Goal: Answer question/provide support: Share knowledge or assist other users

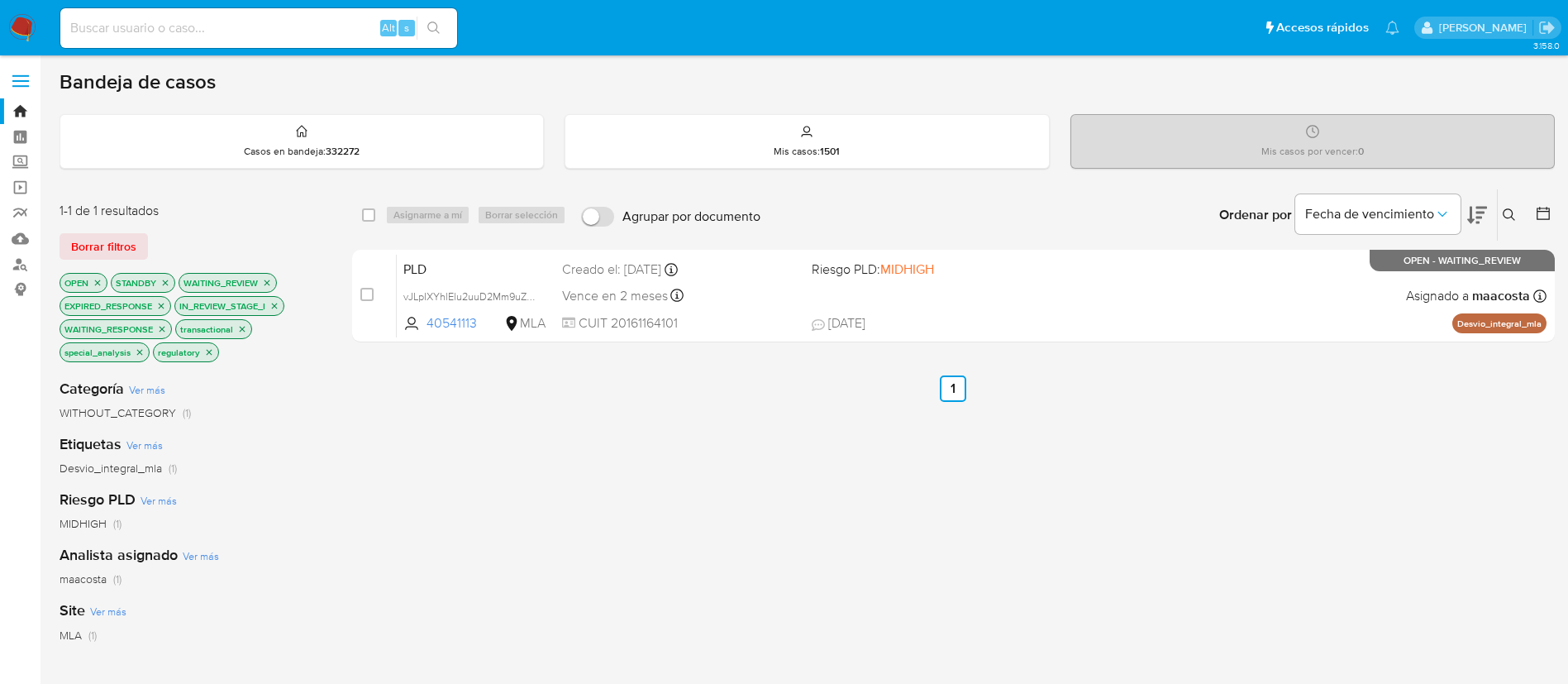
click at [1519, 213] on button at bounding box center [1511, 214] width 27 height 19
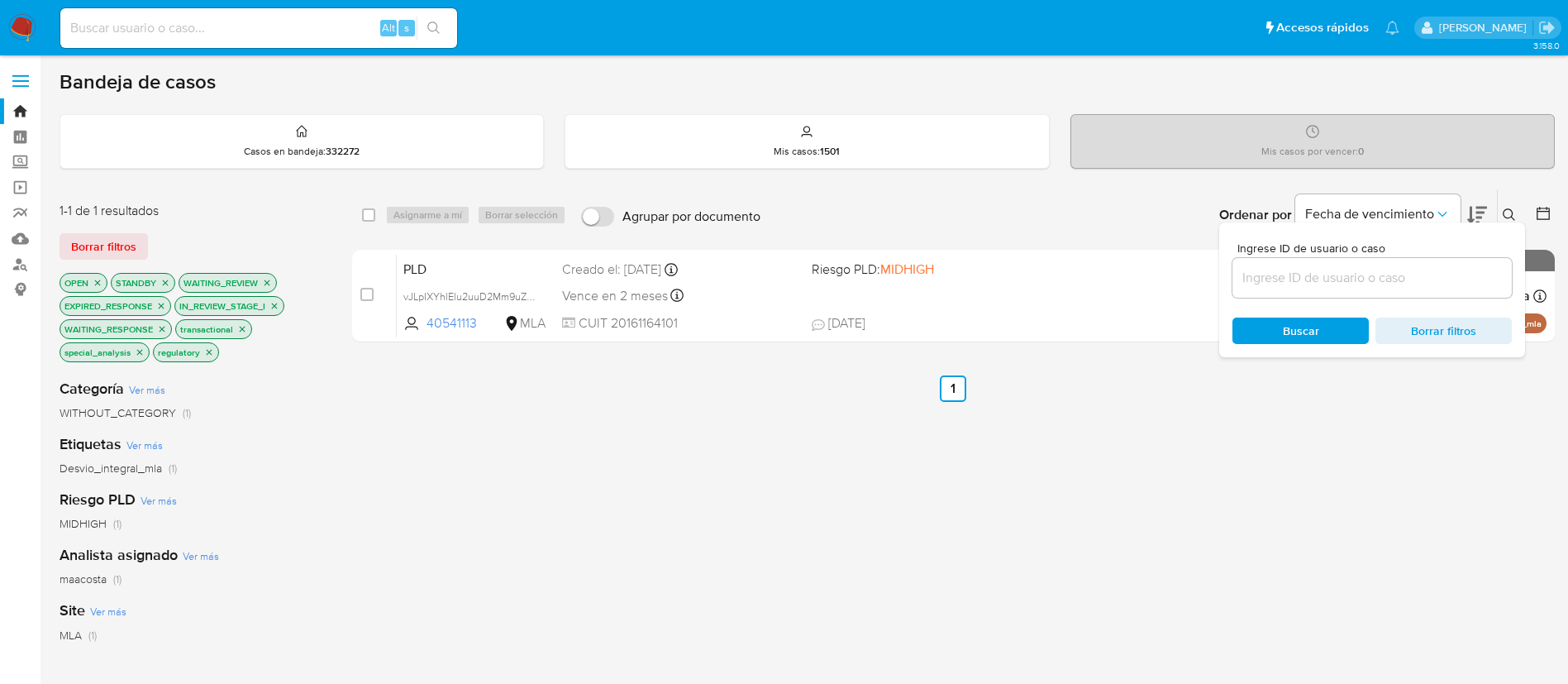
click at [1400, 287] on input at bounding box center [1373, 277] width 280 height 21
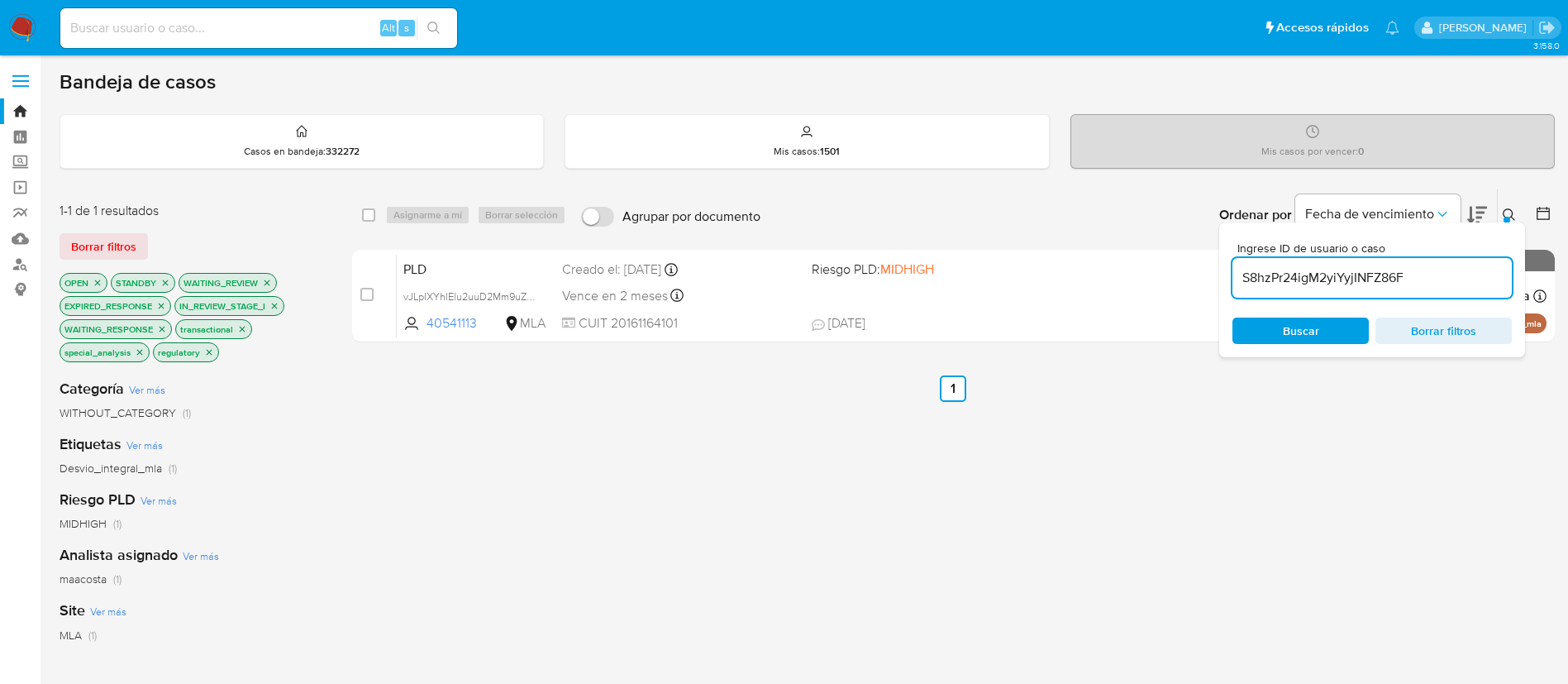
type input "S8hzPr24igM2yiYyjINFZ86F"
click at [367, 210] on input "checkbox" at bounding box center [368, 215] width 13 height 13
checkbox input "true"
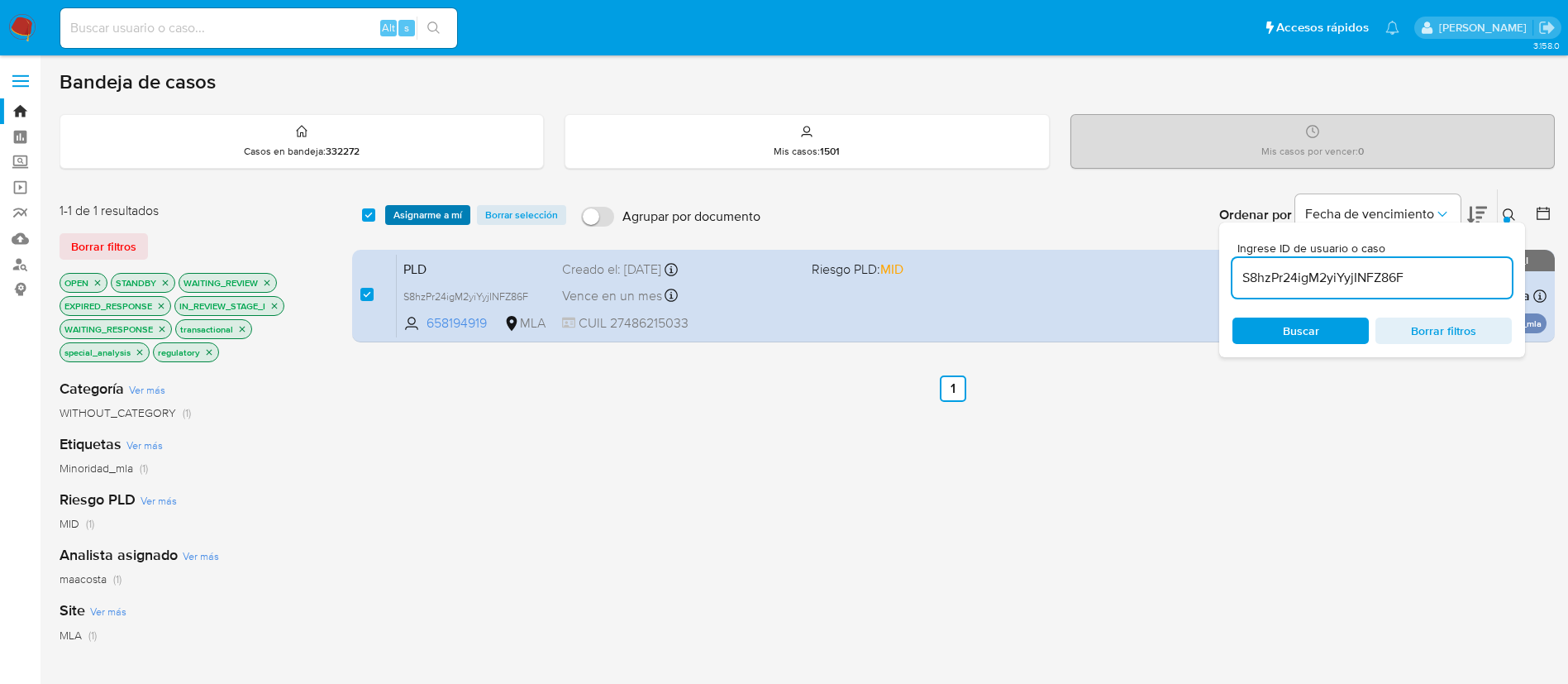
click at [407, 215] on span "Asignarme a mí" at bounding box center [428, 215] width 68 height 17
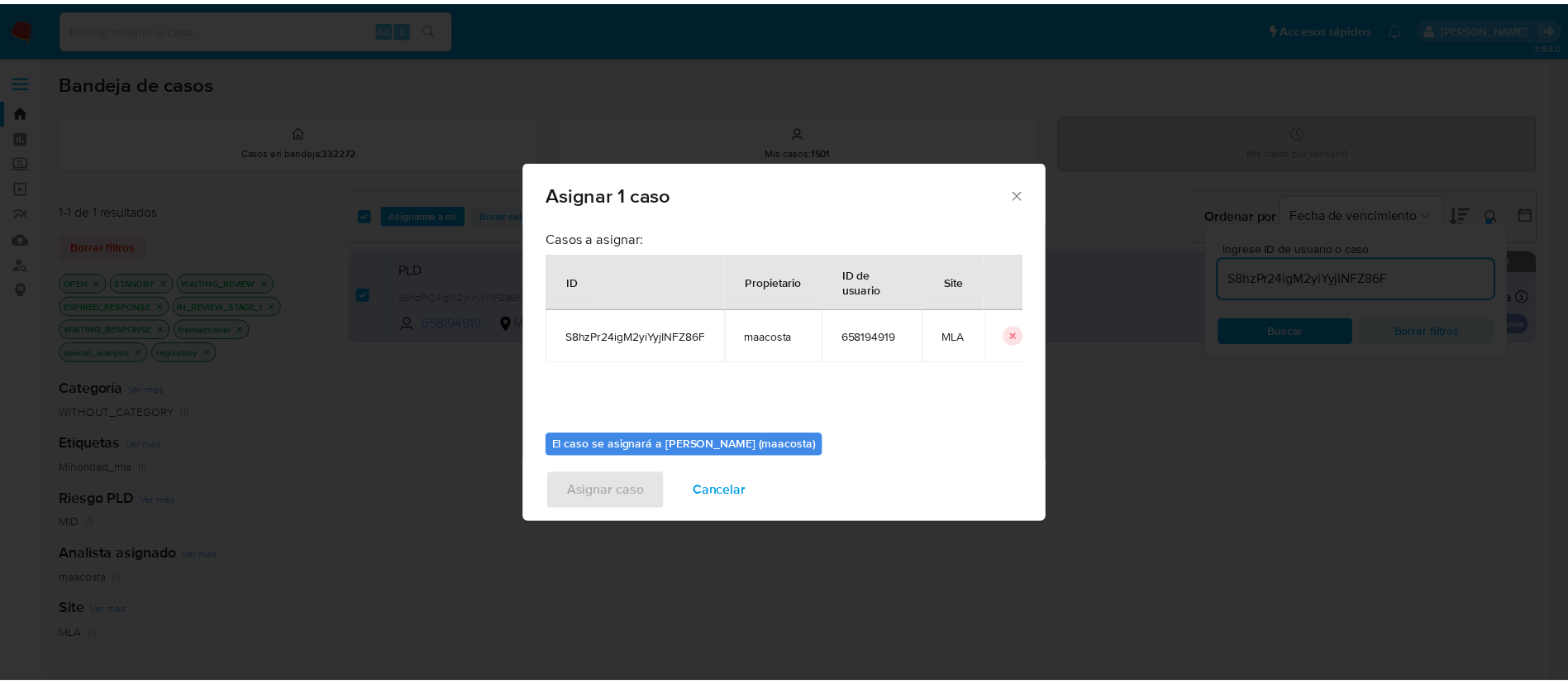
scroll to position [86, 0]
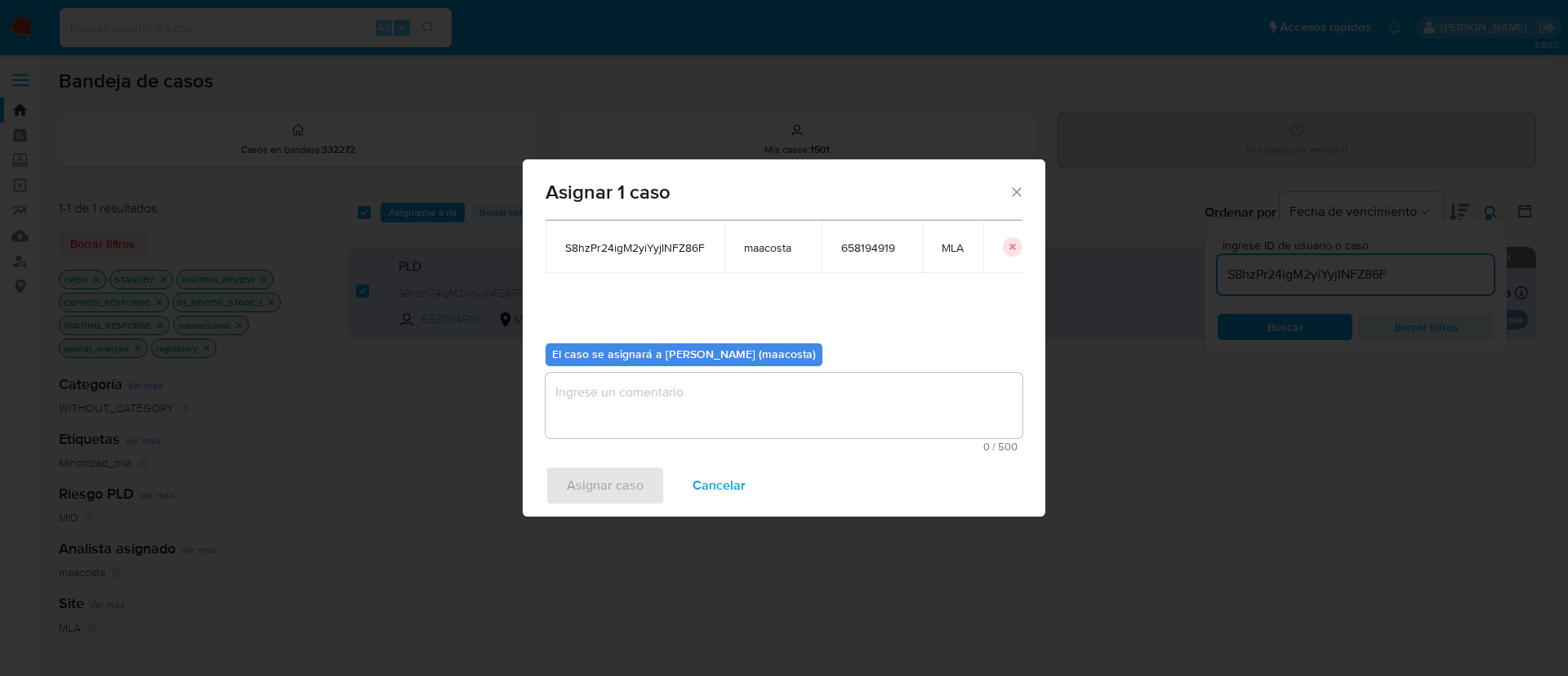
click at [594, 431] on textarea "assign-modal" at bounding box center [784, 404] width 477 height 65
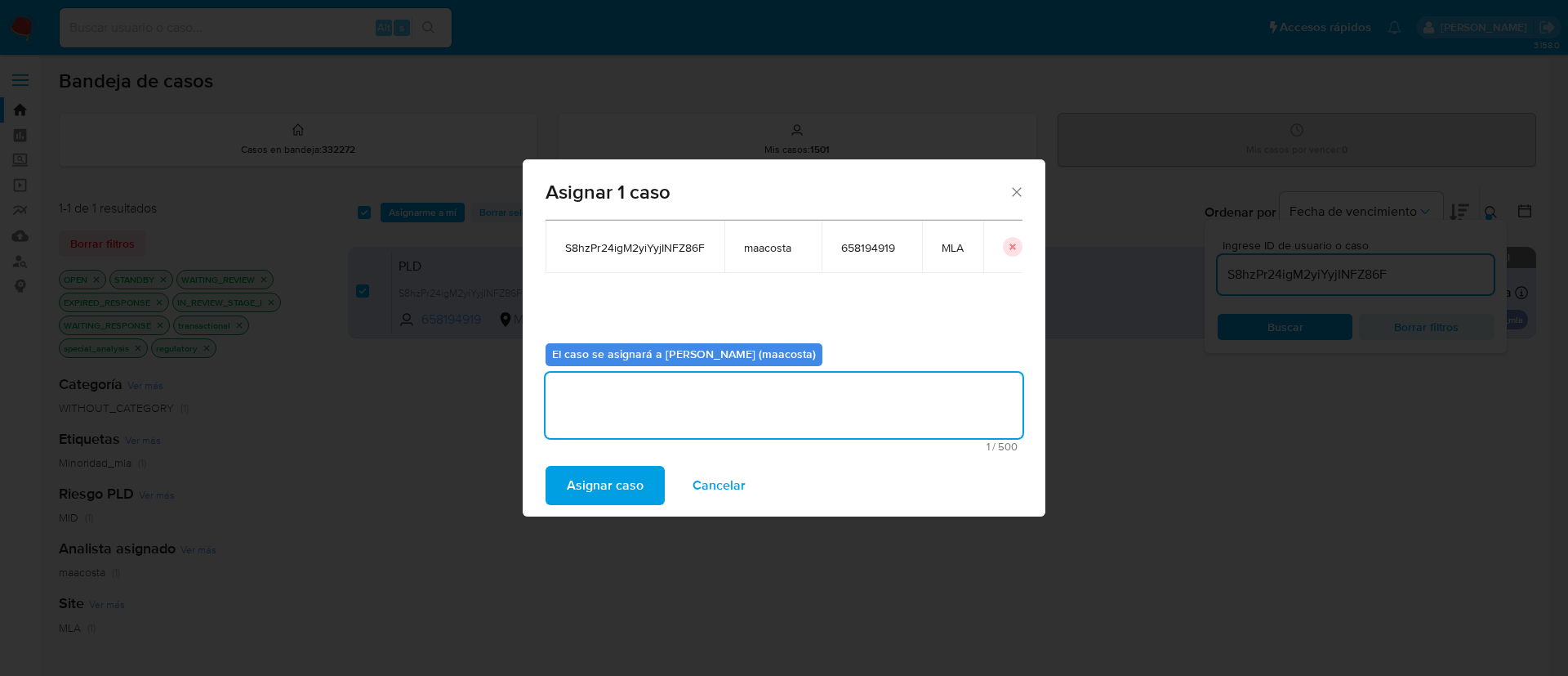
click at [603, 485] on span "Asignar caso" at bounding box center [605, 485] width 77 height 36
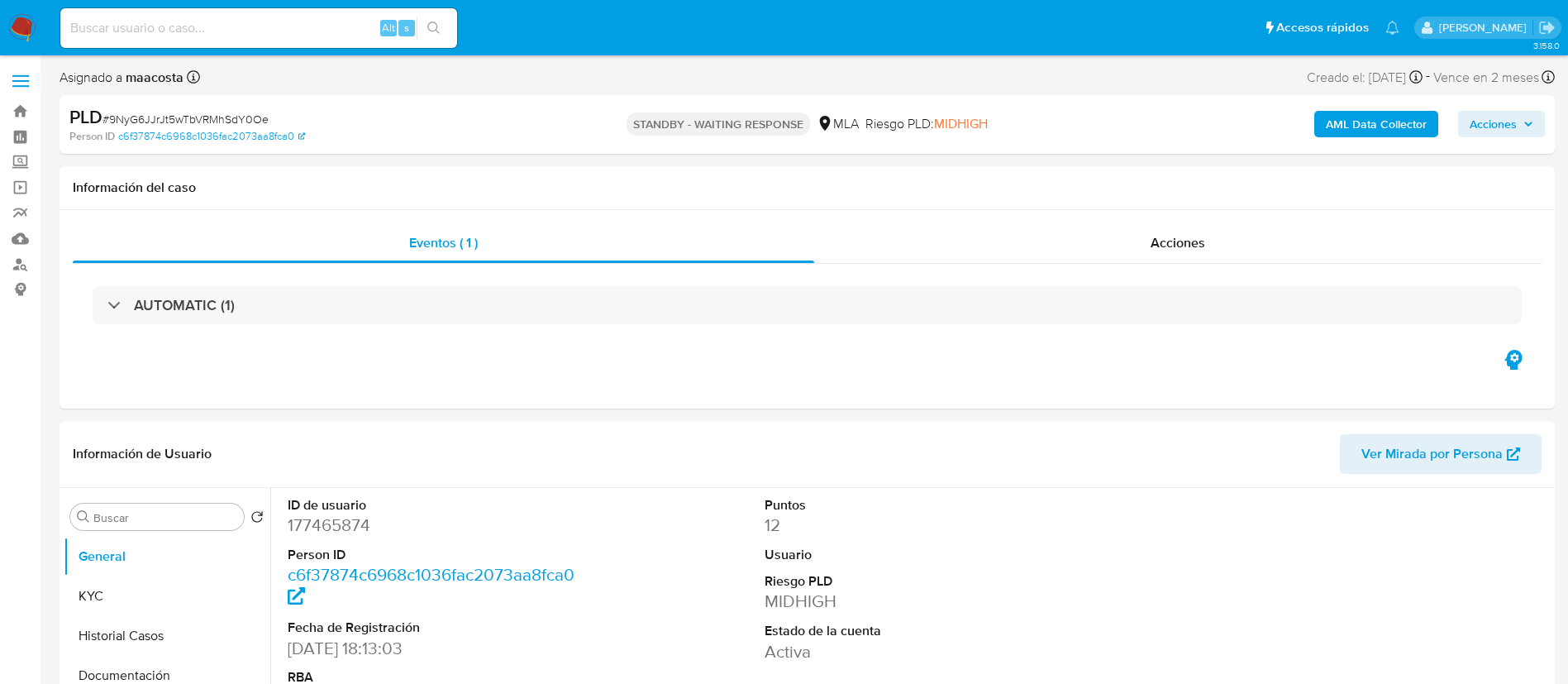
select select "10"
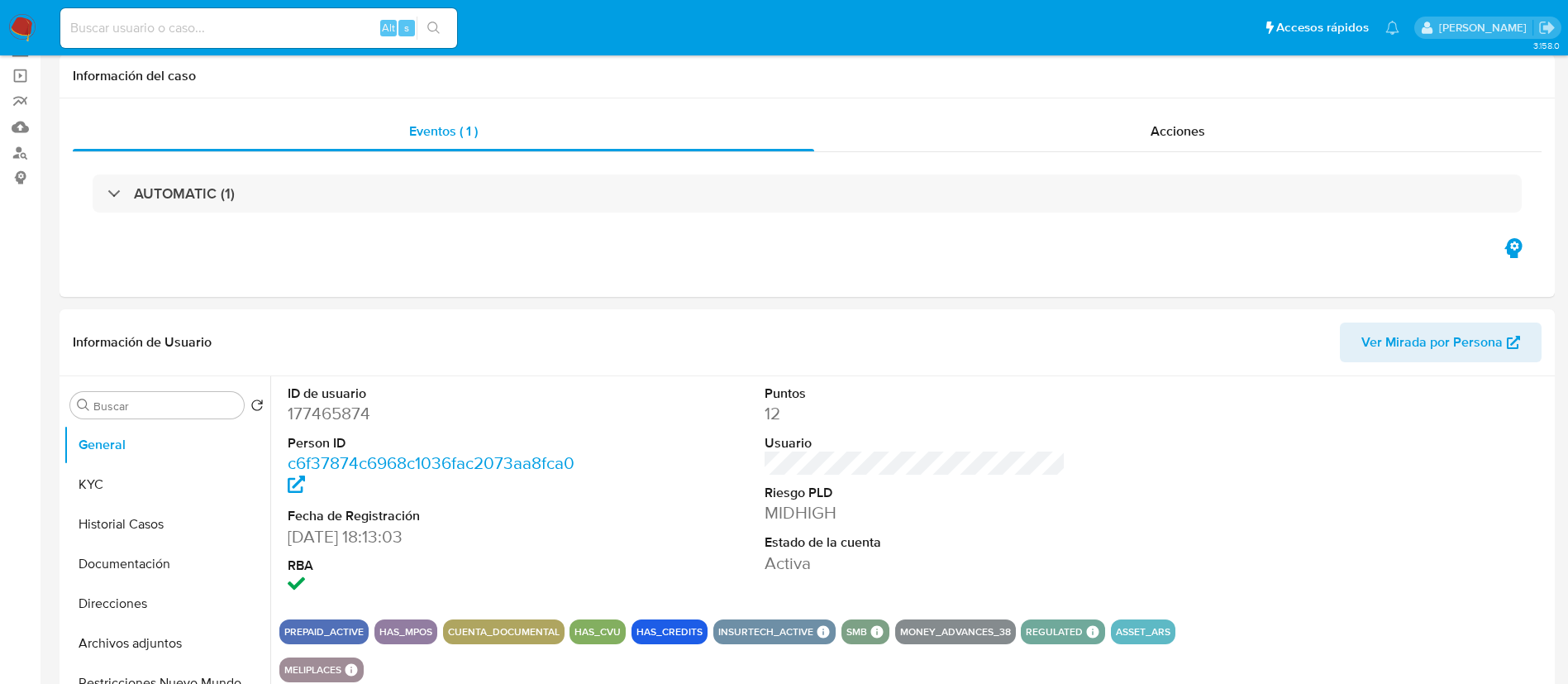
scroll to position [117, 0]
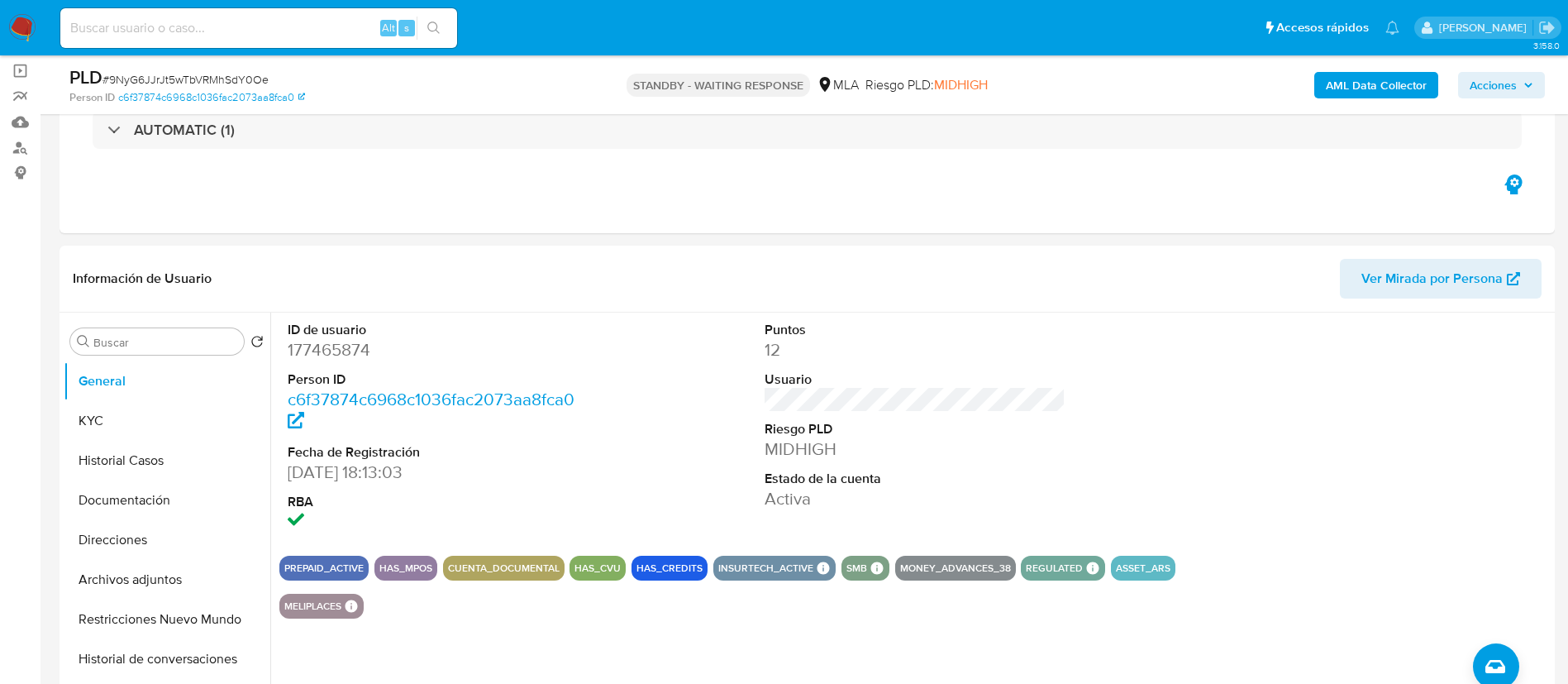
paste input "NPCL6yloEuEpbjKsVimLFTrk"
click at [324, 19] on input "NPCL6yloEuEpbjKsVimLFTrk" at bounding box center [258, 28] width 397 height 21
type input "NPCL6yloEuEpbjKsVimLFTrk"
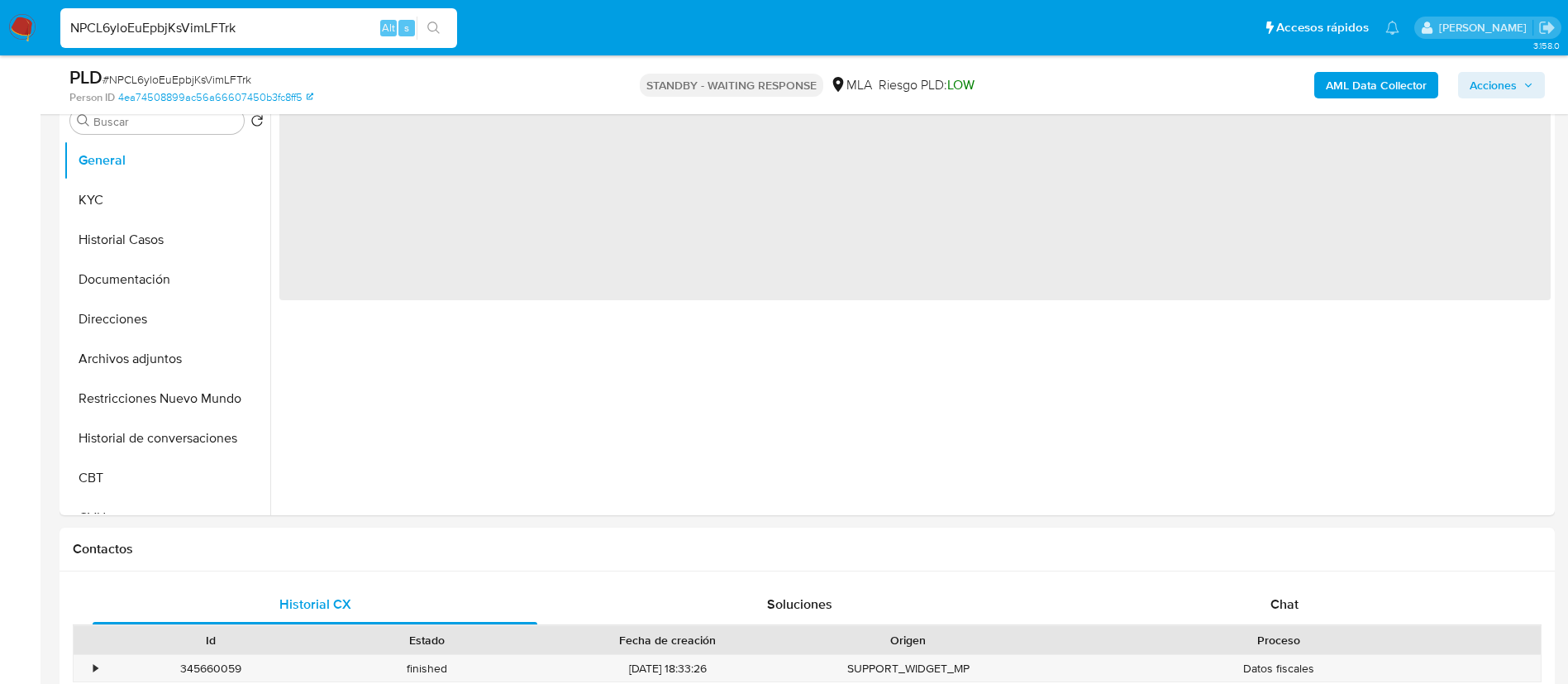
scroll to position [368, 0]
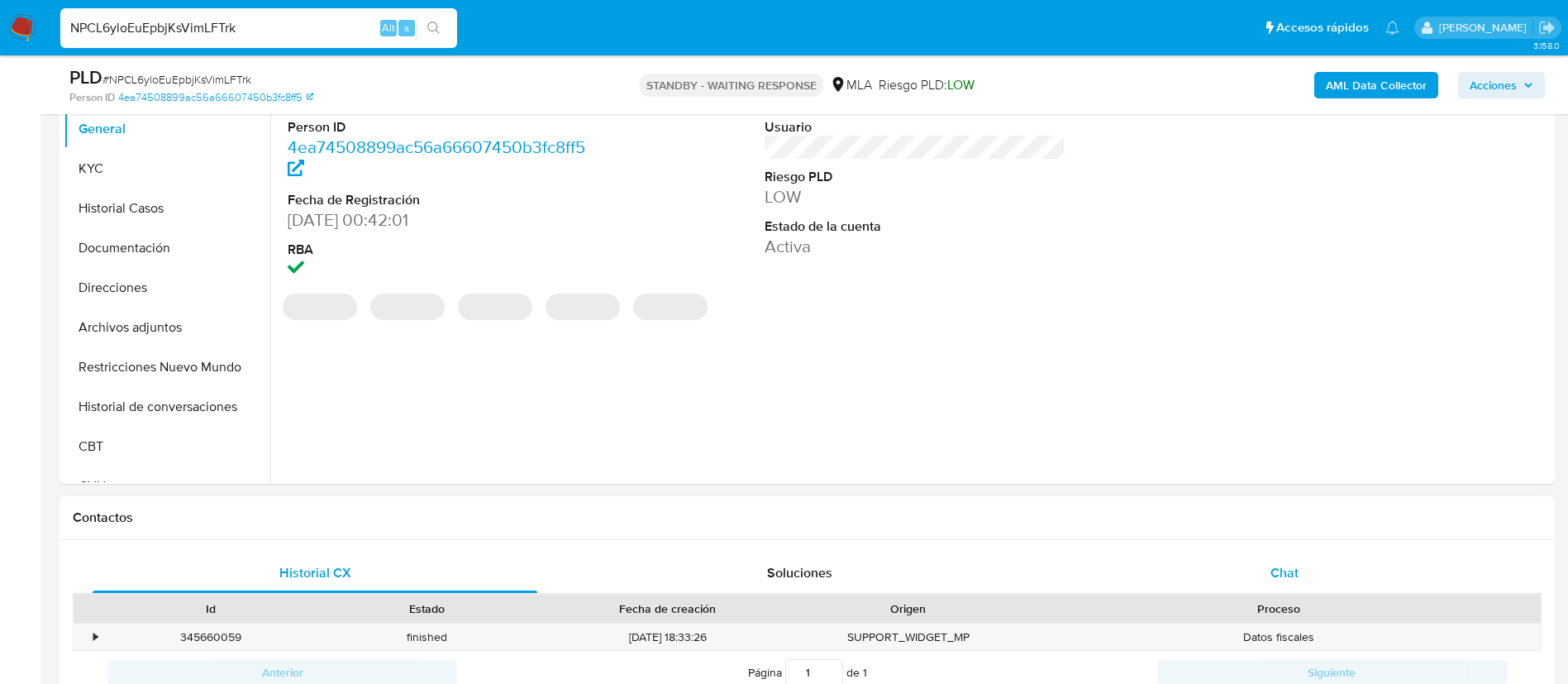
click at [1306, 576] on div "Chat" at bounding box center [1285, 572] width 444 height 40
select select "10"
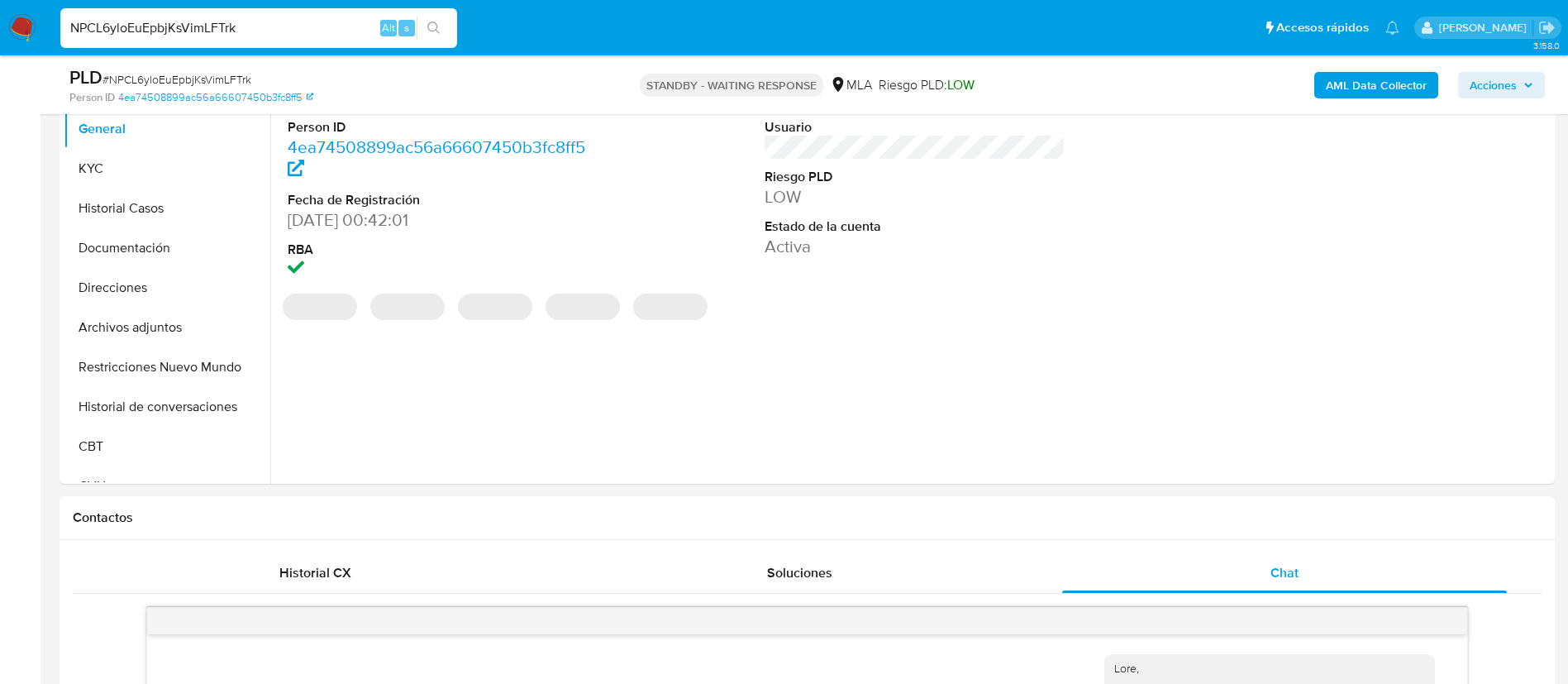
scroll to position [1386, 0]
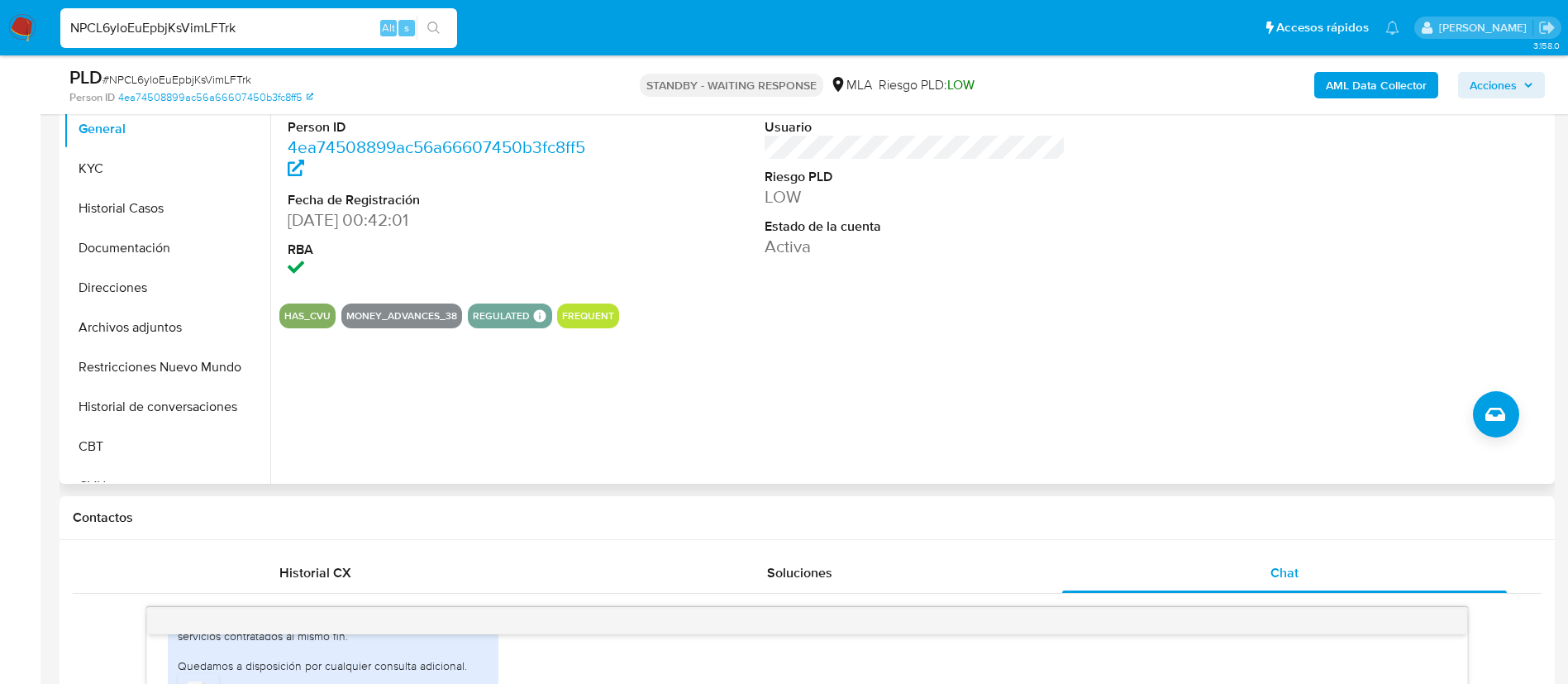
click at [323, 430] on div "ID de usuario 1917848025 Person ID 4ea74508899ac56a66607450b3fc8ff5 Fecha de Re…" at bounding box center [910, 271] width 1280 height 423
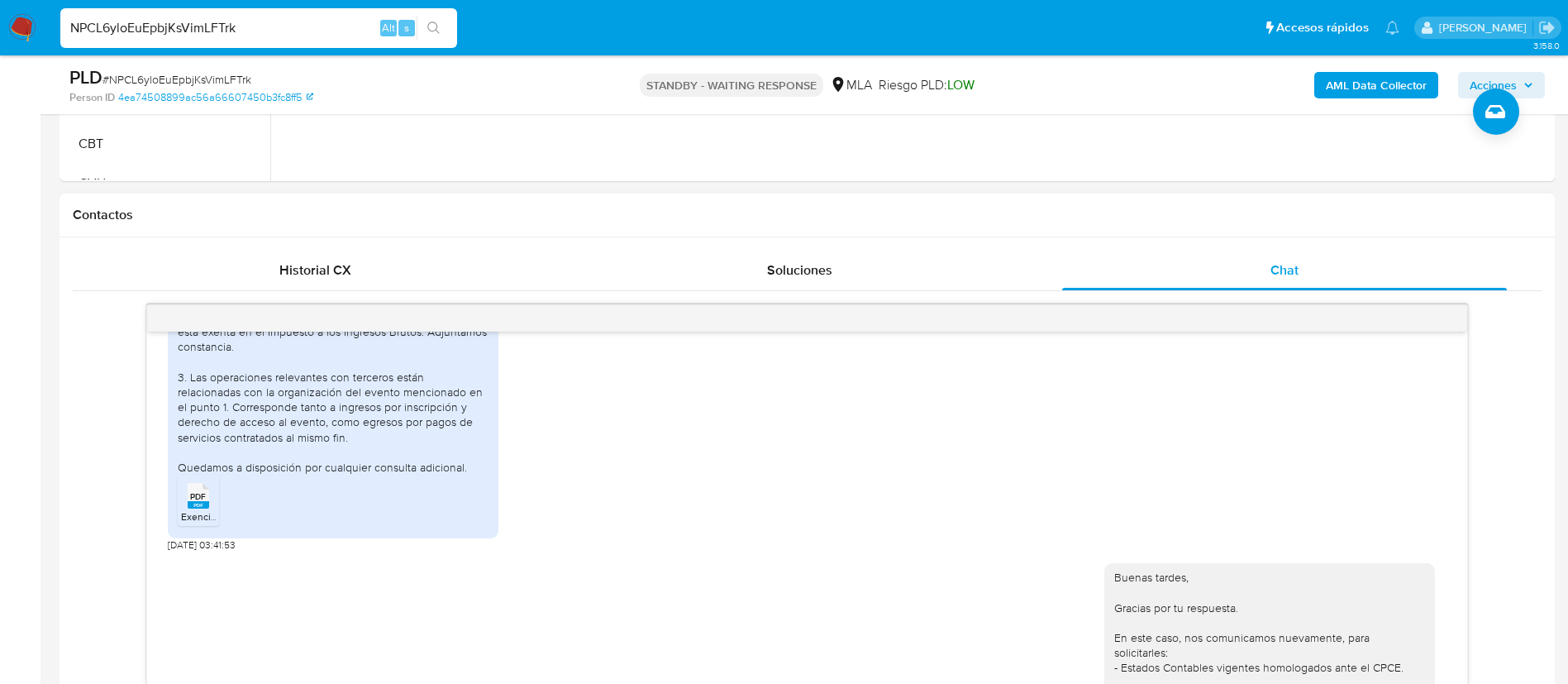
scroll to position [1231, 0]
click at [285, 40] on div "NPCL6yloEuEpbjKsVimLFTrk Alt s" at bounding box center [258, 28] width 397 height 40
click at [287, 35] on input "NPCL6yloEuEpbjKsVimLFTrk" at bounding box center [258, 28] width 397 height 21
paste input "MQn6vSPDW39PsKXfooKOGsVT"
type input "MQn6vSPDW39PsKXfooKOGsVT"
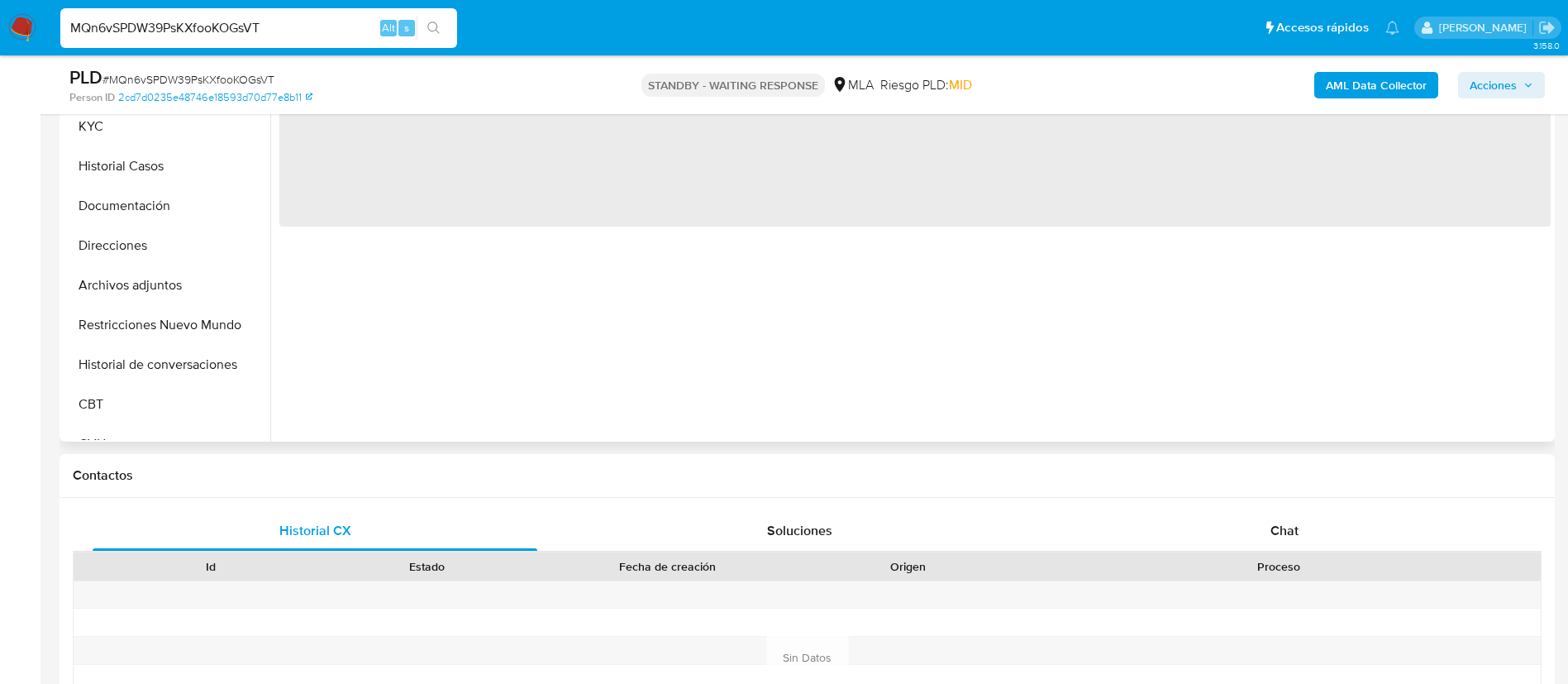
scroll to position [439, 0]
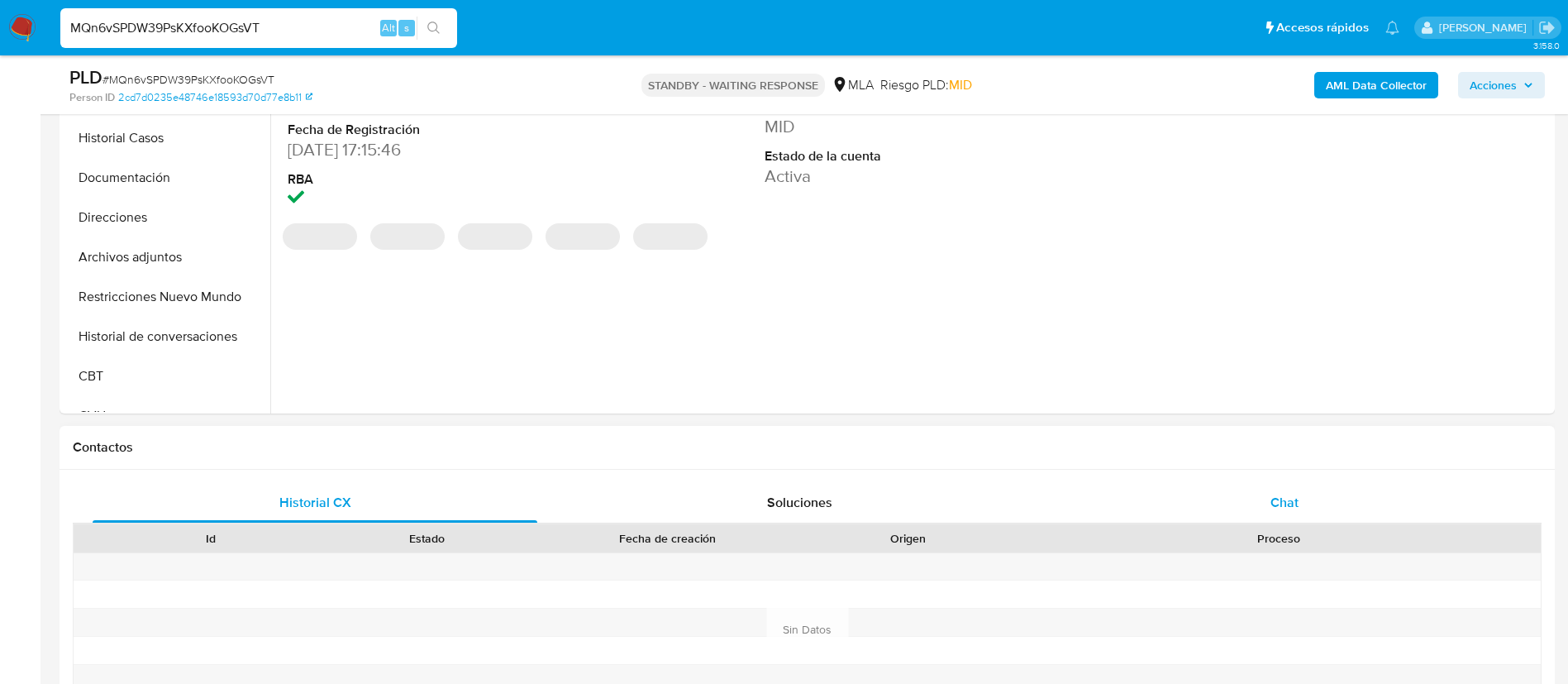
click at [1288, 512] on div "Chat" at bounding box center [1285, 503] width 444 height 40
select select "10"
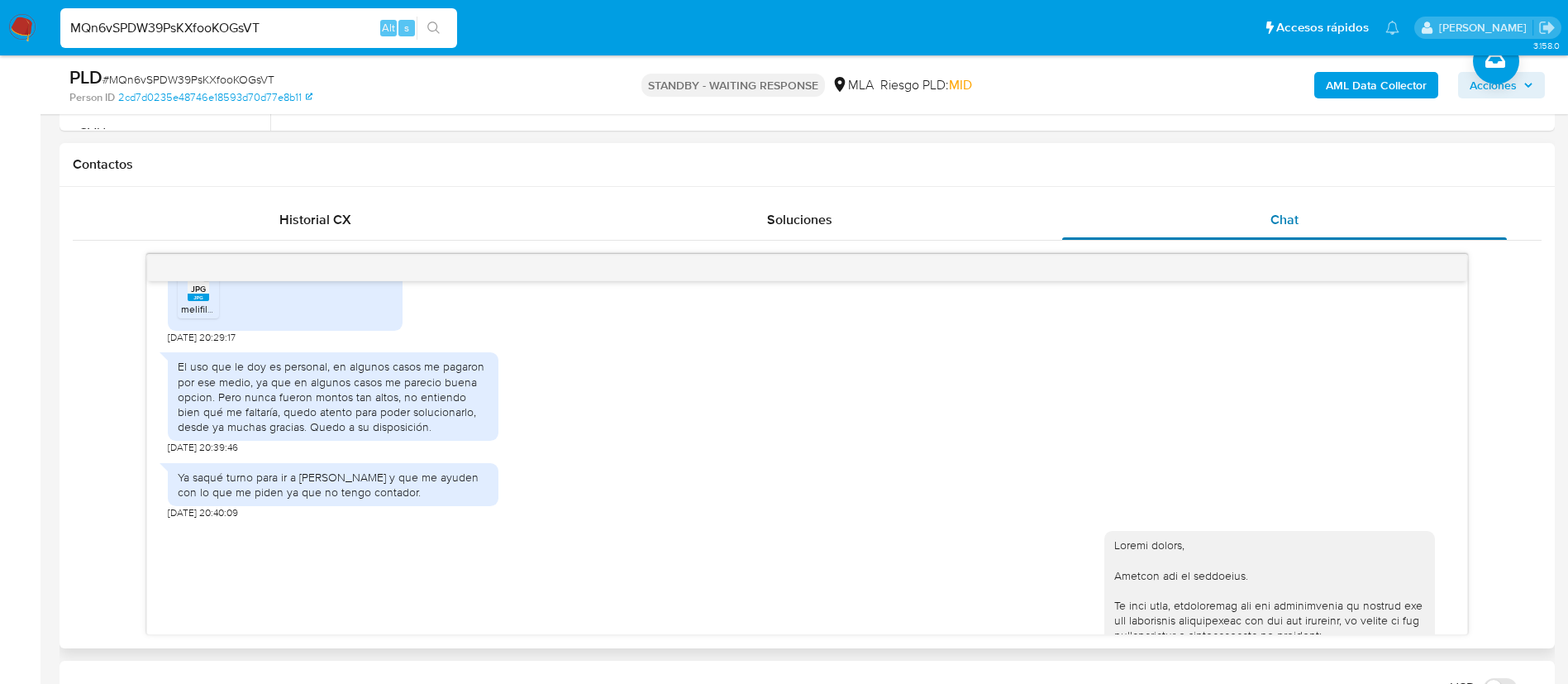
scroll to position [554, 0]
click at [255, 26] on input "MQn6vSPDW39PsKXfooKOGsVT" at bounding box center [258, 28] width 397 height 21
paste input "JK5FCUD2iI7UIW04hHYWMq9D"
type input "JK5FCUD2iI7UIW04hHYWMq9D"
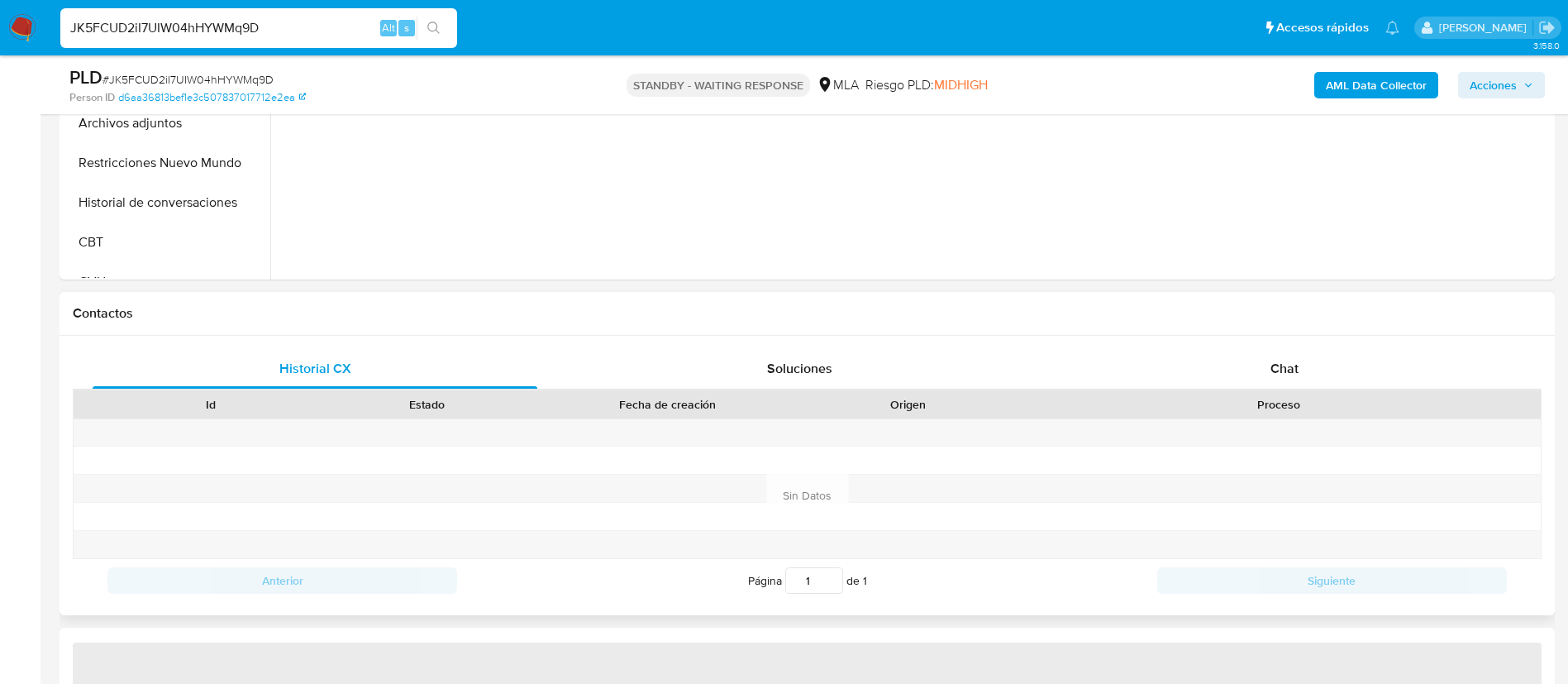
scroll to position [630, 0]
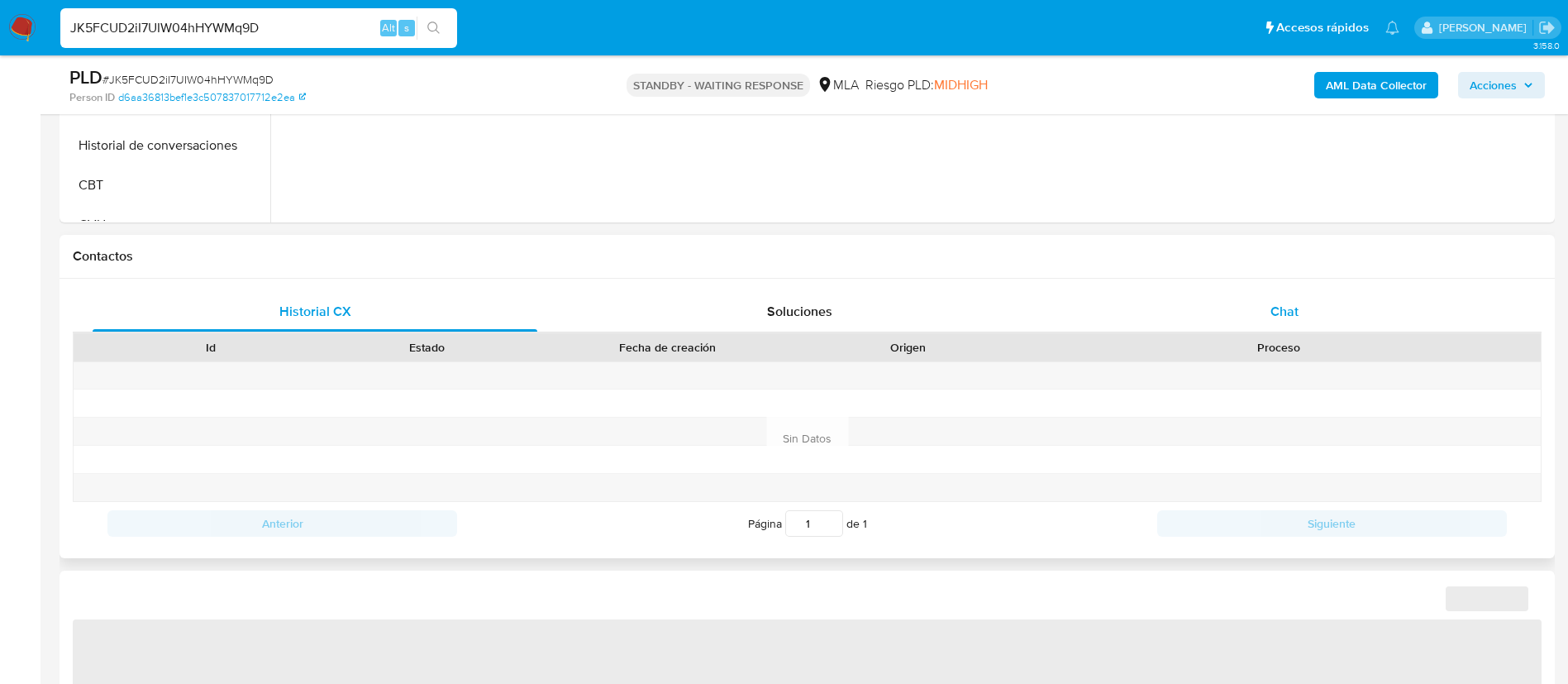
click at [1297, 317] on span "Chat" at bounding box center [1285, 311] width 28 height 19
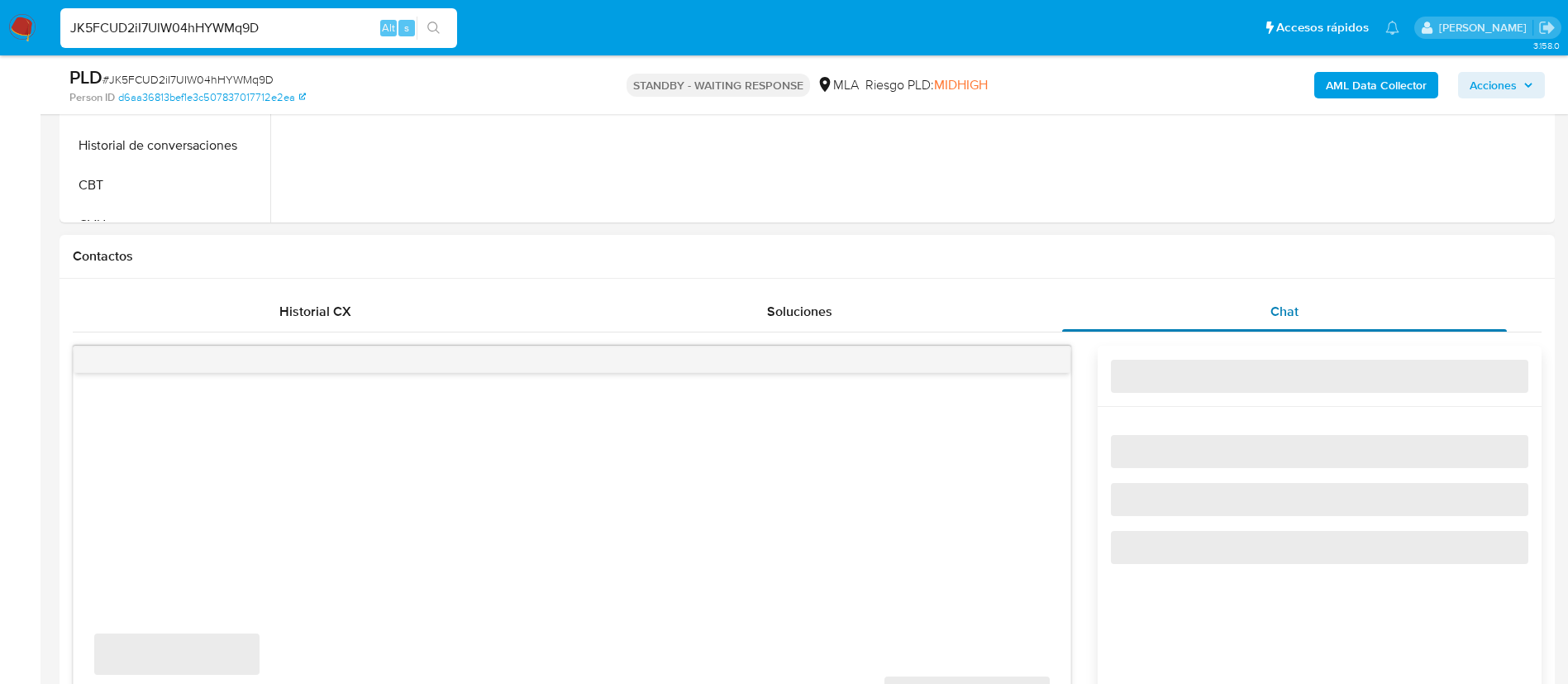
select select "10"
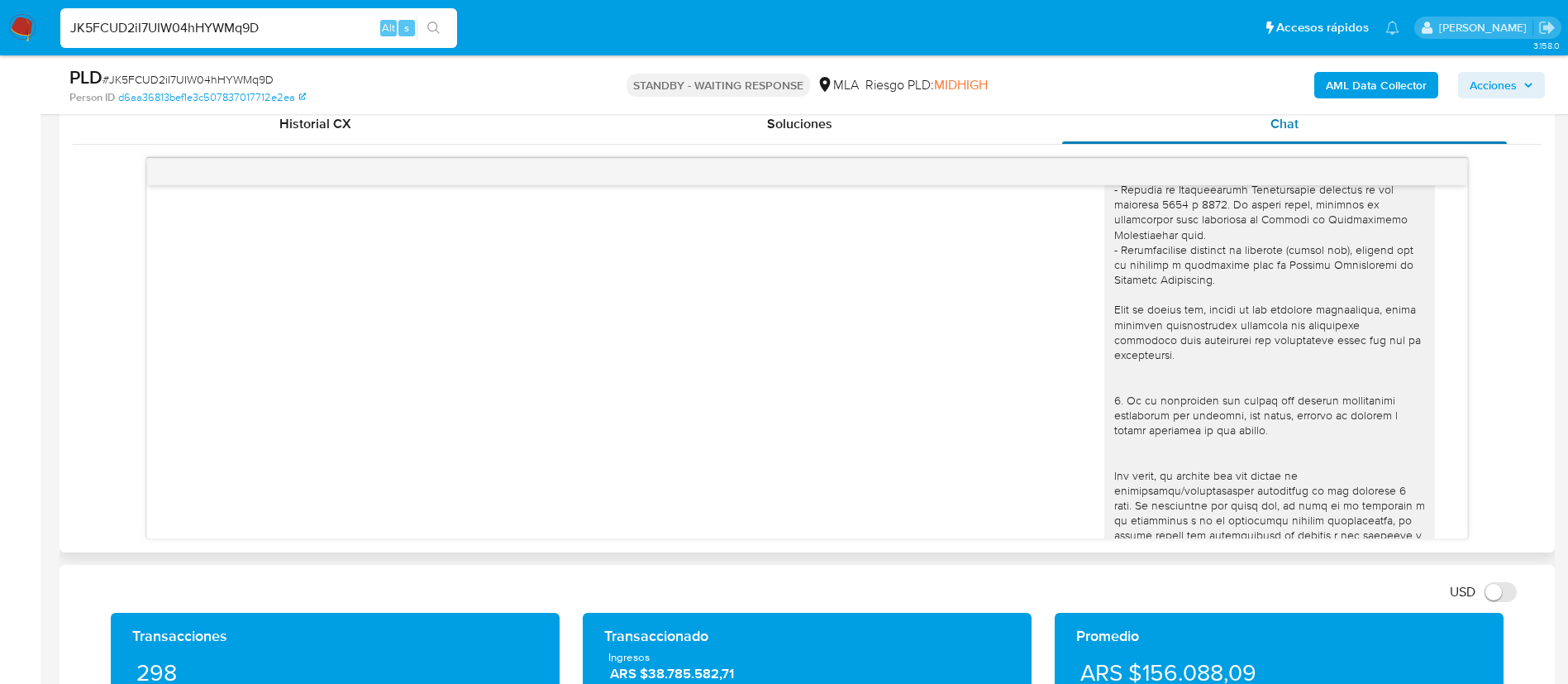
scroll to position [0, 0]
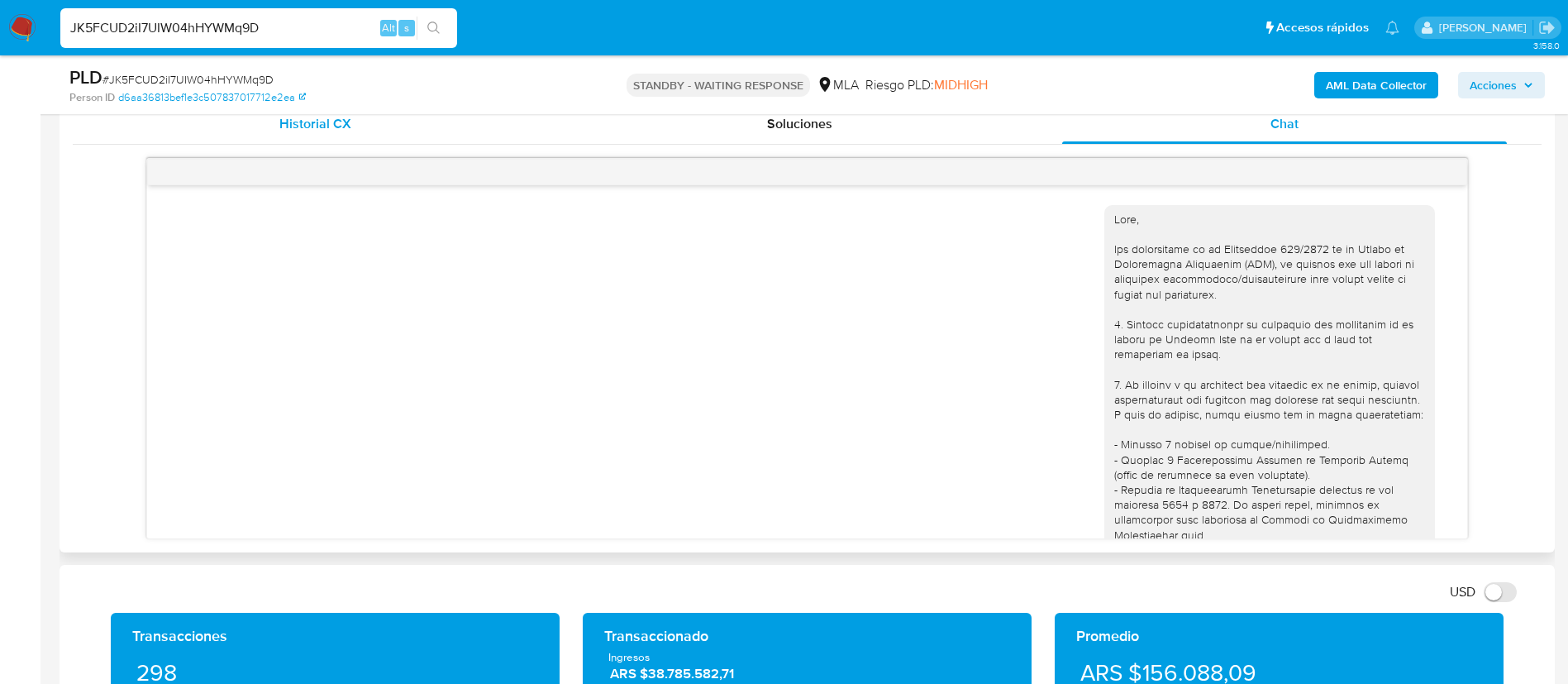
click at [349, 128] on span "Historial CX" at bounding box center [316, 123] width 72 height 19
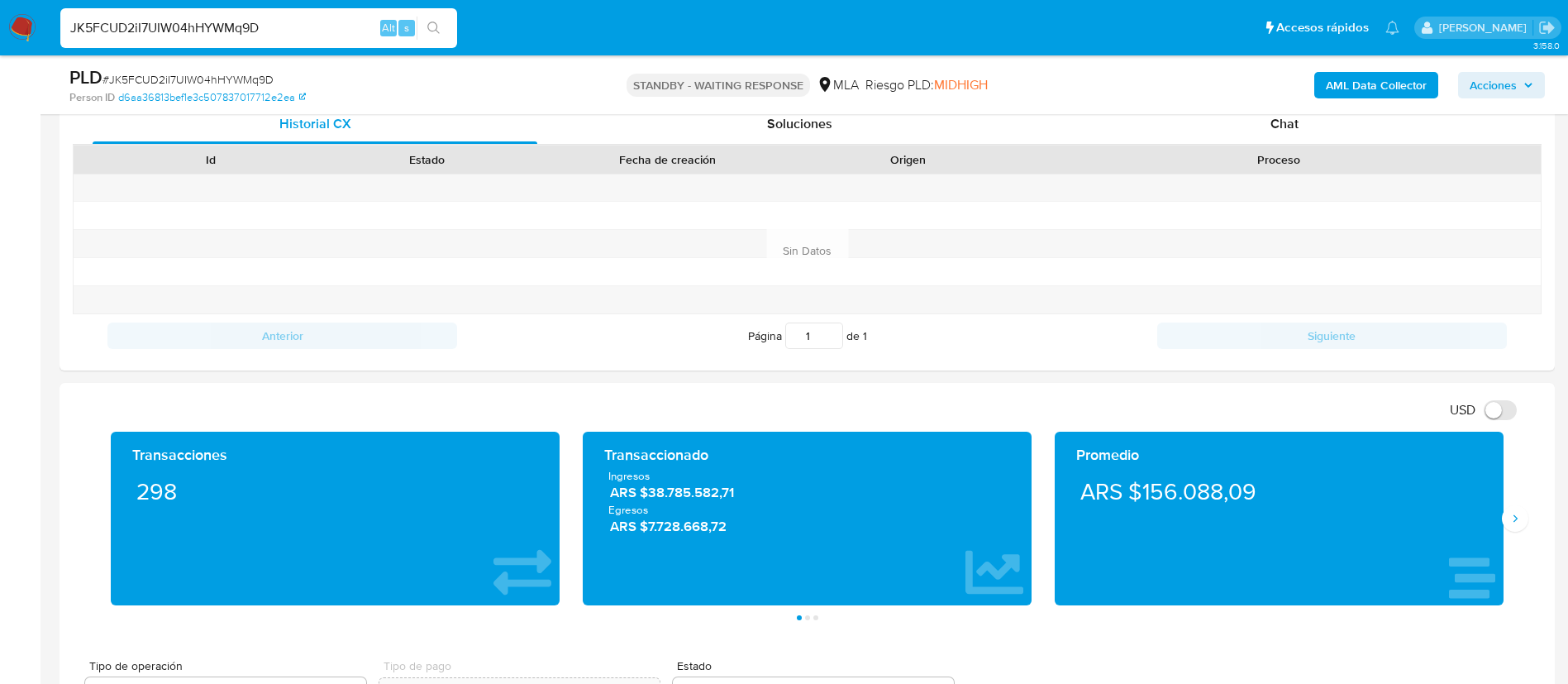
paste input "9NyG6JJrJt5wTbVRMhSdY0Oe"
click at [272, 33] on input "9NyG6JJrJt5wTbVRMhSdY0Oe" at bounding box center [258, 28] width 397 height 21
type input "9NyG6JJrJt5wTbVRMhSdY0Oe"
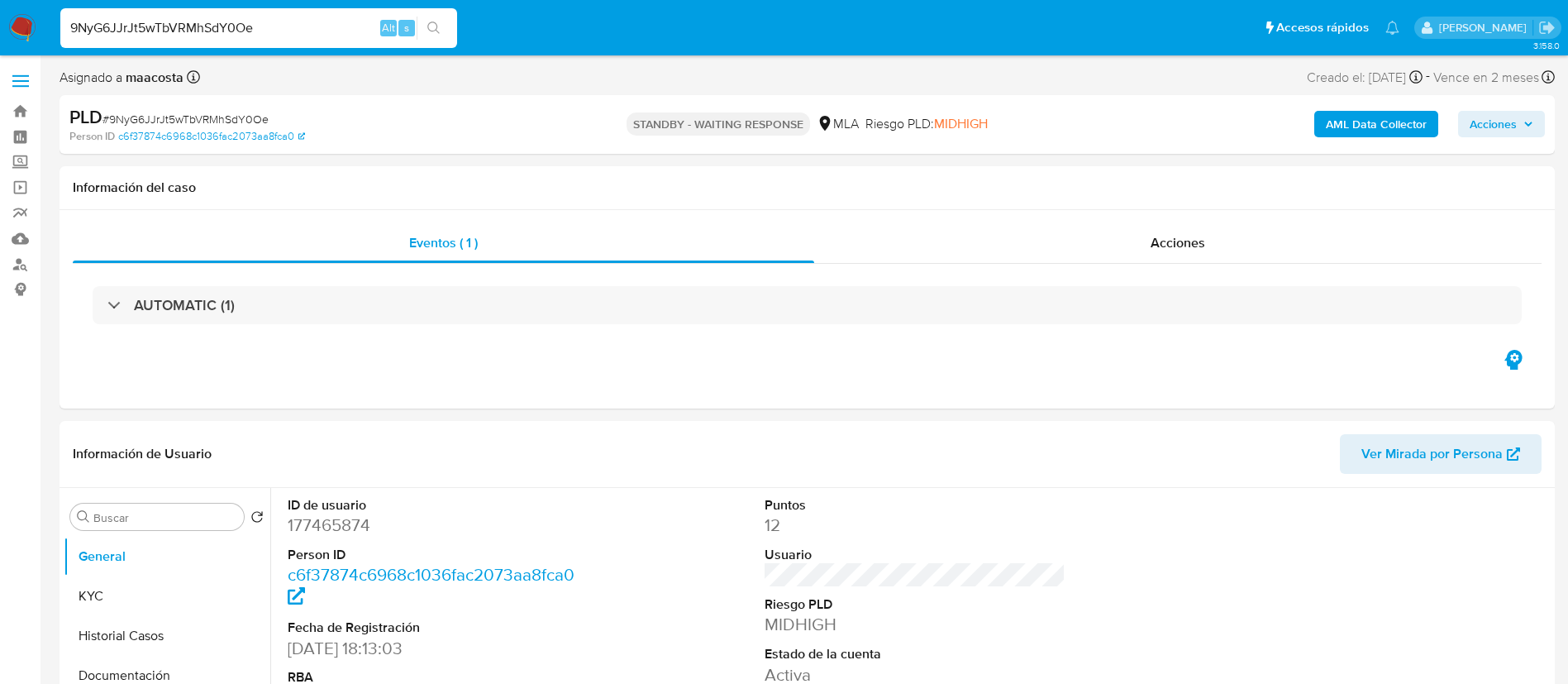
select select "10"
click at [272, 33] on input "9NyG6JJrJt5wTbVRMhSdY0Oe" at bounding box center [258, 28] width 397 height 21
paste input "vJLpIXYhlElu2uuD2Mm9uZnp"
type input "vJLpIXYhlElu2uuD2Mm9uZnp"
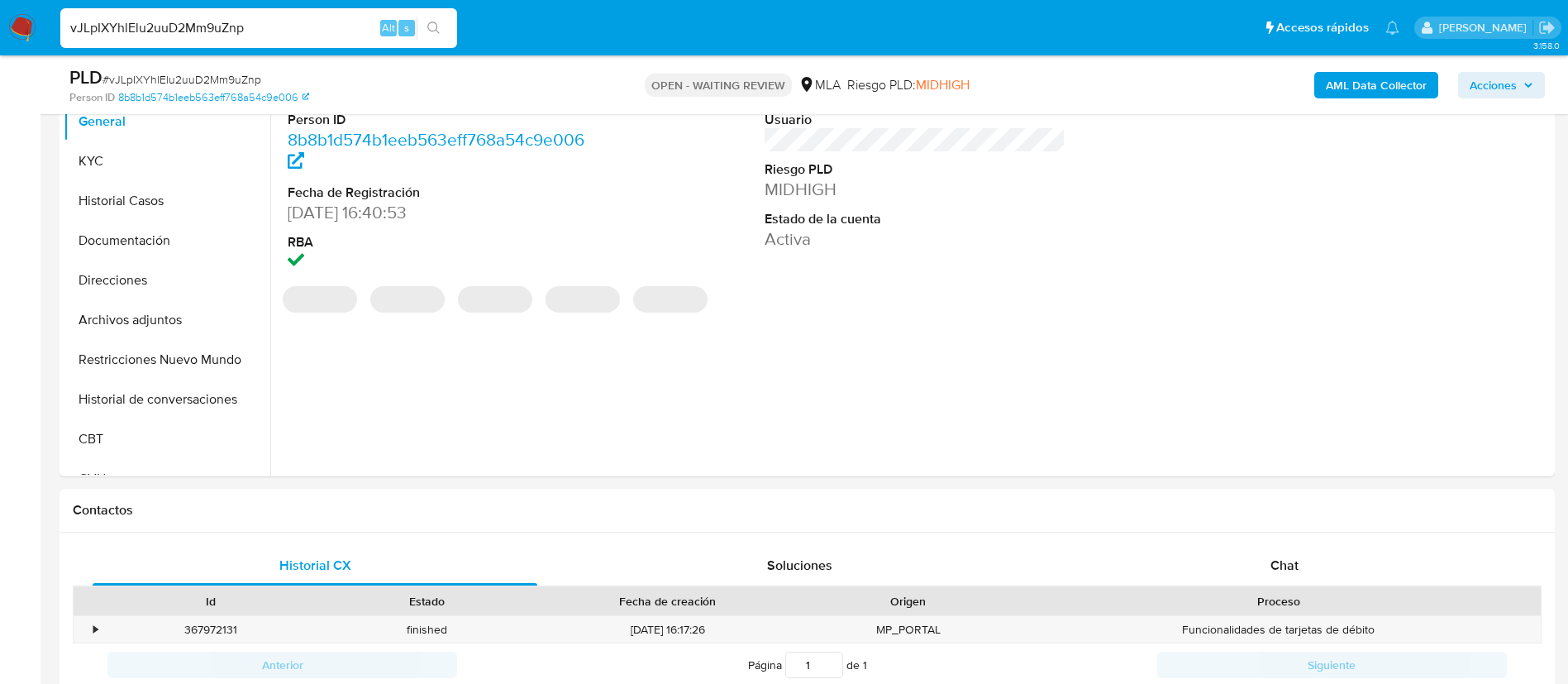
scroll to position [441, 0]
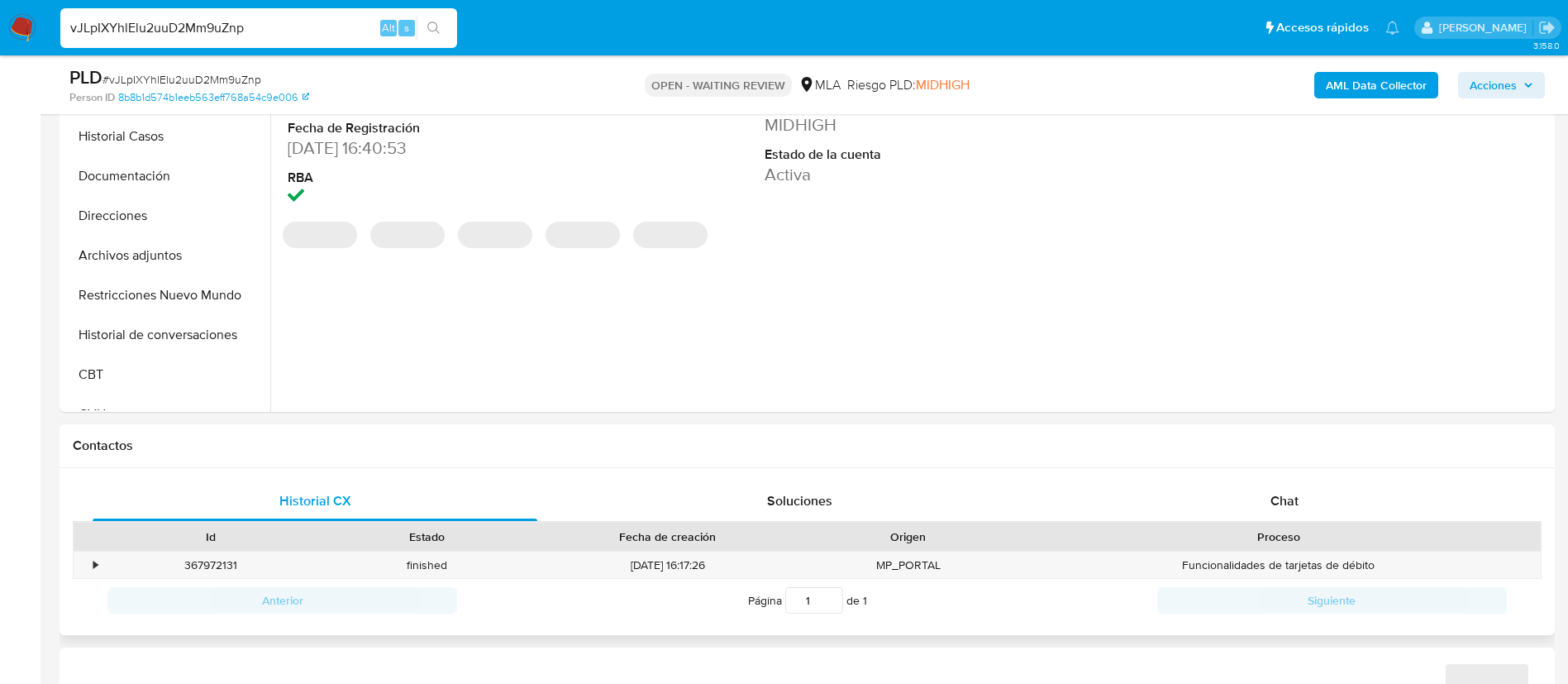
select select "10"
click at [1300, 505] on div "Chat" at bounding box center [1285, 501] width 444 height 40
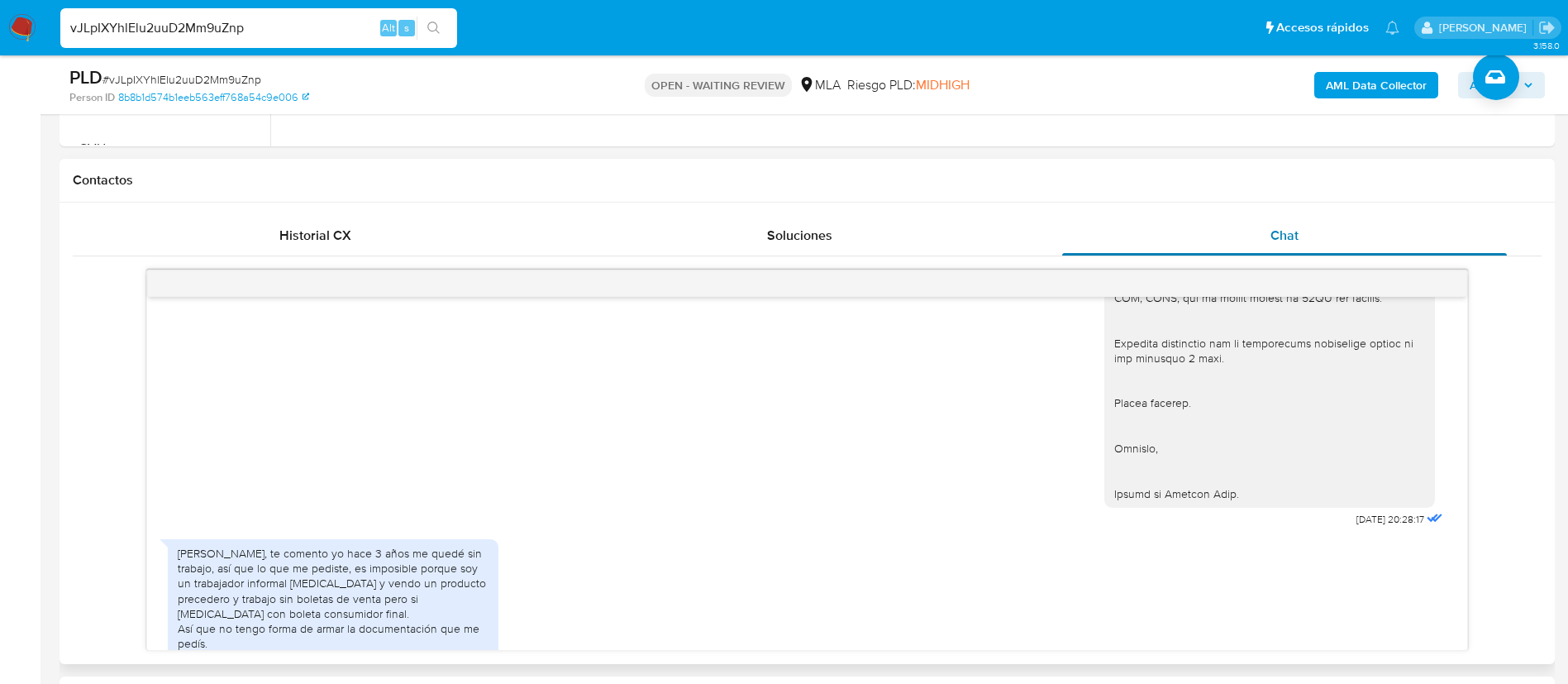
scroll to position [1844, 0]
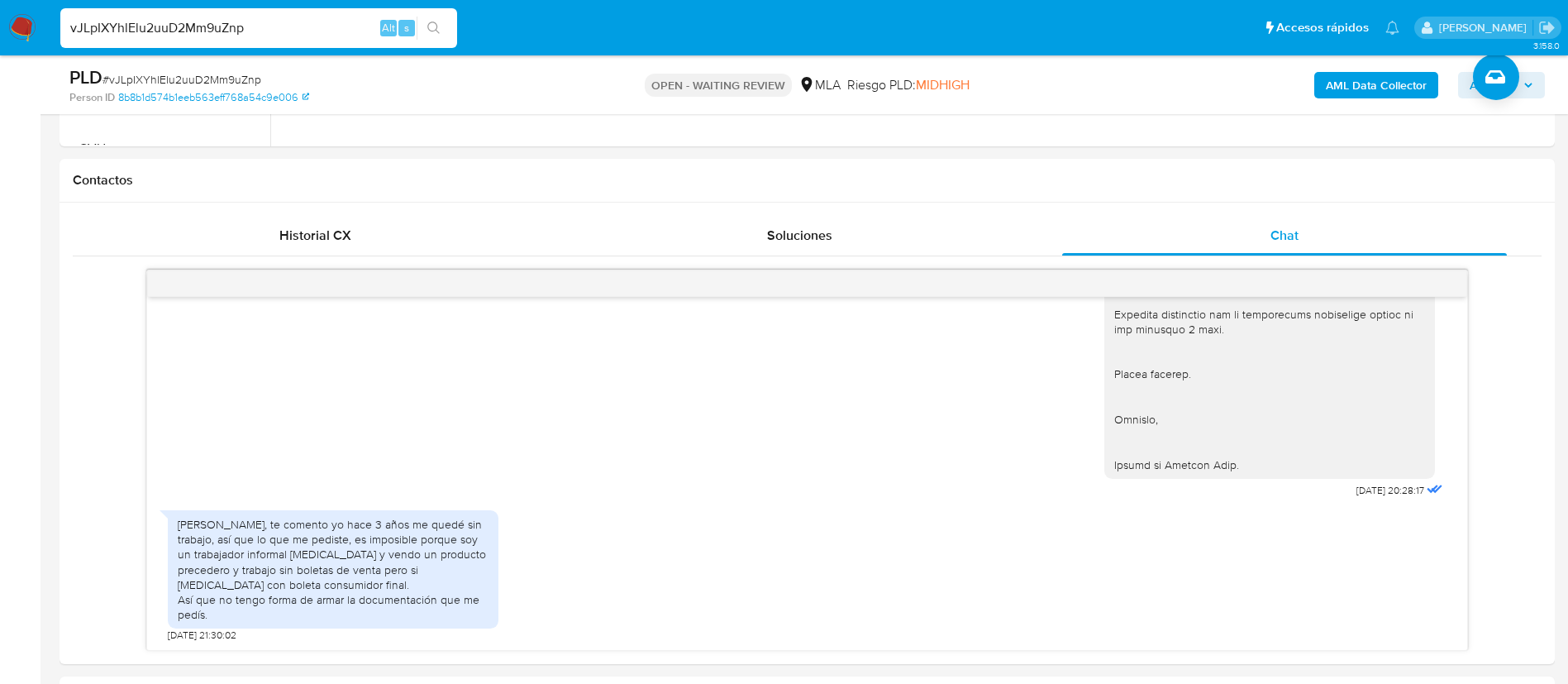
paste input "S8hzPr24igM2yiYyjINFZ86F"
click at [285, 32] on input "vJLpIXYhlElu2uuD2Mm9uZnp" at bounding box center [258, 28] width 397 height 21
type input "S8hzPr24igM2yiYyjINFZ86F"
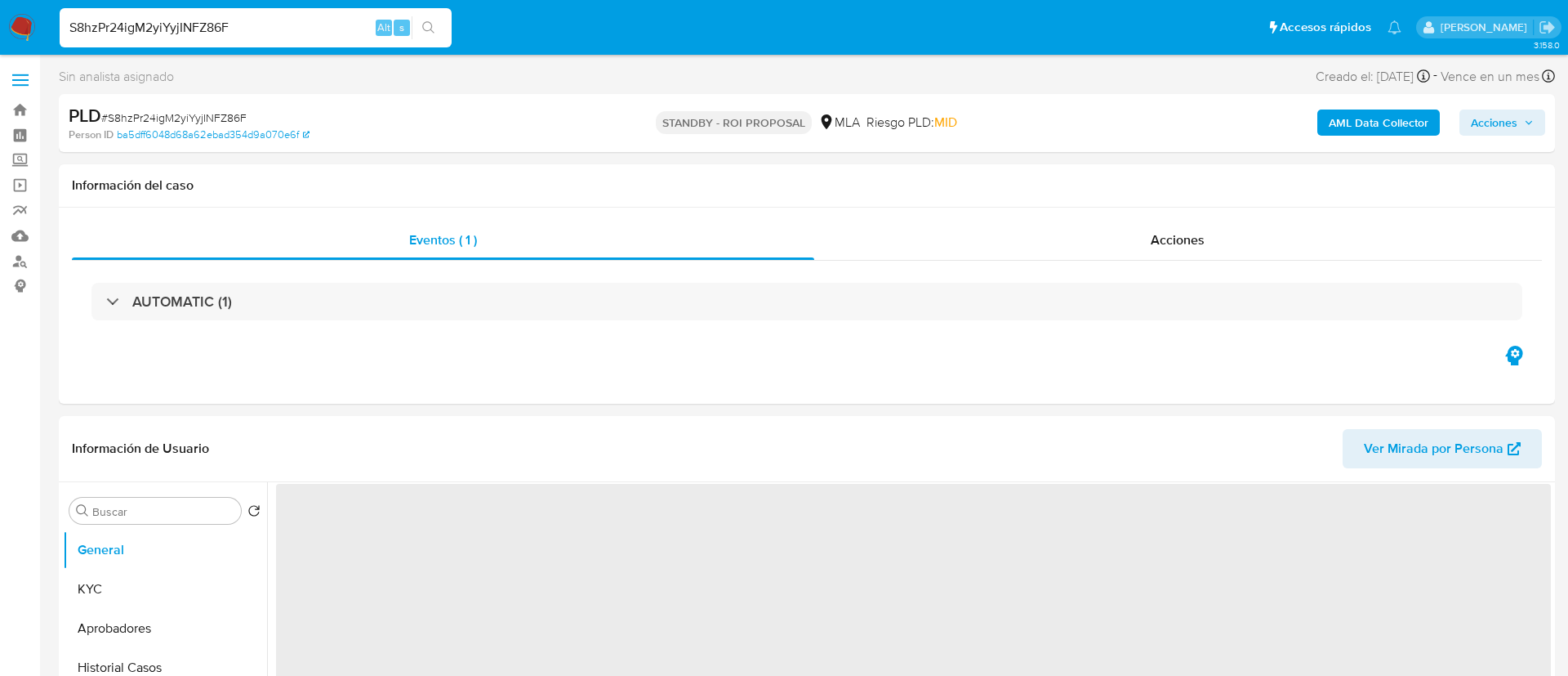
select select "10"
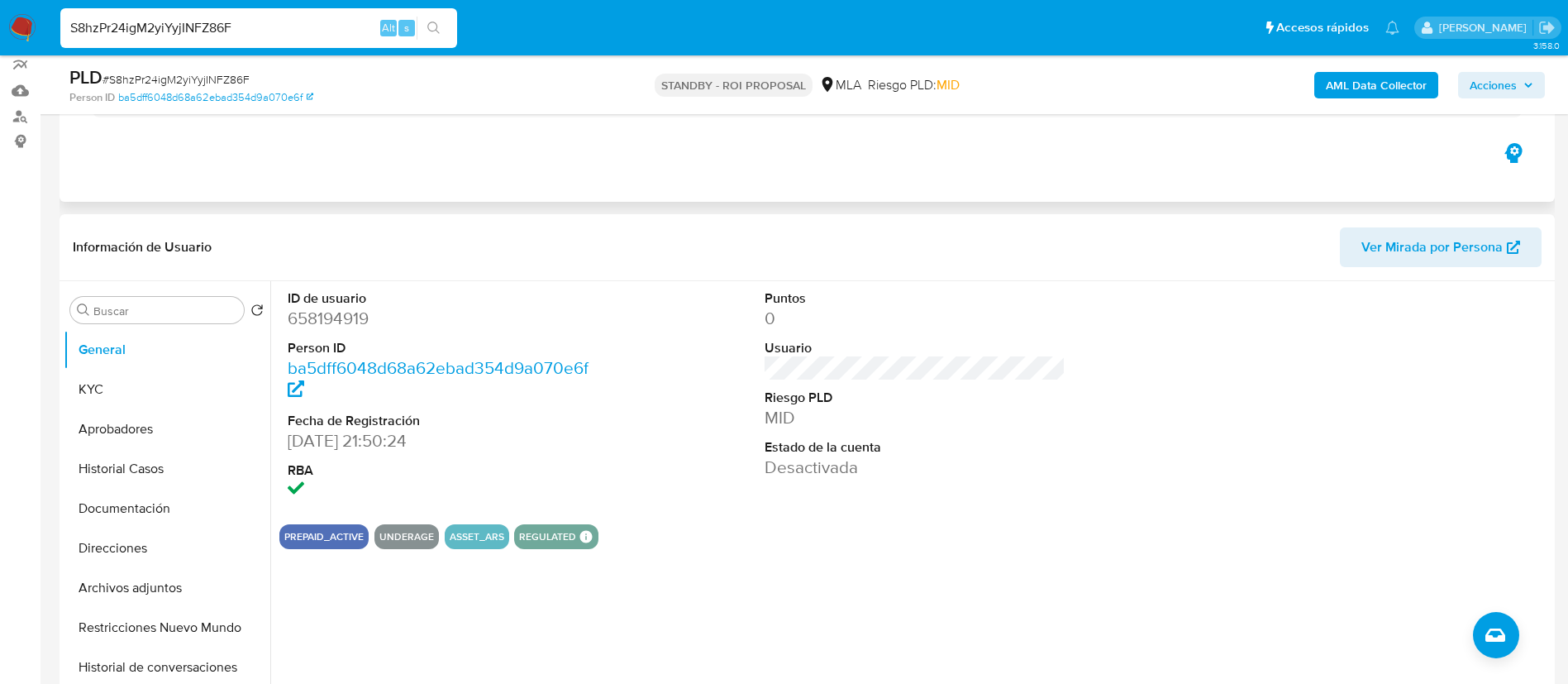
scroll to position [174, 0]
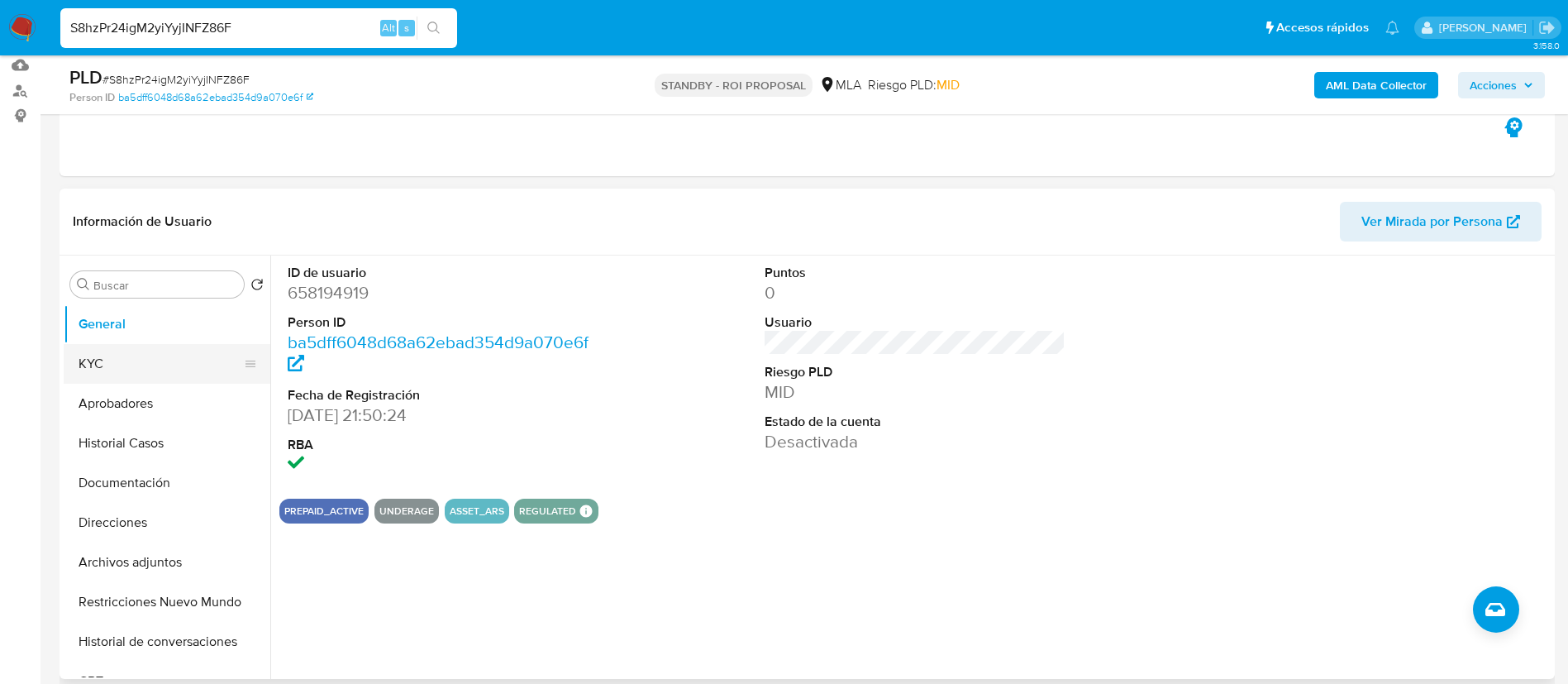
click at [122, 356] on button "KYC" at bounding box center [160, 364] width 193 height 40
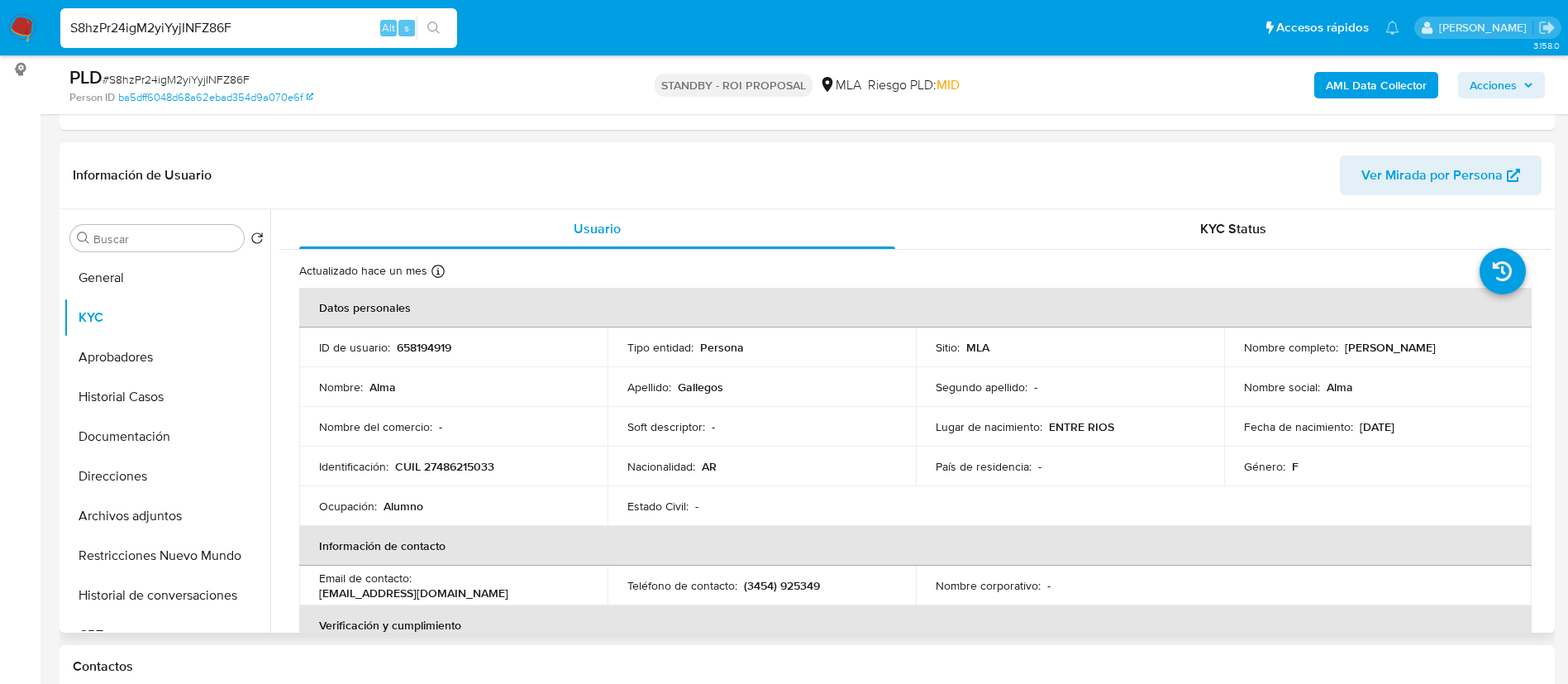
scroll to position [226, 0]
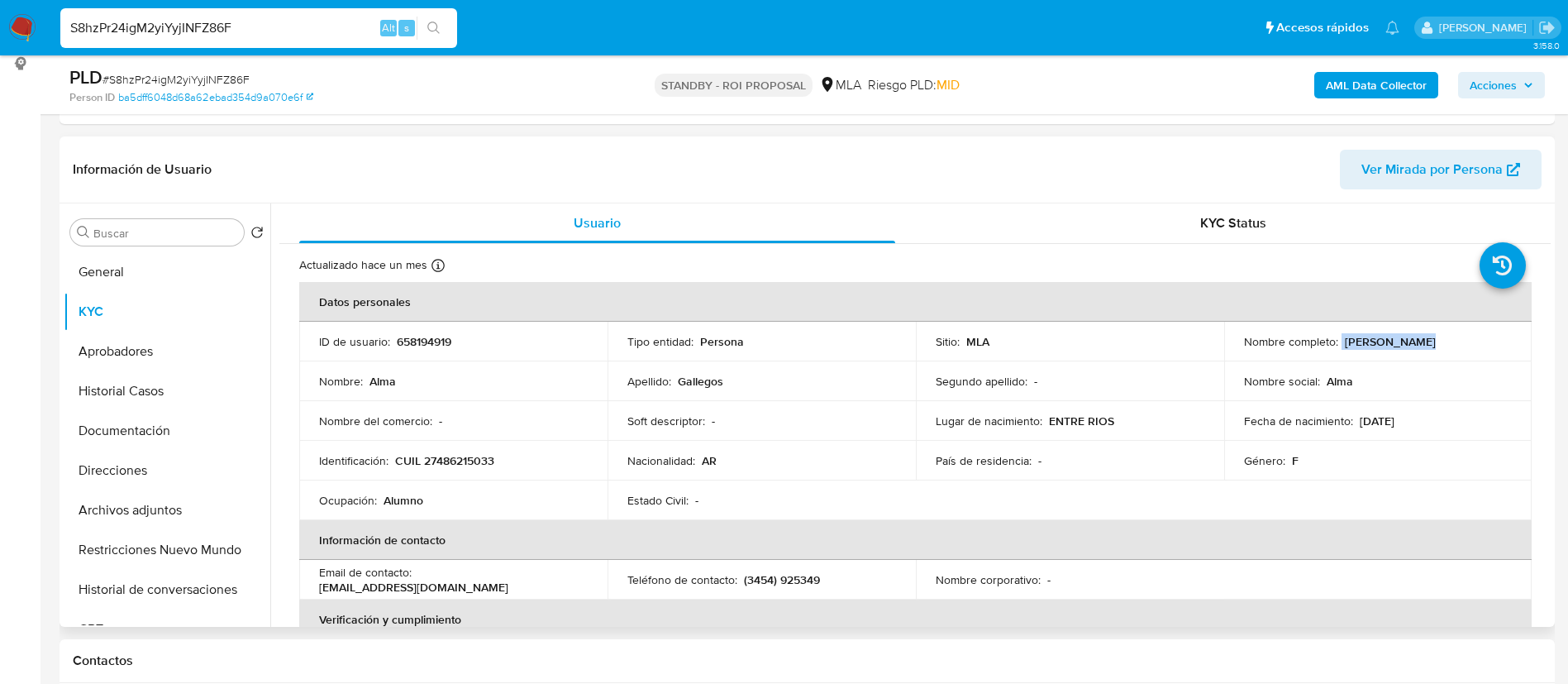
drag, startPoint x: 1335, startPoint y: 342, endPoint x: 1417, endPoint y: 336, distance: 82.2
click at [1417, 336] on div "Nombre completo : Alma Gallegos" at bounding box center [1378, 342] width 268 height 15
copy div "[PERSON_NAME]"
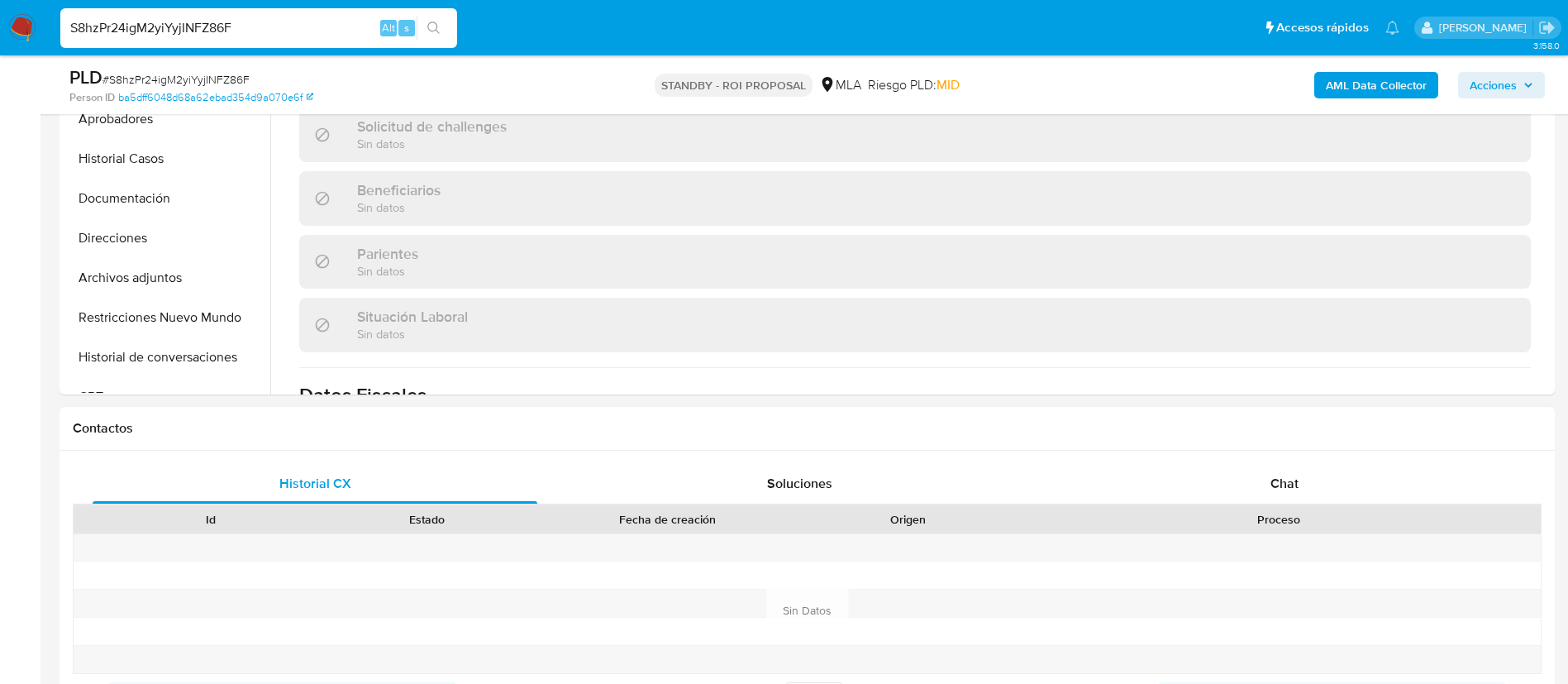
scroll to position [553, 0]
click at [1282, 488] on span "Chat" at bounding box center [1285, 483] width 28 height 19
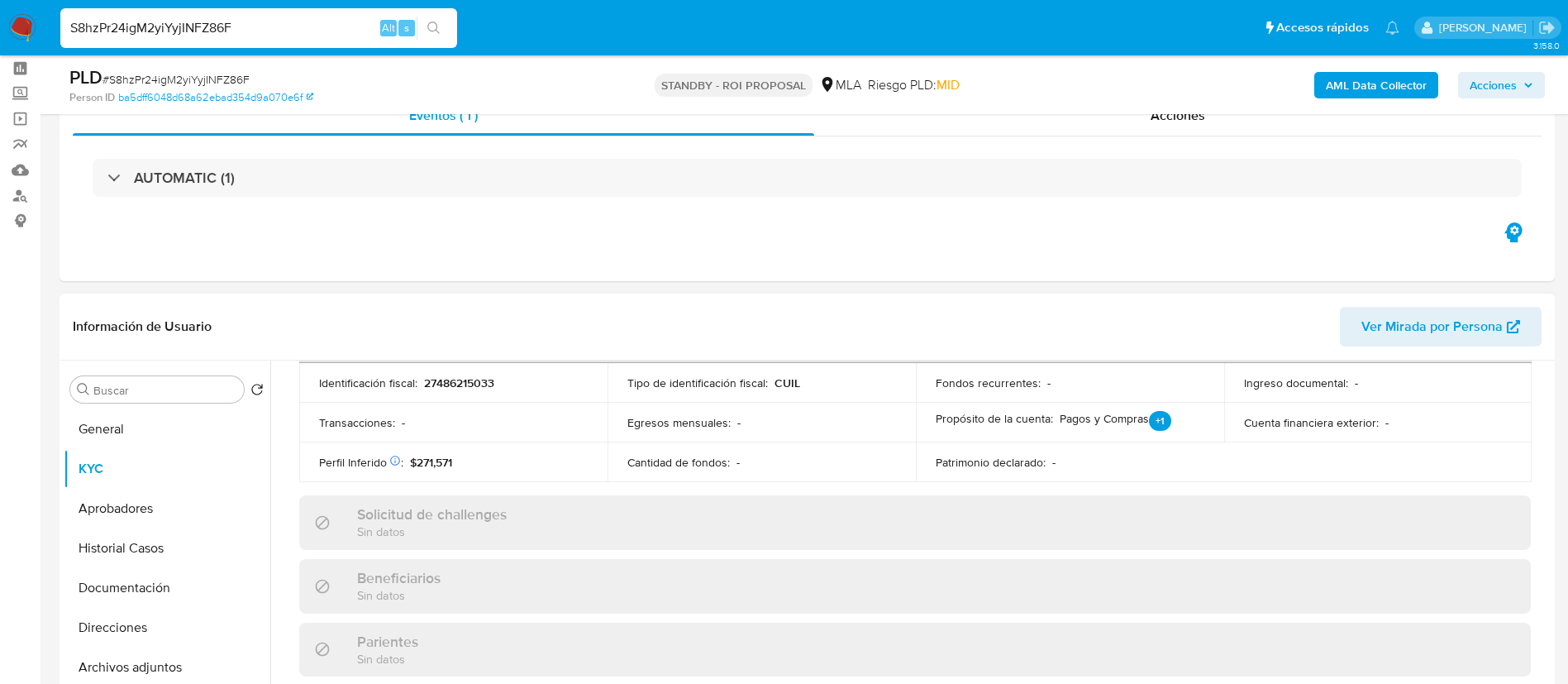
scroll to position [0, 0]
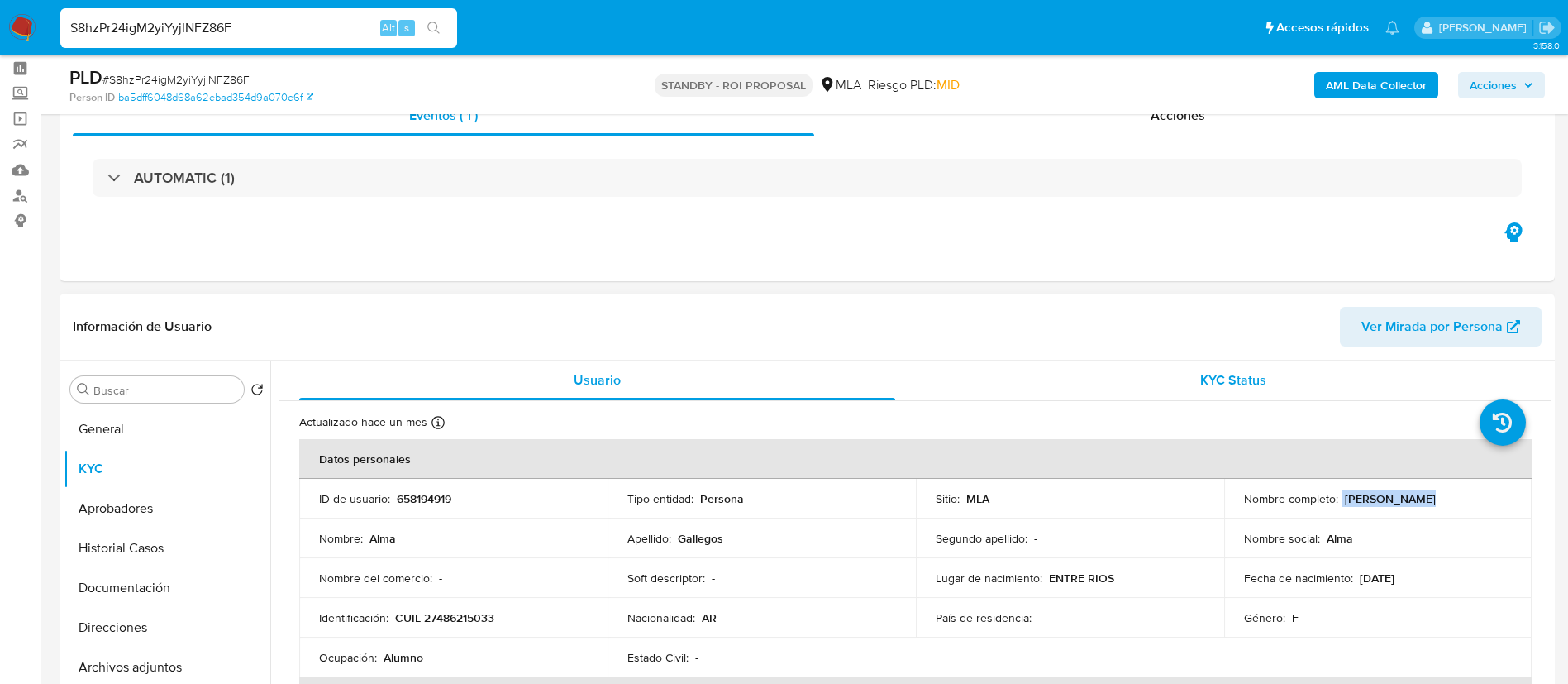
copy div "Alma Gallegos"
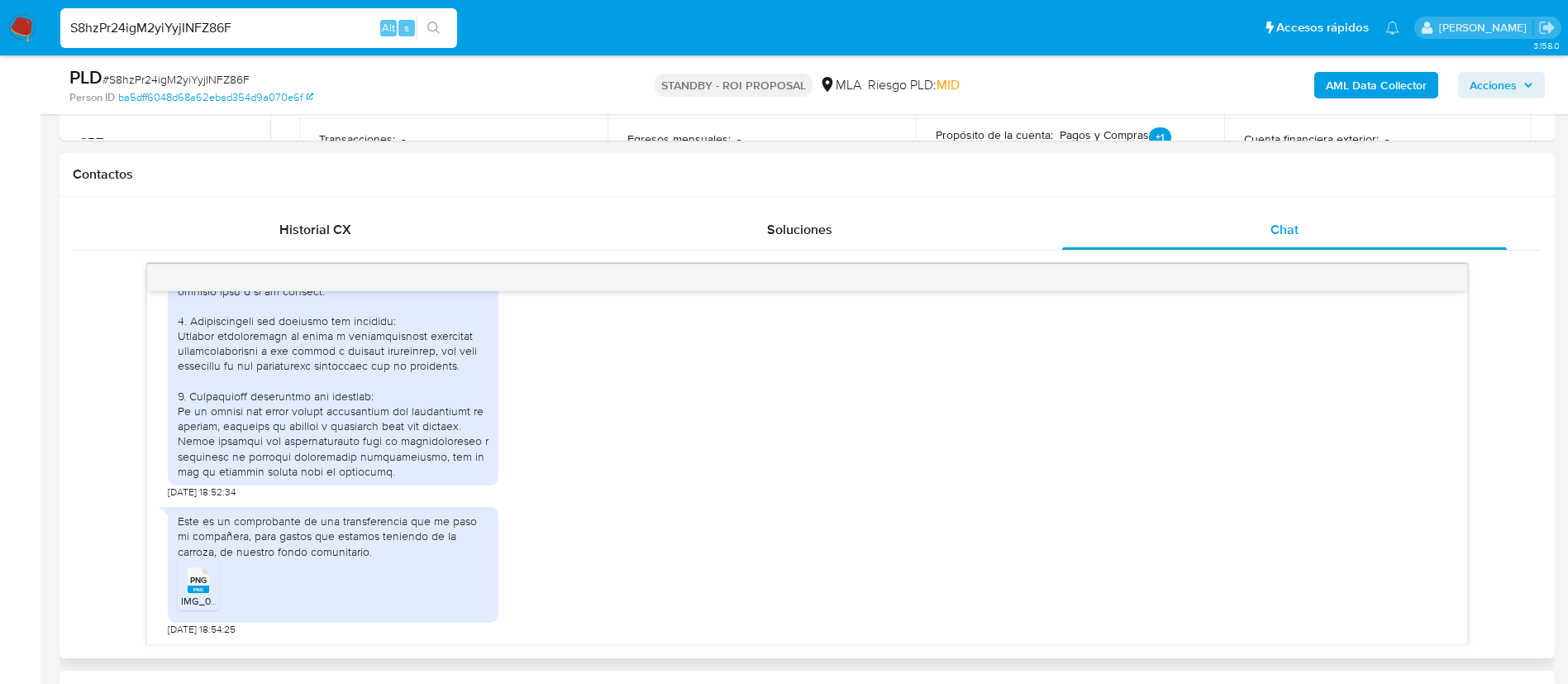
scroll to position [722, 0]
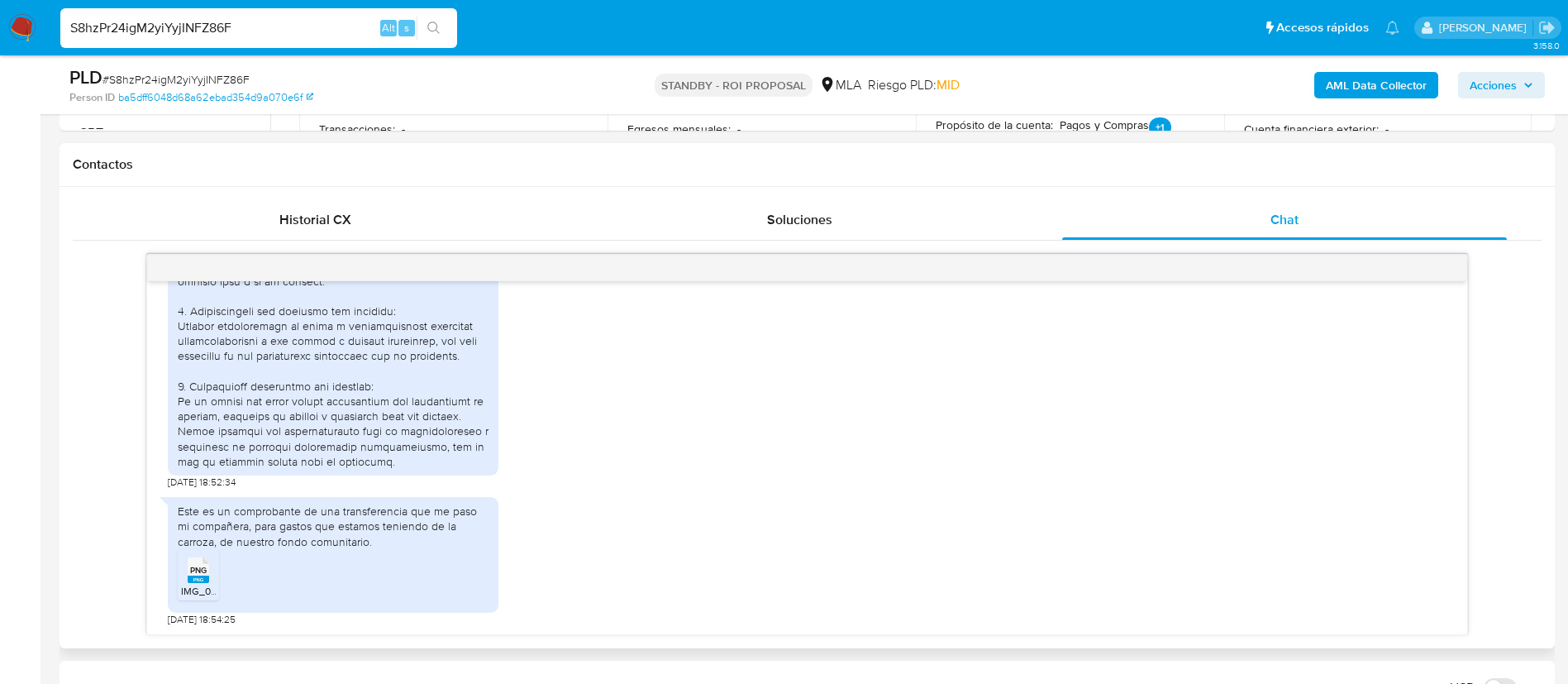
click at [199, 575] on span "PNG" at bounding box center [198, 570] width 17 height 11
click at [65, 211] on div "Historial CX Soluciones Chat Id Estado Fecha de creación Origen Proceso Anterio…" at bounding box center [807, 417] width 1496 height 461
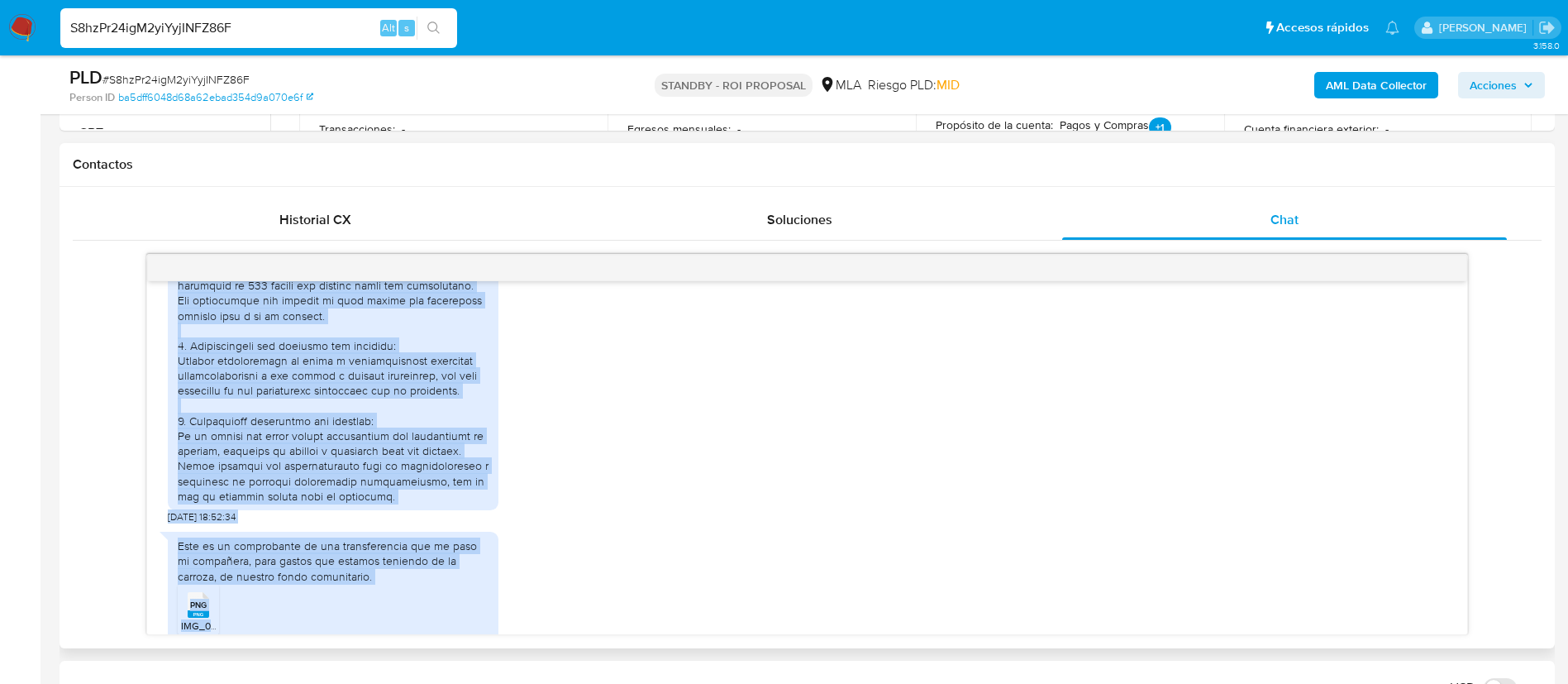
scroll to position [1799, 0]
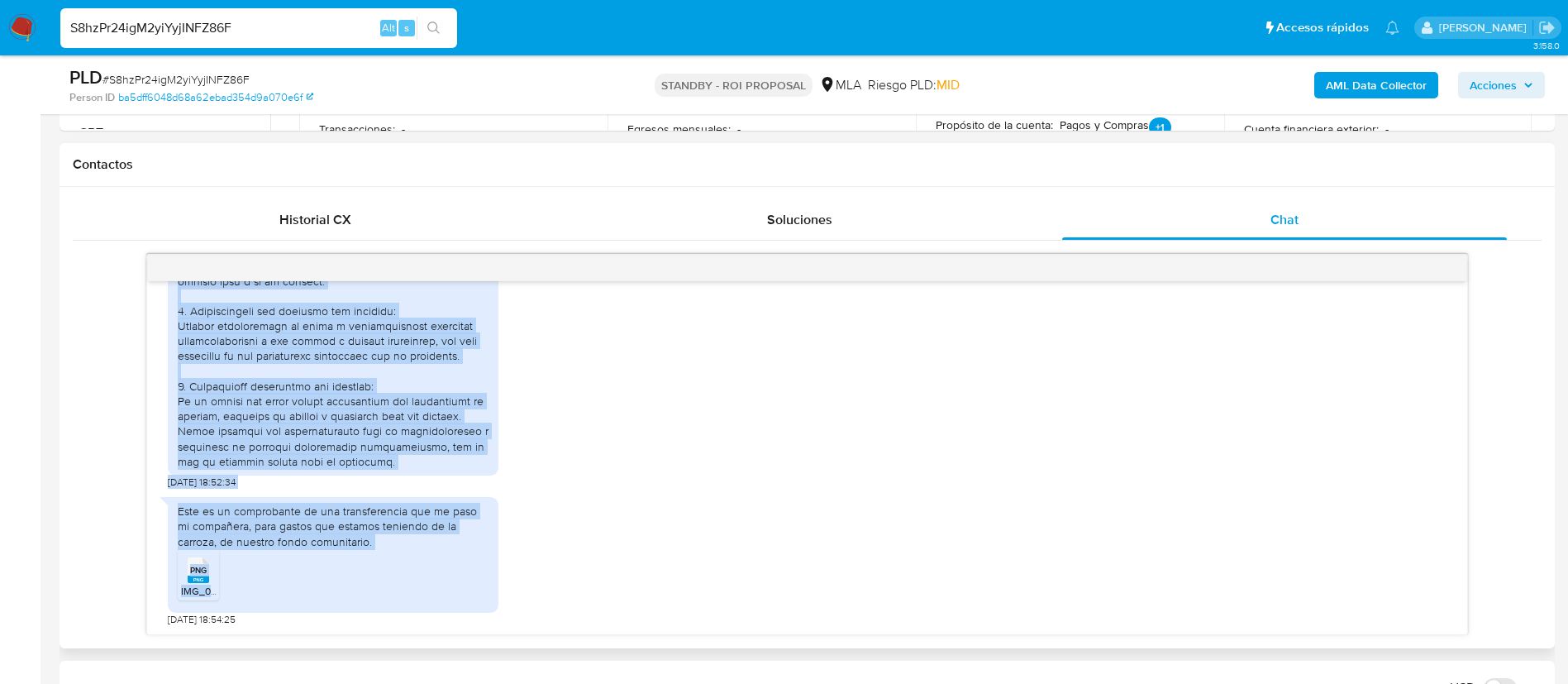
drag, startPoint x: 178, startPoint y: 305, endPoint x: 440, endPoint y: 630, distance: 417.5
click at [440, 630] on div "17/07/2025 20:11:36 Hola, Esperamos que te encuentres muy bien. Te consultamos …" at bounding box center [807, 457] width 1320 height 353
copy div "Hola, me suspendieron la cuenta, habilitenlela ahora 05/08/2025 11:41:35 Hola, …"
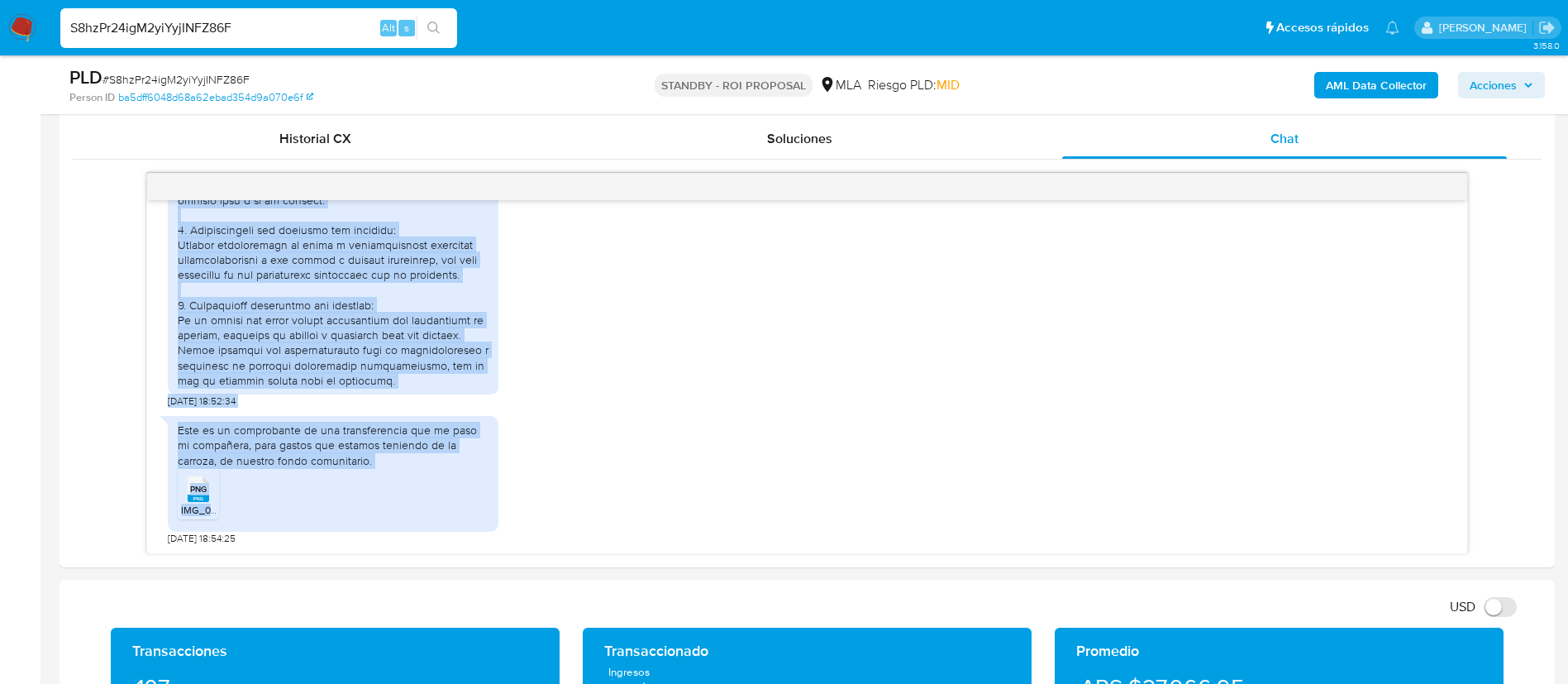
scroll to position [803, 0]
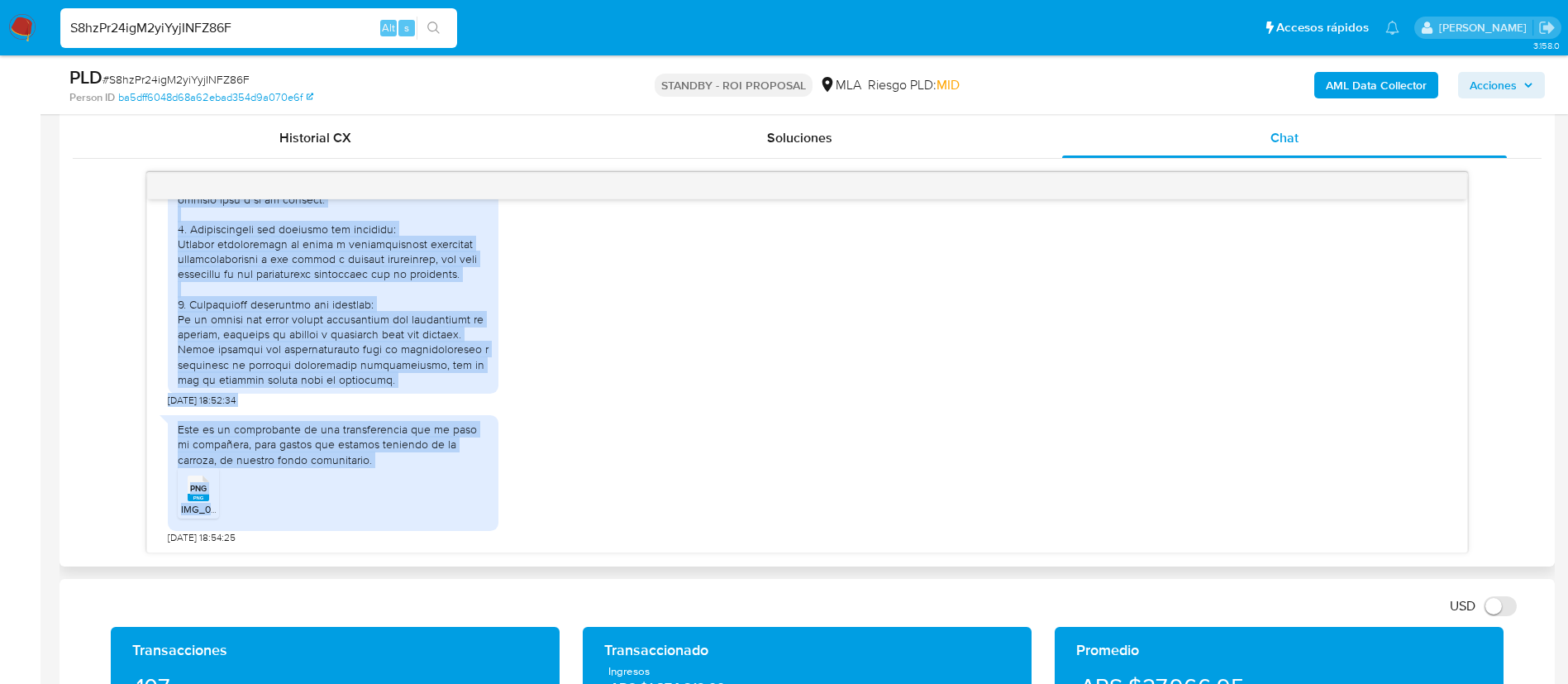
click at [203, 493] on span "PNG" at bounding box center [198, 489] width 17 height 11
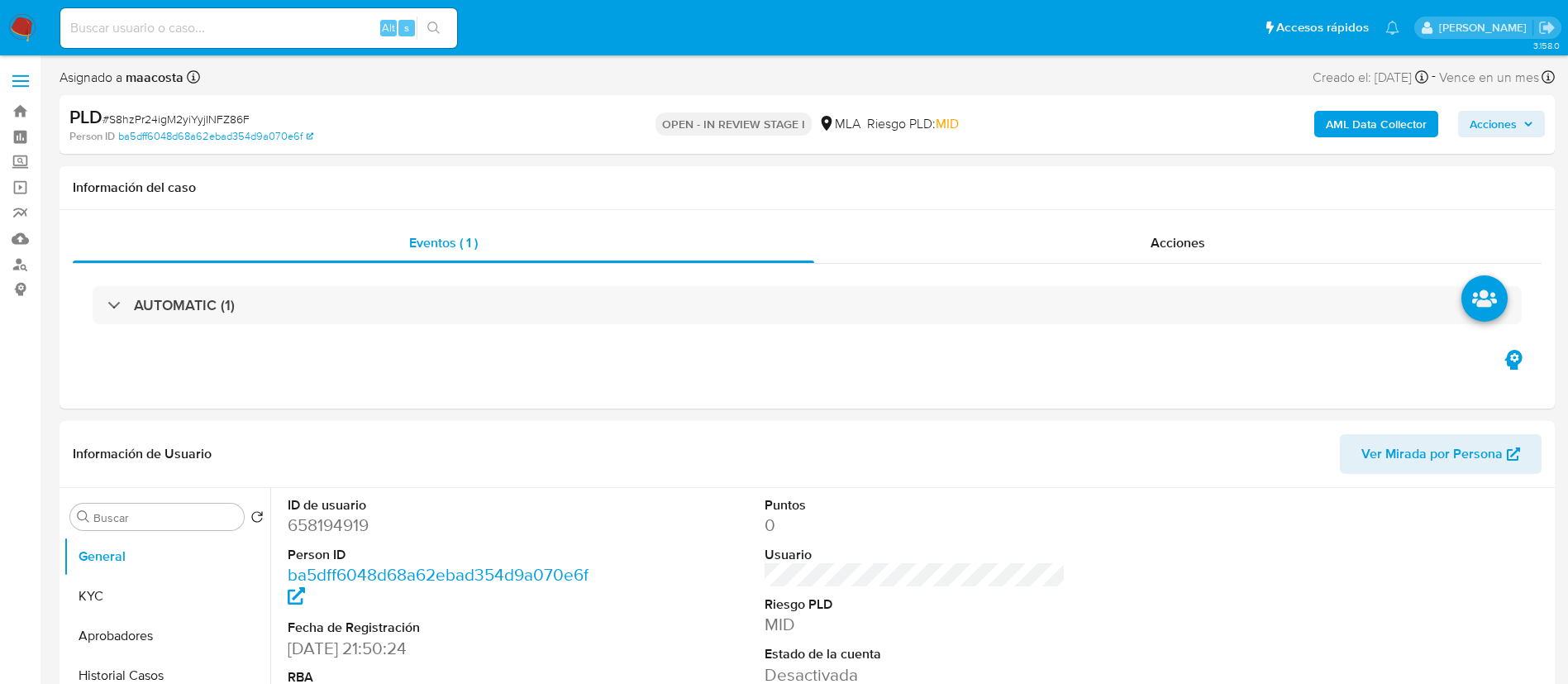
select select "10"
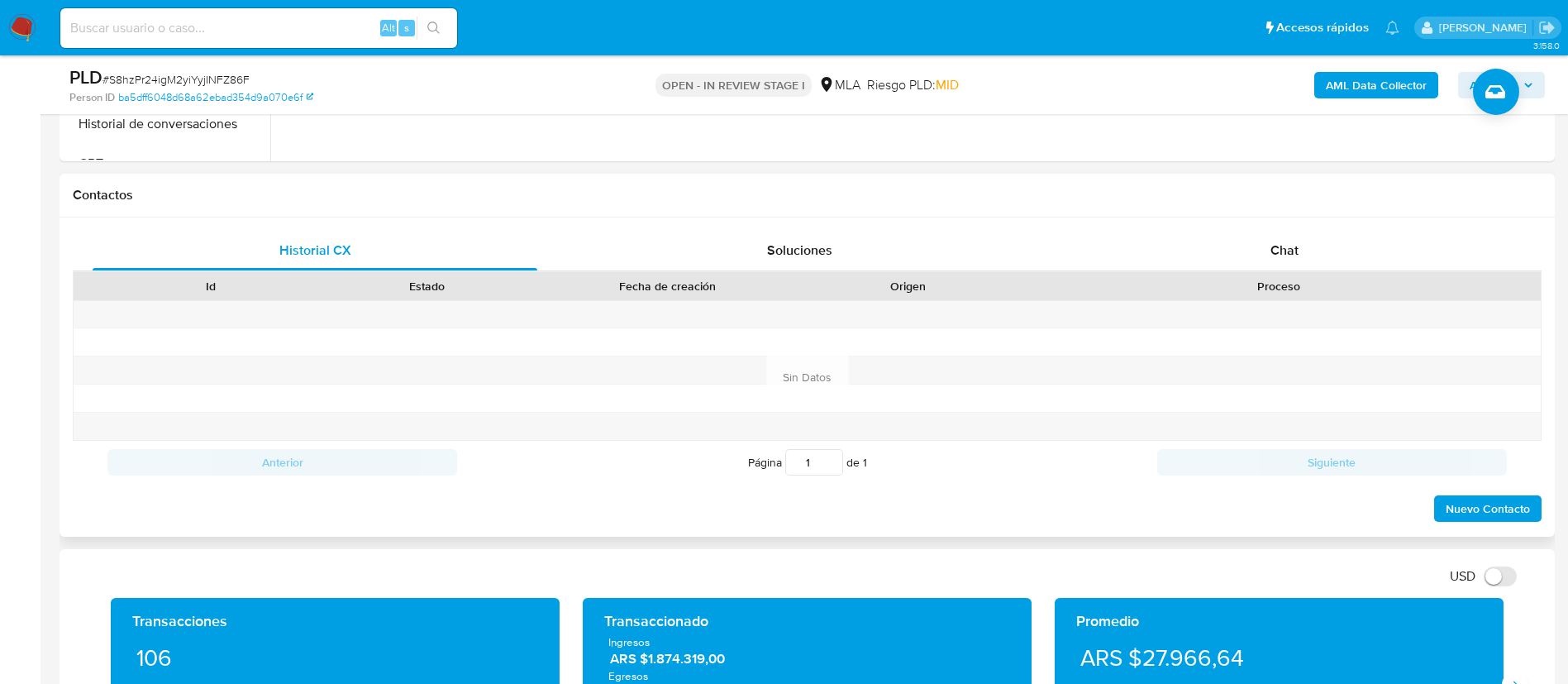
scroll to position [763, 0]
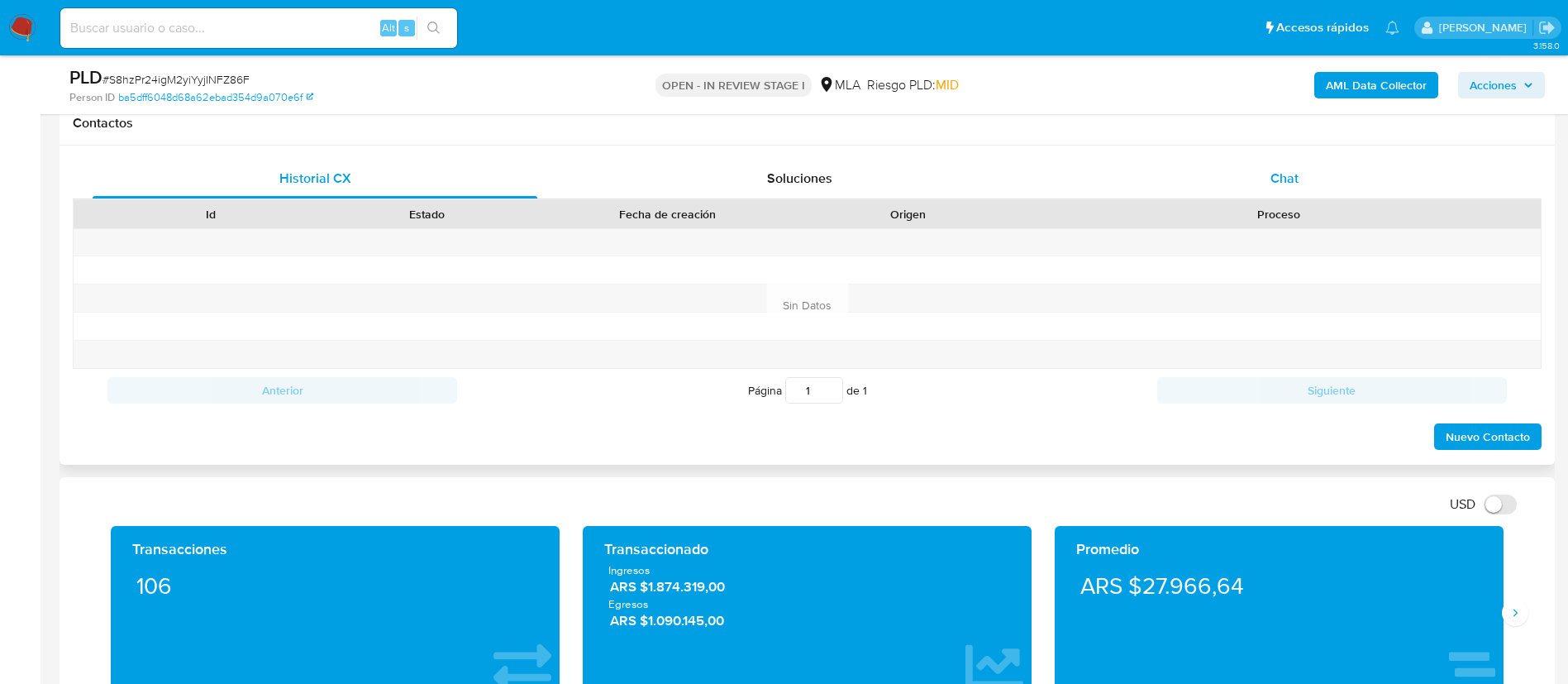
click at [1278, 181] on span "Chat" at bounding box center [1285, 178] width 28 height 19
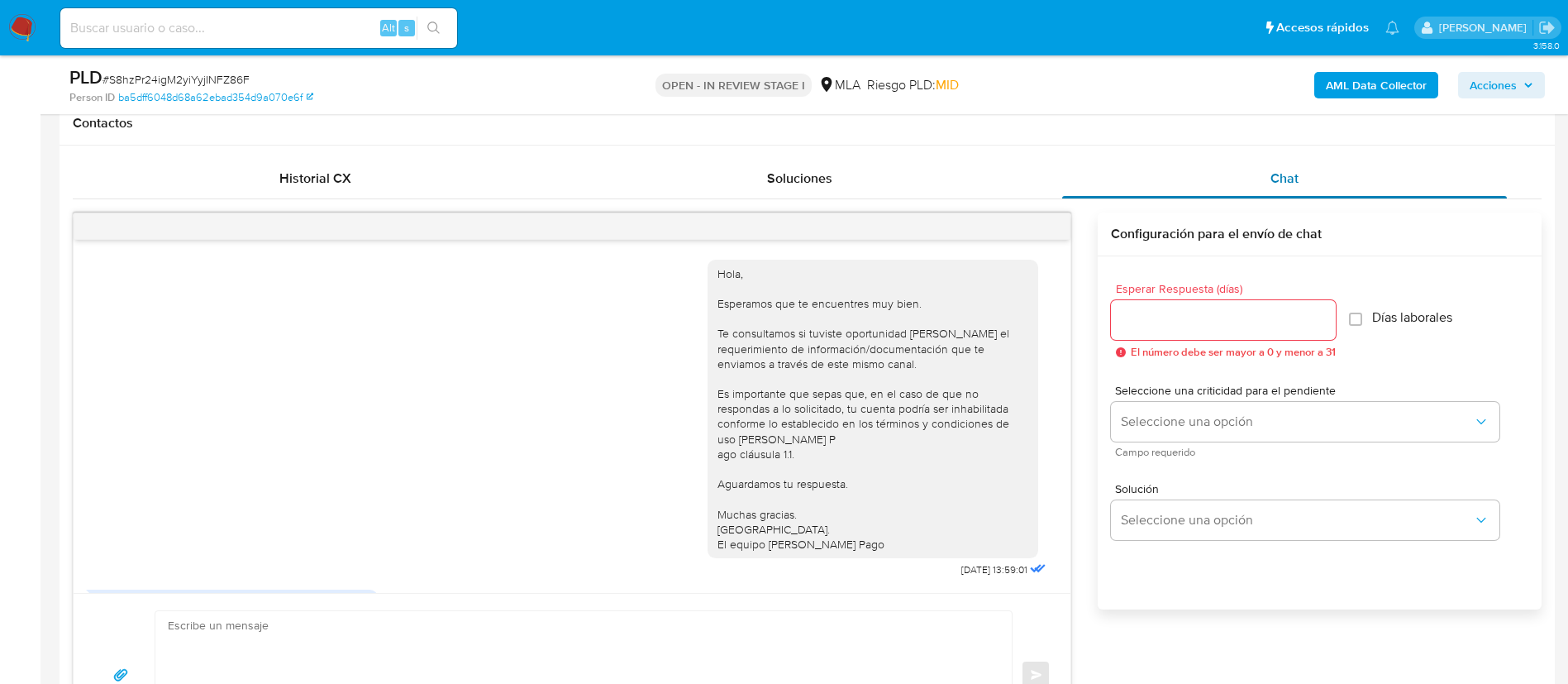
scroll to position [1045, 0]
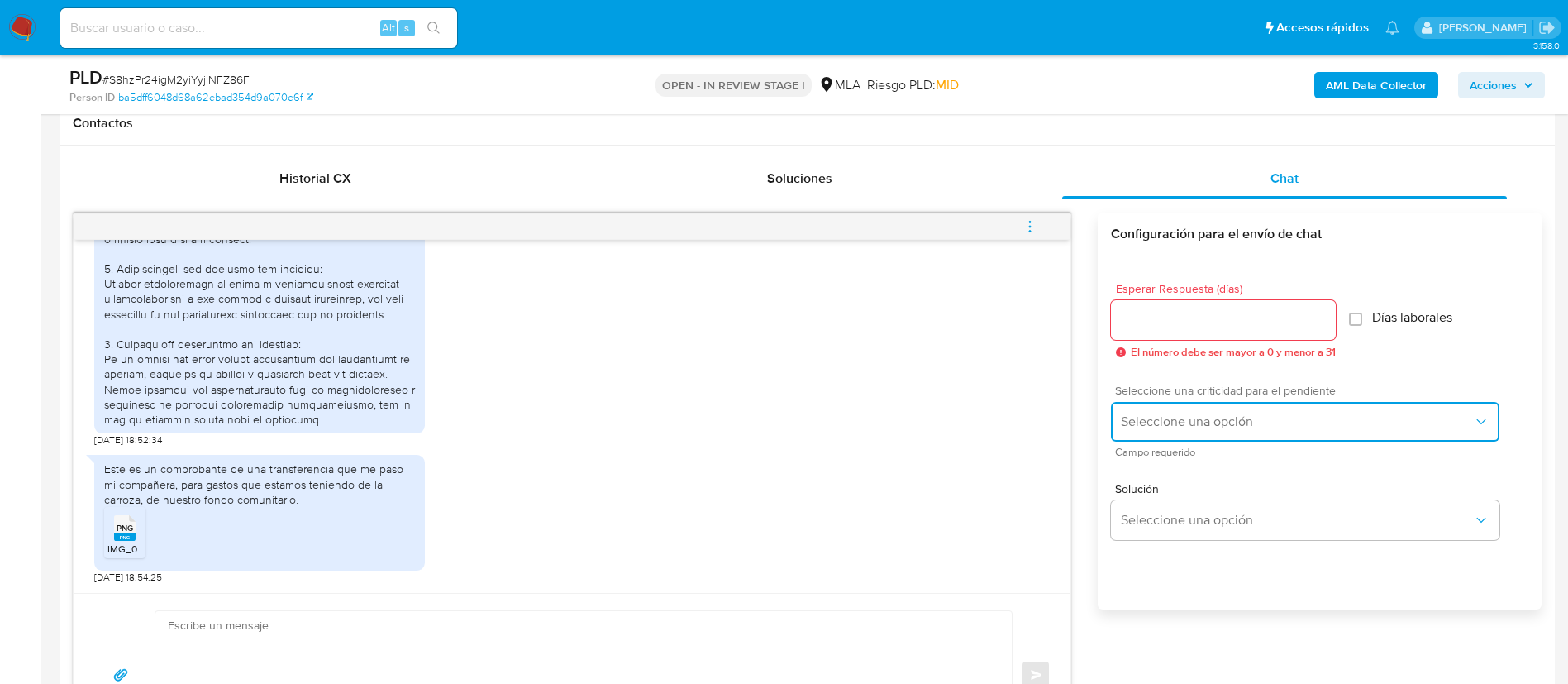
click at [1172, 409] on button "Seleccione una opción" at bounding box center [1305, 421] width 389 height 40
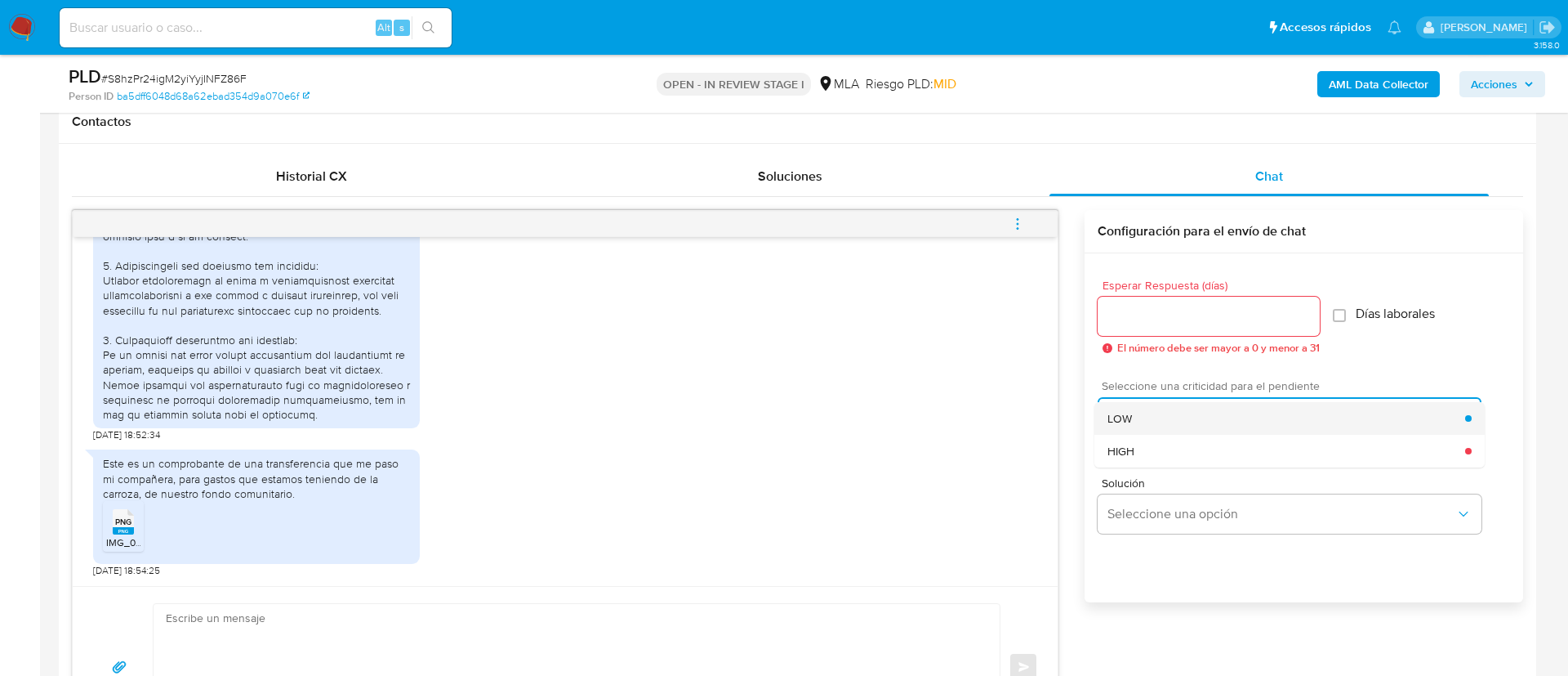
click at [1113, 416] on span "LOW" at bounding box center [1119, 418] width 25 height 15
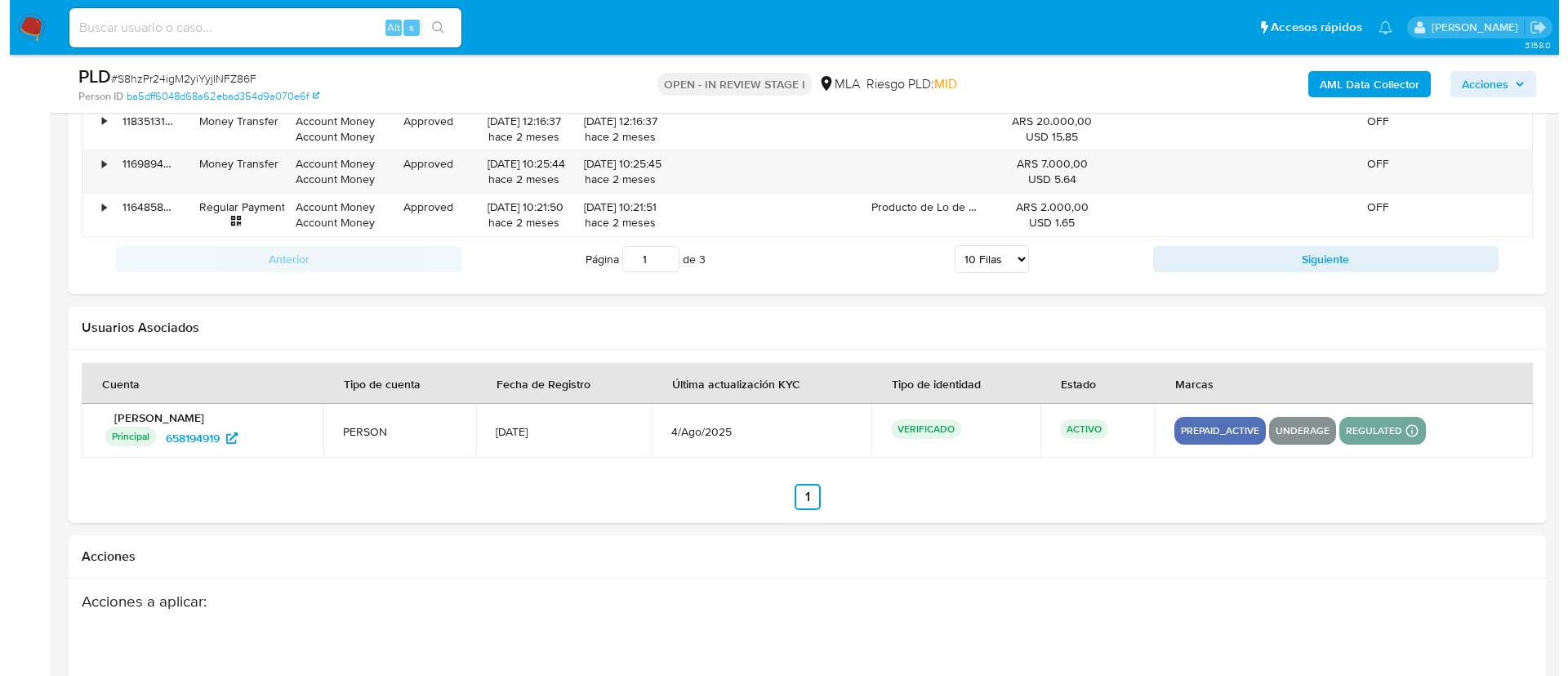
scroll to position [2889, 0]
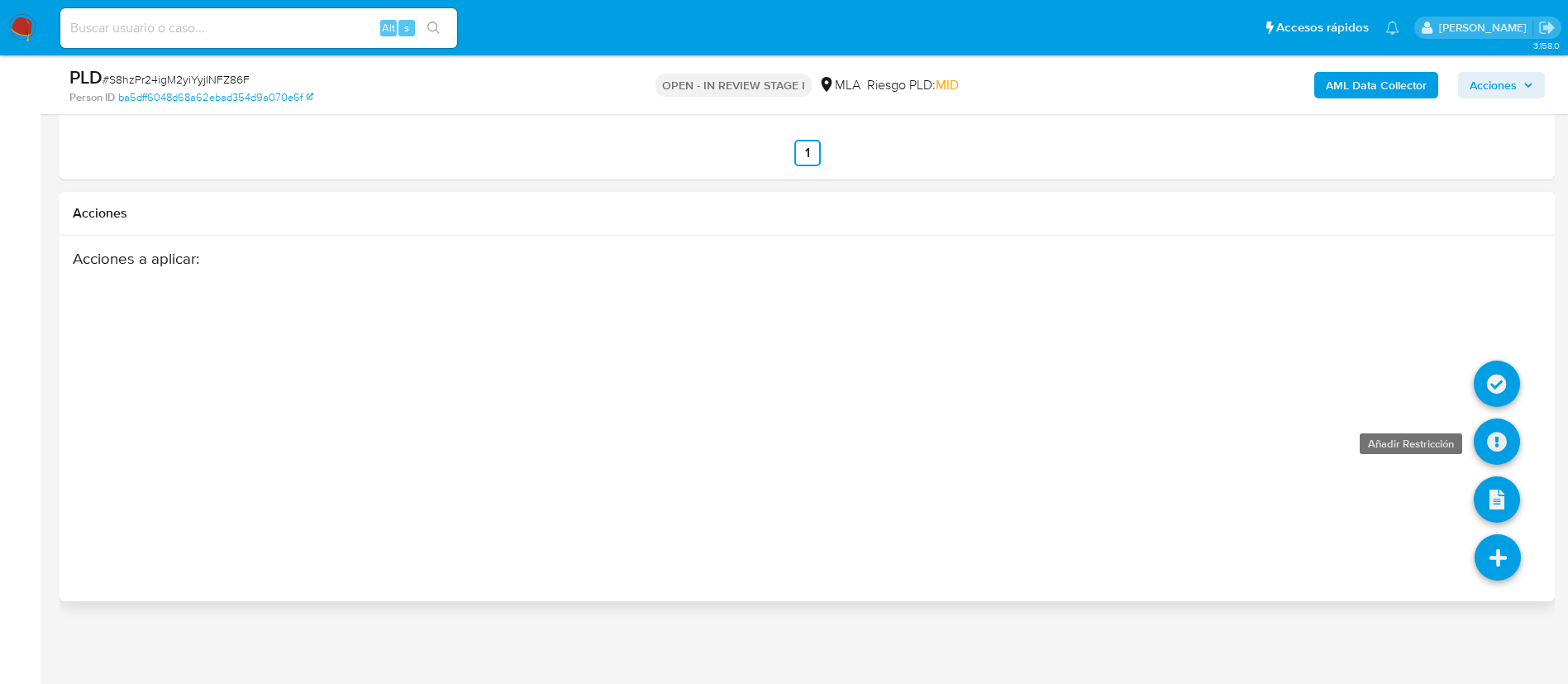
click at [1499, 432] on icon at bounding box center [1497, 441] width 46 height 46
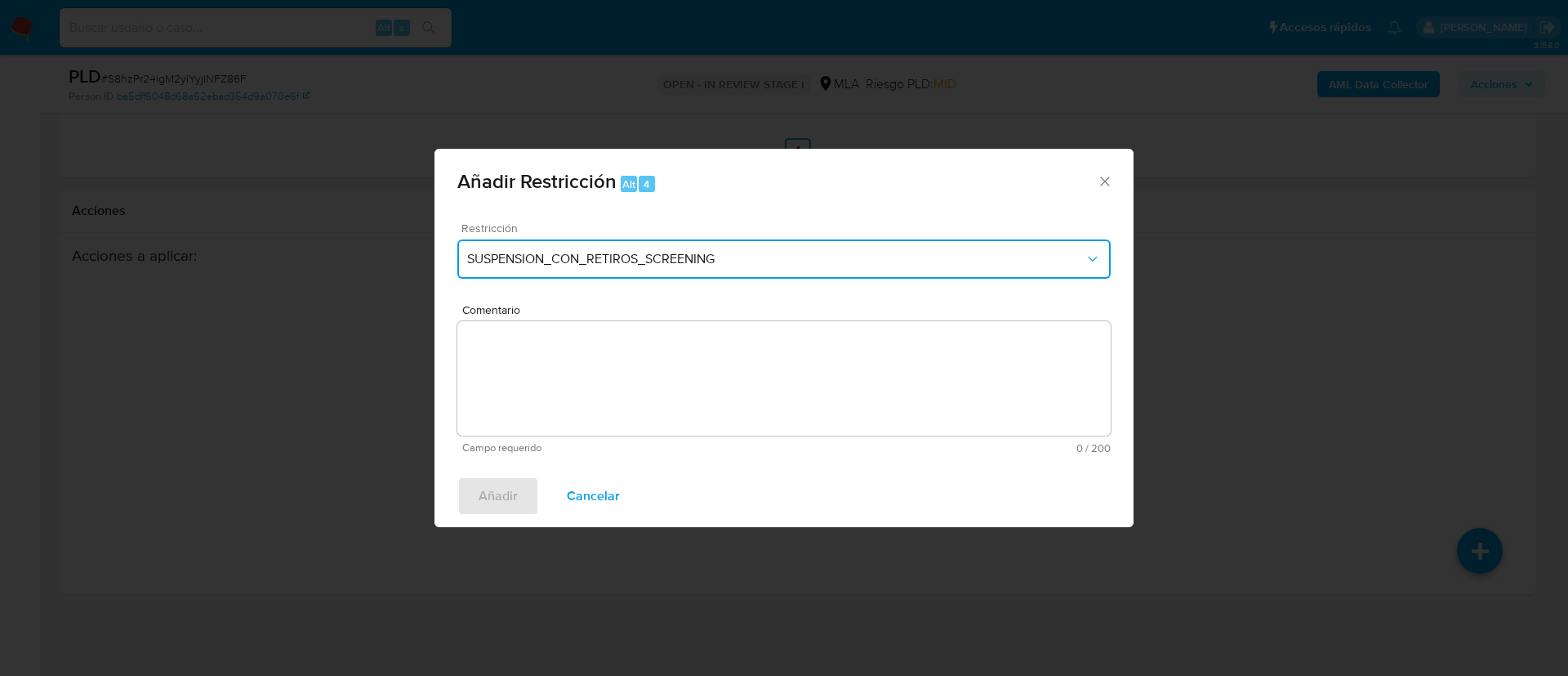
click at [649, 265] on span "SUSPENSION_CON_RETIROS_SCREENING" at bounding box center [775, 259] width 617 height 16
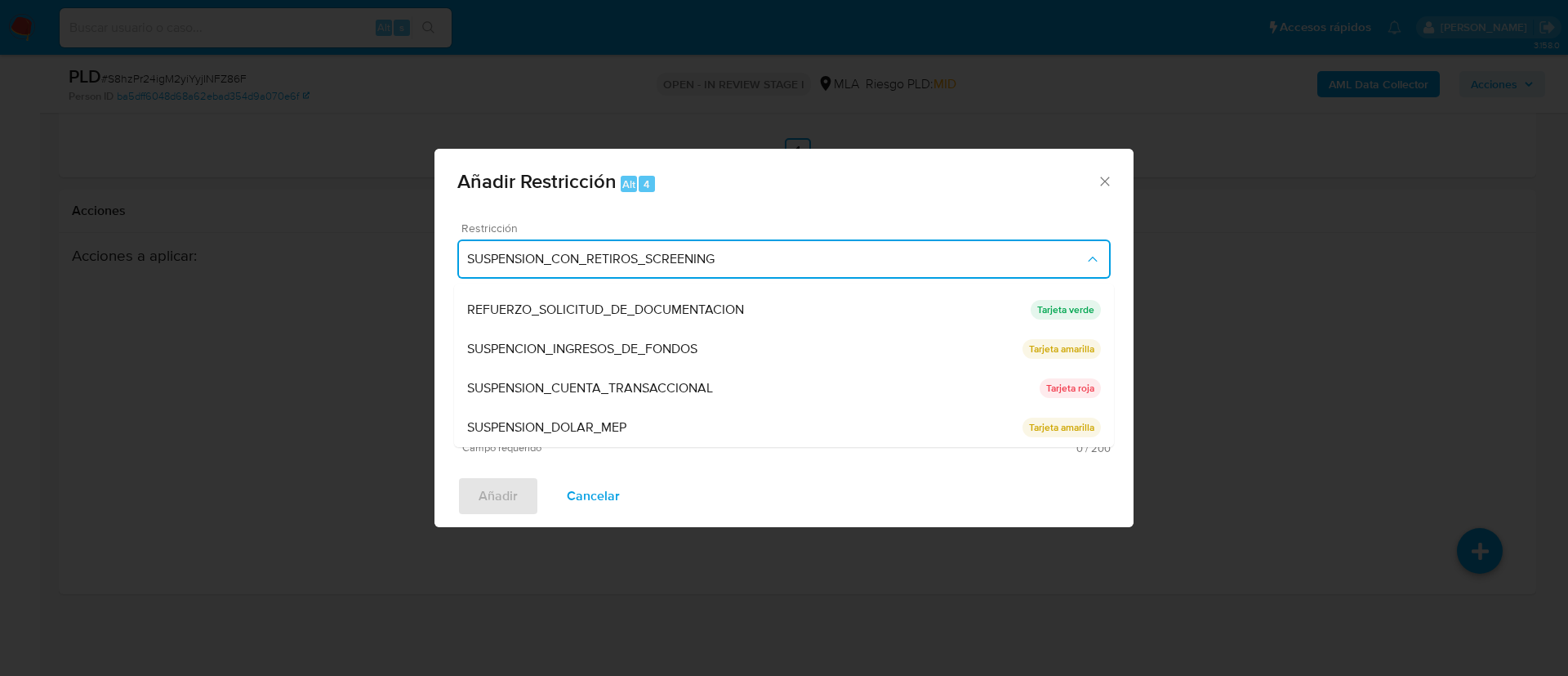
scroll to position [346, 0]
click at [1462, 398] on div "Añadir Restricción Alt 4 Restricción SUSPENSION_CON_RETIROS_SCREENING SUSPENSIO…" at bounding box center [784, 338] width 1568 height 676
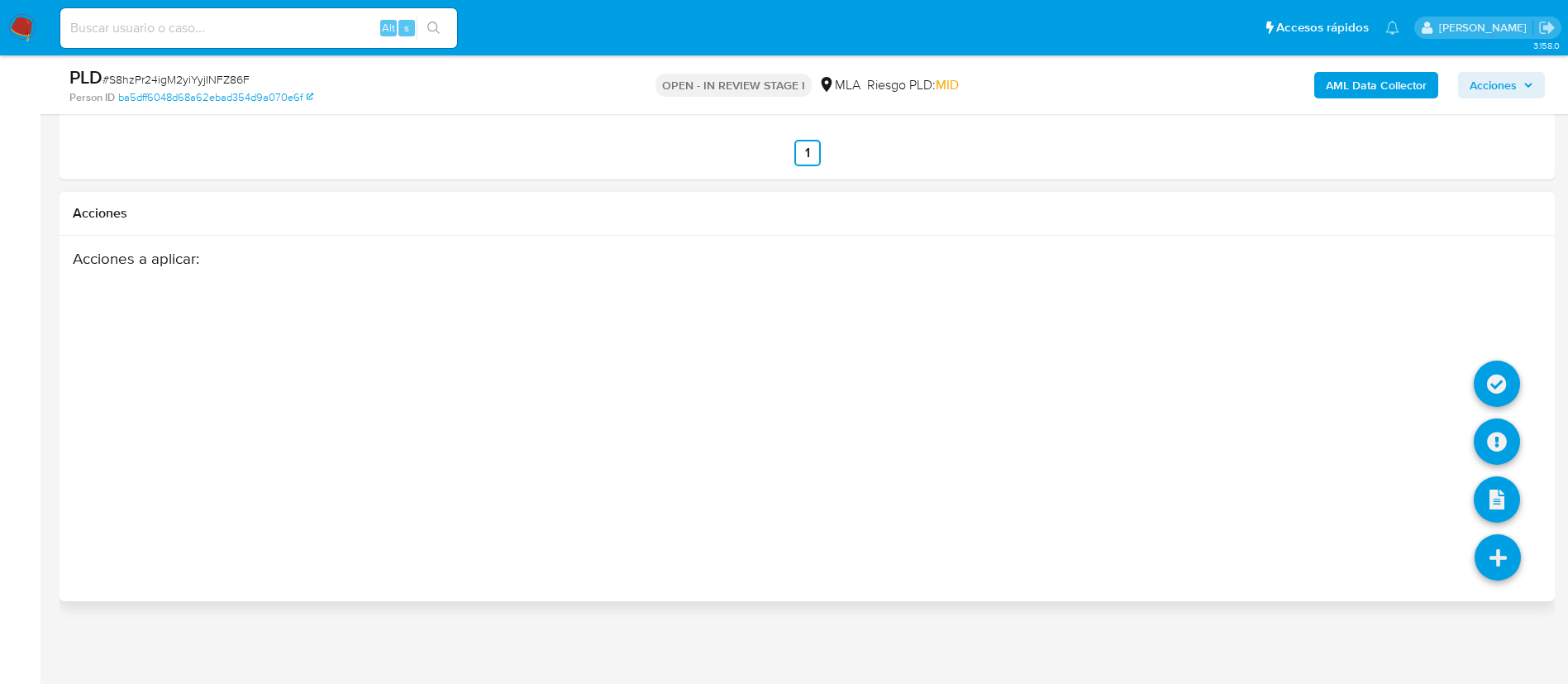
click at [1490, 559] on icon at bounding box center [1498, 557] width 46 height 46
click at [1500, 376] on icon at bounding box center [1497, 383] width 46 height 46
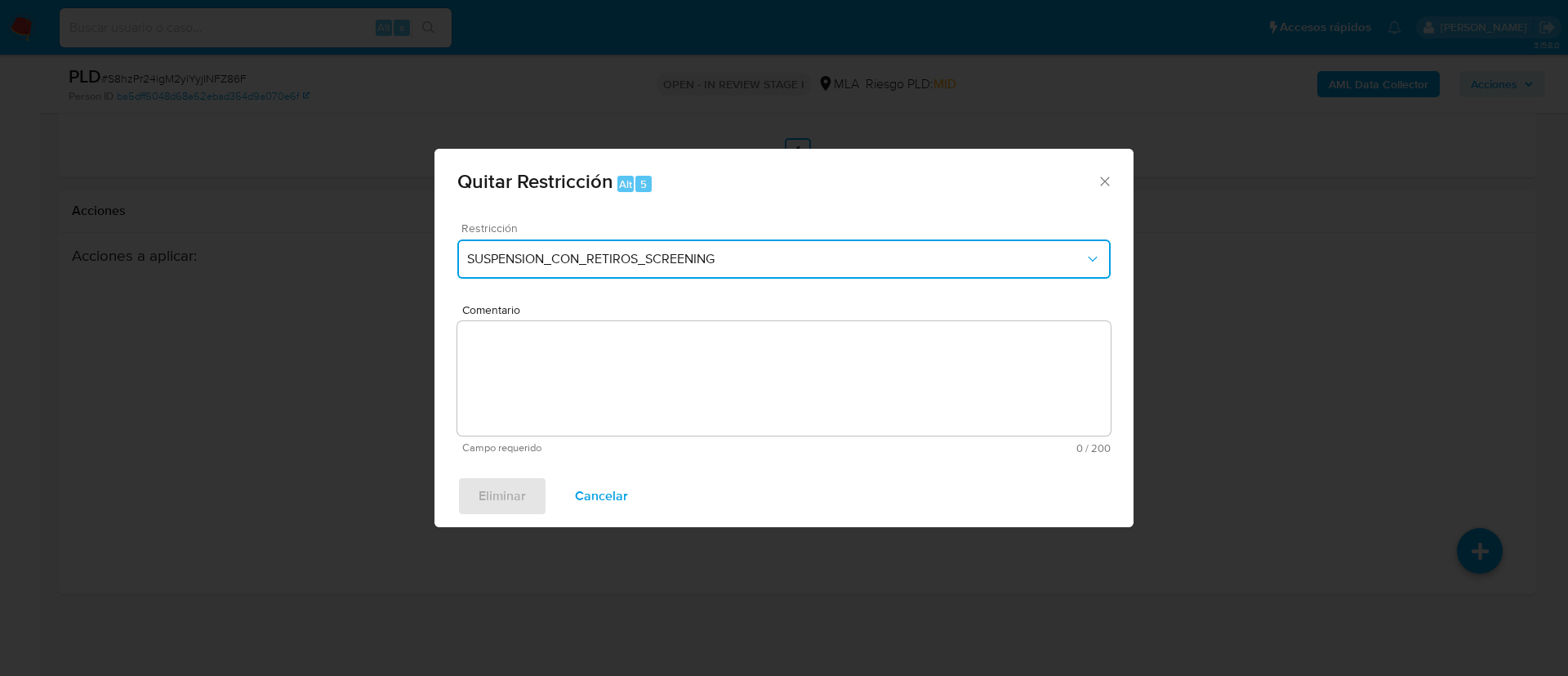
click at [686, 254] on span "SUSPENSION_CON_RETIROS_SCREENING" at bounding box center [775, 259] width 617 height 16
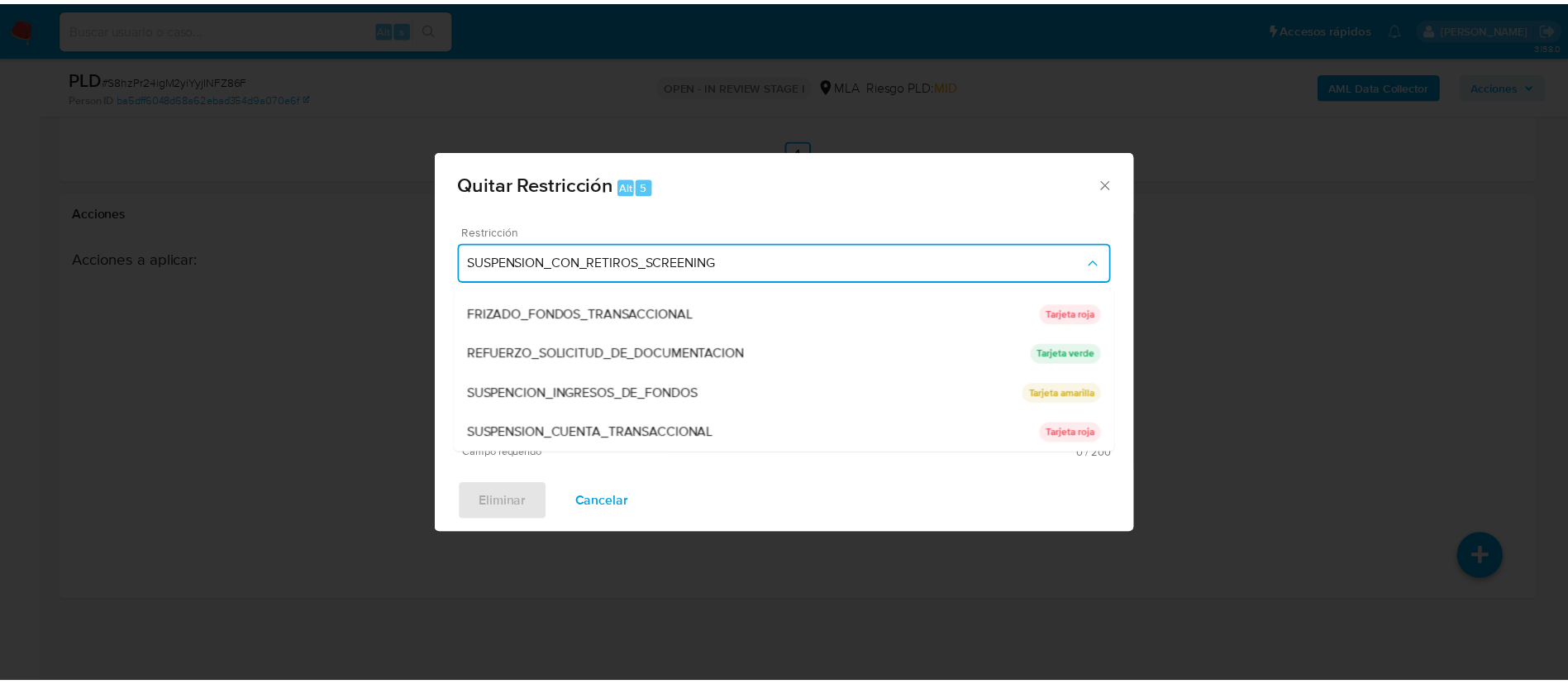
scroll to position [312, 0]
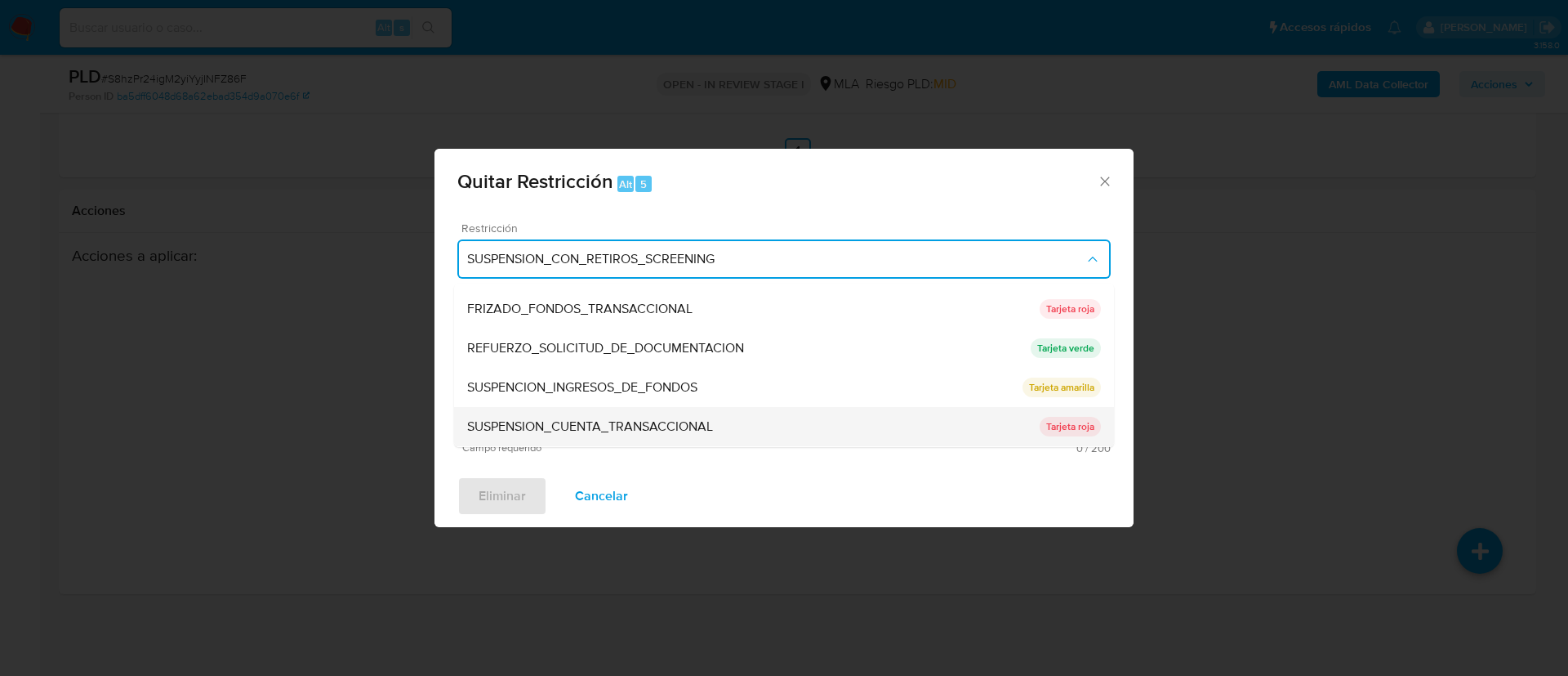
click at [539, 420] on span "SUSPENSION_CUENTA_TRANSACCIONAL" at bounding box center [590, 426] width 246 height 16
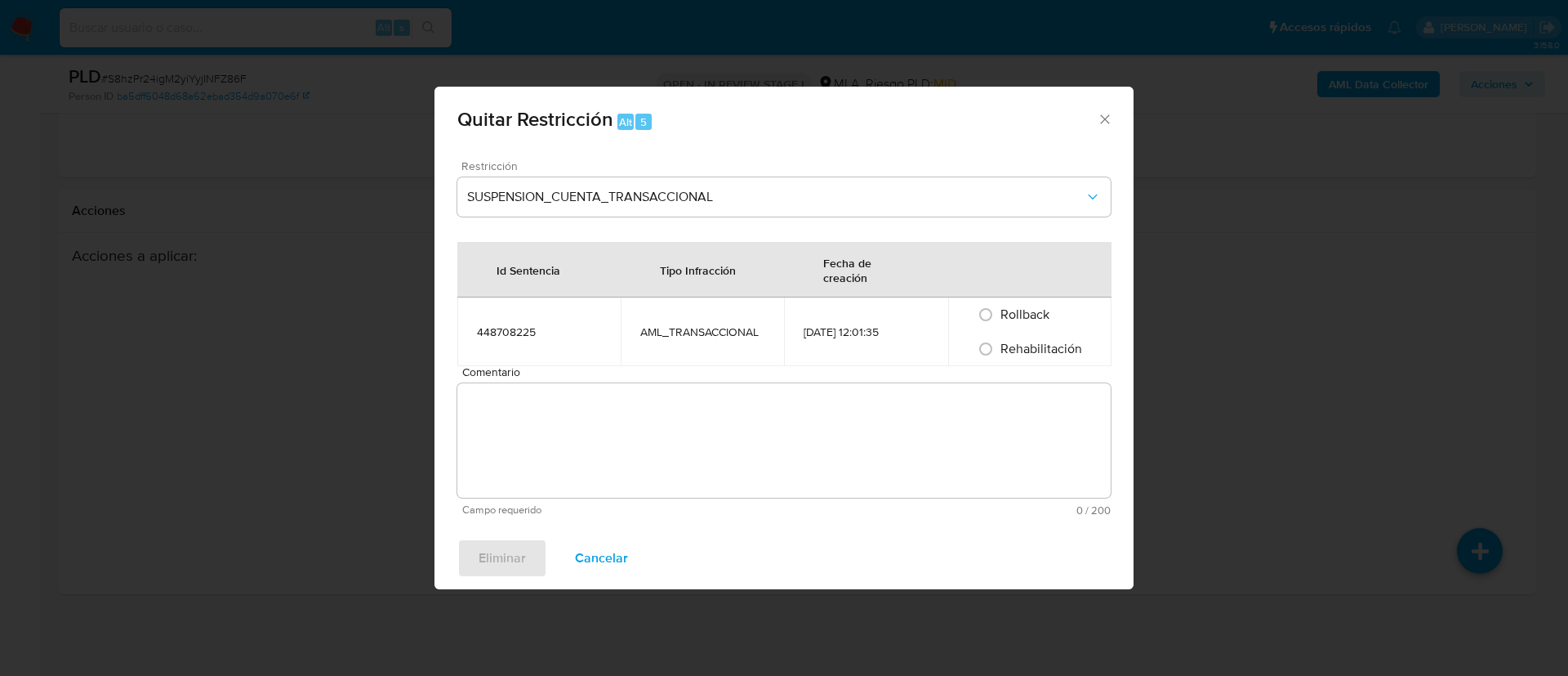
click at [539, 420] on textarea "Comentario" at bounding box center [784, 440] width 653 height 114
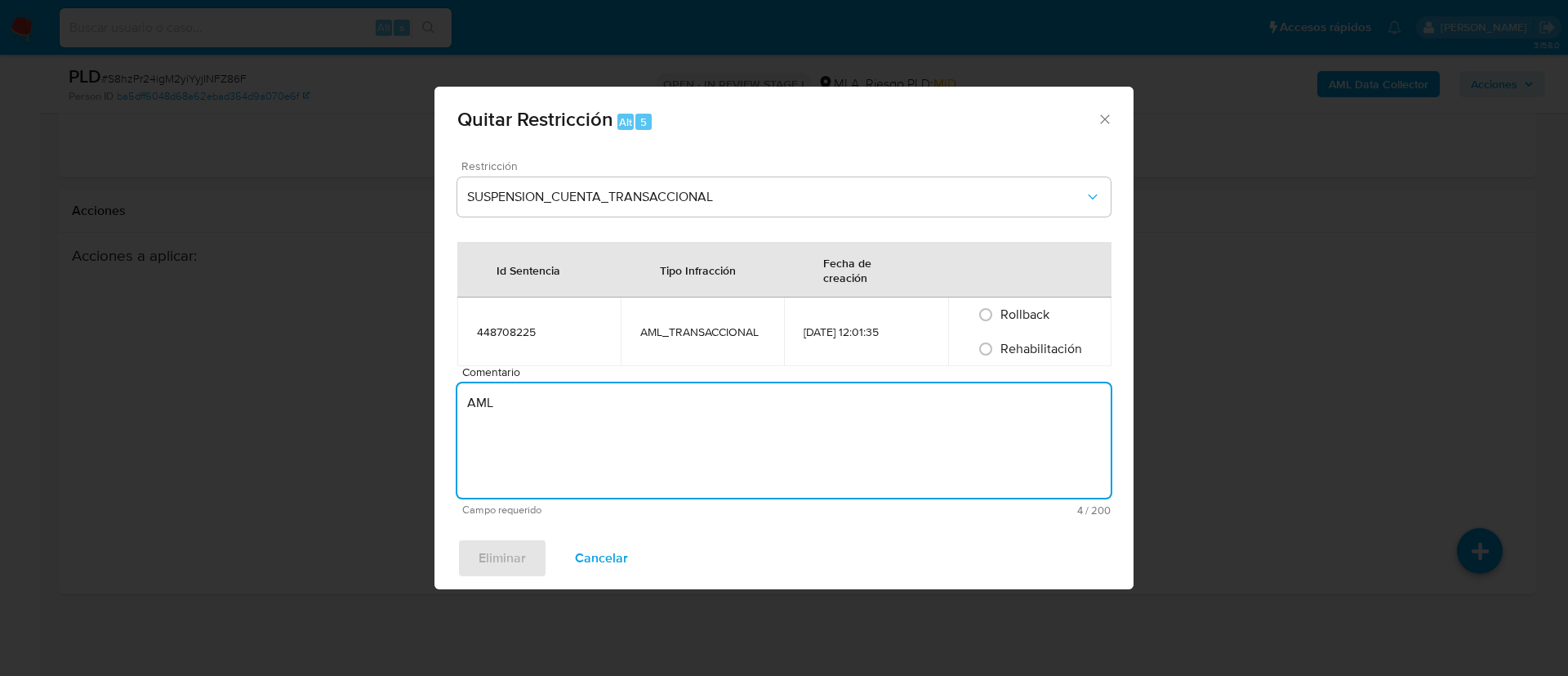
type textarea "AML"
click at [1042, 348] on span "Rehabilitación" at bounding box center [1040, 349] width 81 height 19
click at [998, 348] on input "Rehabilitación" at bounding box center [986, 349] width 27 height 27
radio input "true"
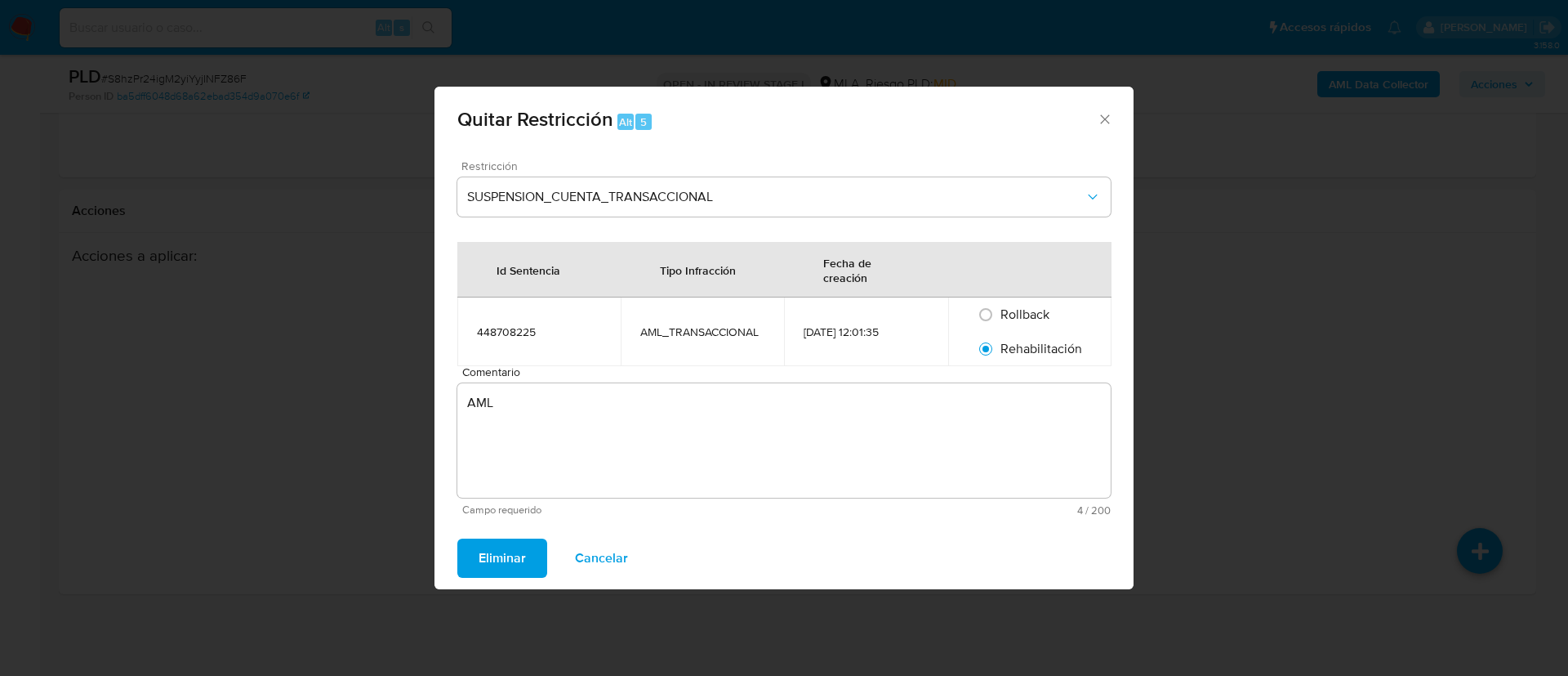
click at [507, 553] on span "Eliminar" at bounding box center [502, 557] width 48 height 36
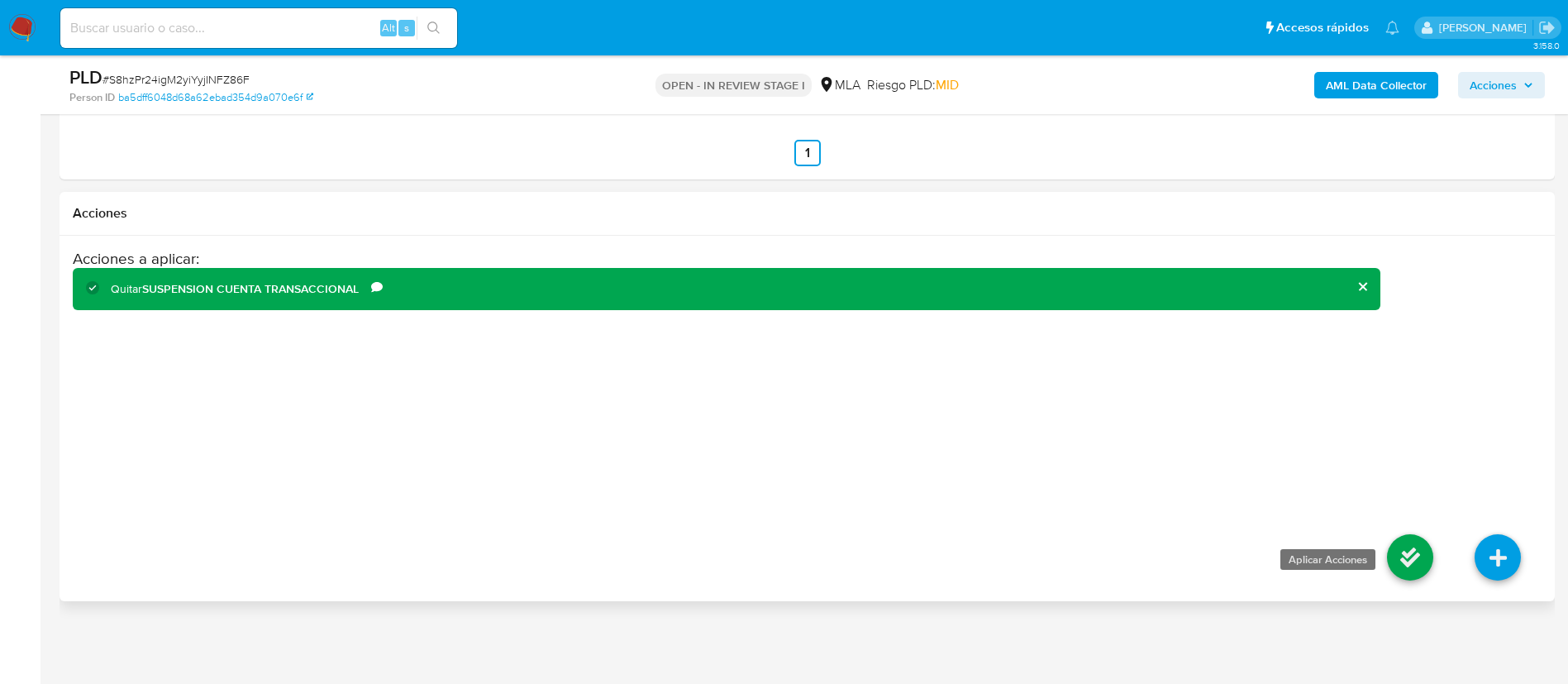
click at [1419, 566] on icon at bounding box center [1411, 557] width 46 height 46
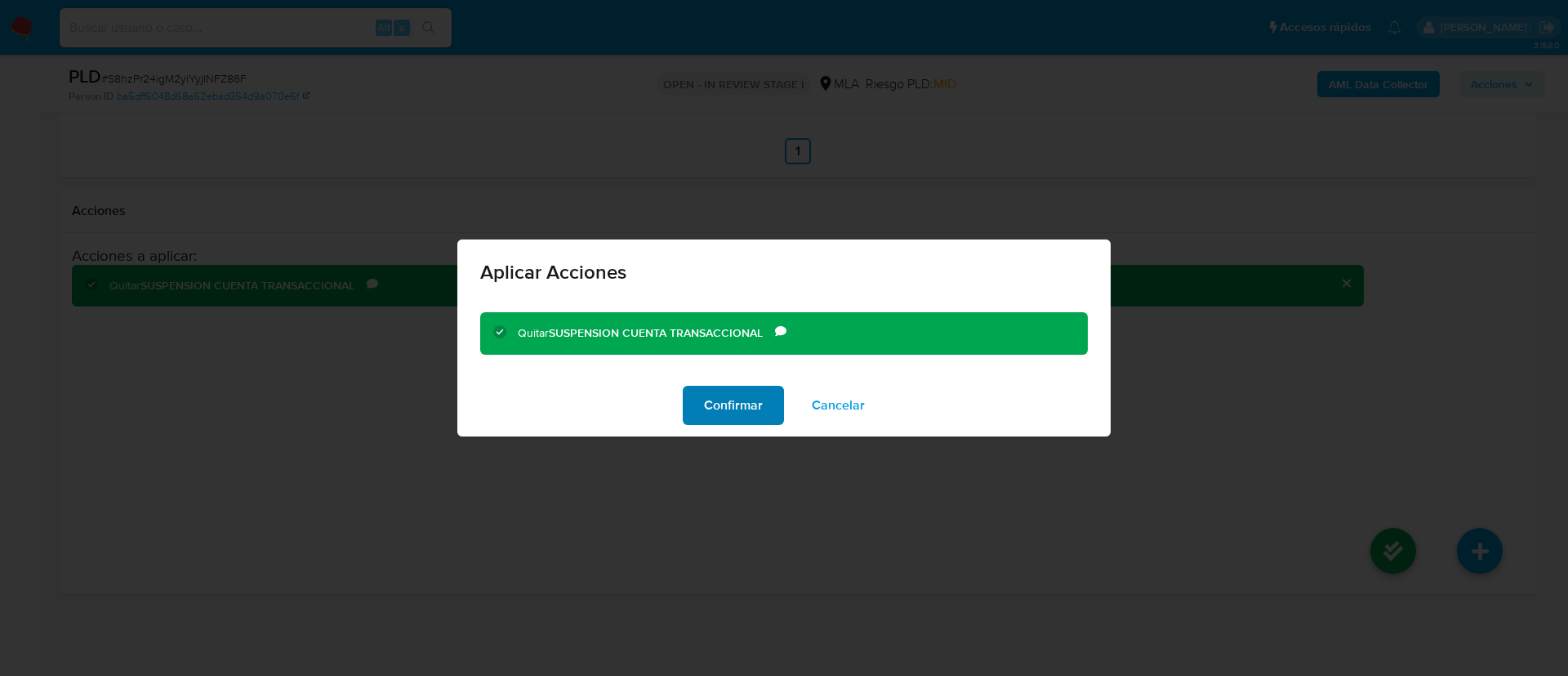
click at [710, 400] on span "Confirmar" at bounding box center [733, 404] width 59 height 36
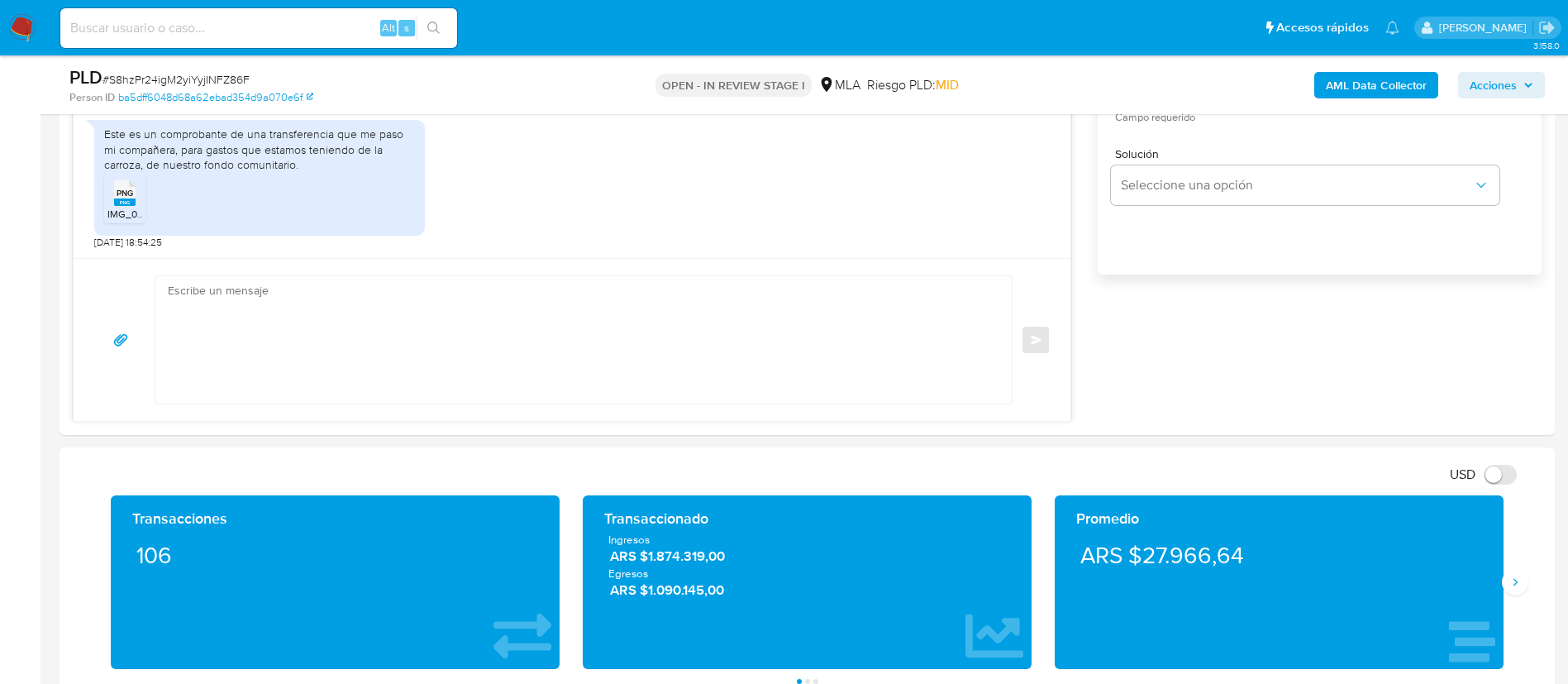
scroll to position [1086, 0]
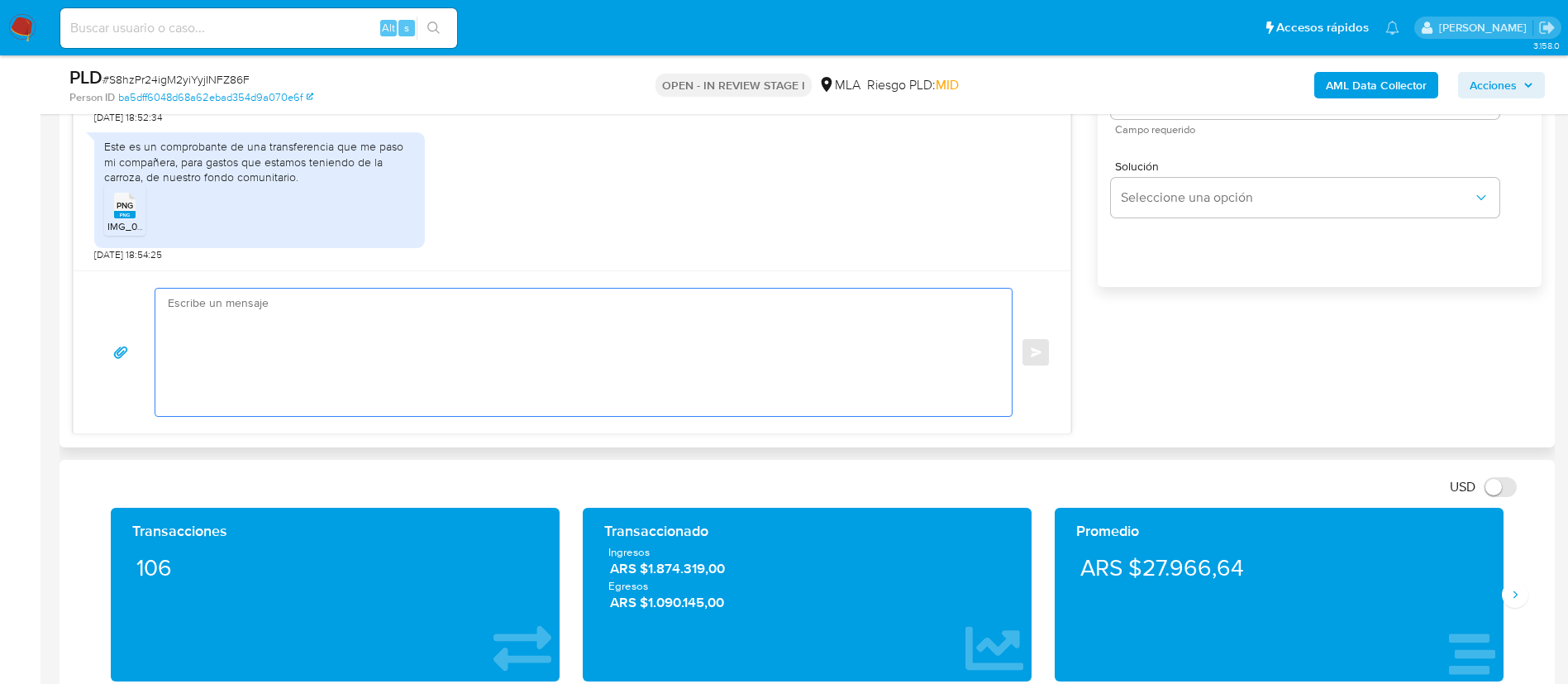
click at [876, 367] on textarea at bounding box center [579, 353] width 824 height 128
paste textarea "Hola XXX, Muchas gracias por la respuesta. ¡Te contamos que tu cuenta ya está a…"
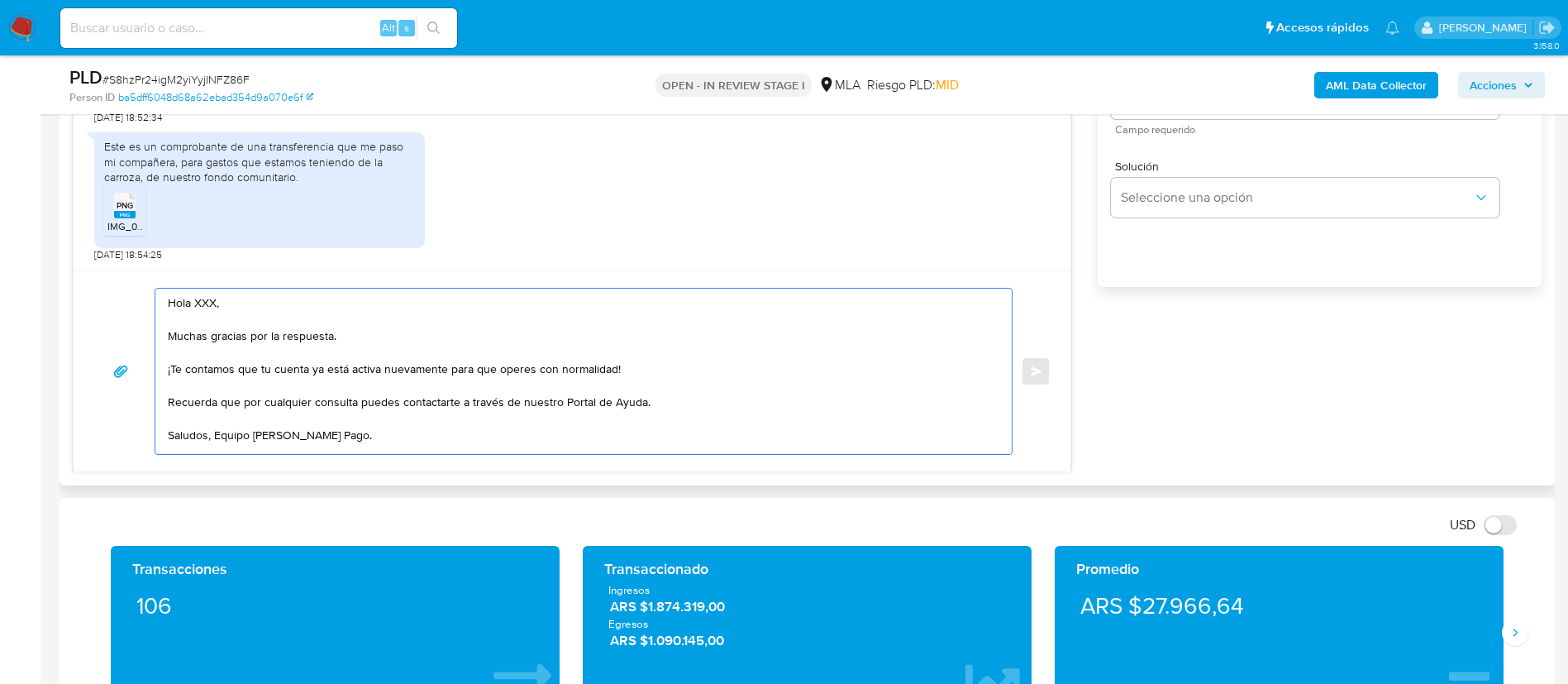
scroll to position [6, 0]
click at [204, 299] on textarea "Hola XXX, Muchas gracias por la respuesta. ¡Te contamos que tu cuenta ya está a…" at bounding box center [579, 371] width 824 height 166
click at [702, 396] on textarea "Hola, Muchas gracias por la respuesta. ¡Te contamos que tu cuenta ya está activ…" at bounding box center [579, 371] width 824 height 166
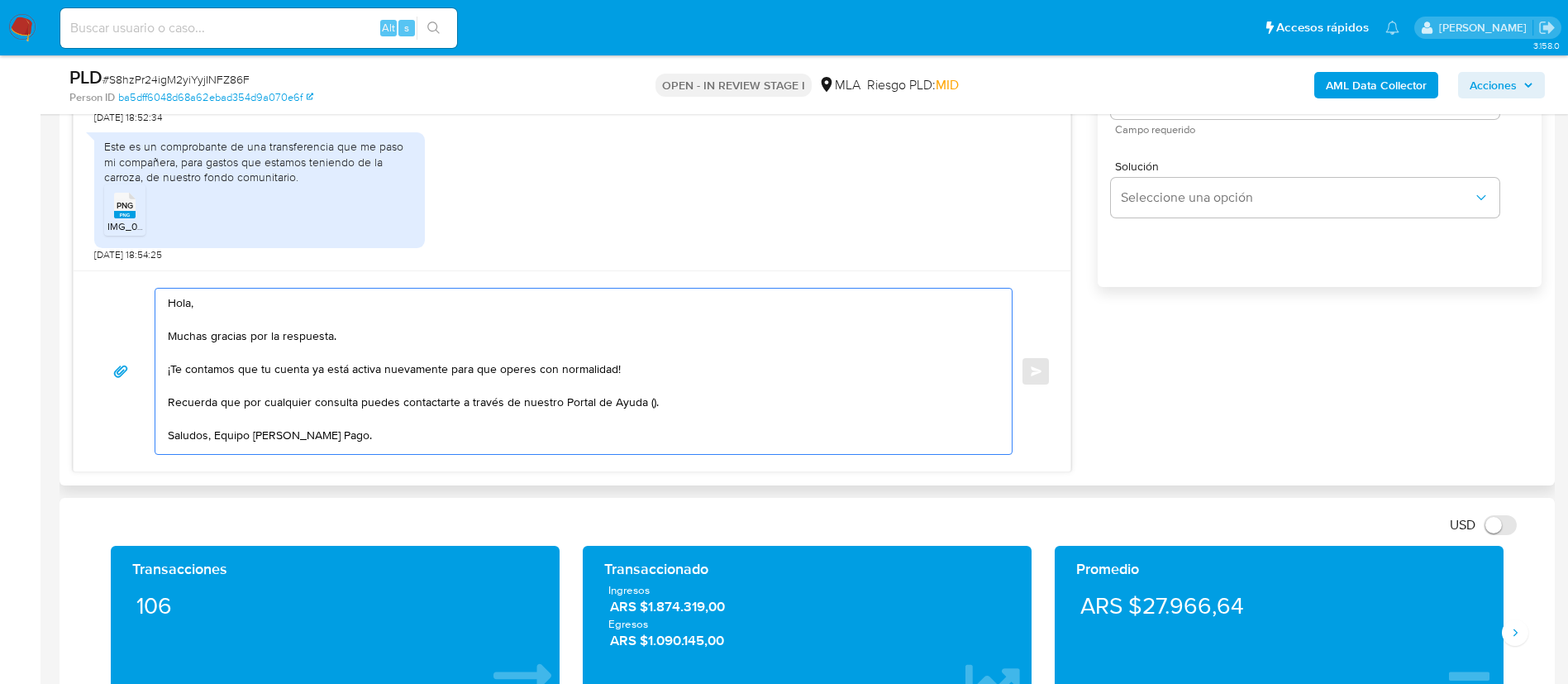
paste textarea "http://mercadolibre.com.ar/ayuda"
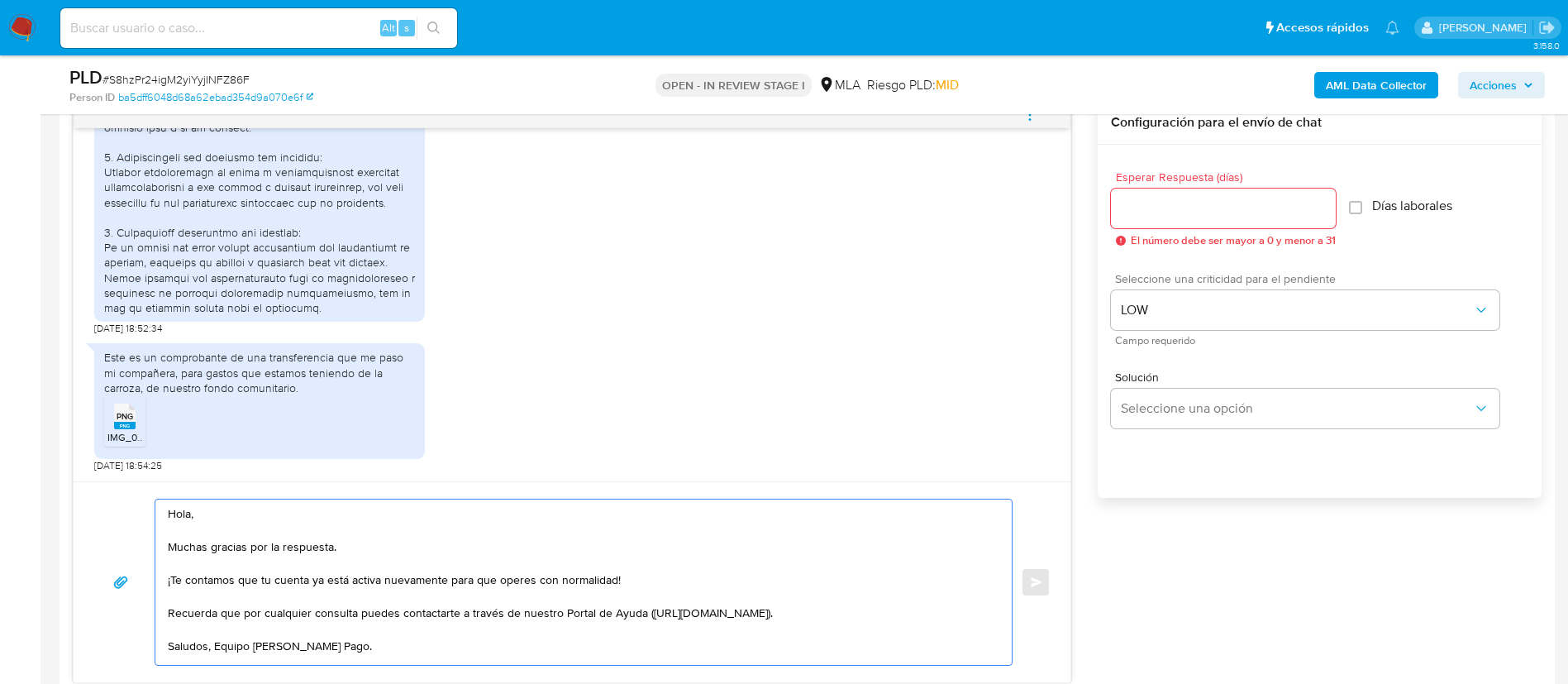
scroll to position [867, 0]
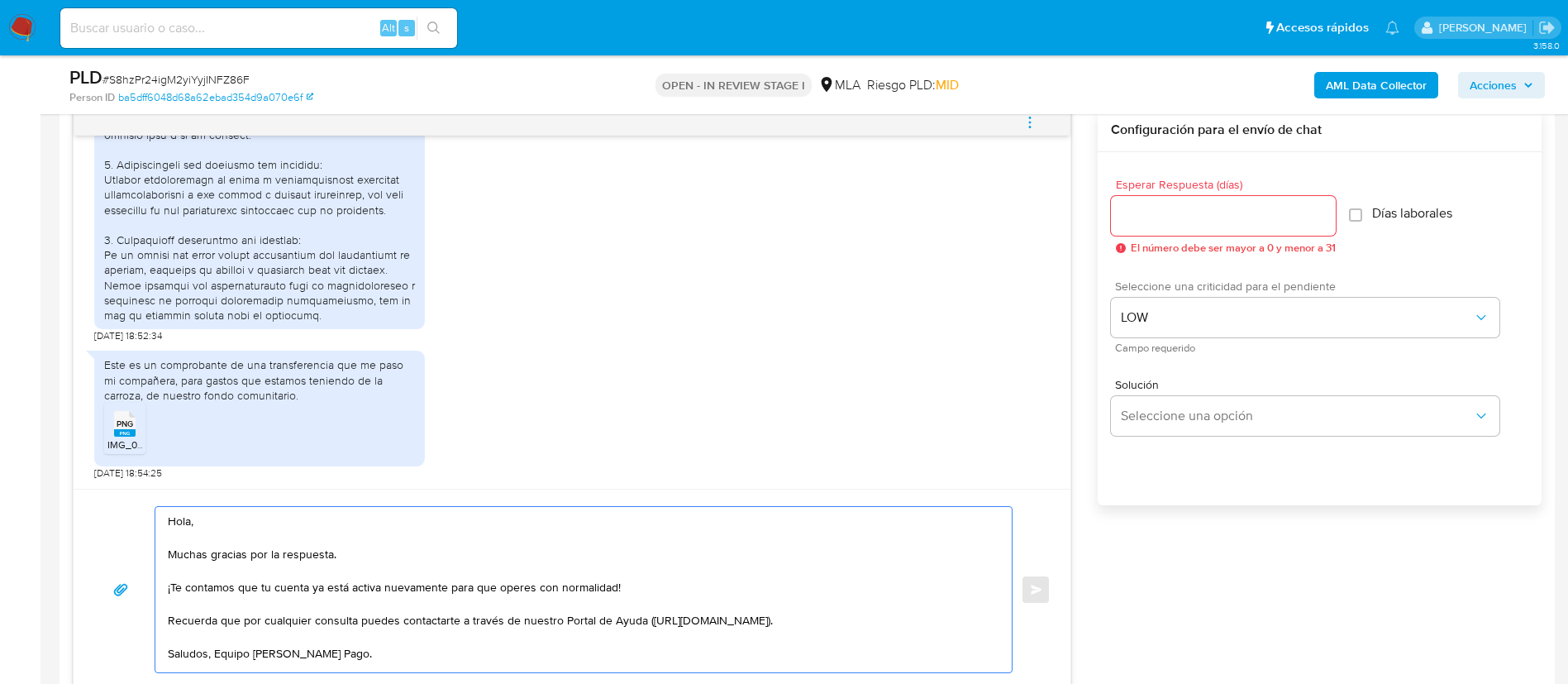
type textarea "Hola, Muchas gracias por la respuesta. ¡Te contamos que tu cuenta ya está activ…"
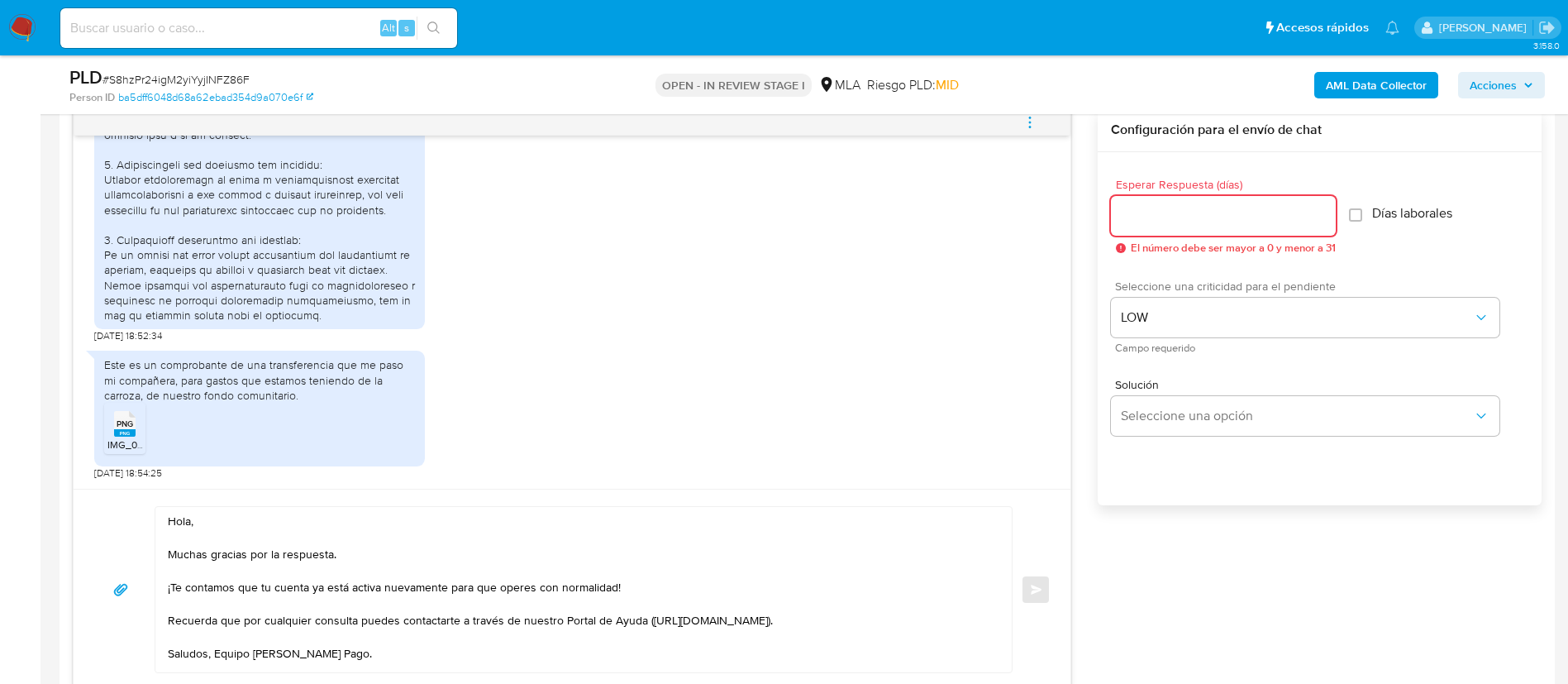
click at [1149, 205] on input "Esperar Respuesta (días)" at bounding box center [1223, 215] width 225 height 21
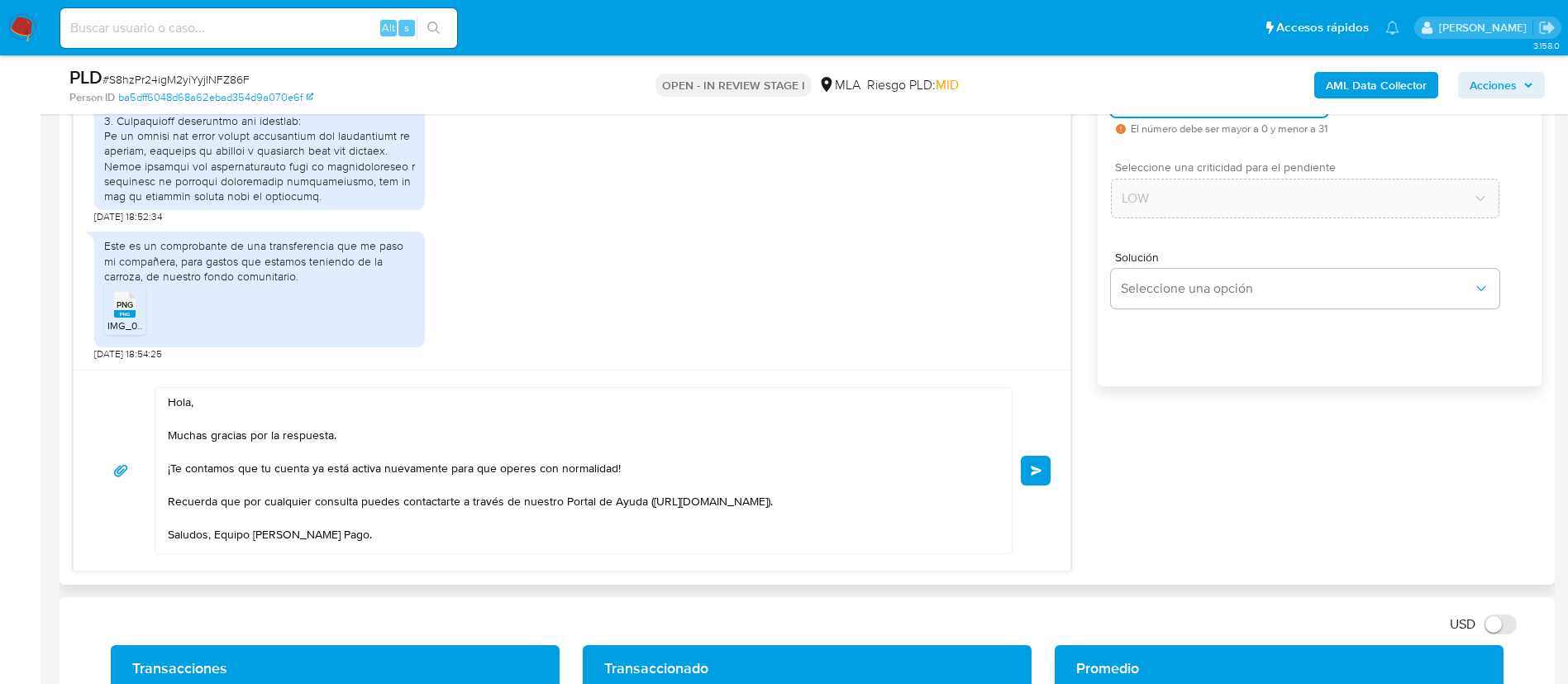
scroll to position [993, 0]
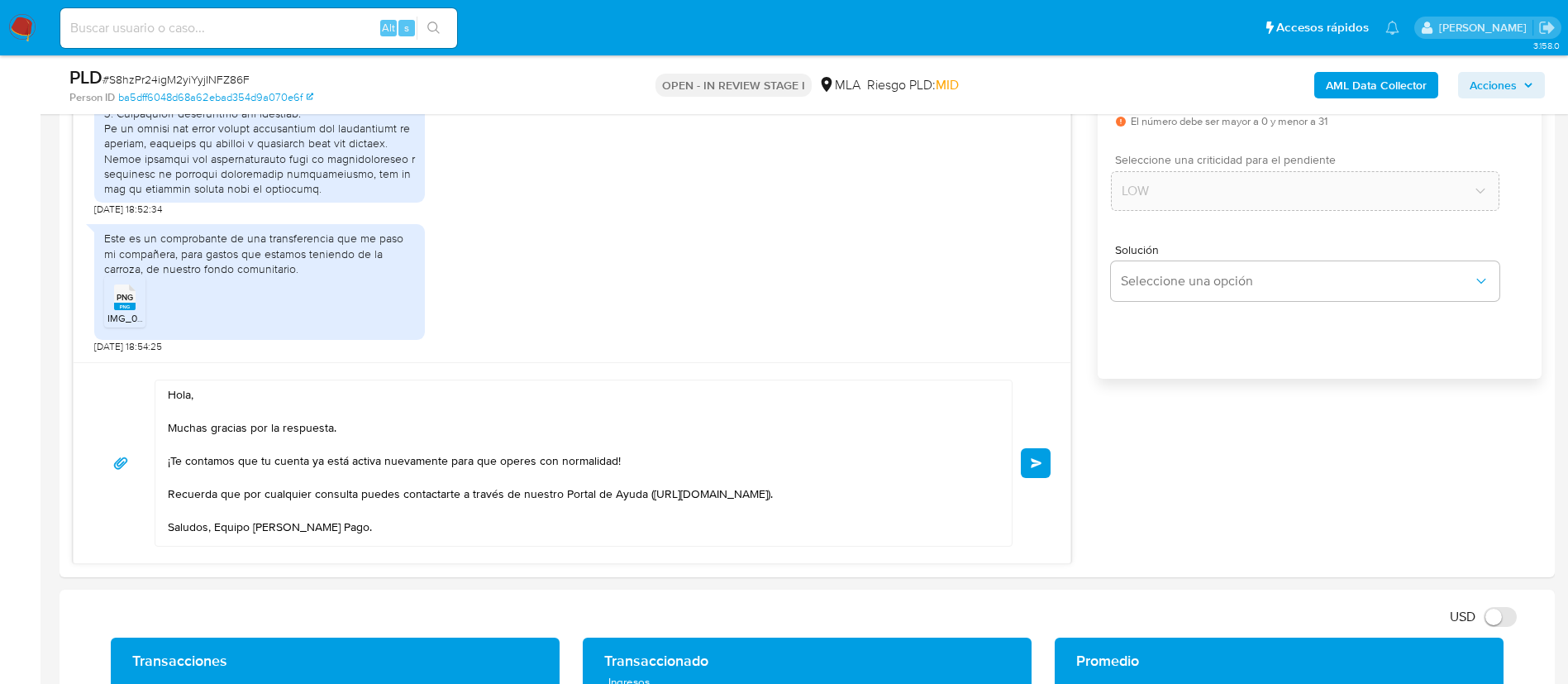
type input "0"
click at [1040, 467] on button "Enviar" at bounding box center [1036, 463] width 30 height 30
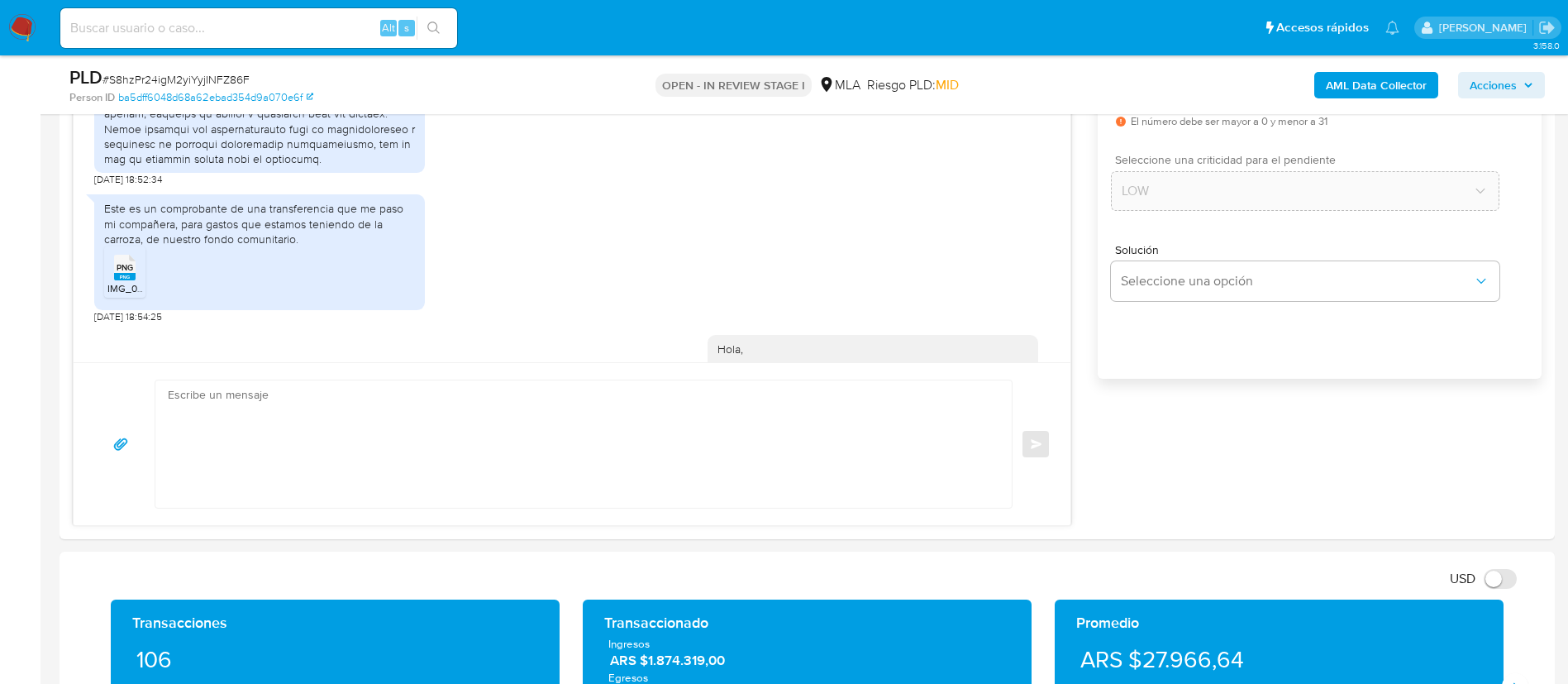
scroll to position [1273, 0]
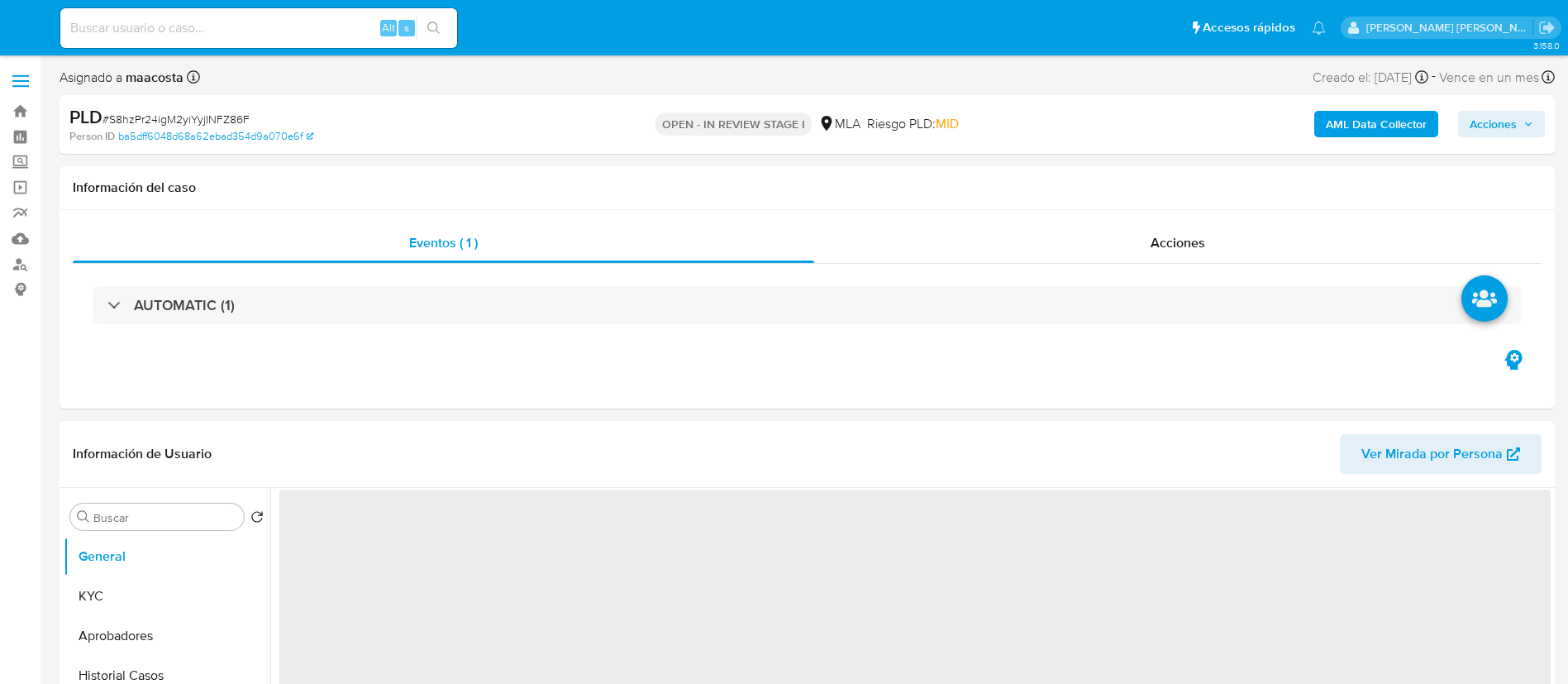
select select "10"
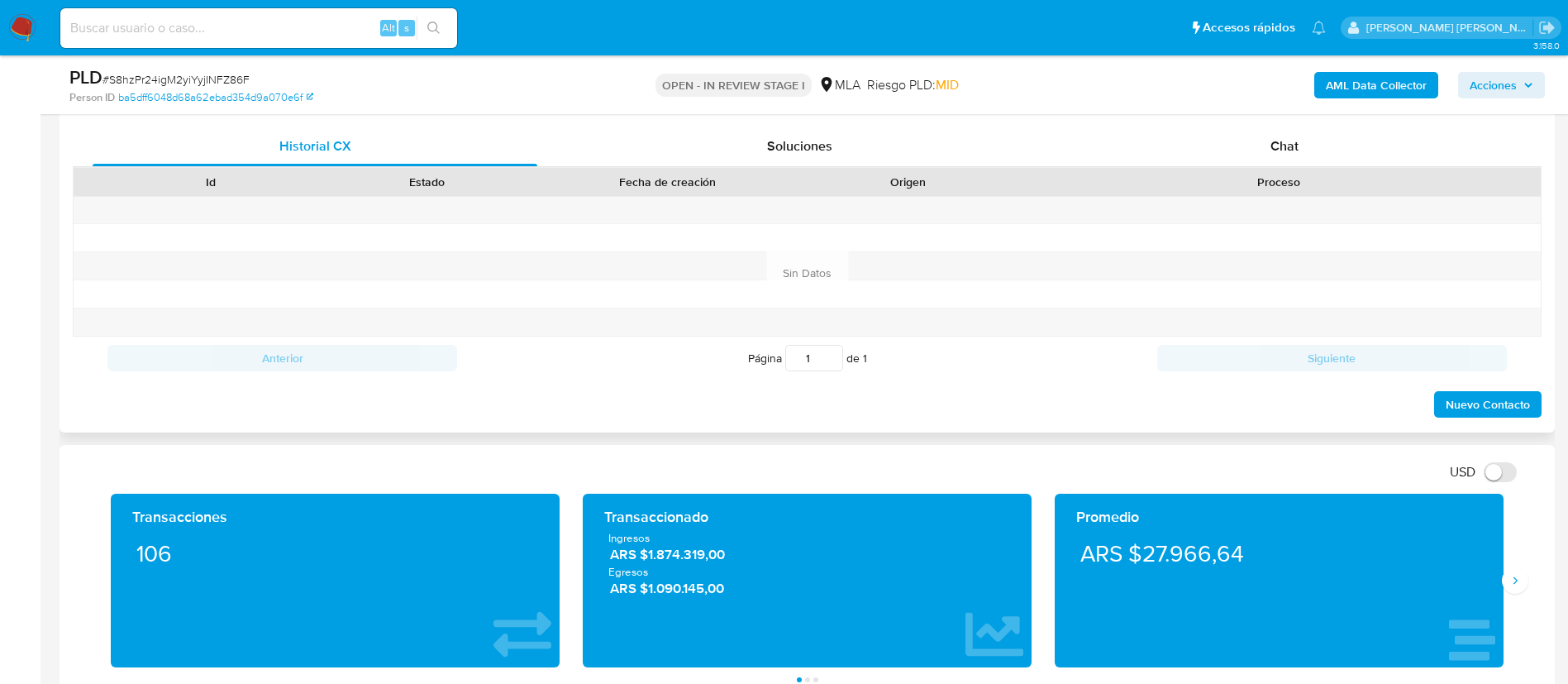
scroll to position [791, 0]
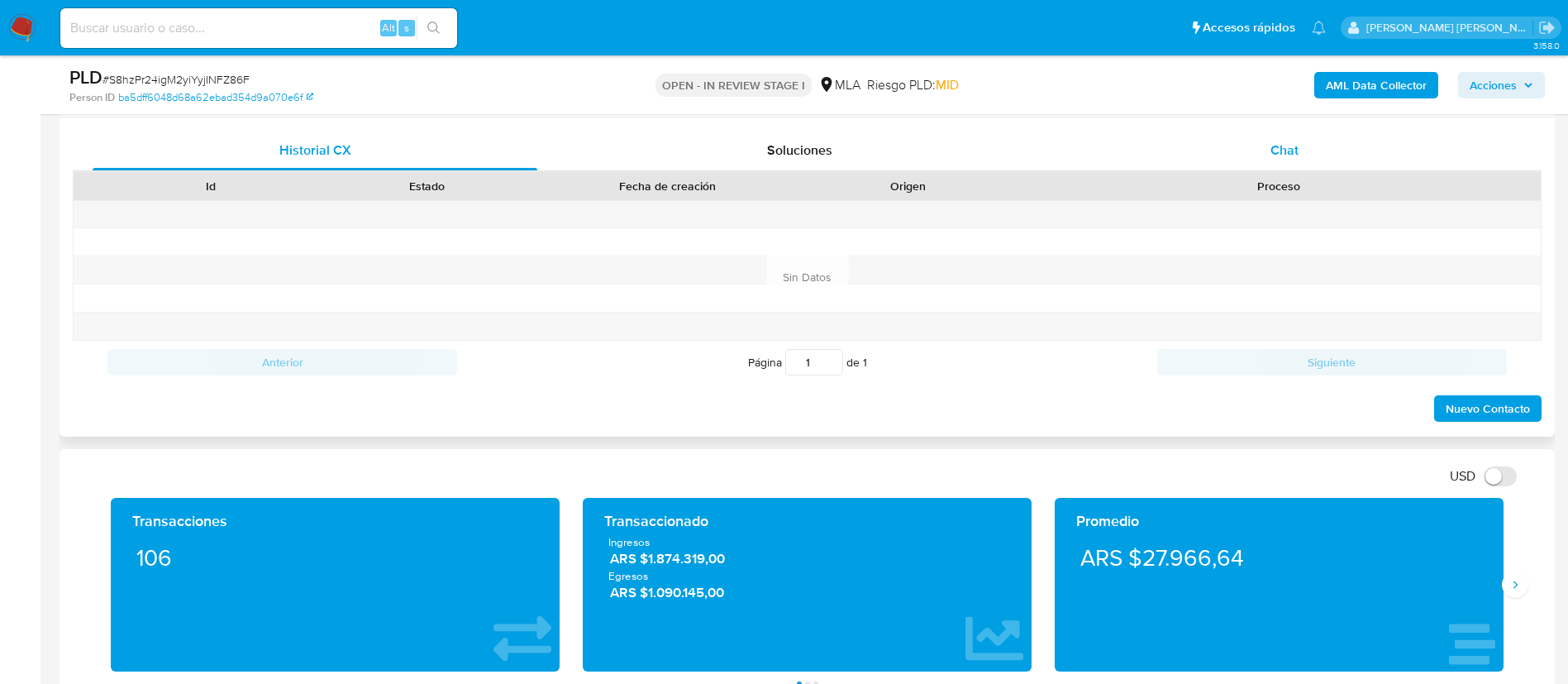
click at [1295, 156] on span "Chat" at bounding box center [1285, 150] width 28 height 19
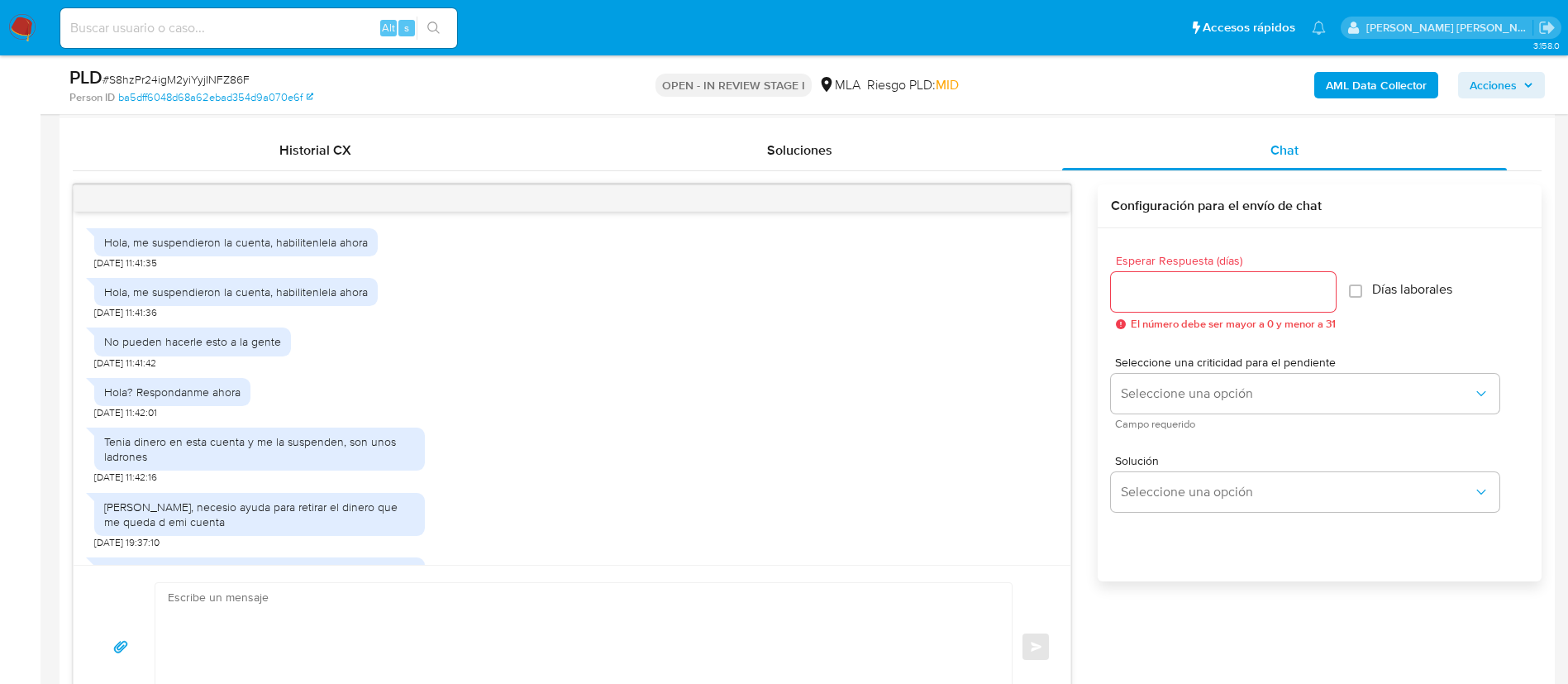
scroll to position [924, 0]
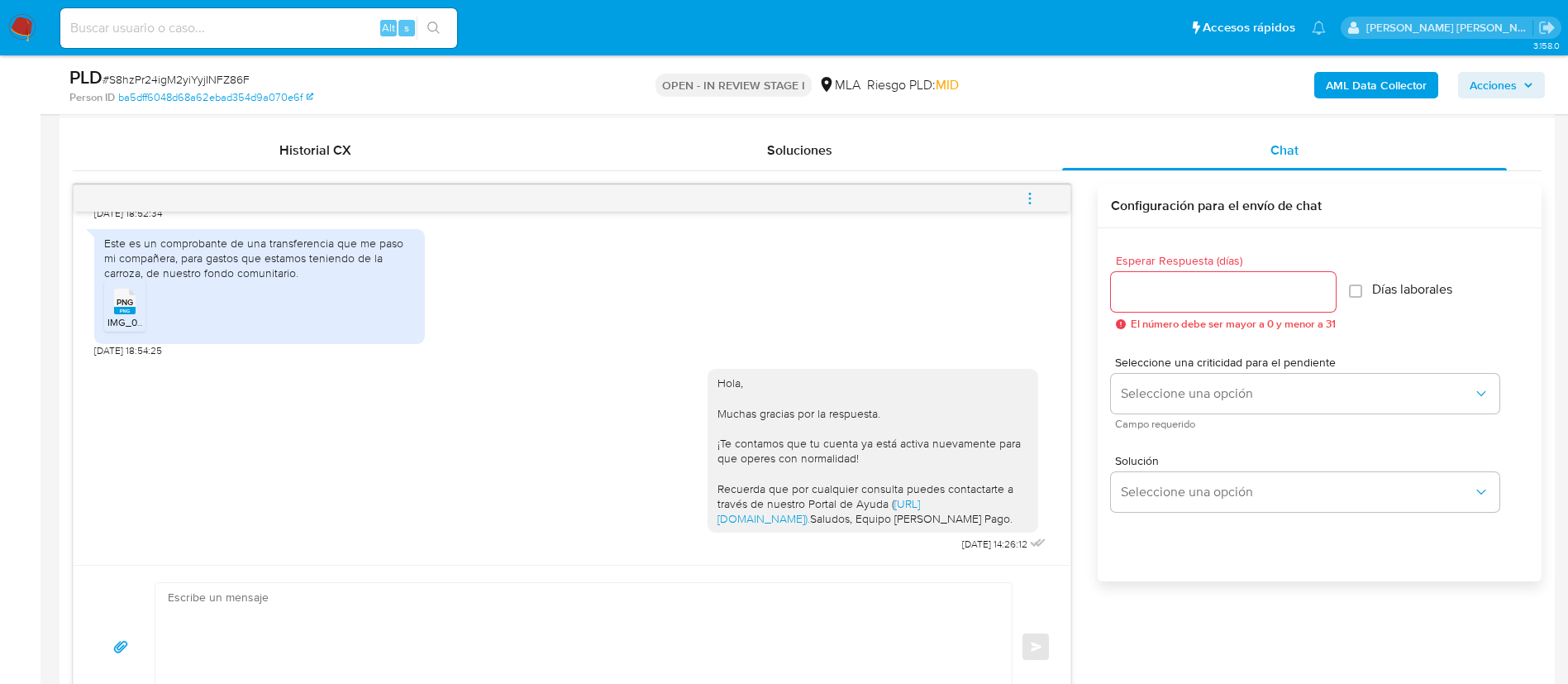
click at [1039, 197] on button "menu-action" at bounding box center [1029, 198] width 55 height 40
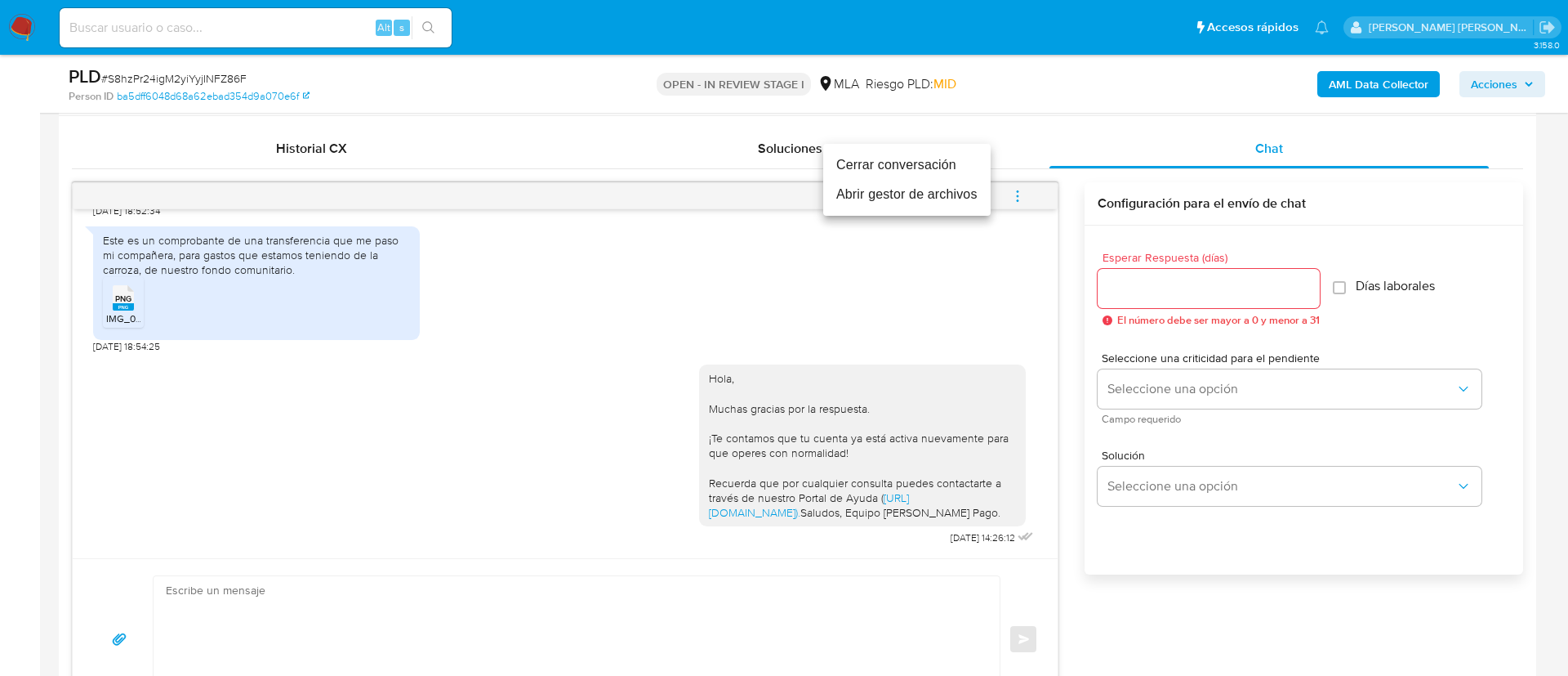
click at [890, 163] on li "Cerrar conversación" at bounding box center [906, 165] width 167 height 29
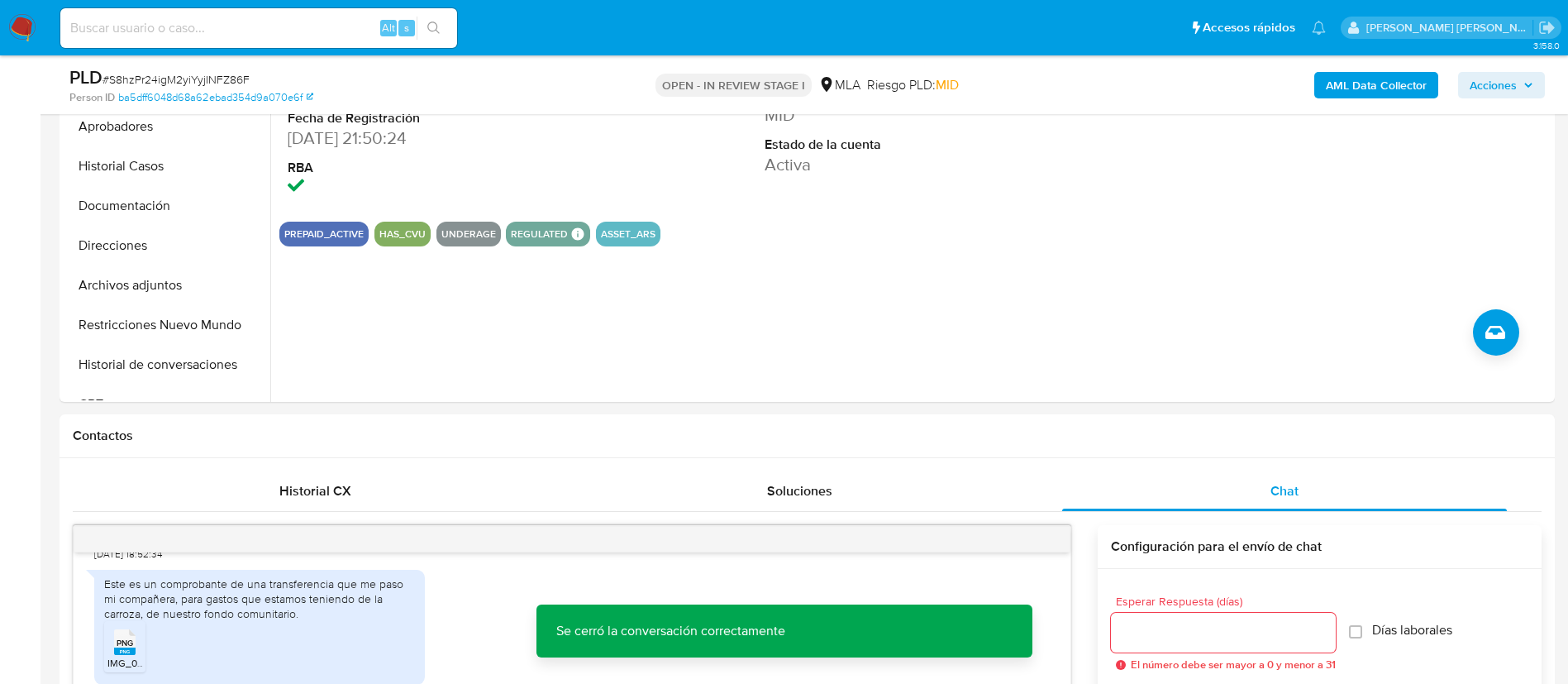
scroll to position [392, 0]
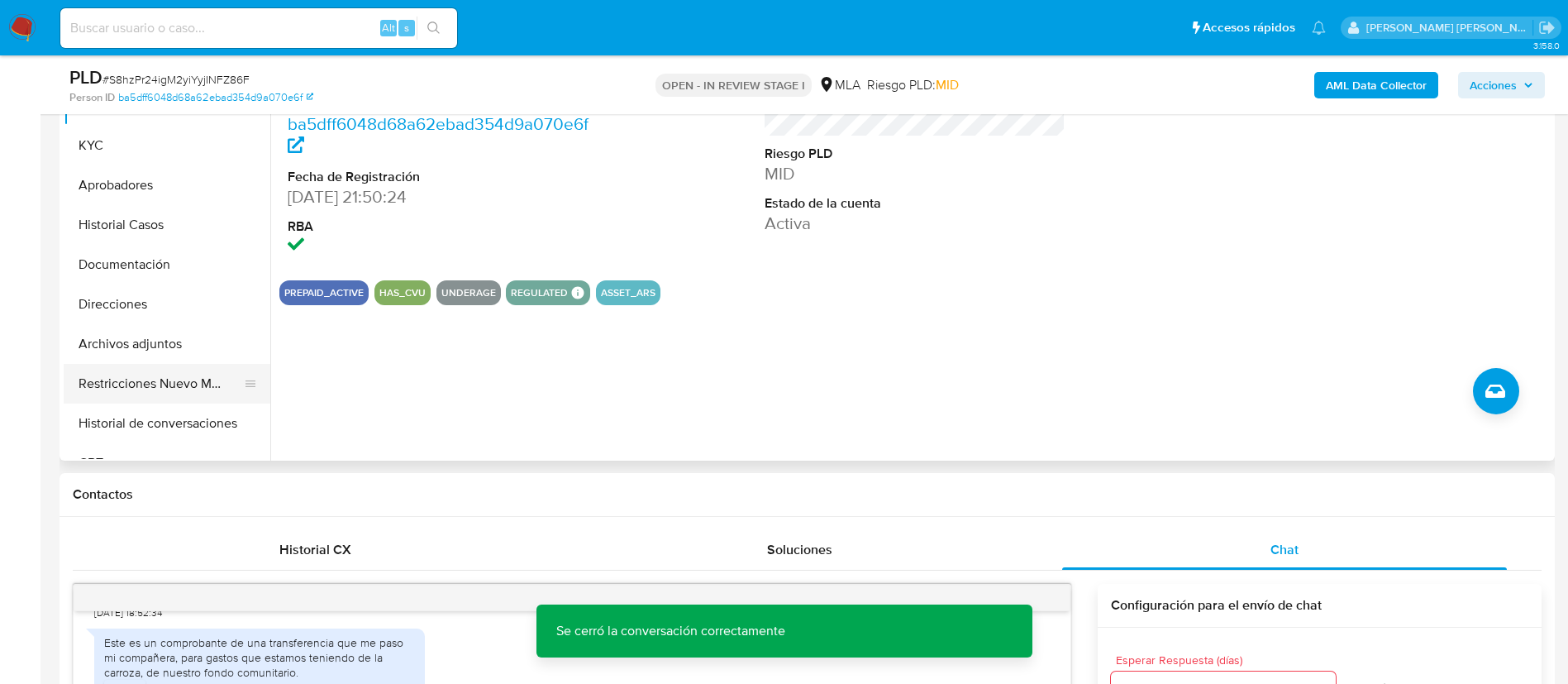
click at [151, 398] on button "Restricciones Nuevo Mundo" at bounding box center [160, 383] width 193 height 40
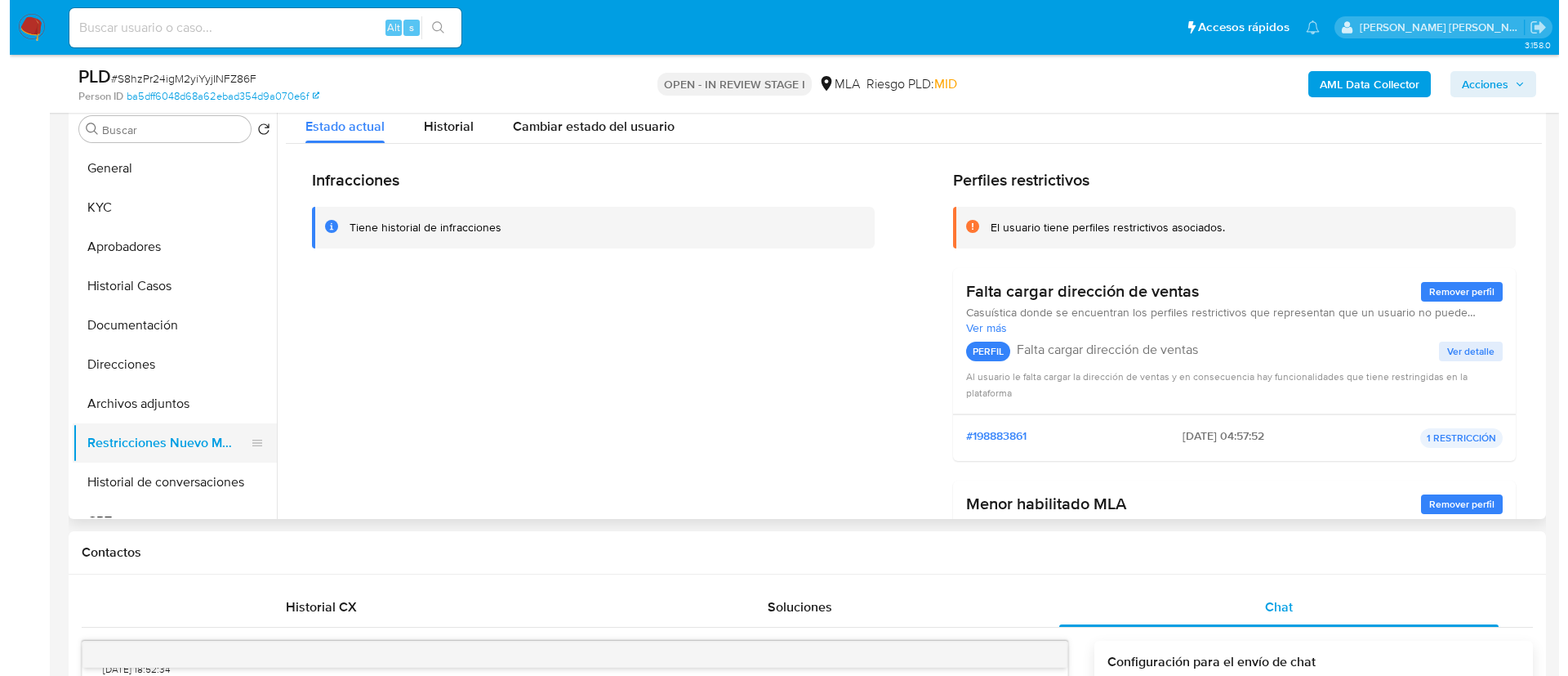
scroll to position [263, 0]
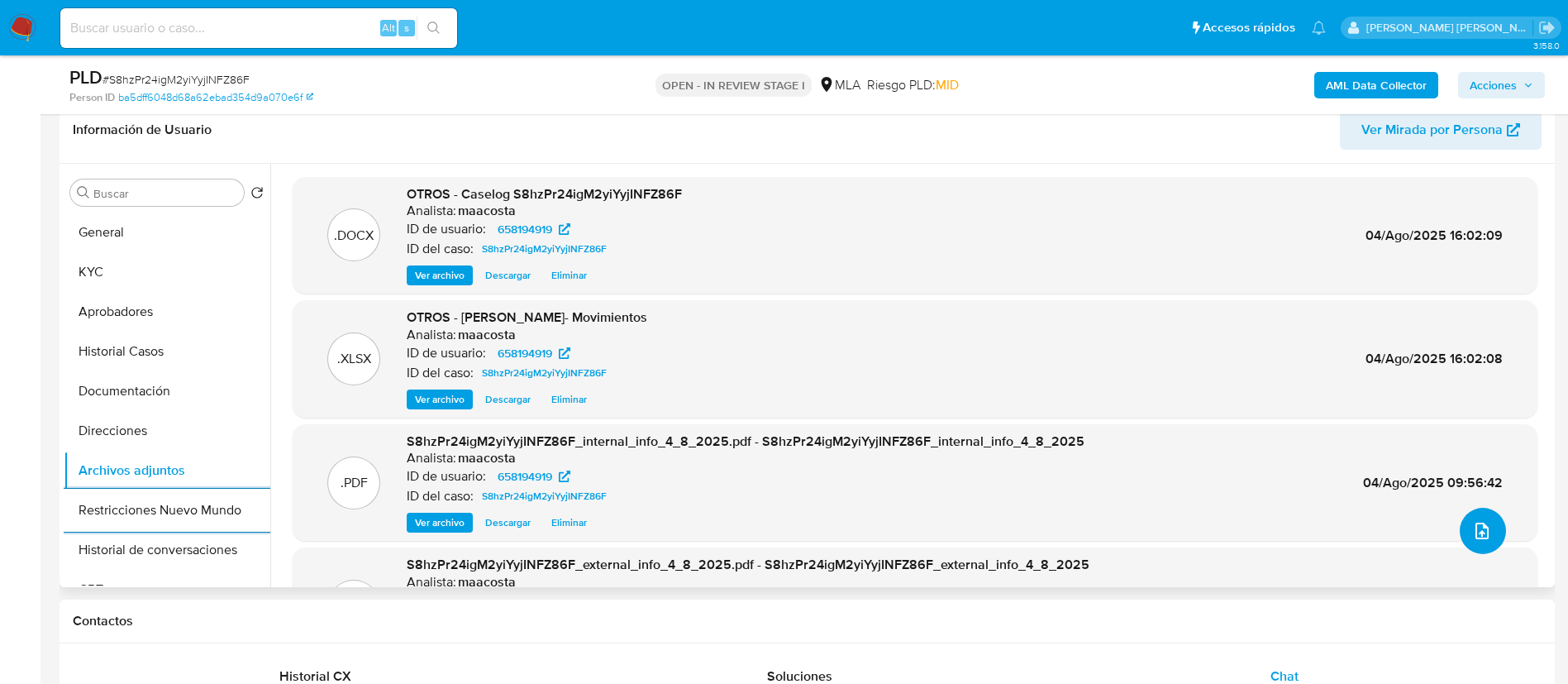
click at [1477, 533] on icon "upload-file" at bounding box center [1482, 530] width 19 height 19
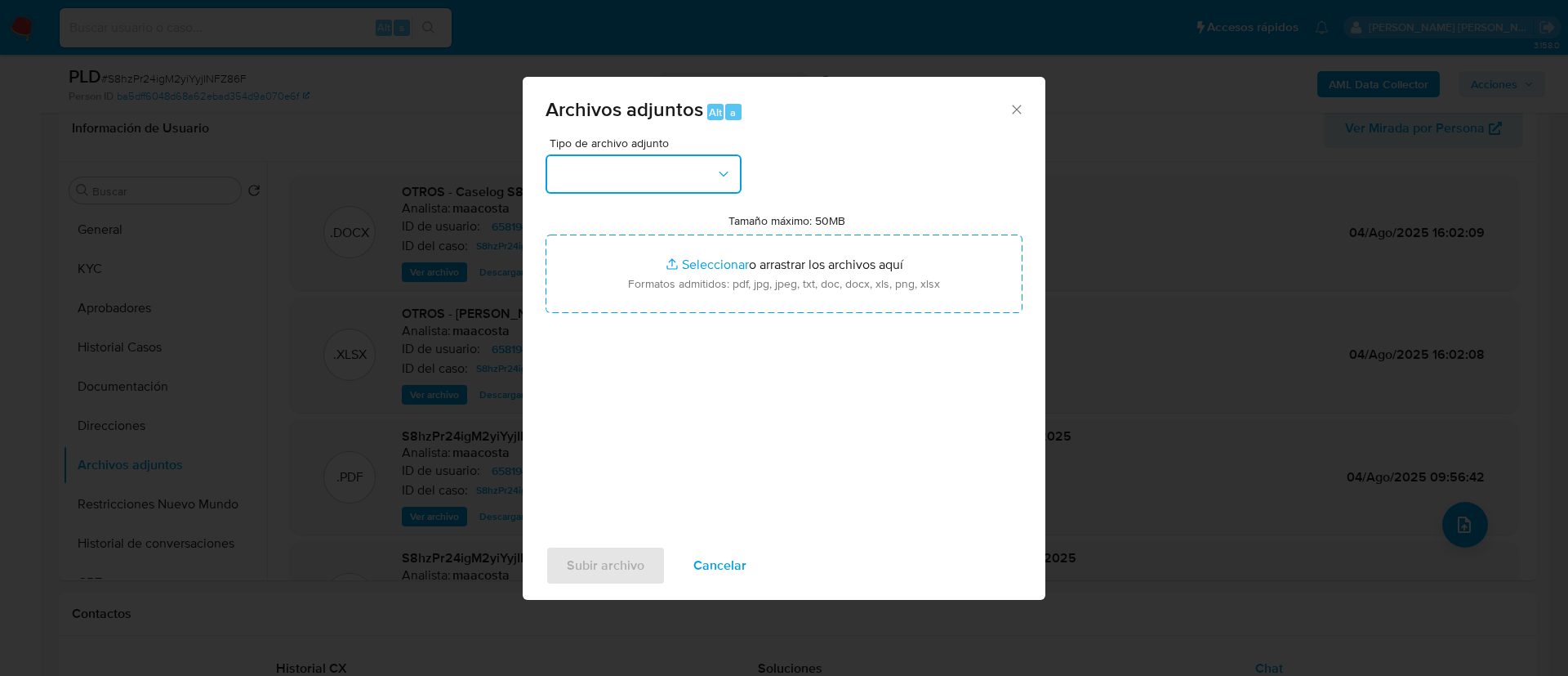
click at [636, 177] on button "button" at bounding box center [644, 174] width 196 height 39
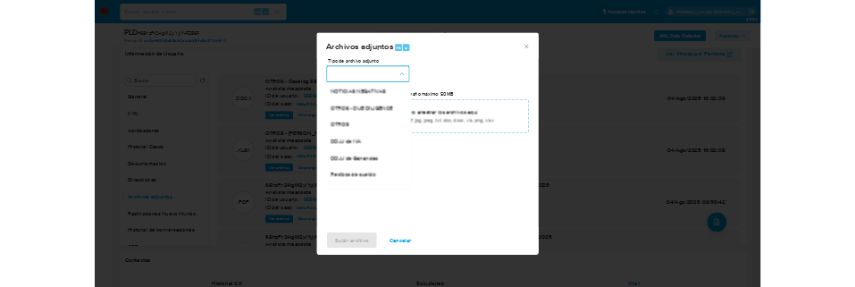
scroll to position [283, 0]
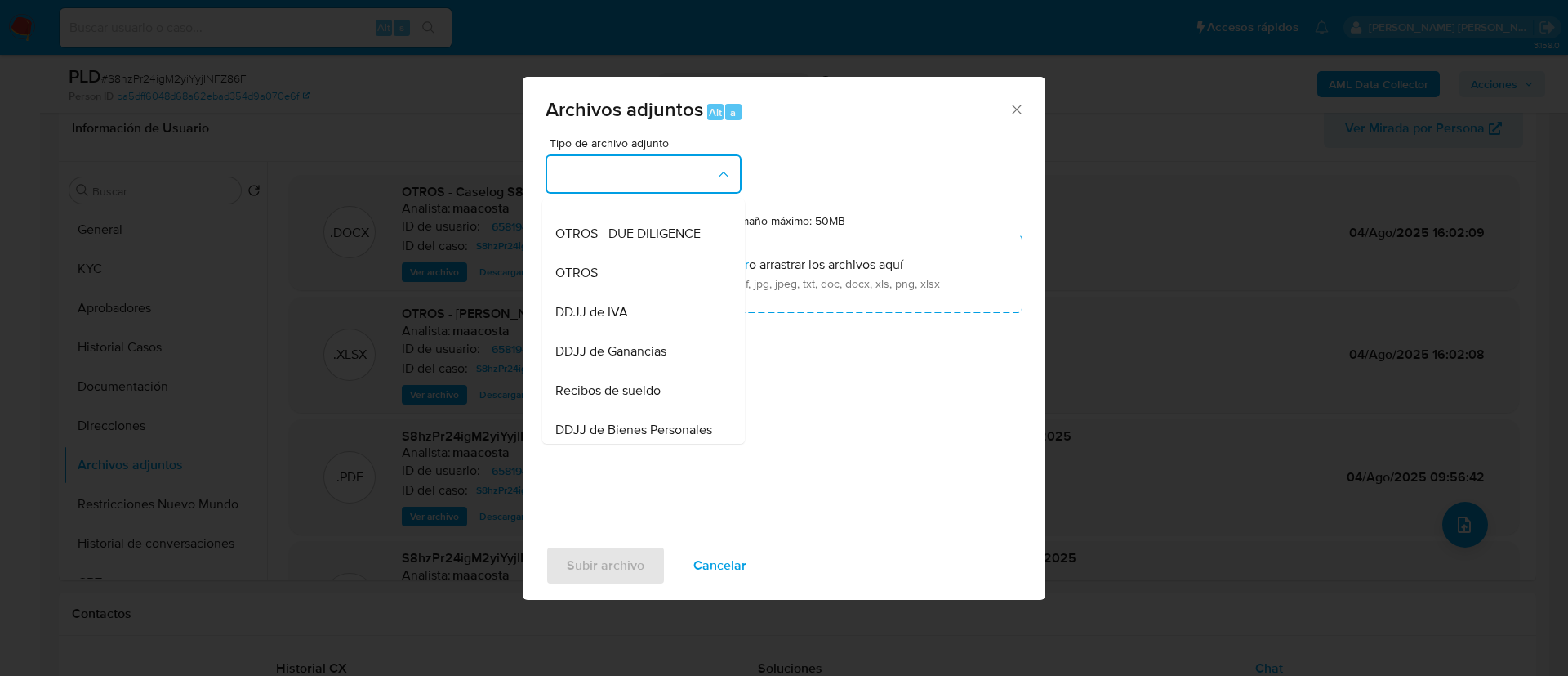
click at [625, 291] on div "OTROS" at bounding box center [638, 273] width 166 height 39
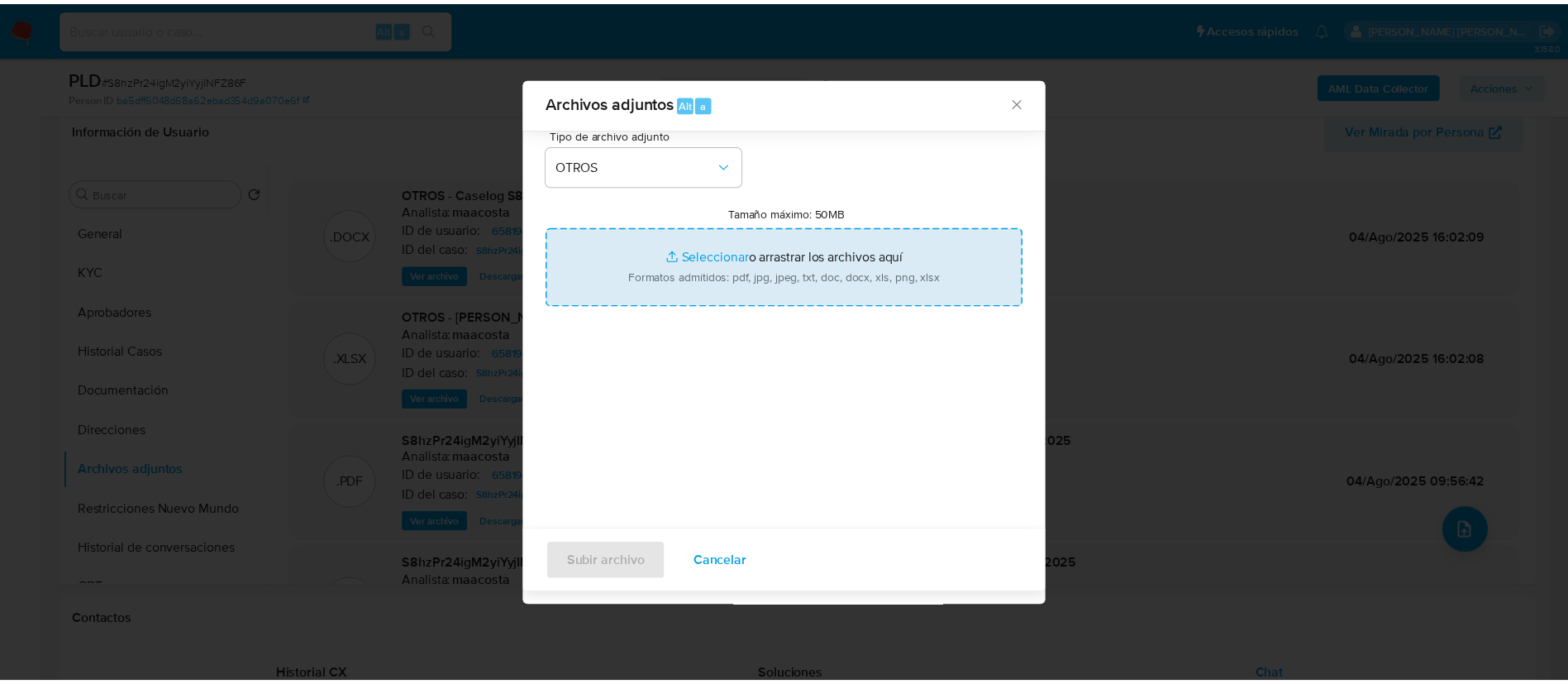
scroll to position [0, 0]
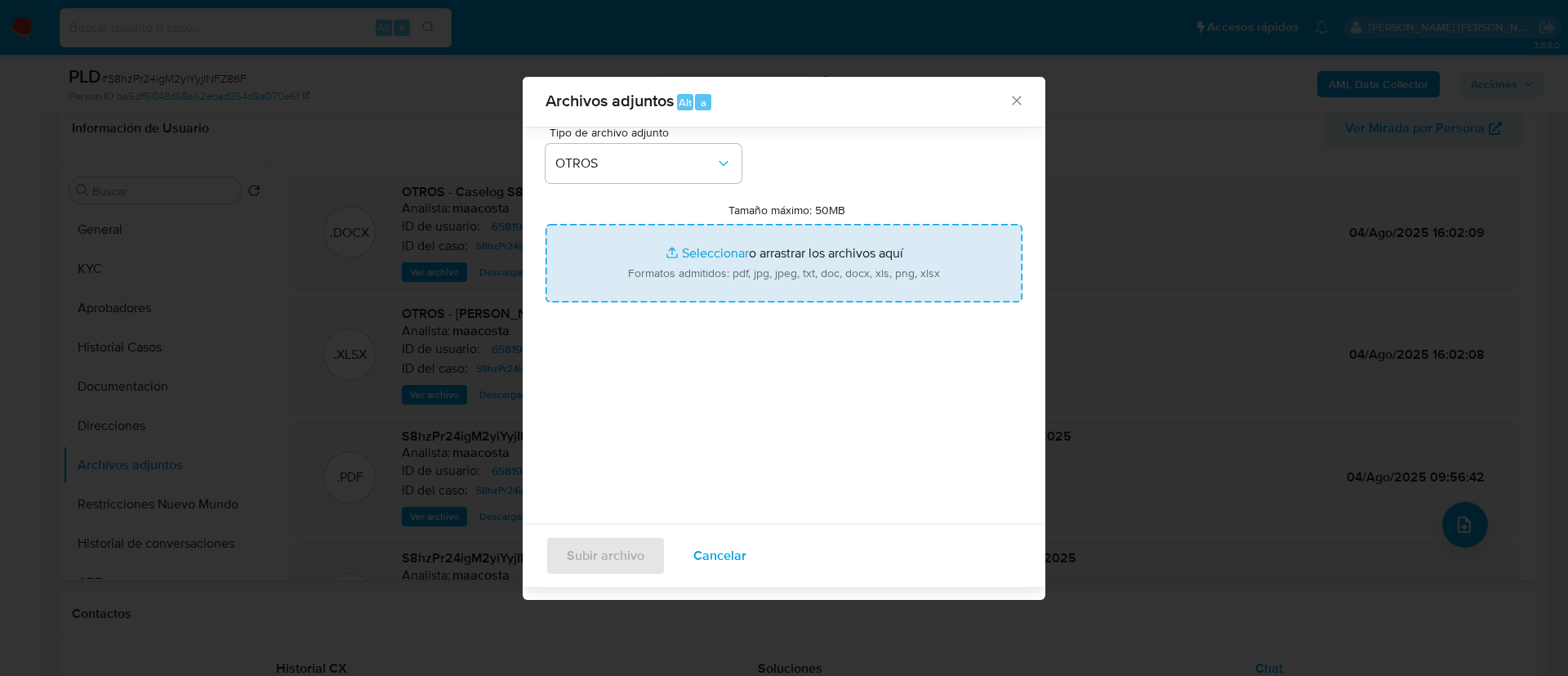
type input "C:\fakepath\Captura de transferencia recibida.png"
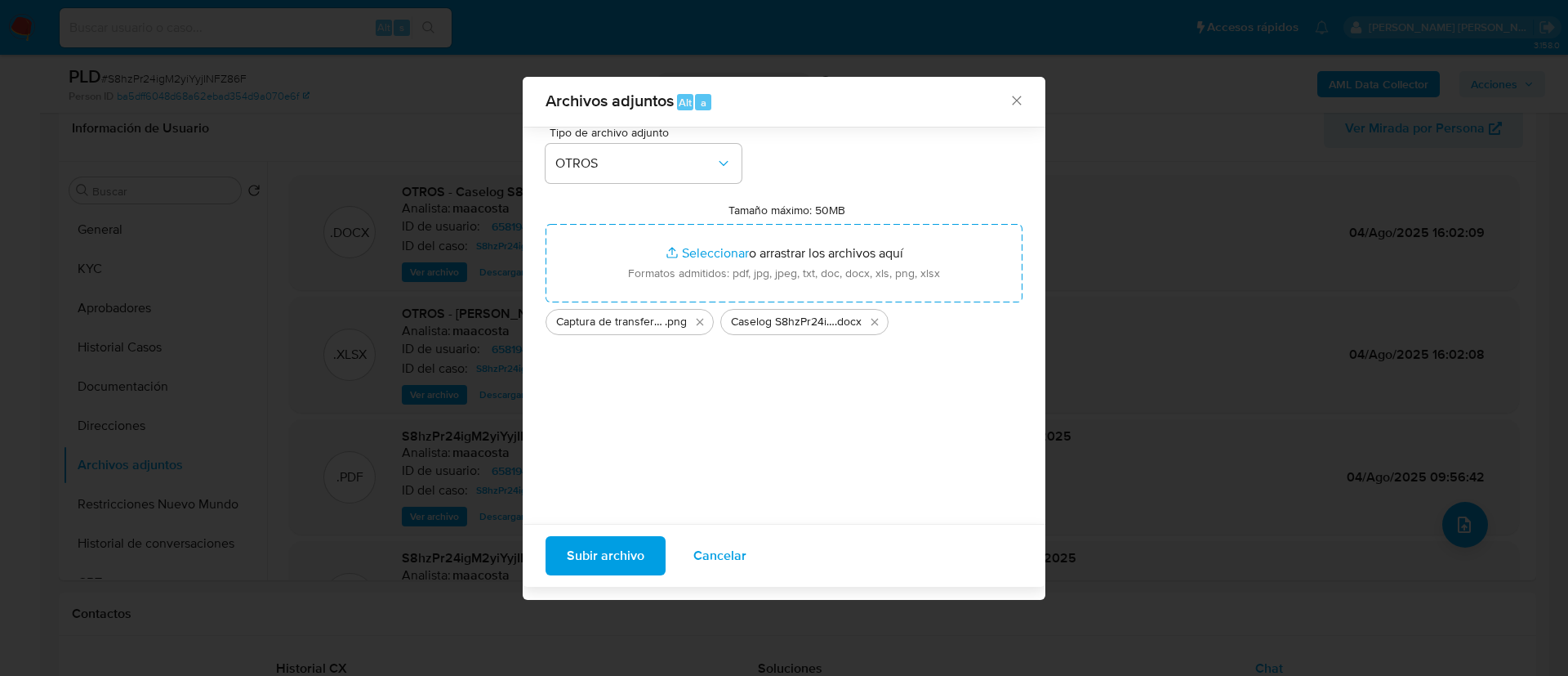
click at [588, 554] on span "Subir archivo" at bounding box center [605, 555] width 78 height 36
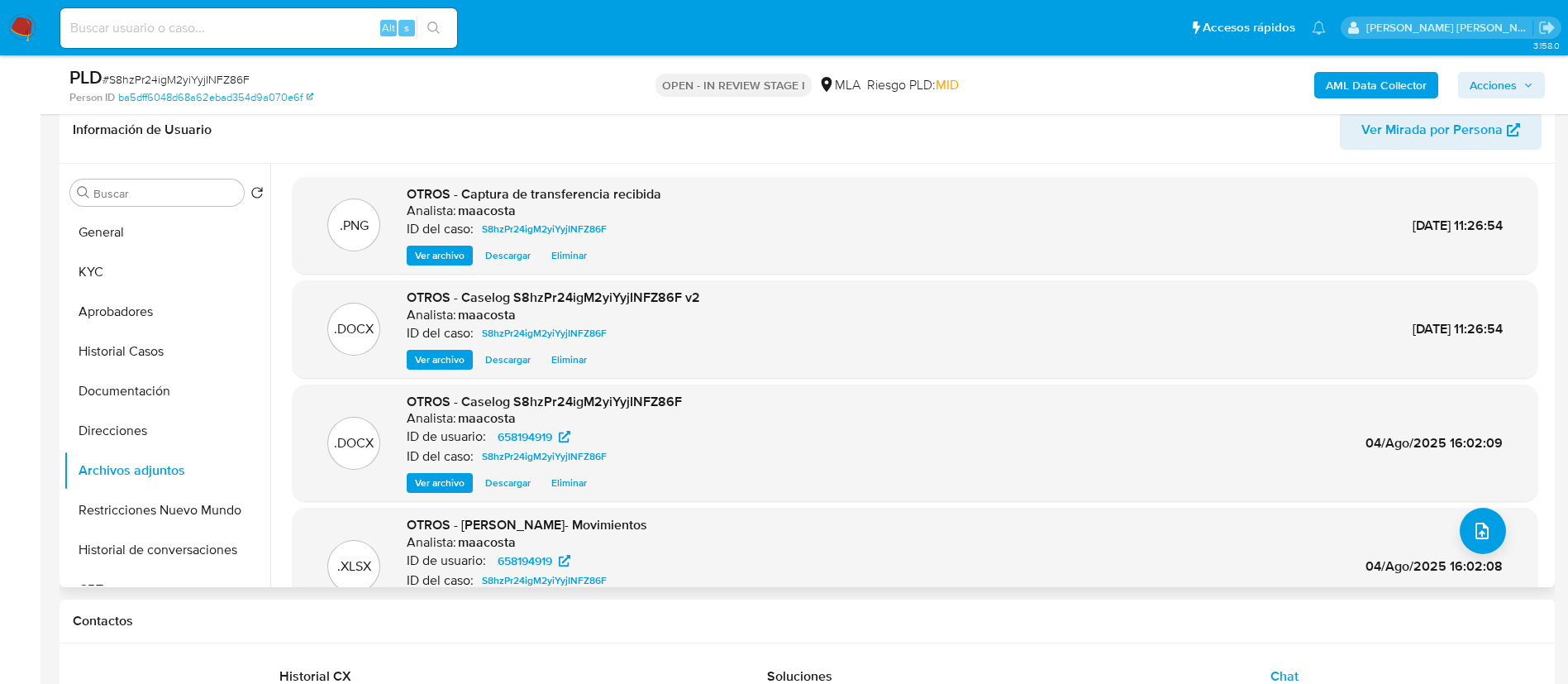
click at [563, 483] on span "Eliminar" at bounding box center [569, 483] width 35 height 17
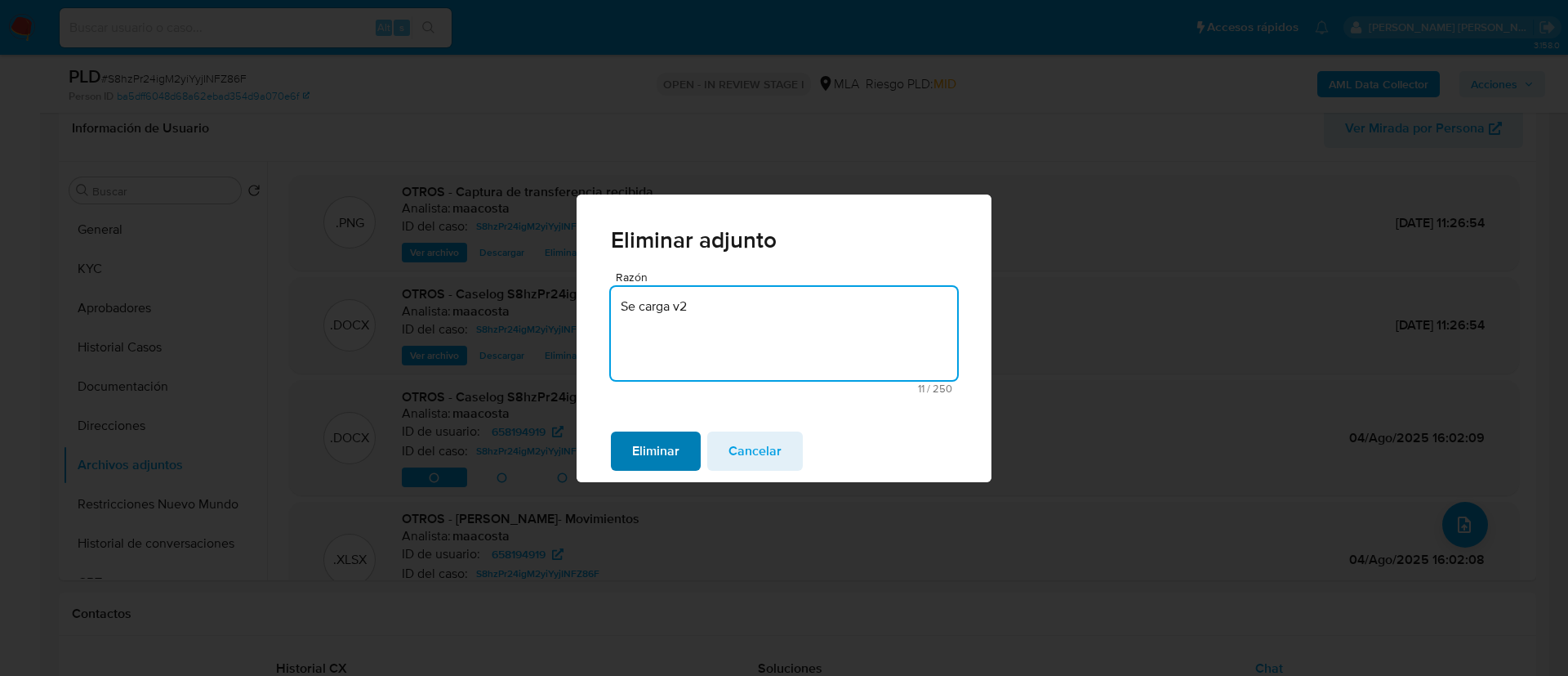
type textarea "Se carga v2"
click at [661, 455] on span "Eliminar" at bounding box center [656, 450] width 48 height 36
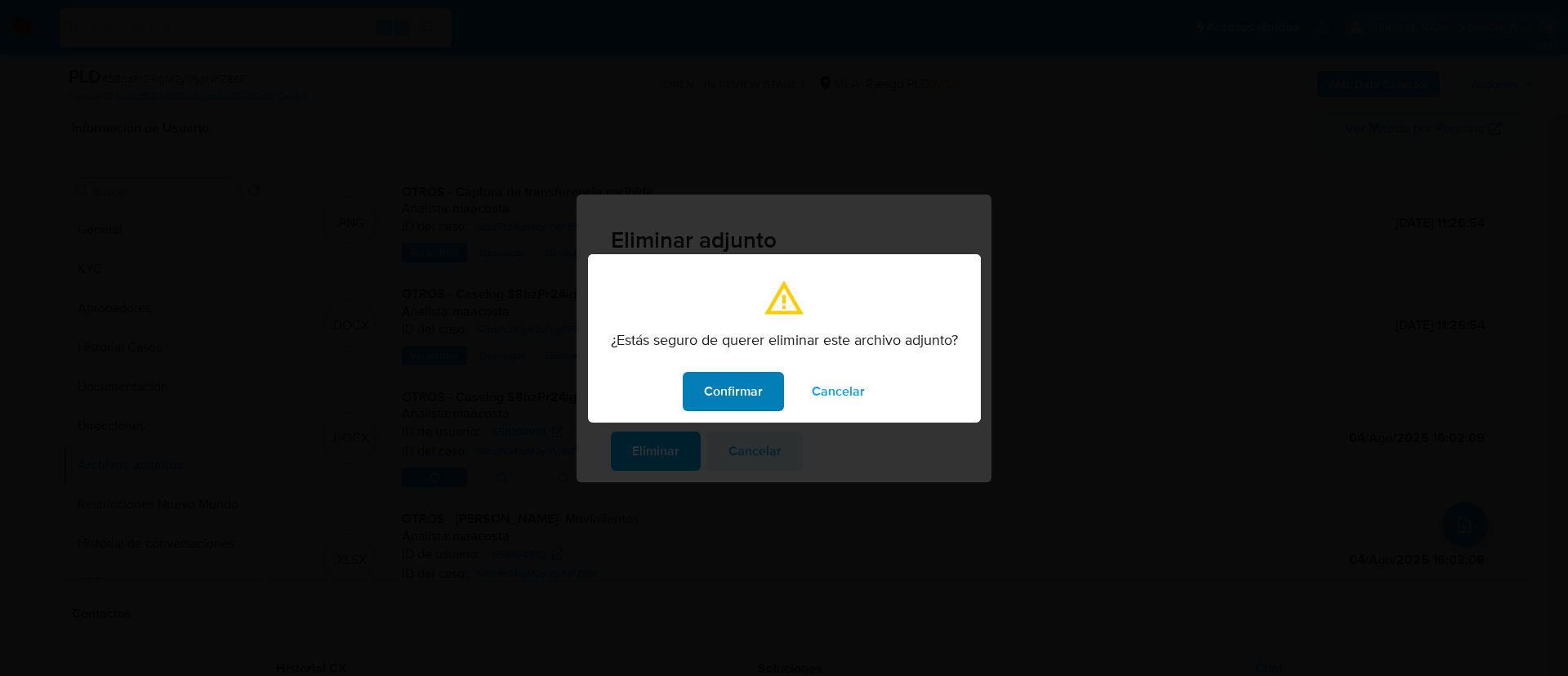
click at [726, 402] on span "Confirmar" at bounding box center [733, 391] width 59 height 36
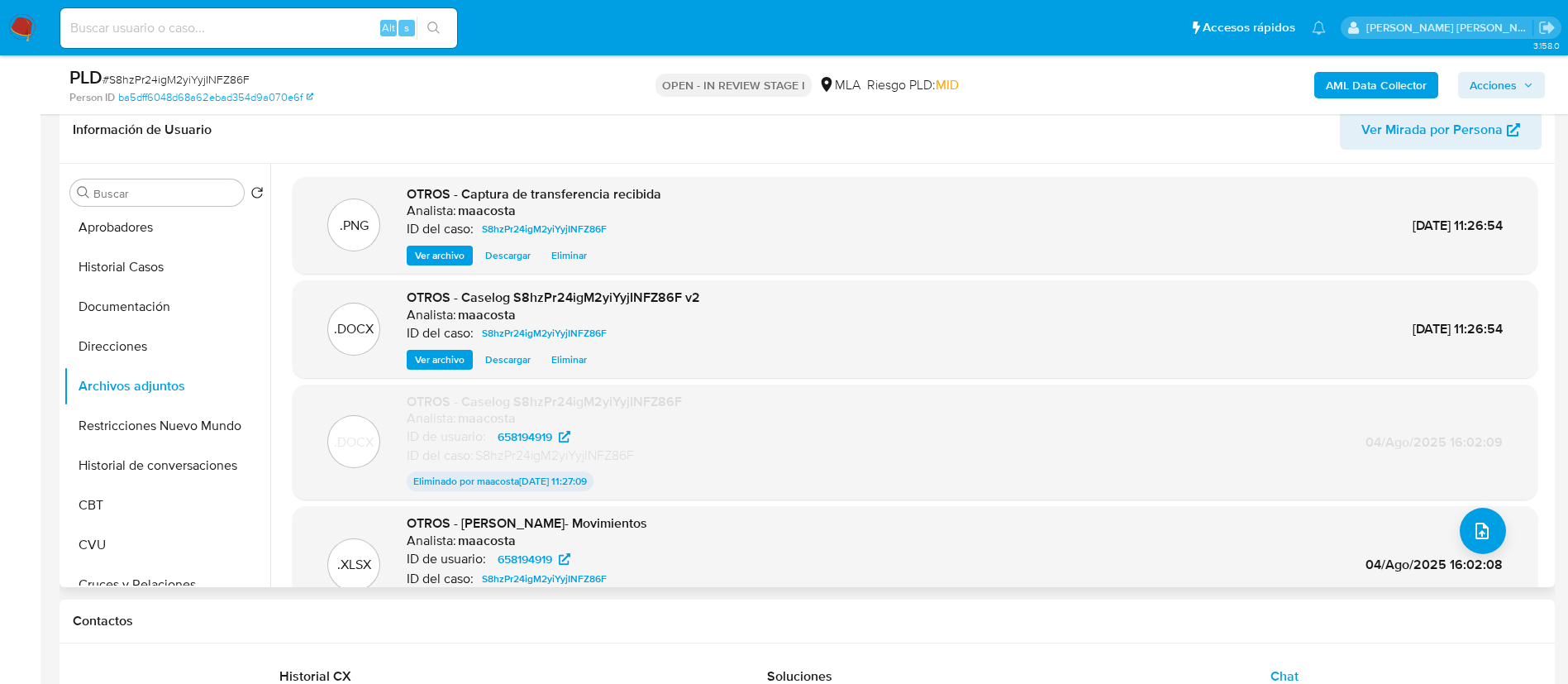
scroll to position [12, 0]
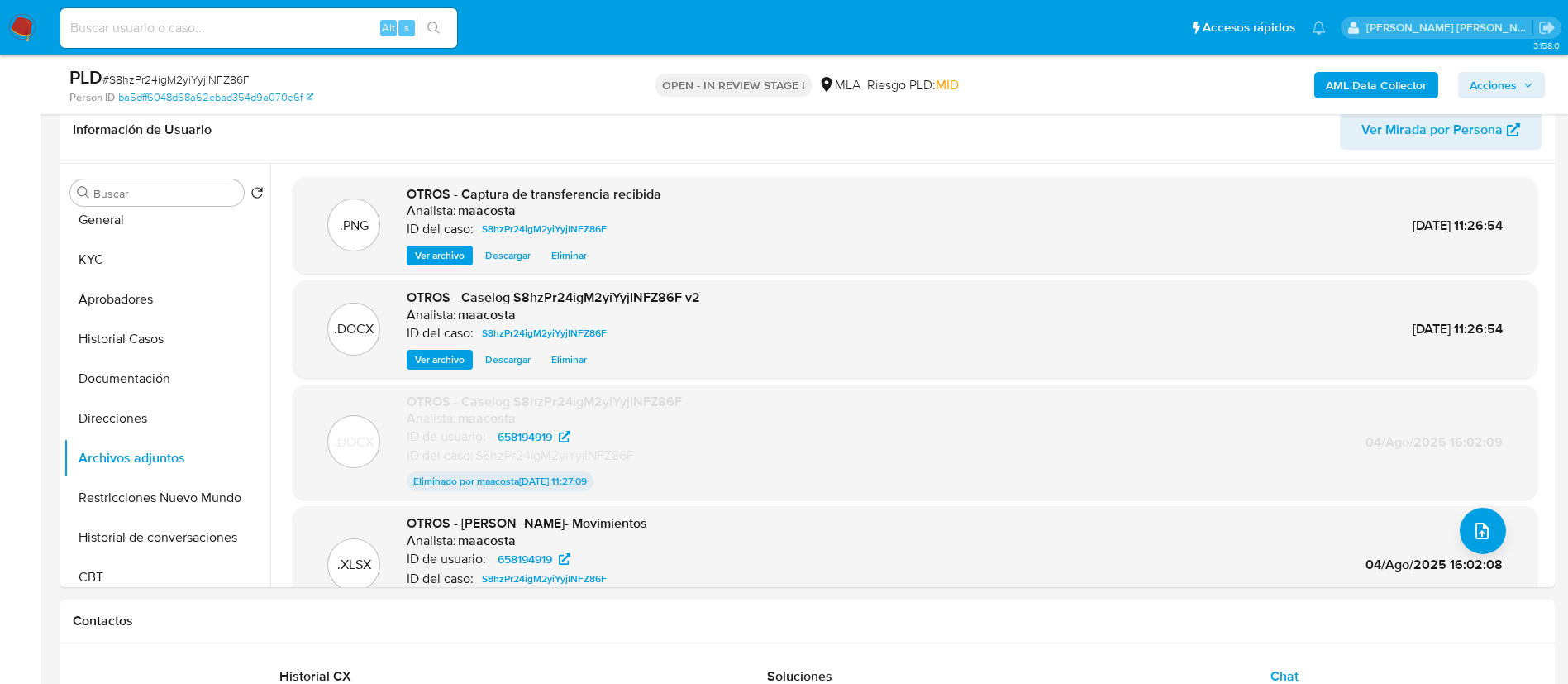
click at [1512, 80] on span "Acciones" at bounding box center [1493, 85] width 47 height 27
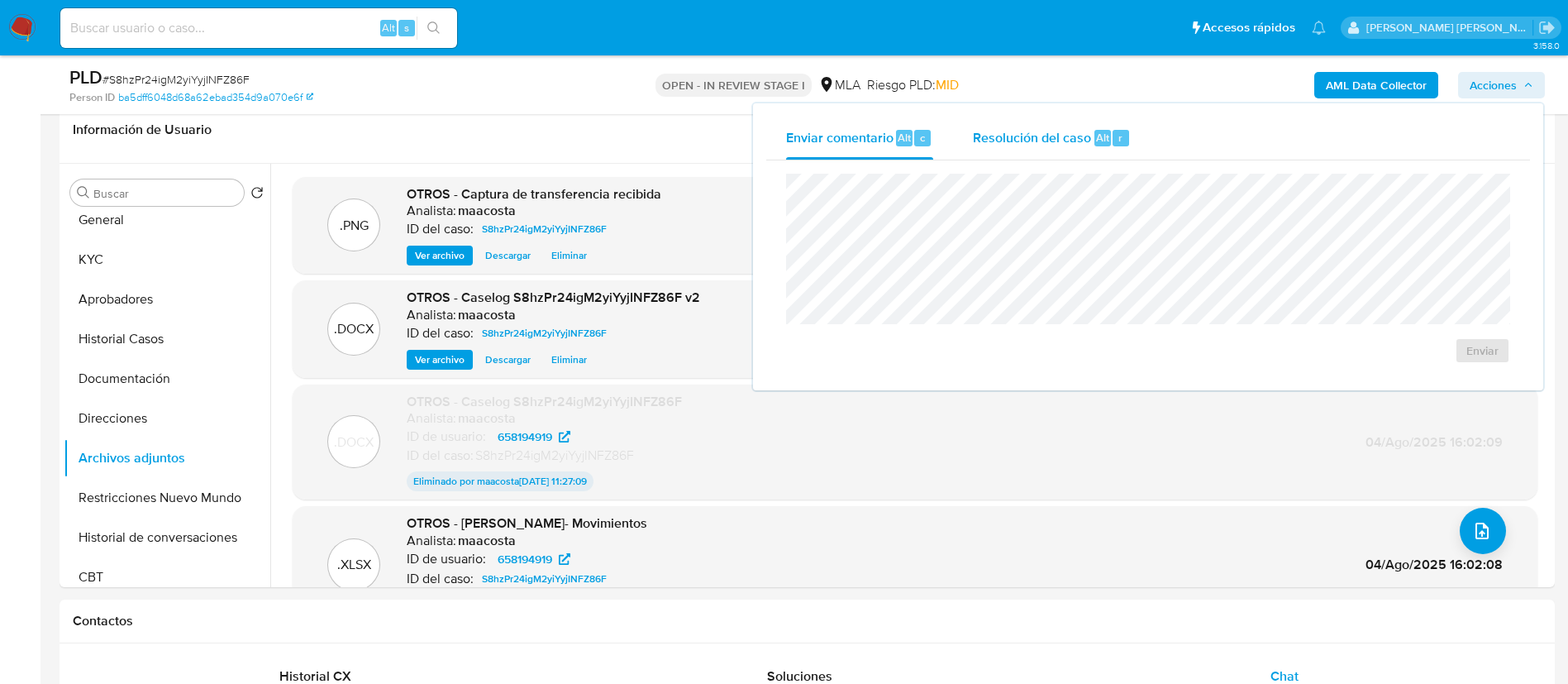
click at [1065, 141] on span "Resolución del caso" at bounding box center [1032, 137] width 118 height 19
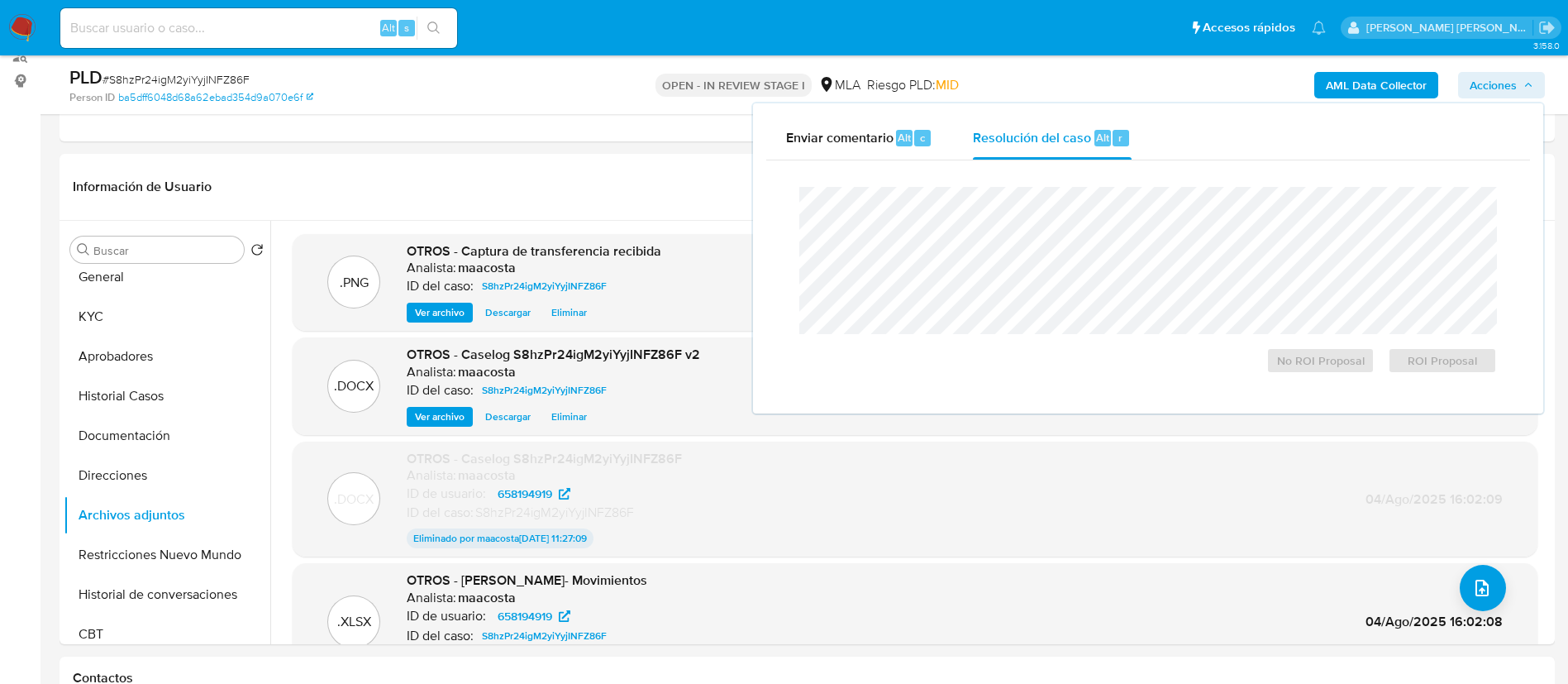
click at [1057, 165] on div "Cierre de caso No ROI Proposal ROI Proposal" at bounding box center [1148, 280] width 764 height 240
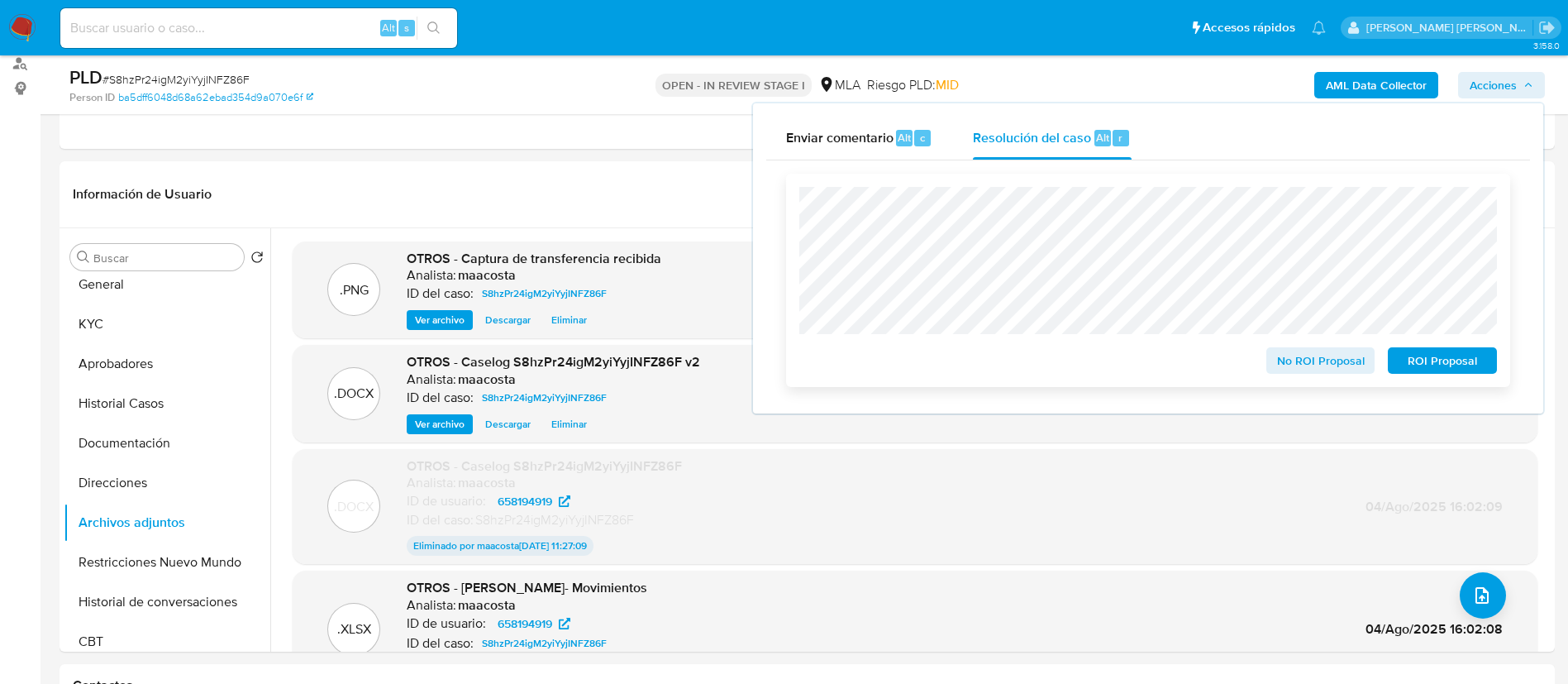
click at [1284, 367] on span "No ROI Proposal" at bounding box center [1321, 360] width 86 height 23
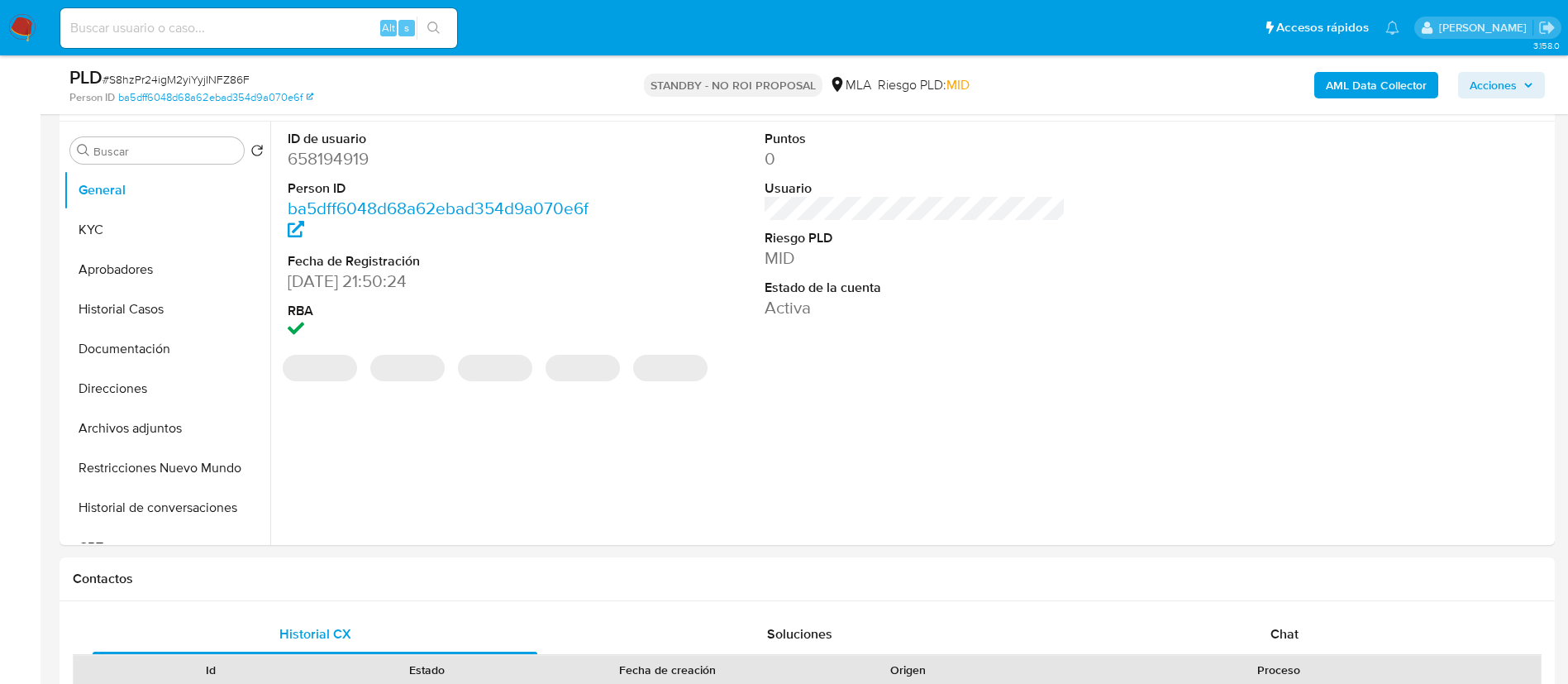
select select "10"
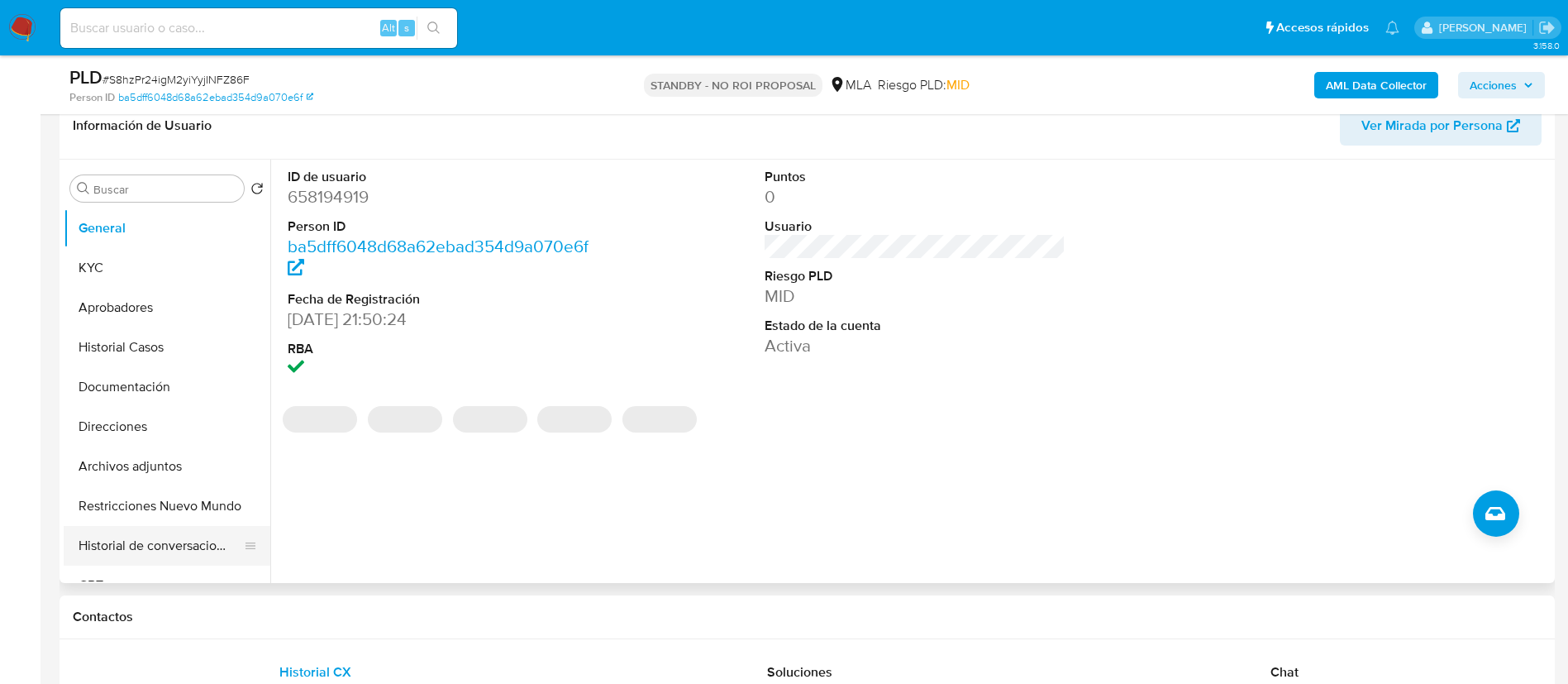
click at [171, 554] on button "Historial de conversaciones" at bounding box center [160, 545] width 193 height 40
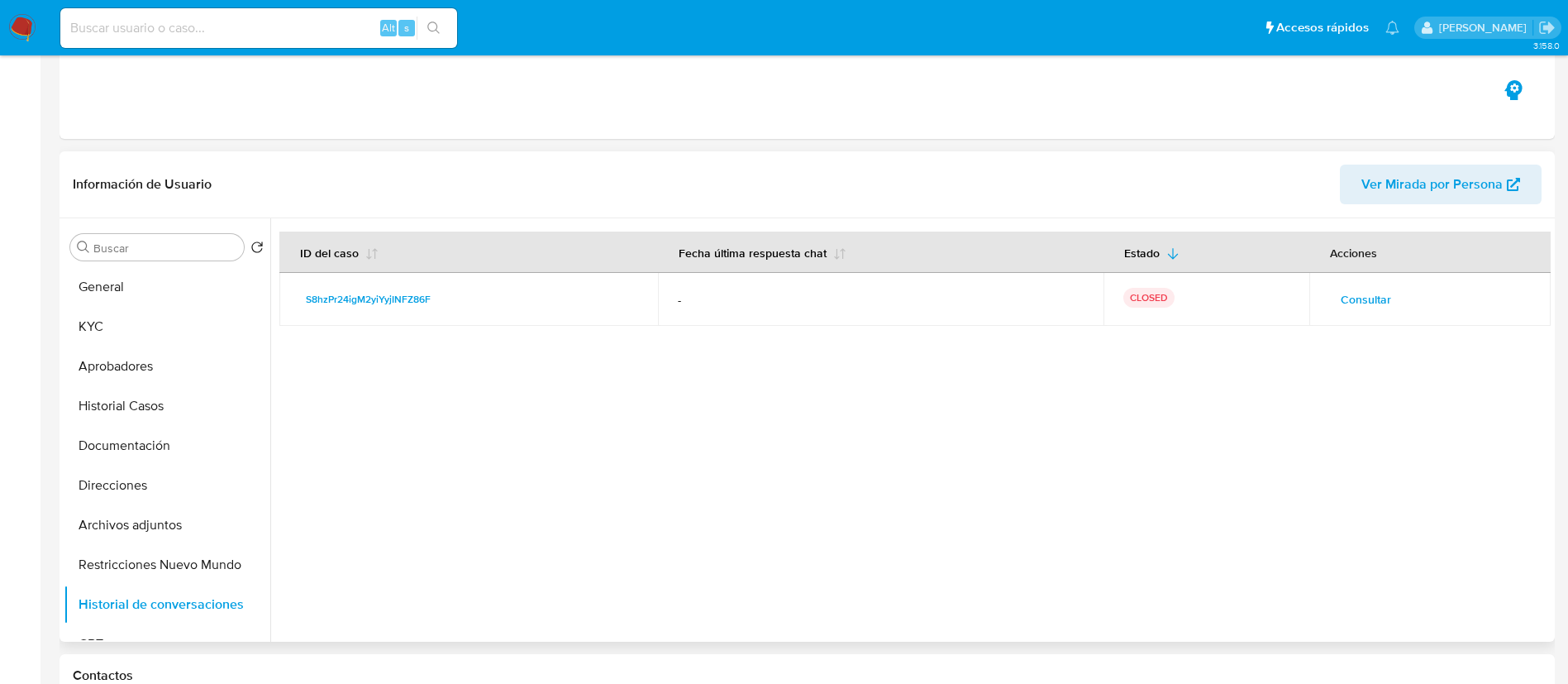
scroll to position [0, 0]
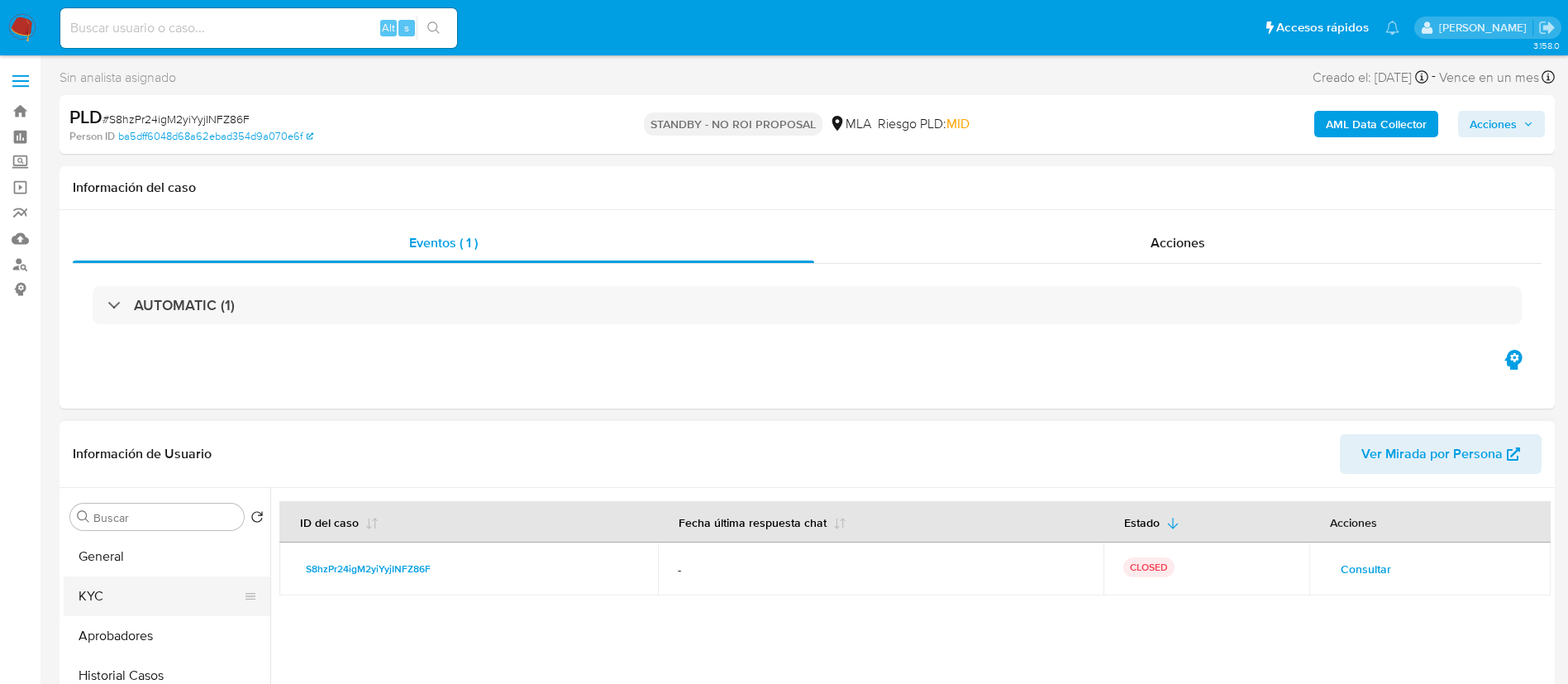
click at [98, 596] on button "KYC" at bounding box center [160, 595] width 193 height 40
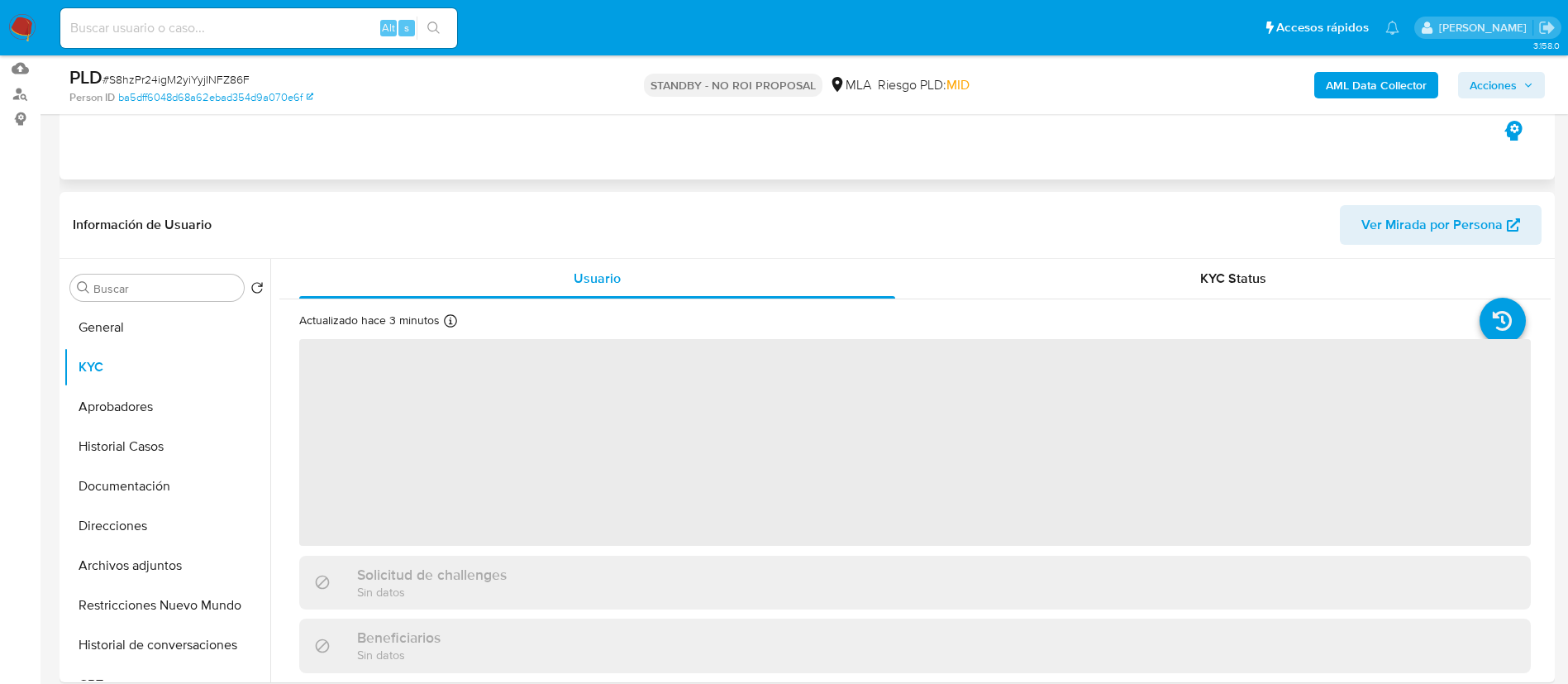
scroll to position [171, 0]
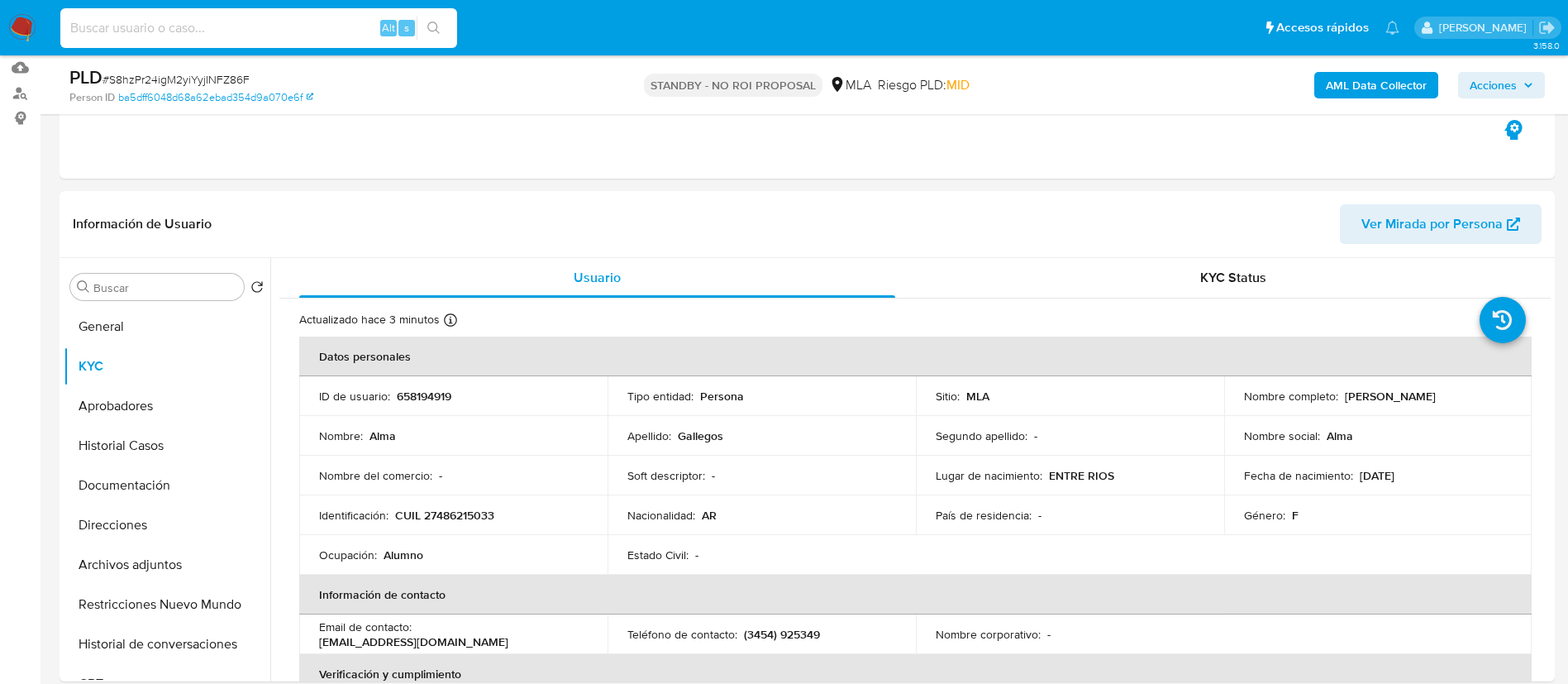
paste input "eRPx9y3GQPcirV4KerDnPKiZ"
click at [336, 32] on input "eRPx9y3GQPcirV4KerDnPKiZ" at bounding box center [258, 28] width 397 height 21
type input "eRPx9y3GQPcirV4KerDnPKiZ"
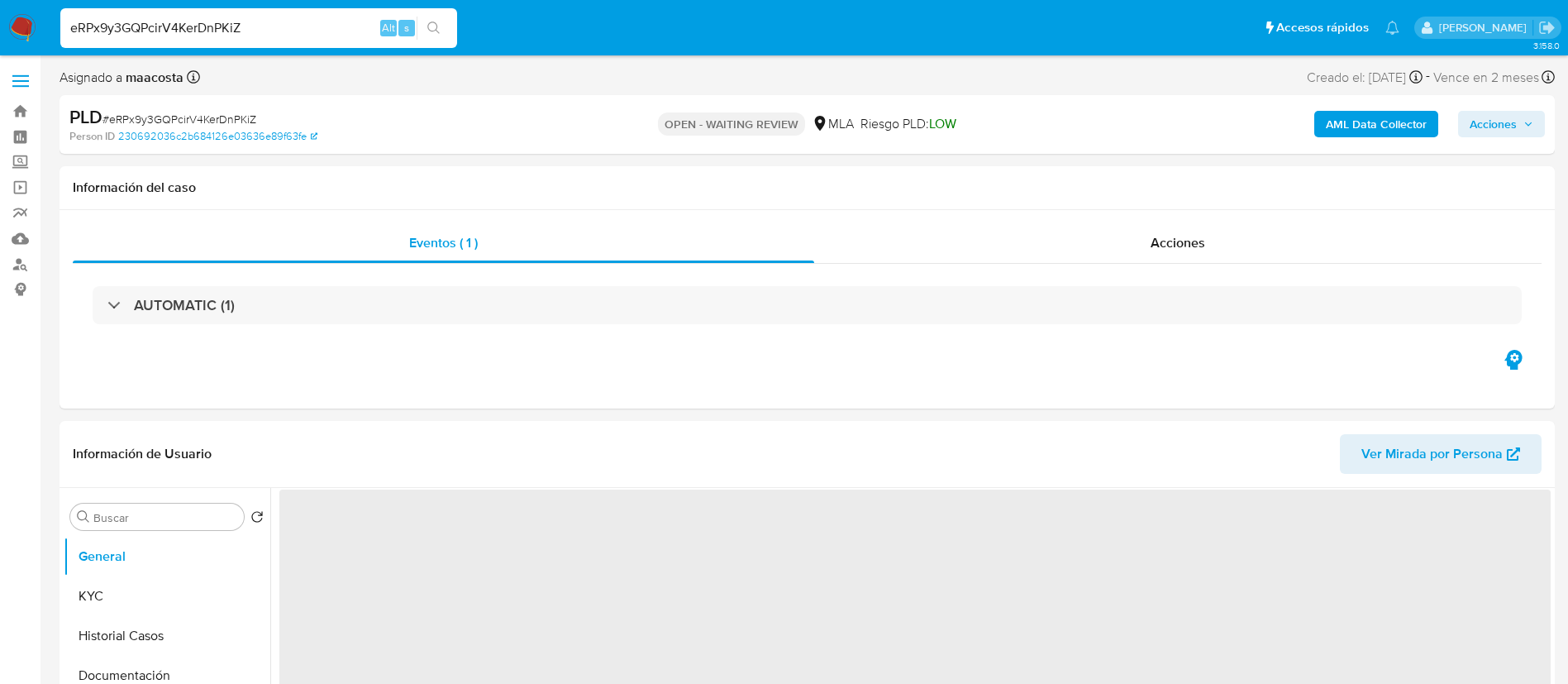
select select "10"
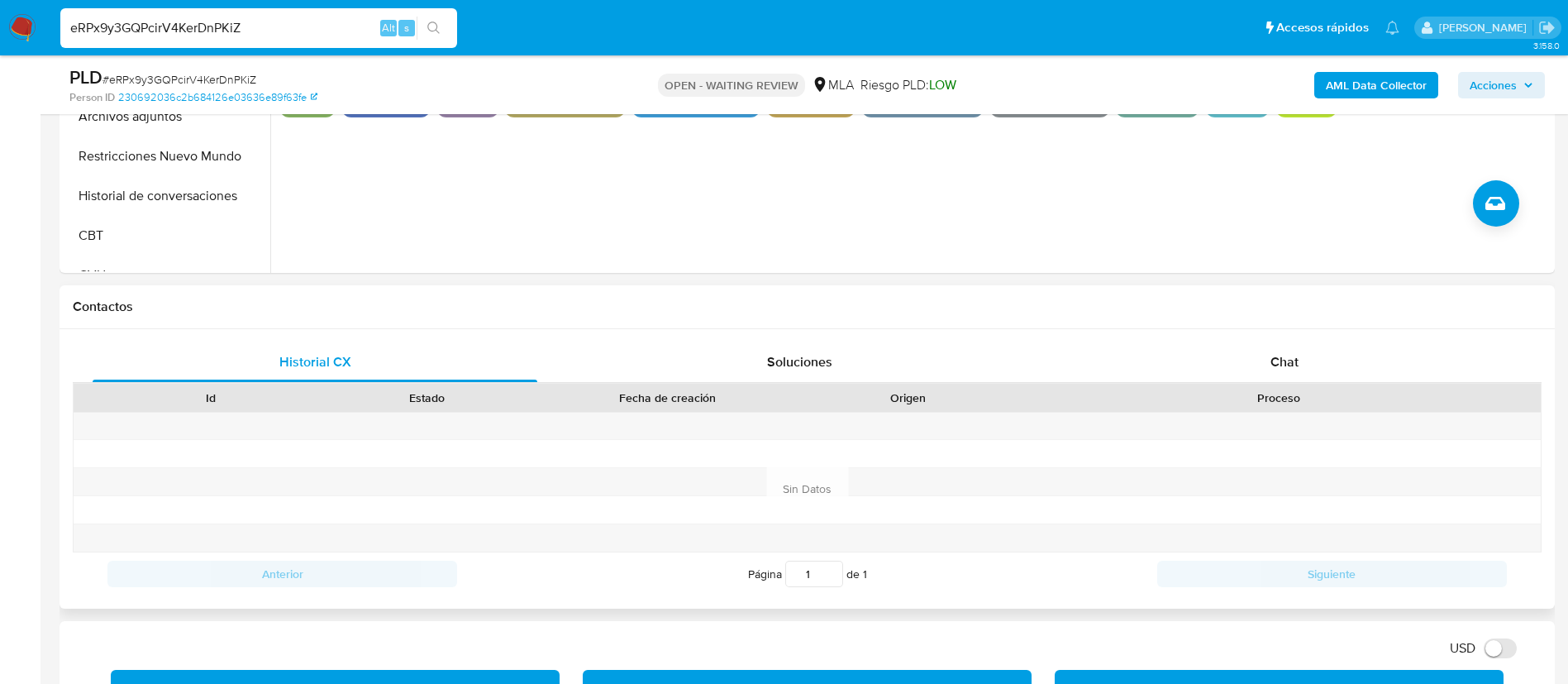
scroll to position [620, 0]
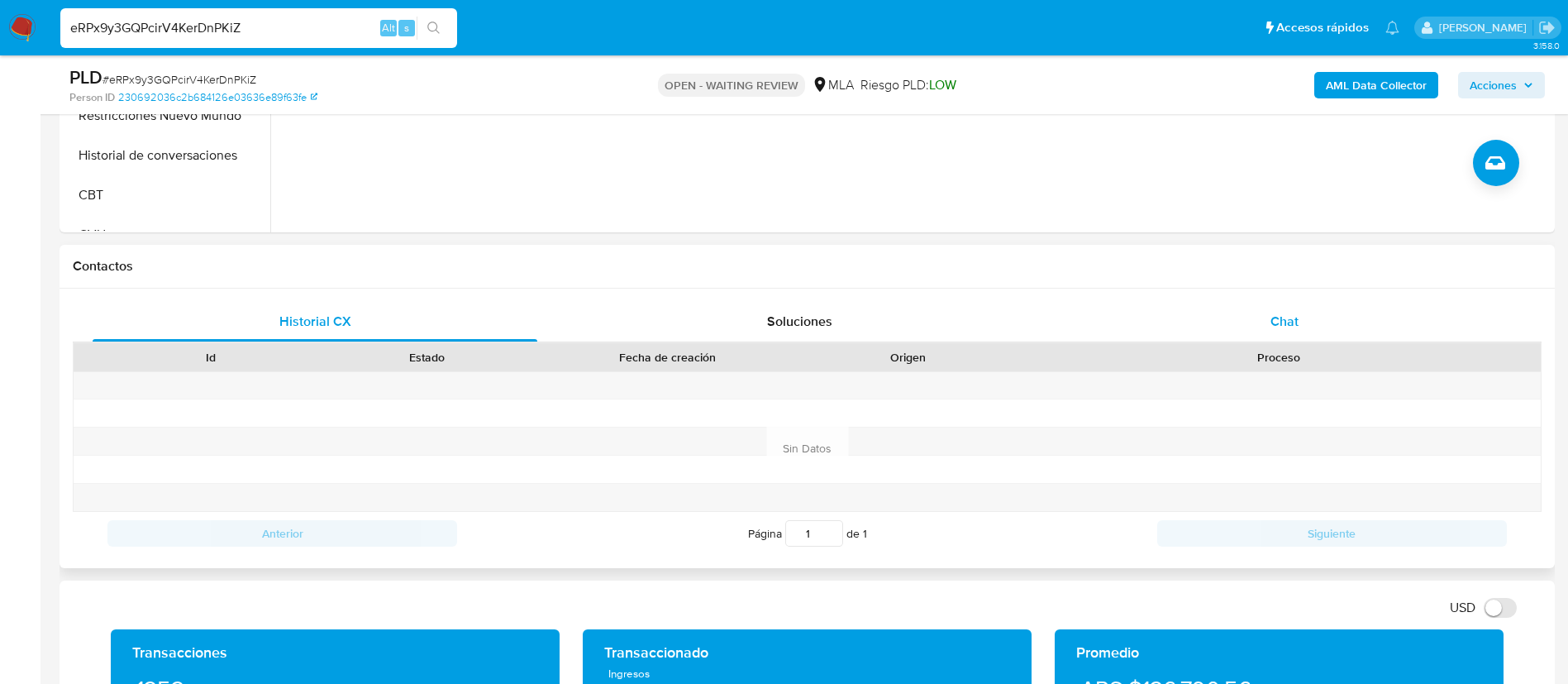
click at [1288, 321] on span "Chat" at bounding box center [1285, 321] width 28 height 19
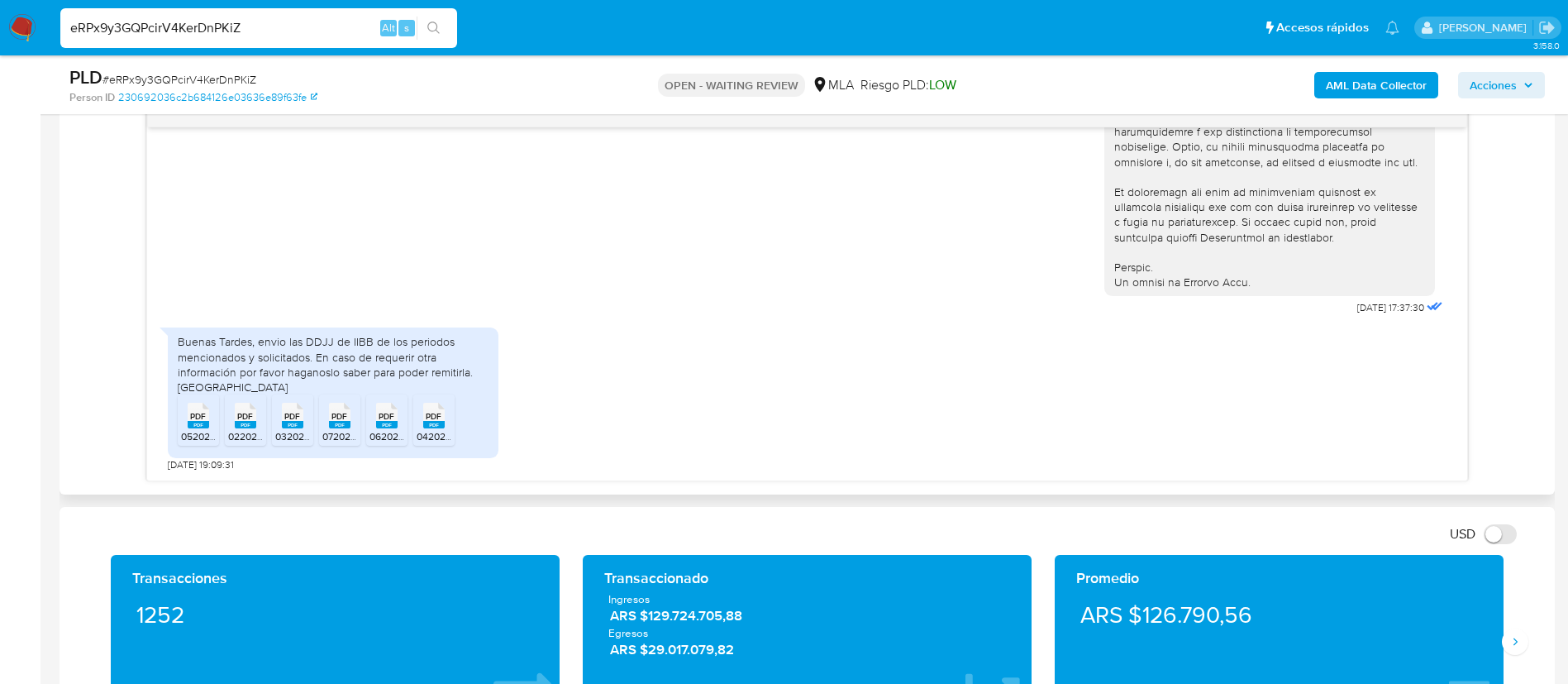
scroll to position [746, 0]
click at [193, 429] on icon "PDF" at bounding box center [198, 415] width 21 height 29
click at [239, 429] on rect at bounding box center [245, 425] width 21 height 7
click at [277, 429] on div "PDF PDF" at bounding box center [292, 414] width 35 height 32
click at [342, 439] on span "072025.pdf" at bounding box center [347, 436] width 50 height 14
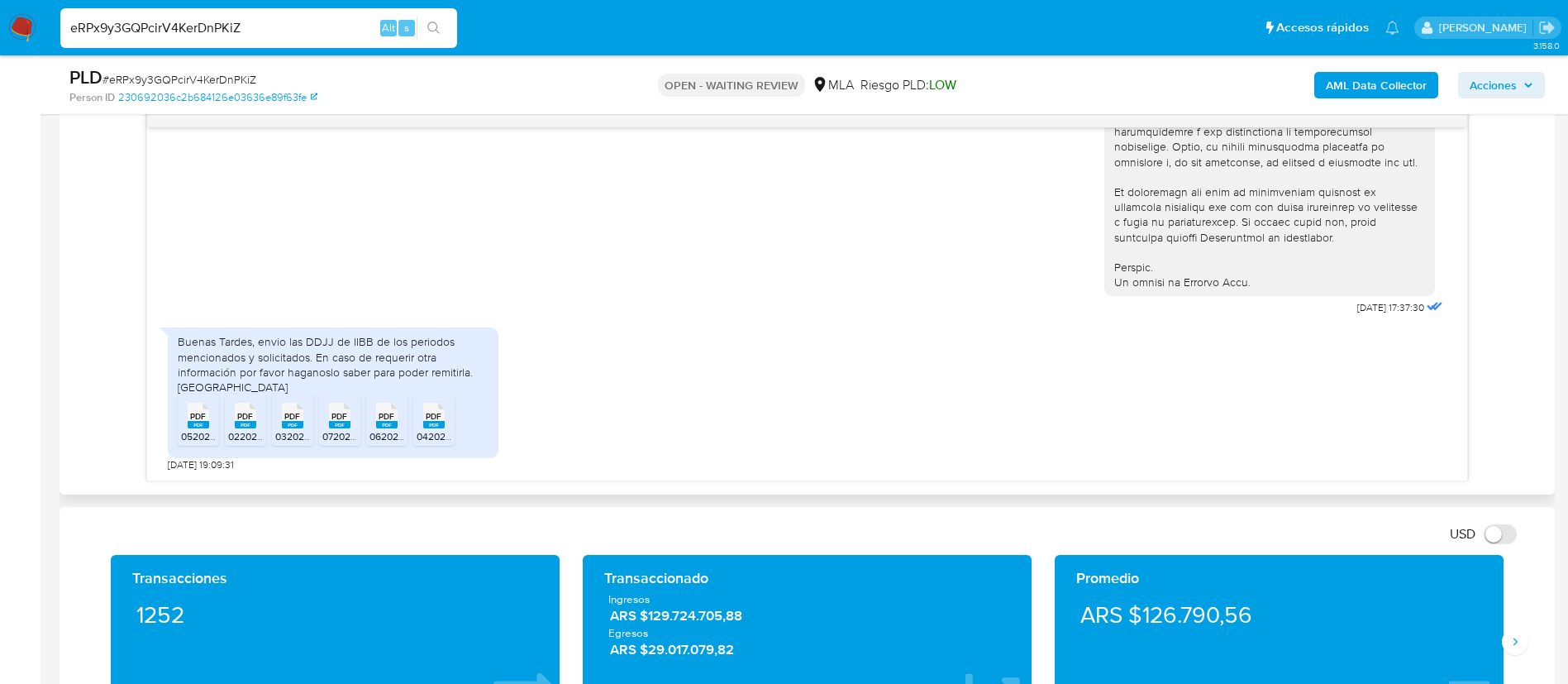
click at [393, 429] on rect at bounding box center [386, 425] width 21 height 7
click at [432, 429] on icon "PDF" at bounding box center [433, 415] width 21 height 29
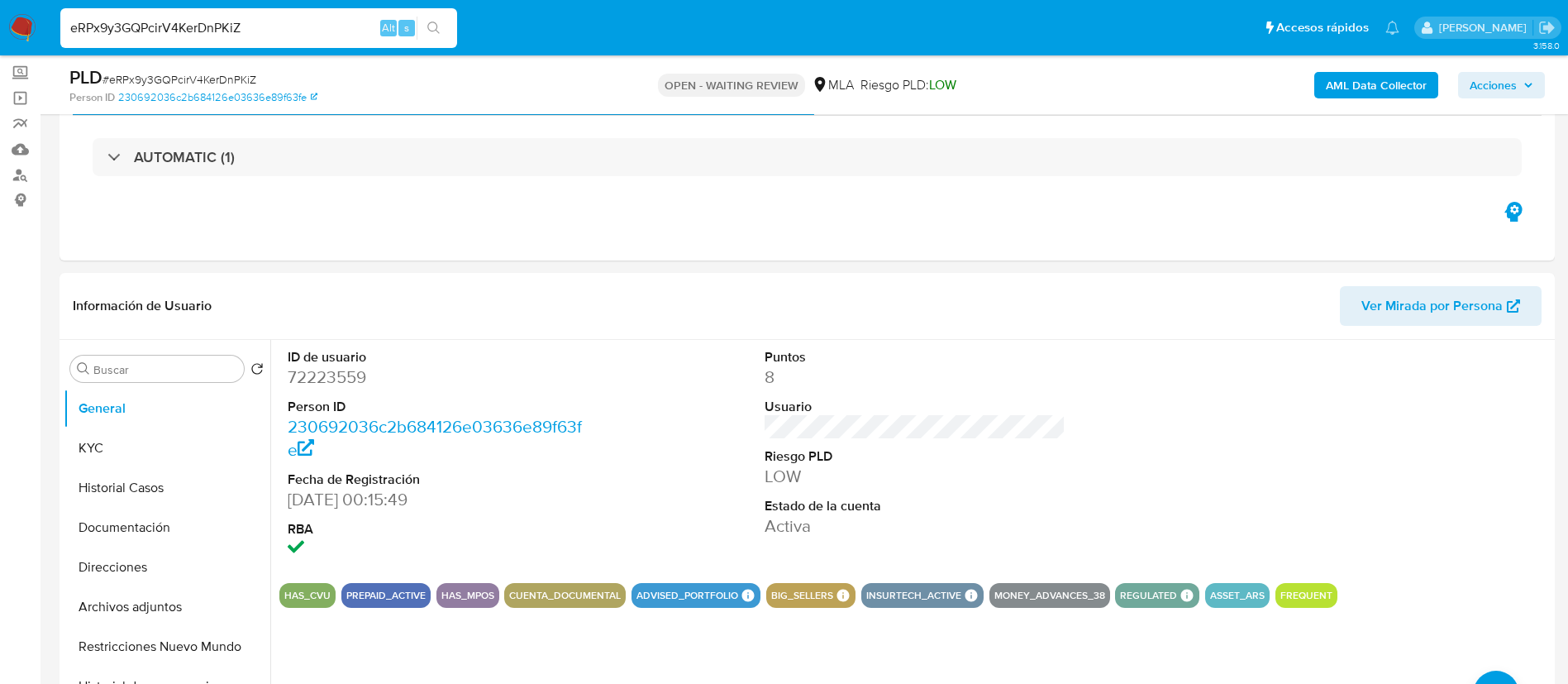
scroll to position [87, 0]
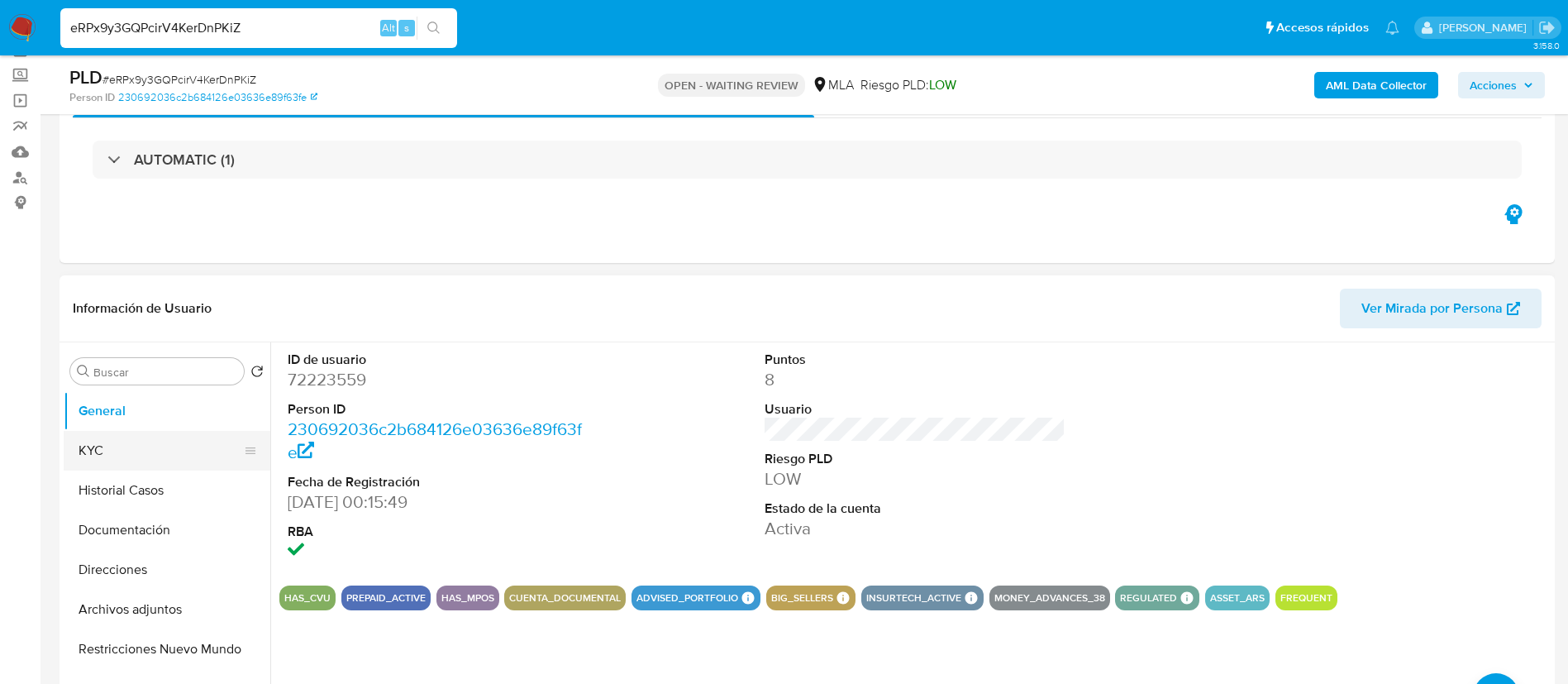
click at [96, 453] on button "KYC" at bounding box center [160, 450] width 193 height 40
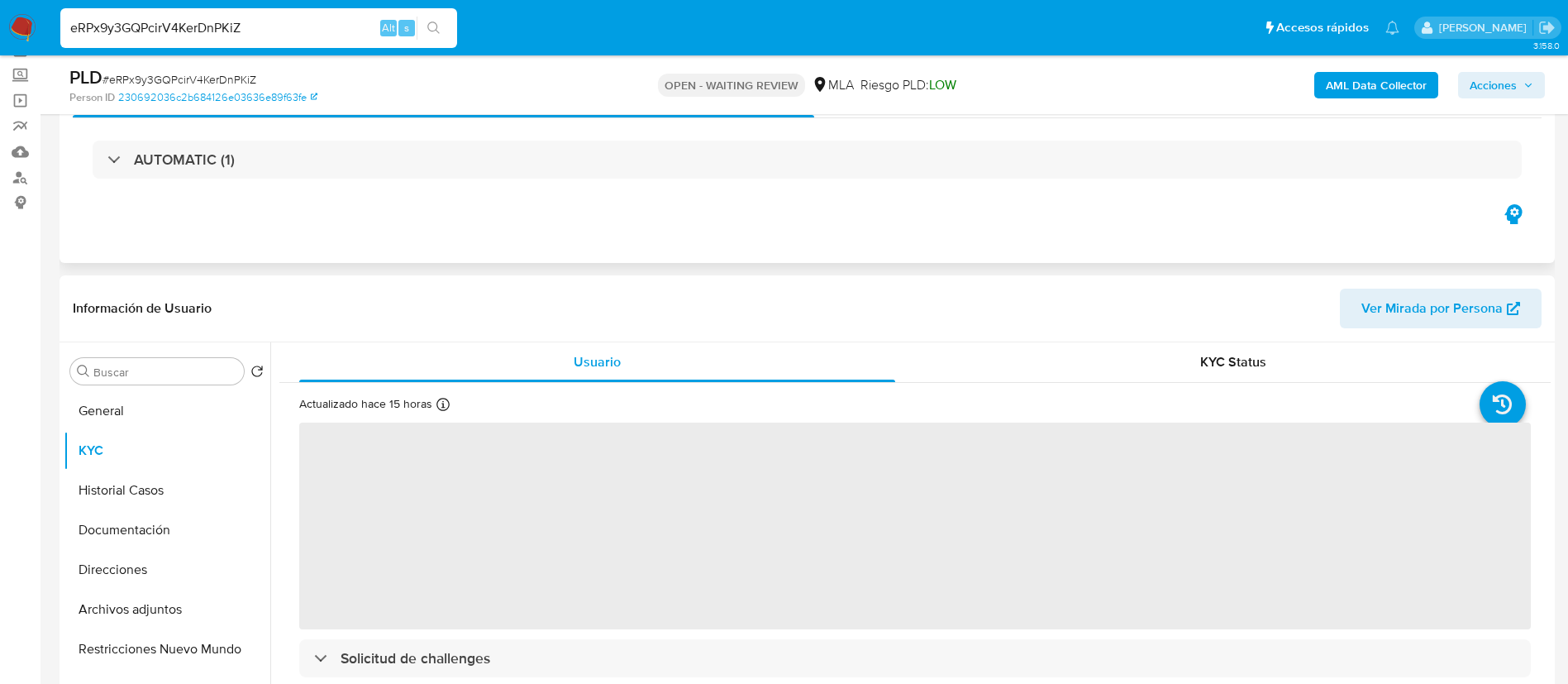
click at [854, 223] on div "Eventos ( 1 ) Acciones AUTOMATIC (1)" at bounding box center [807, 164] width 1496 height 198
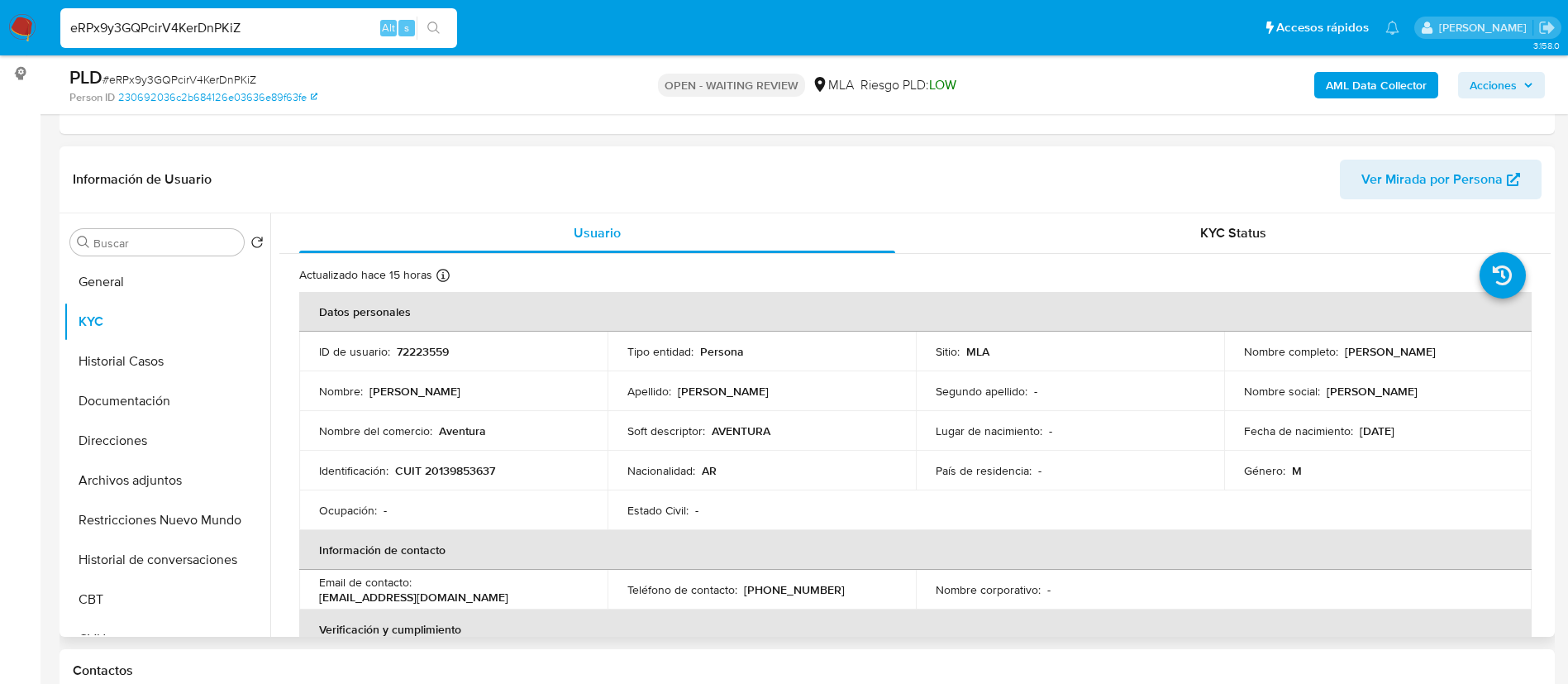
scroll to position [218, 0]
drag, startPoint x: 1339, startPoint y: 348, endPoint x: 1421, endPoint y: 357, distance: 82.5
click at [1421, 357] on td "Nombre completo : Adrian Gomar" at bounding box center [1378, 349] width 308 height 40
copy p "Adrian Gomar"
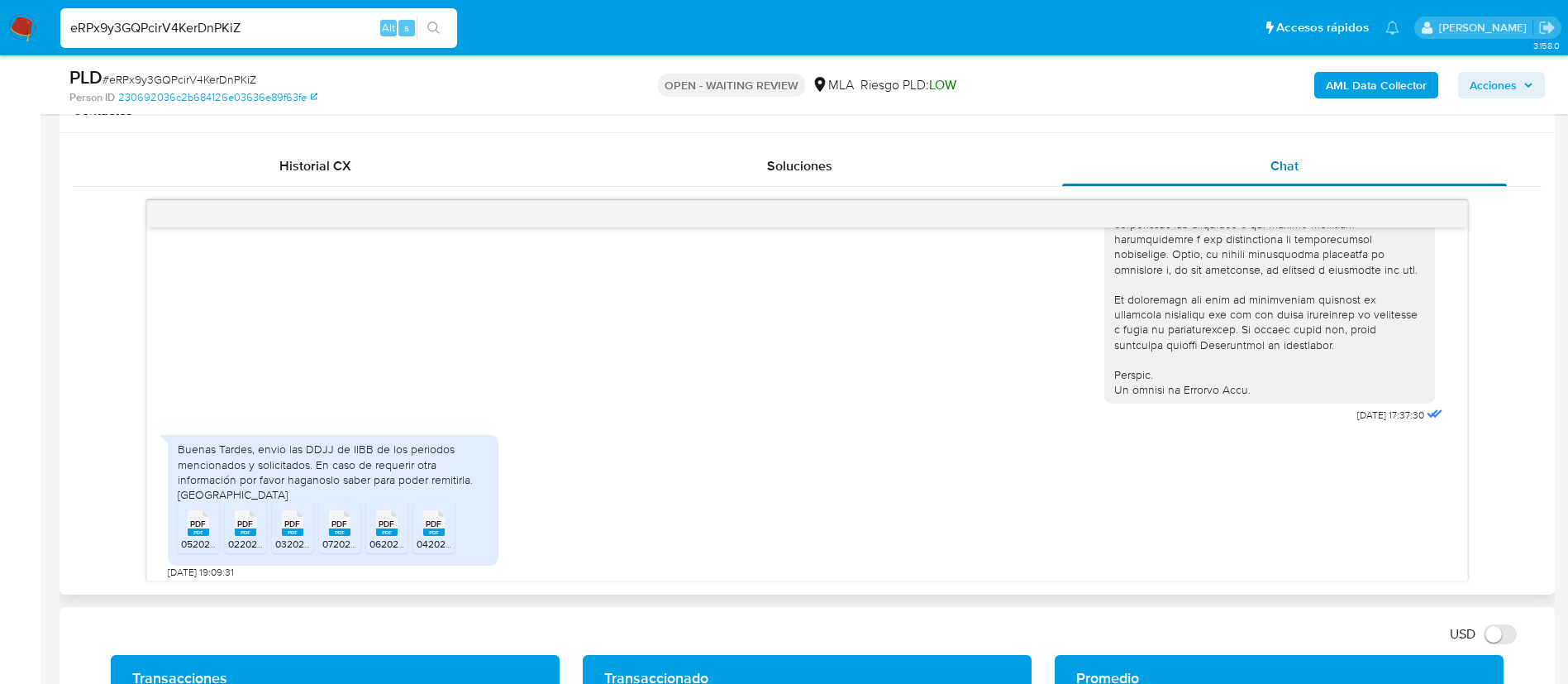
scroll to position [731, 0]
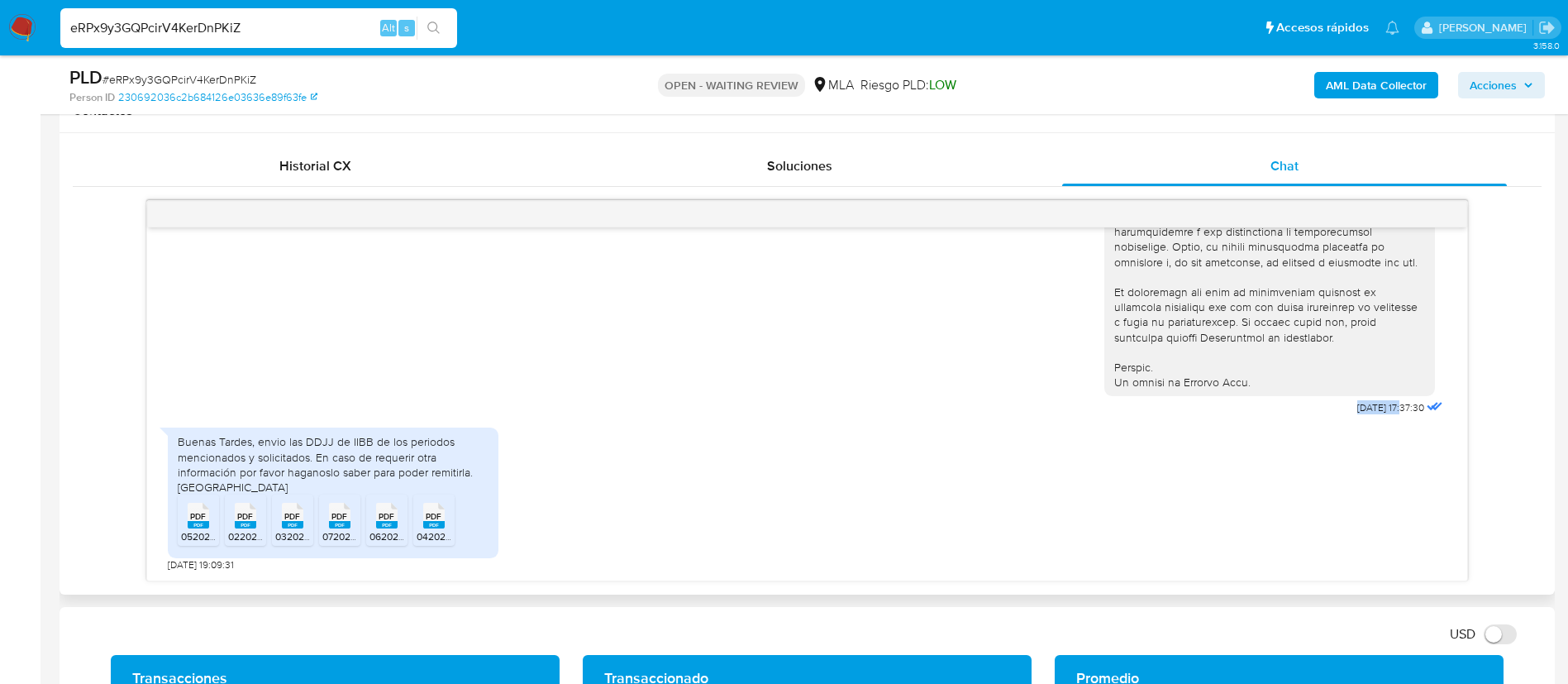
drag, startPoint x: 1315, startPoint y: 425, endPoint x: 1367, endPoint y: 424, distance: 52.0
copy span "[DATE]"
click at [302, 491] on div "Buenas Tardes, envio las DDJJ de IIBB de los periodos mencionados y solicitados…" at bounding box center [333, 464] width 311 height 60
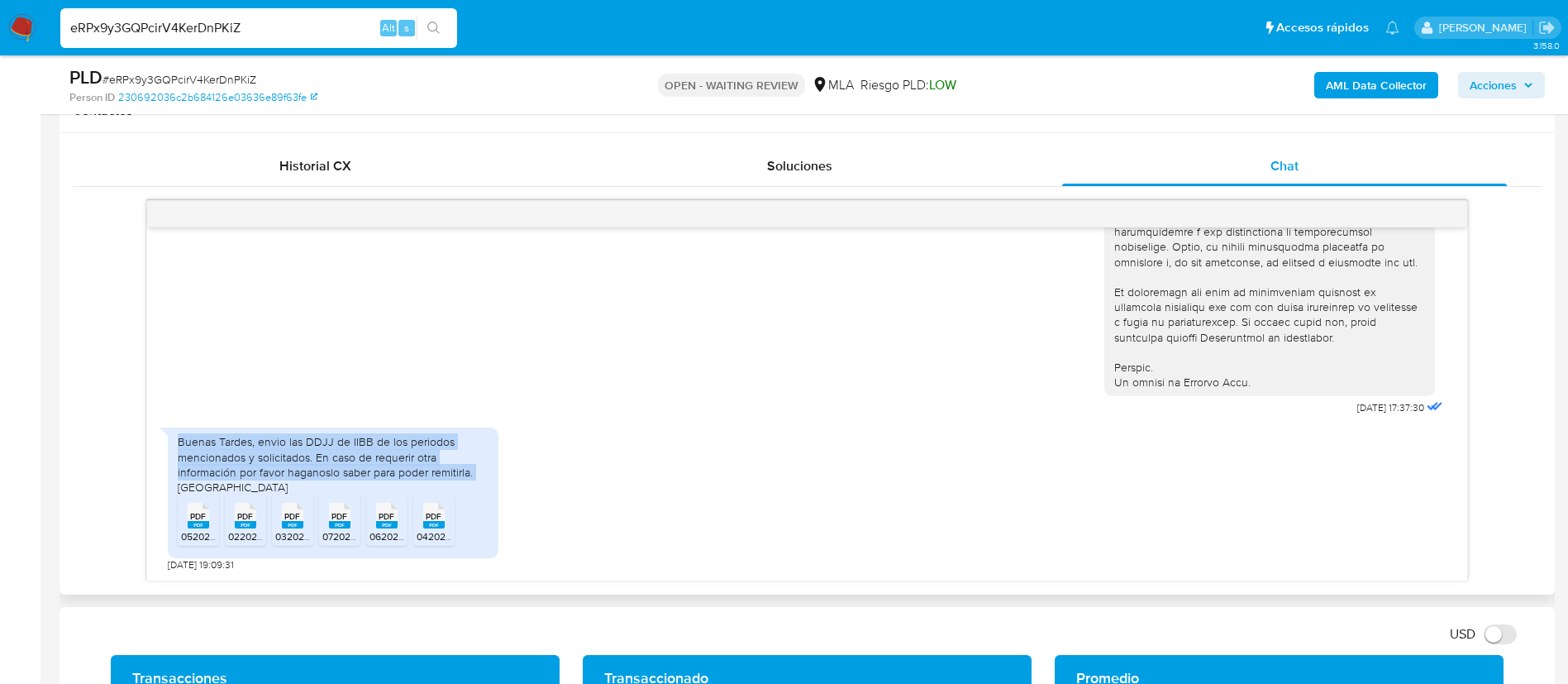
click at [302, 491] on div "Buenas Tardes, envio las DDJJ de IIBB de los periodos mencionados y solicitados…" at bounding box center [333, 464] width 311 height 60
copy div "Buenas Tardes, envio las DDJJ de IIBB de los periodos mencionados y solicitados…"
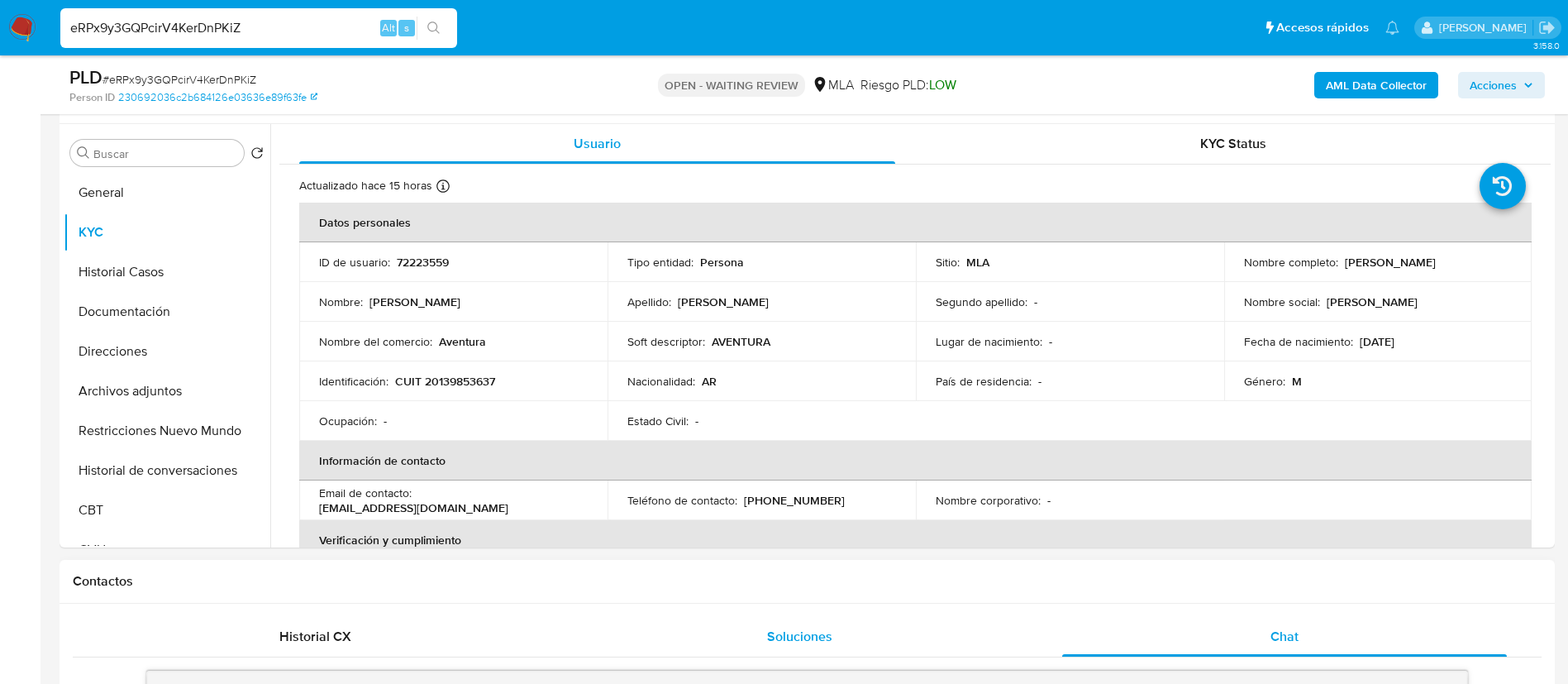
scroll to position [305, 0]
click at [447, 382] on p "CUIT 20139853637" at bounding box center [445, 382] width 100 height 15
copy p "20139853637"
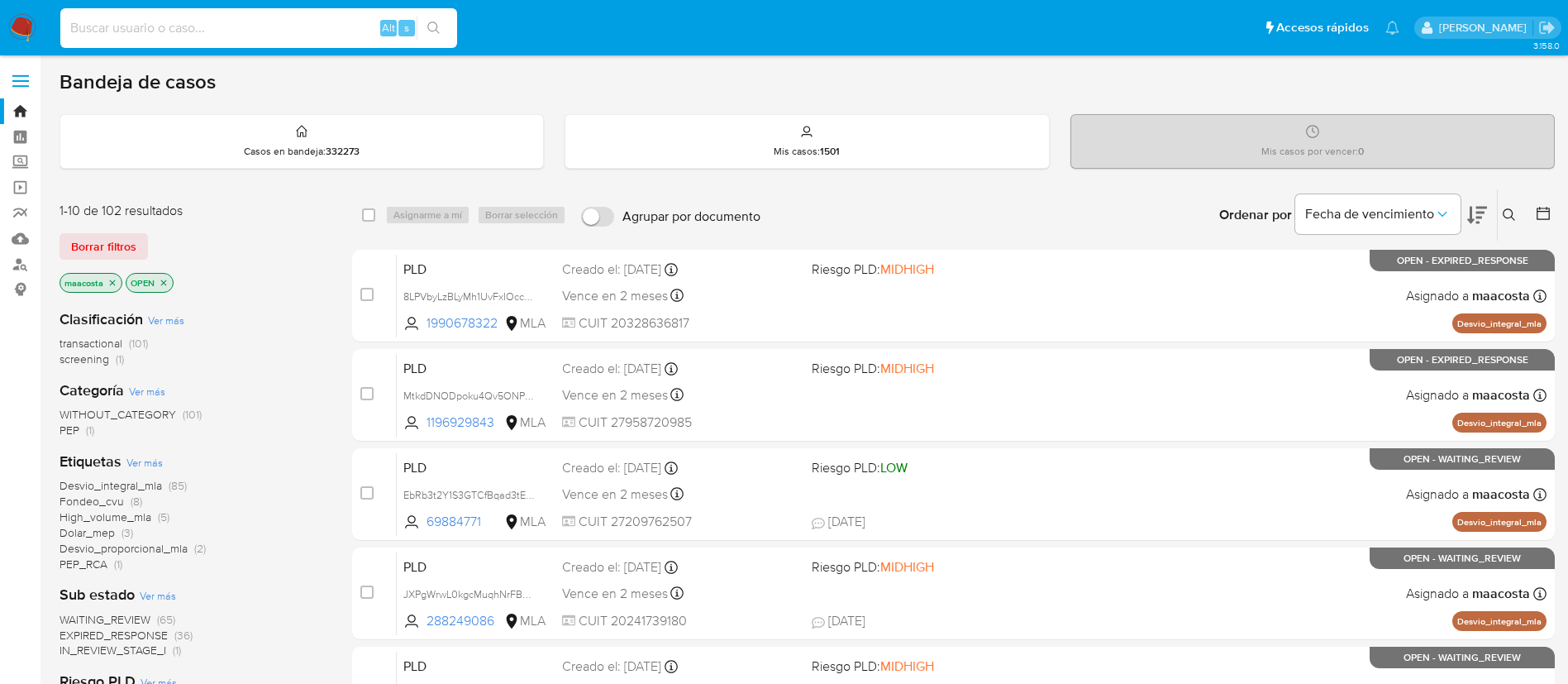
click at [336, 32] on input at bounding box center [258, 28] width 397 height 21
paste input "79tbVy4r2KfMXmzD2qts7wbB"
type input "79tbVy4r2KfMXmzD2qts7wbB"
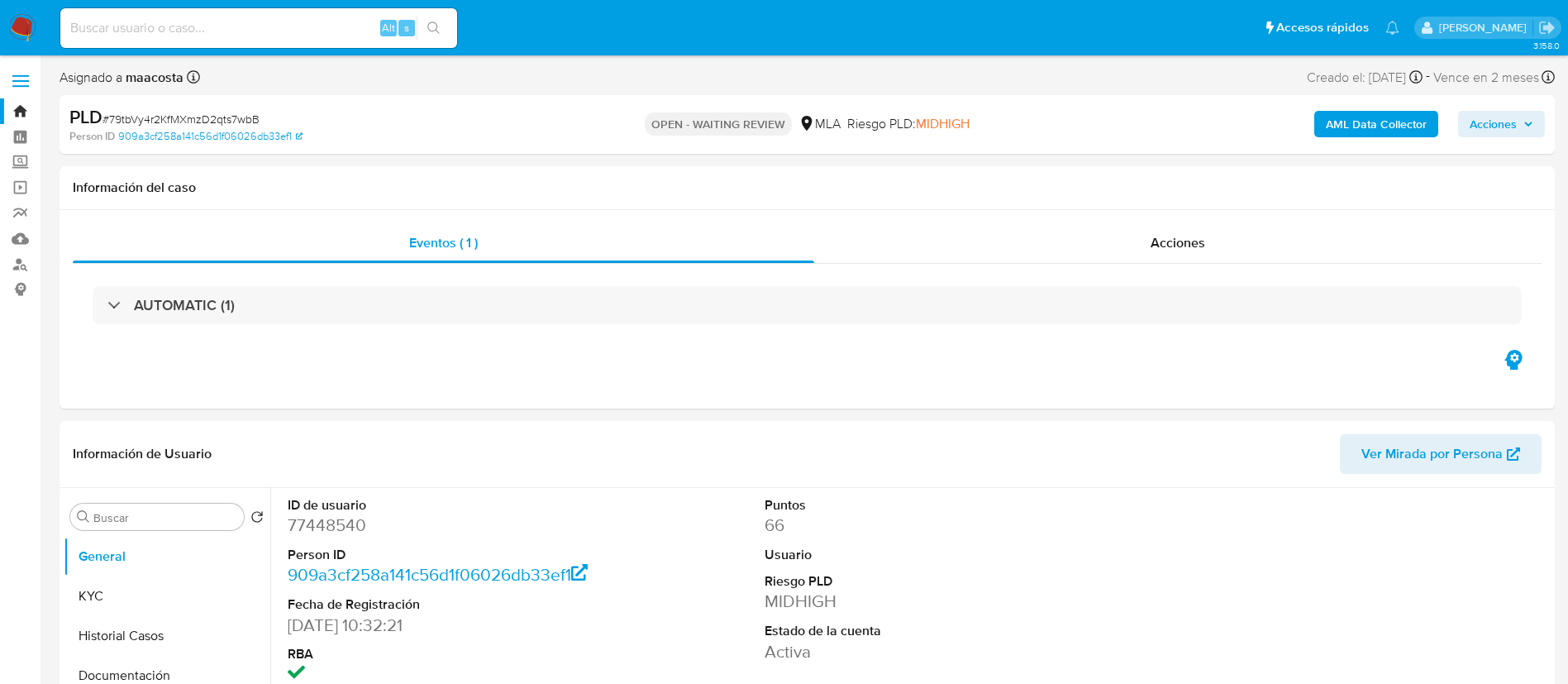
select select "10"
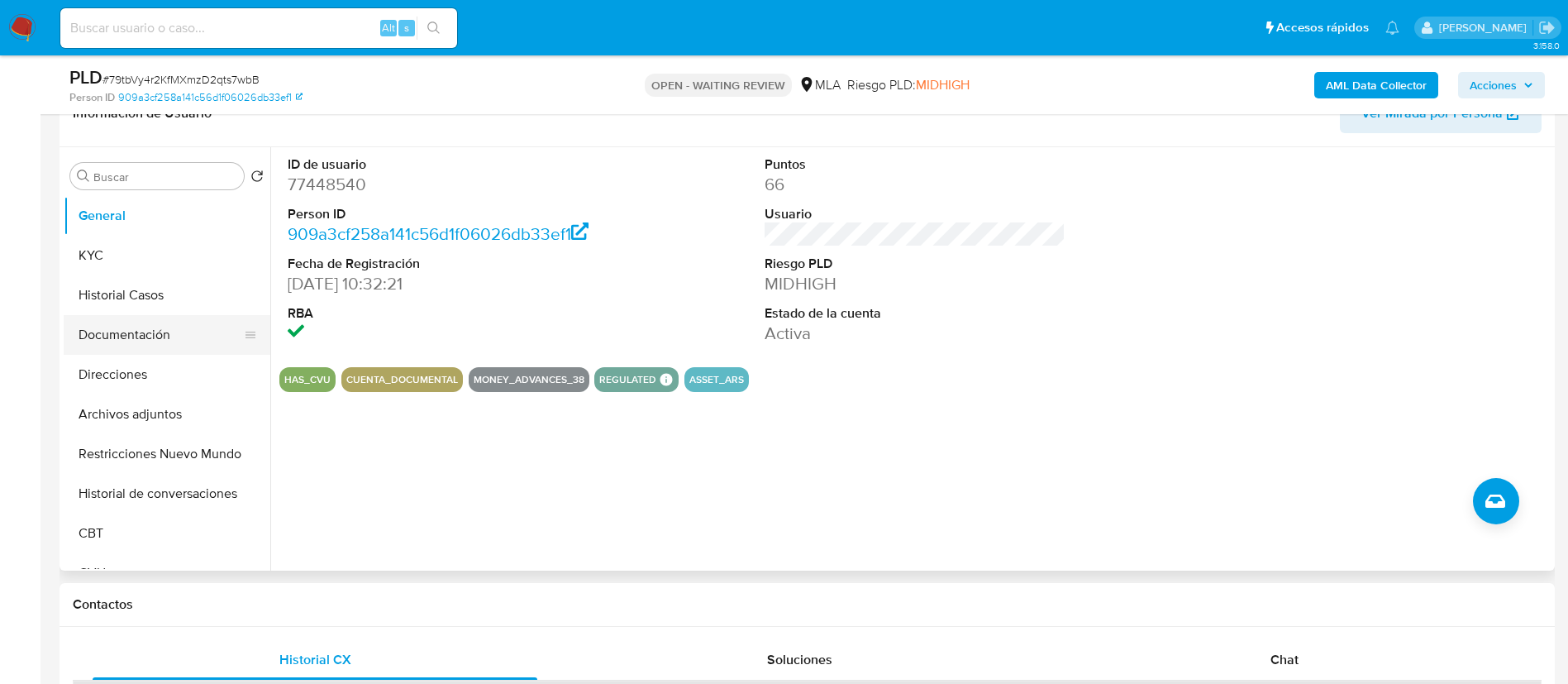
scroll to position [282, 0]
click at [133, 249] on button "KYC" at bounding box center [160, 255] width 193 height 40
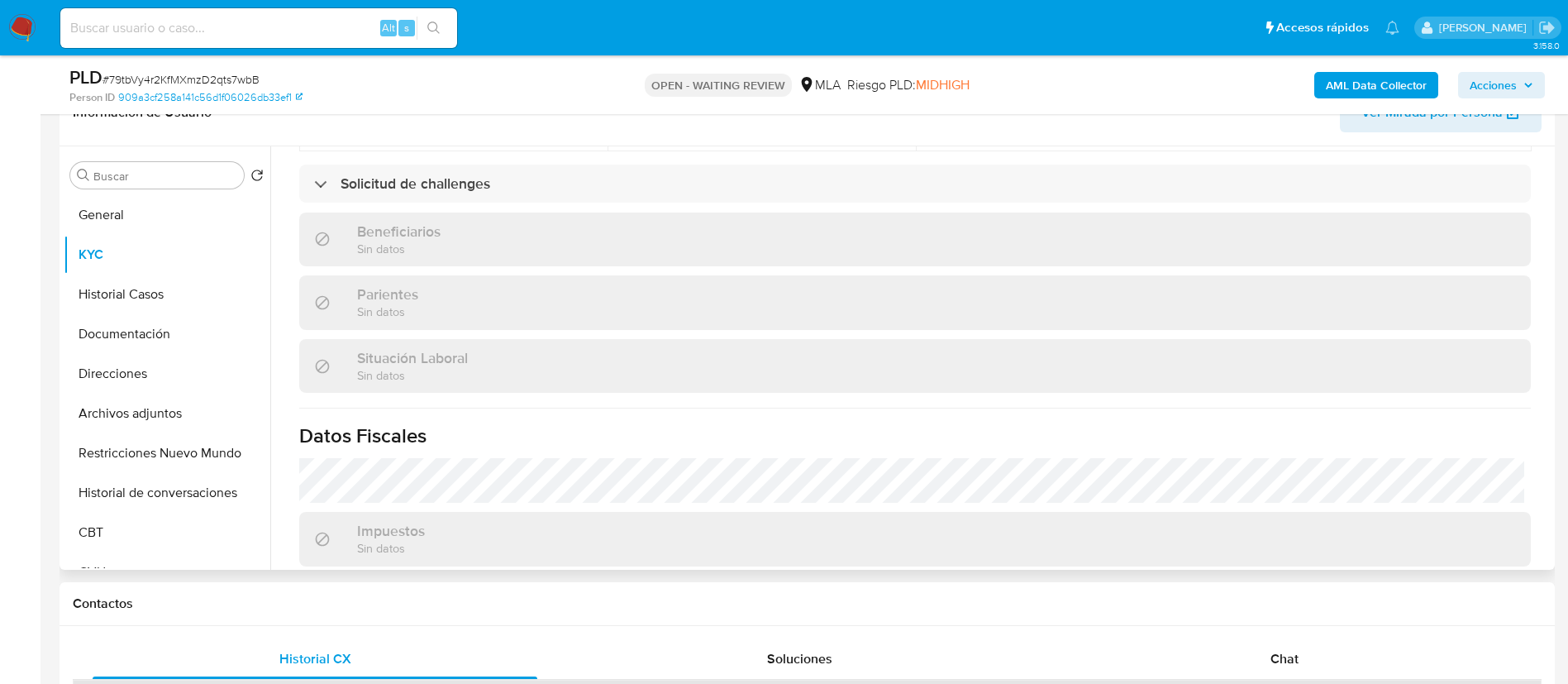
scroll to position [902, 0]
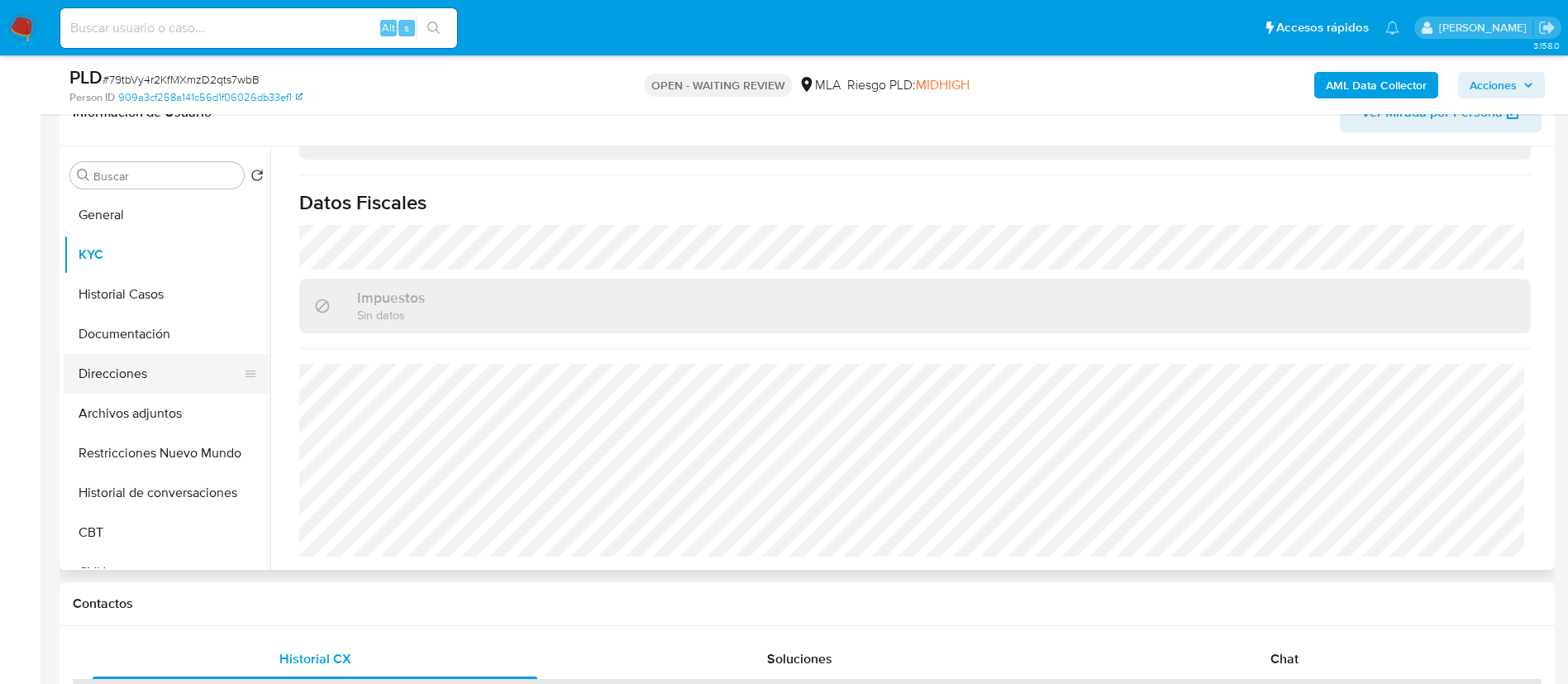
click at [163, 364] on button "Direcciones" at bounding box center [160, 373] width 193 height 40
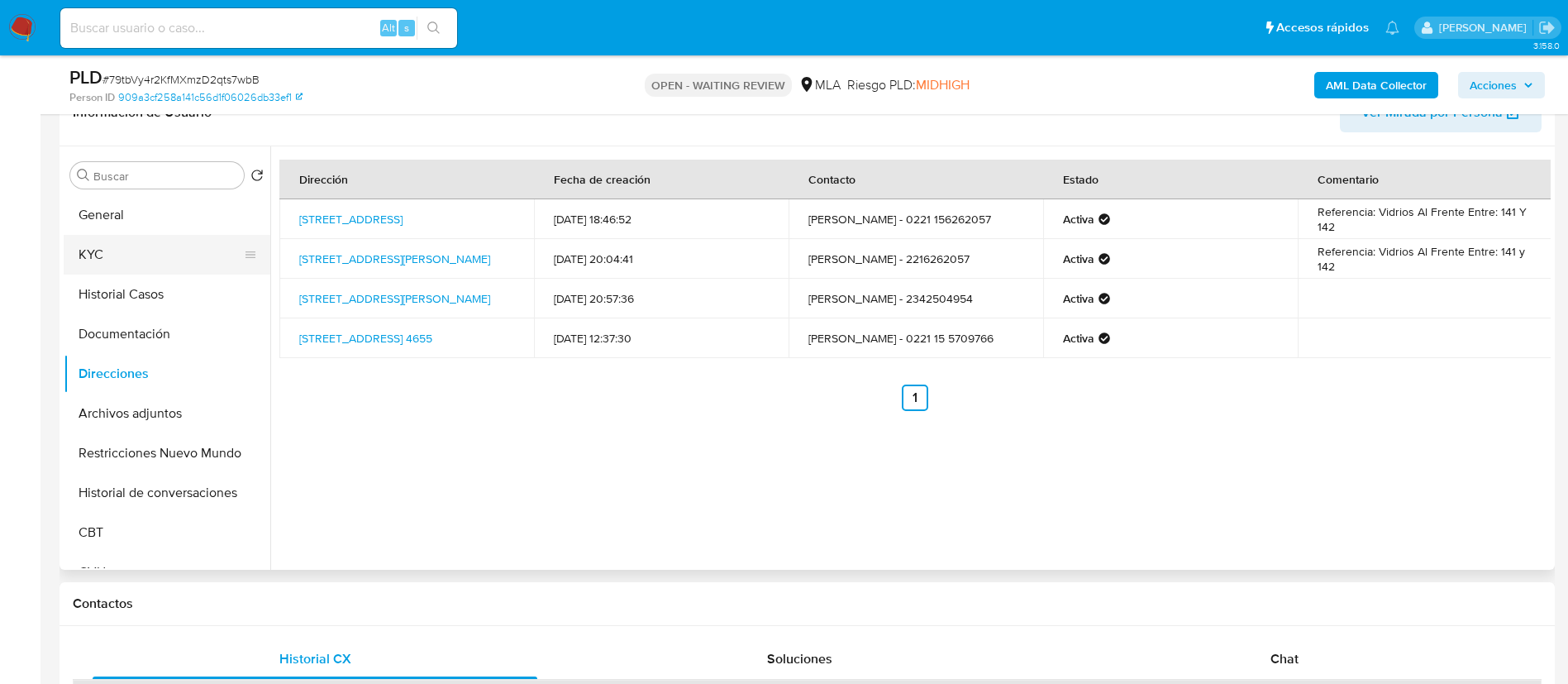
click at [119, 243] on button "KYC" at bounding box center [160, 255] width 193 height 40
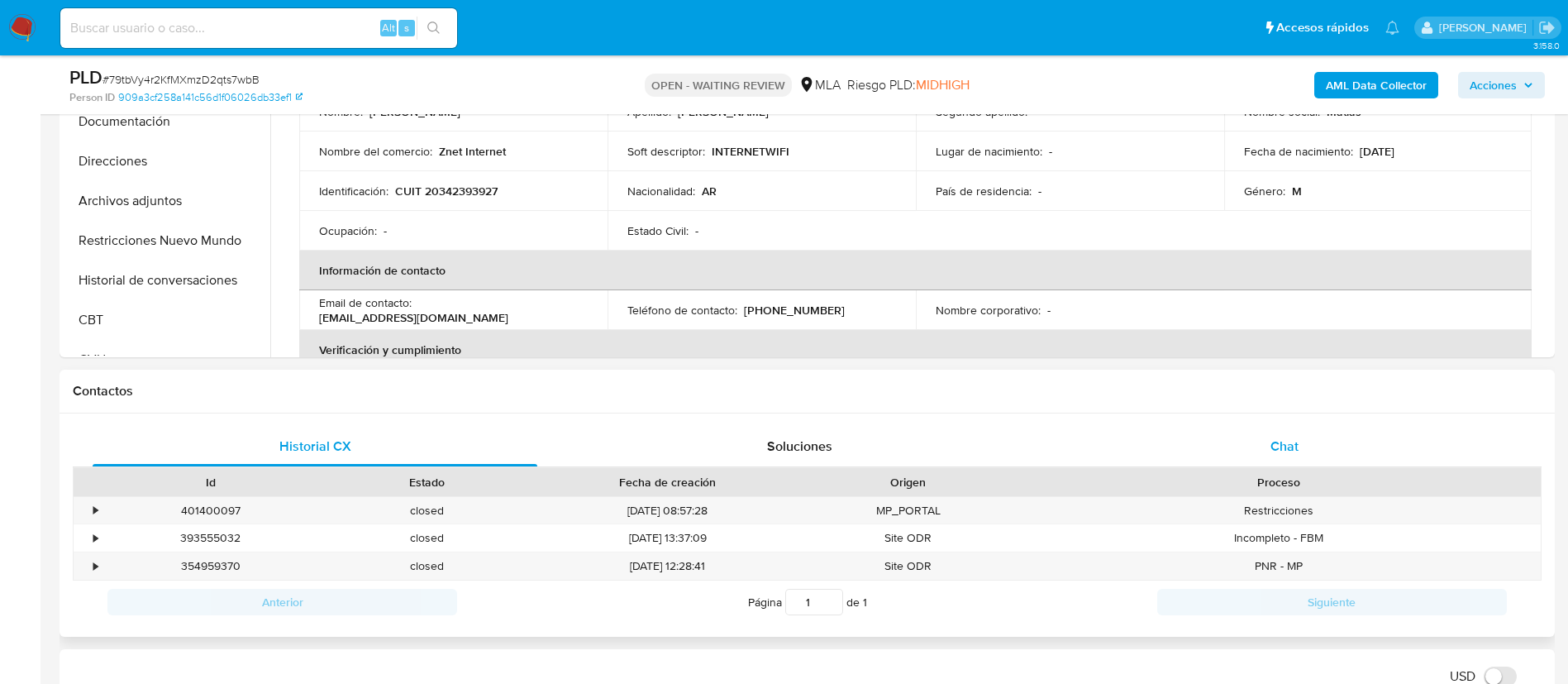
scroll to position [503, 0]
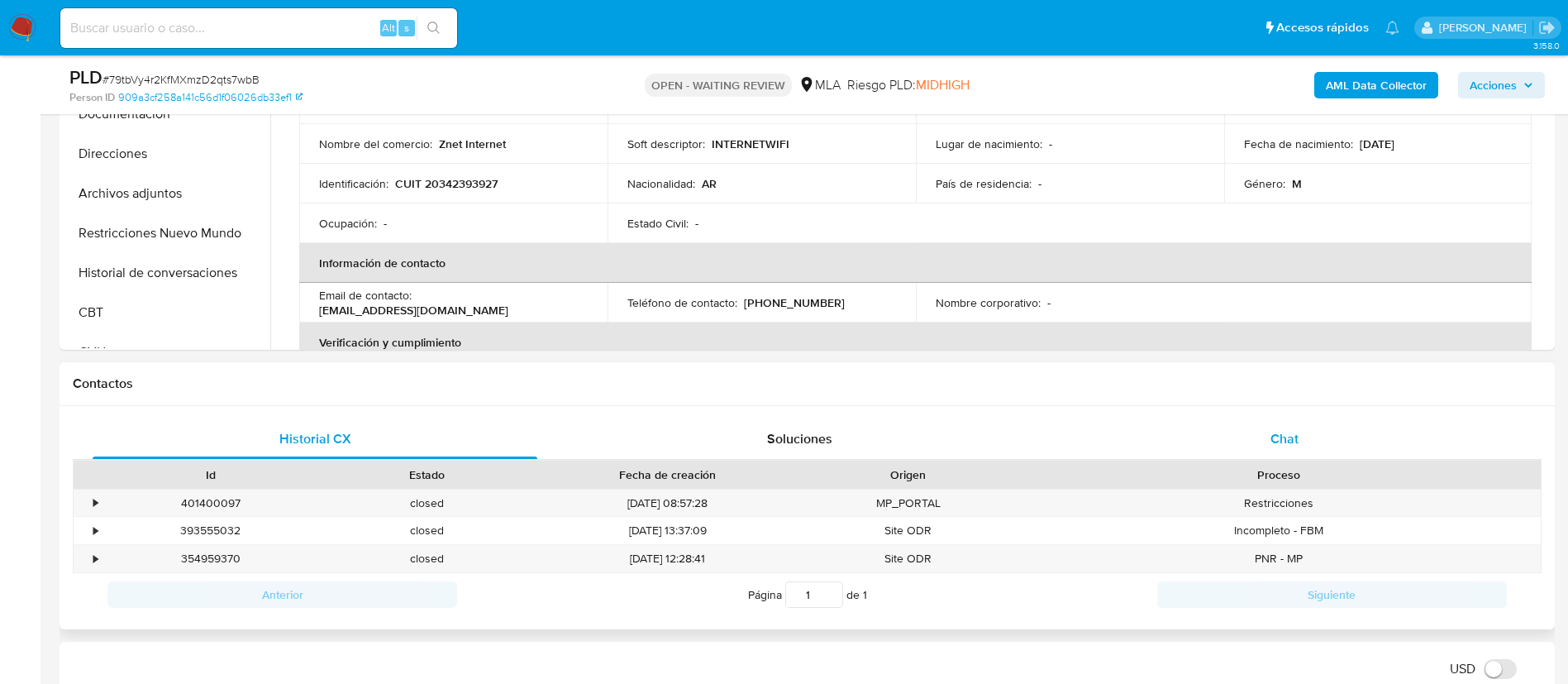
click at [1286, 447] on span "Chat" at bounding box center [1285, 439] width 28 height 19
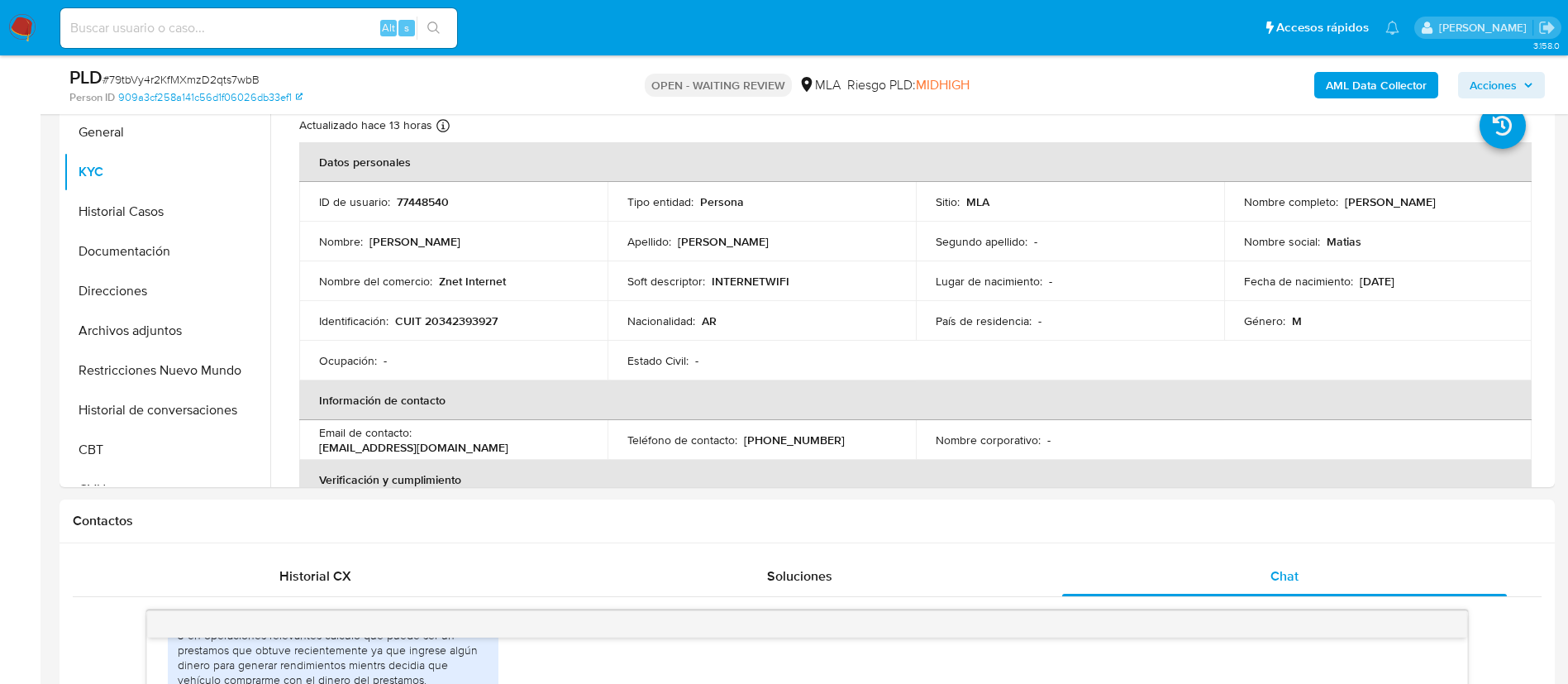
scroll to position [362, 0]
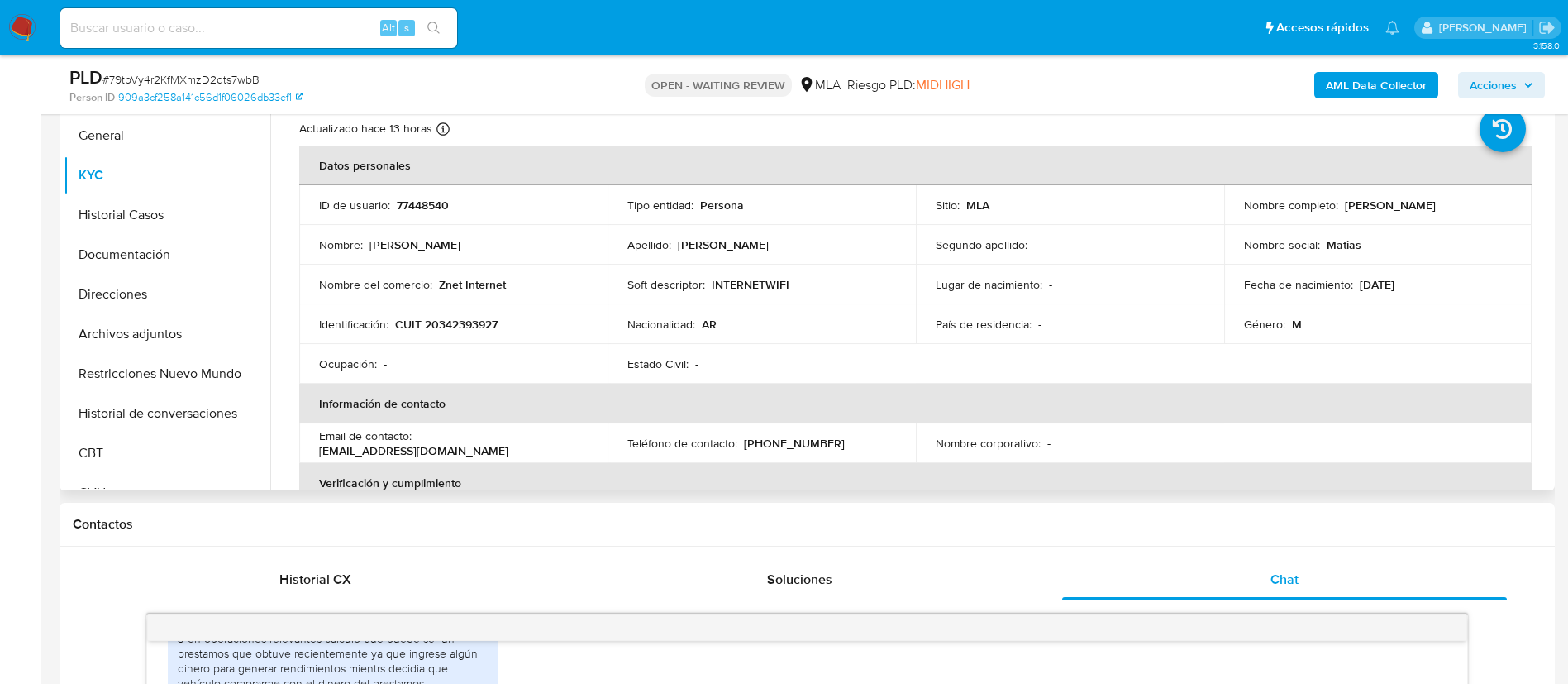
drag, startPoint x: 1338, startPoint y: 205, endPoint x: 1466, endPoint y: 212, distance: 128.2
click at [1466, 212] on div "Nombre completo : Matias Leandro Aguirre" at bounding box center [1378, 205] width 268 height 15
copy p "Matias Leandro Aguirre"
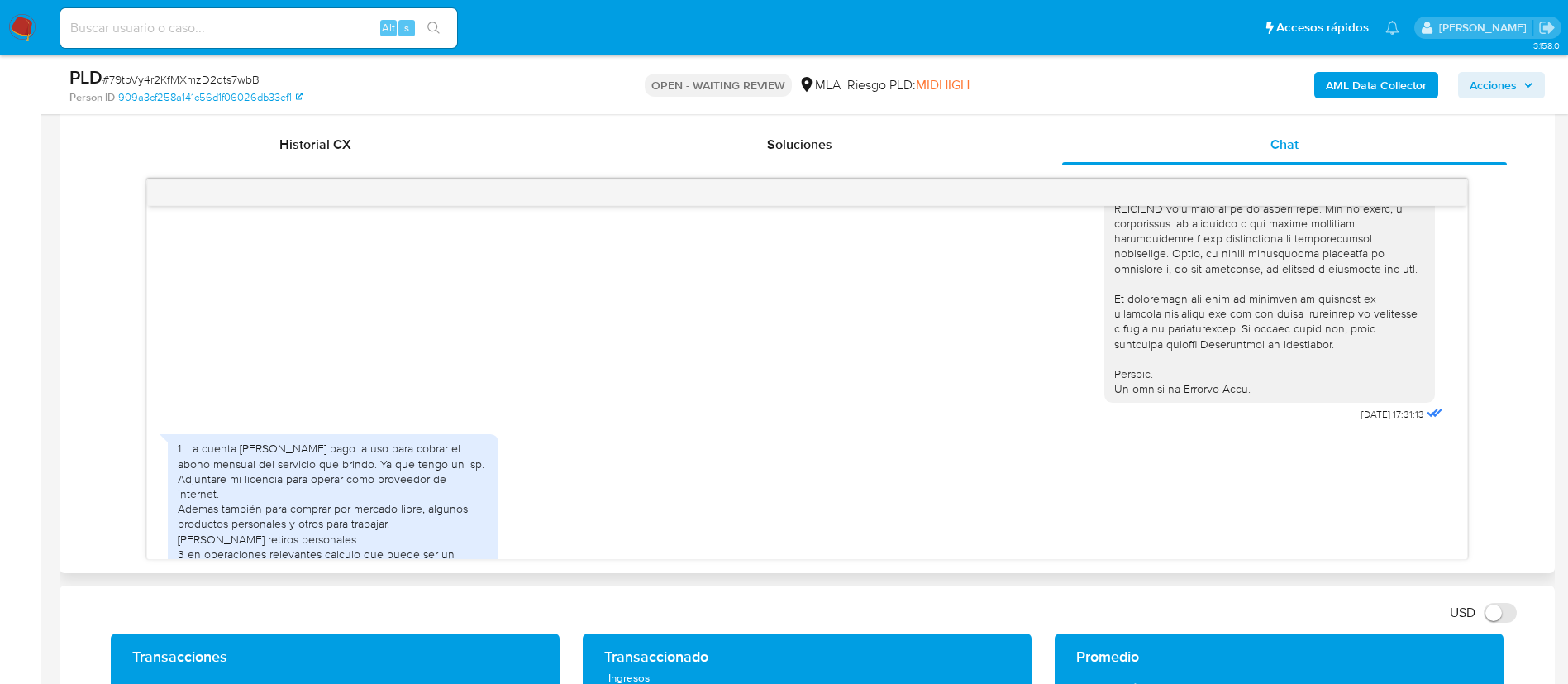
scroll to position [1073, 0]
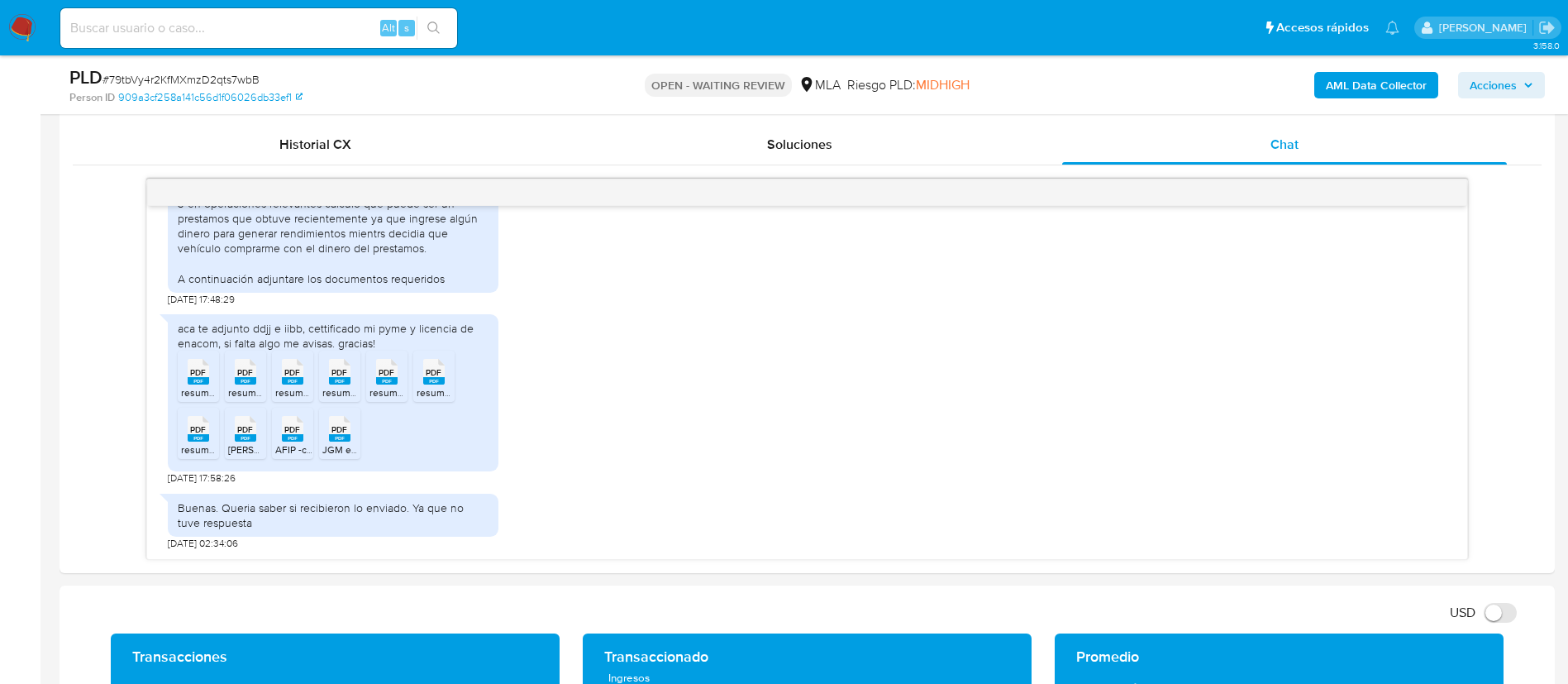
click at [84, 368] on div "18/08/2025 17:31:13 1. La cuenta de mercado pago la uso para cobrar el abono me…" at bounding box center [807, 369] width 1469 height 381
click at [197, 372] on span "PDF" at bounding box center [197, 373] width 16 height 11
click at [238, 378] on span "PDF" at bounding box center [244, 373] width 16 height 11
click at [294, 381] on rect at bounding box center [292, 380] width 21 height 7
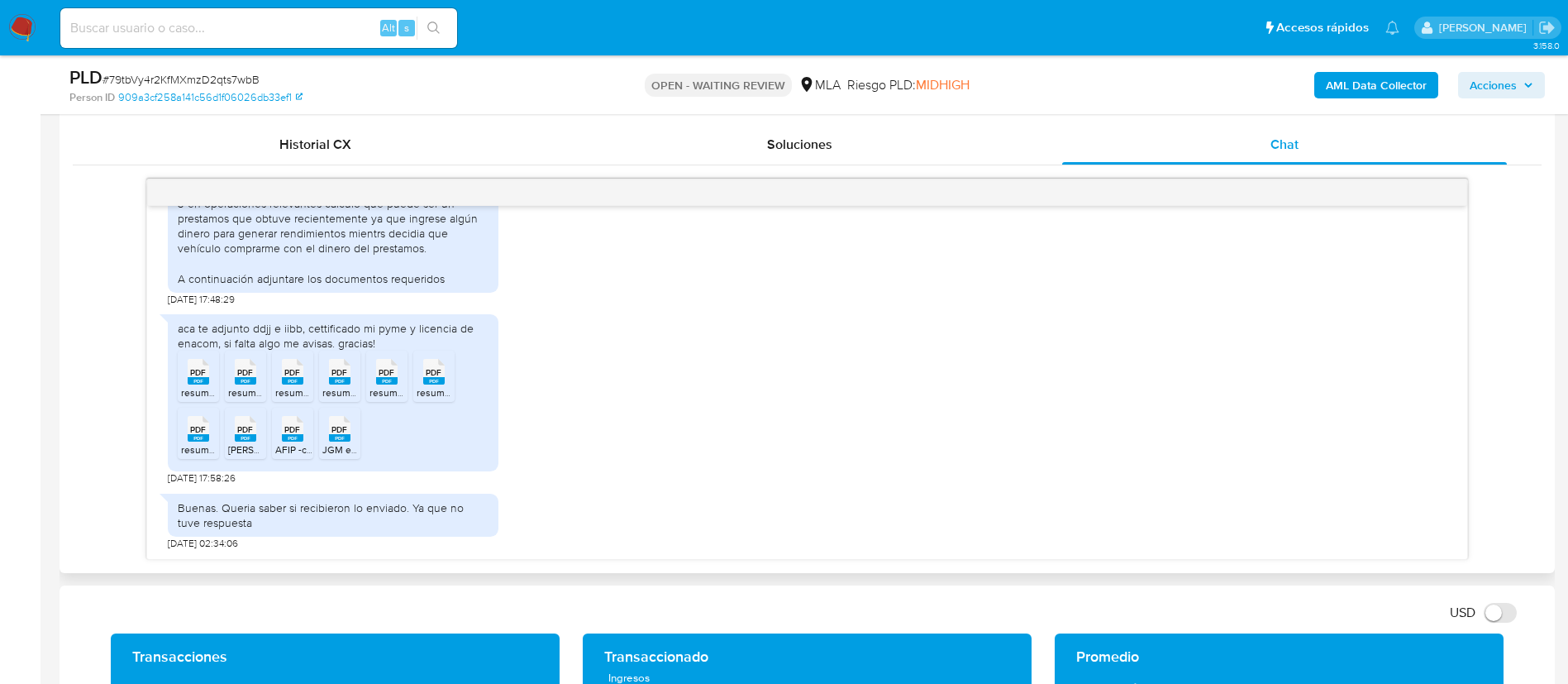
click at [341, 386] on icon "PDF" at bounding box center [339, 371] width 21 height 29
click at [389, 378] on span "PDF" at bounding box center [386, 373] width 16 height 11
click at [430, 380] on rect at bounding box center [433, 380] width 21 height 7
click at [198, 434] on span "PDF" at bounding box center [197, 429] width 16 height 11
click at [251, 440] on rect at bounding box center [245, 438] width 21 height 7
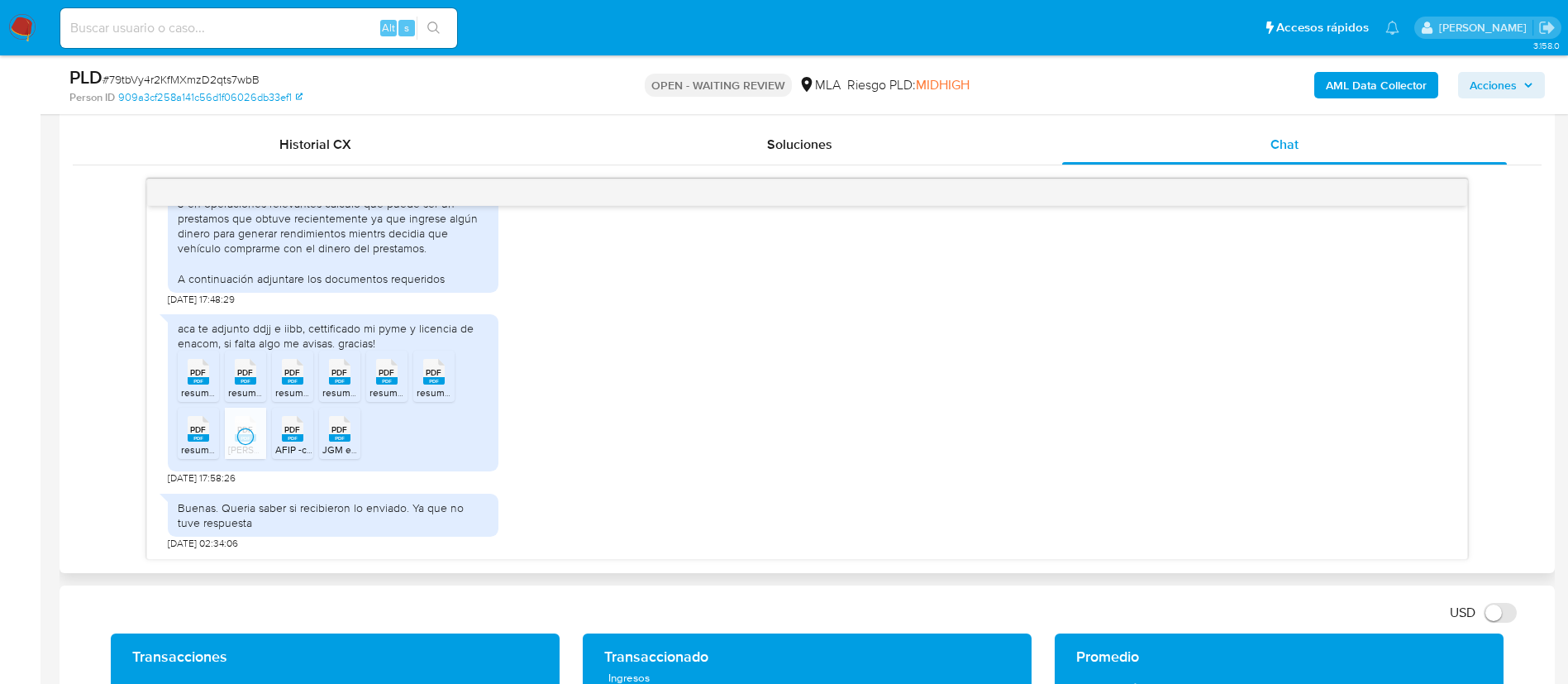
click at [299, 444] on span "AFIP -credenciales.pdf" at bounding box center [325, 449] width 100 height 14
click at [334, 444] on span "JGM enacom.pdf" at bounding box center [359, 449] width 75 height 14
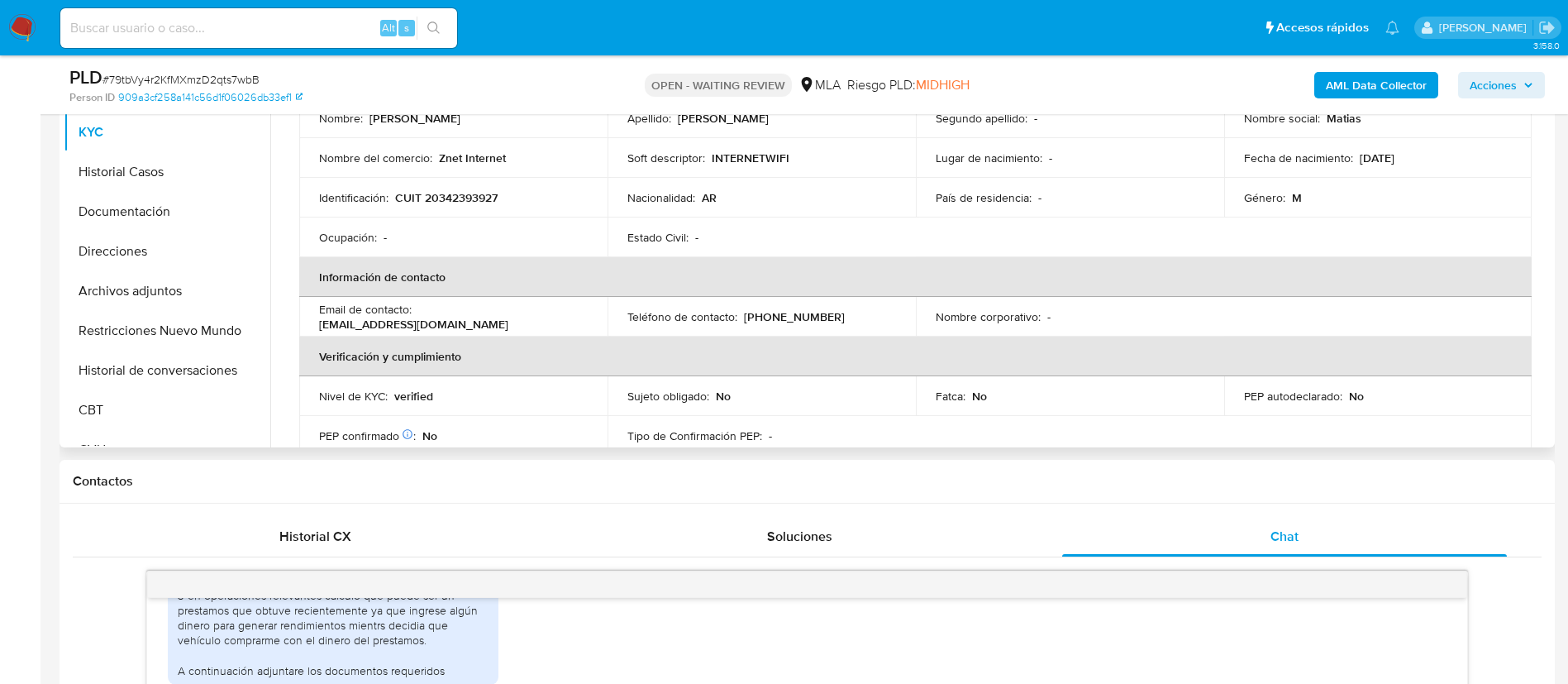
scroll to position [0, 0]
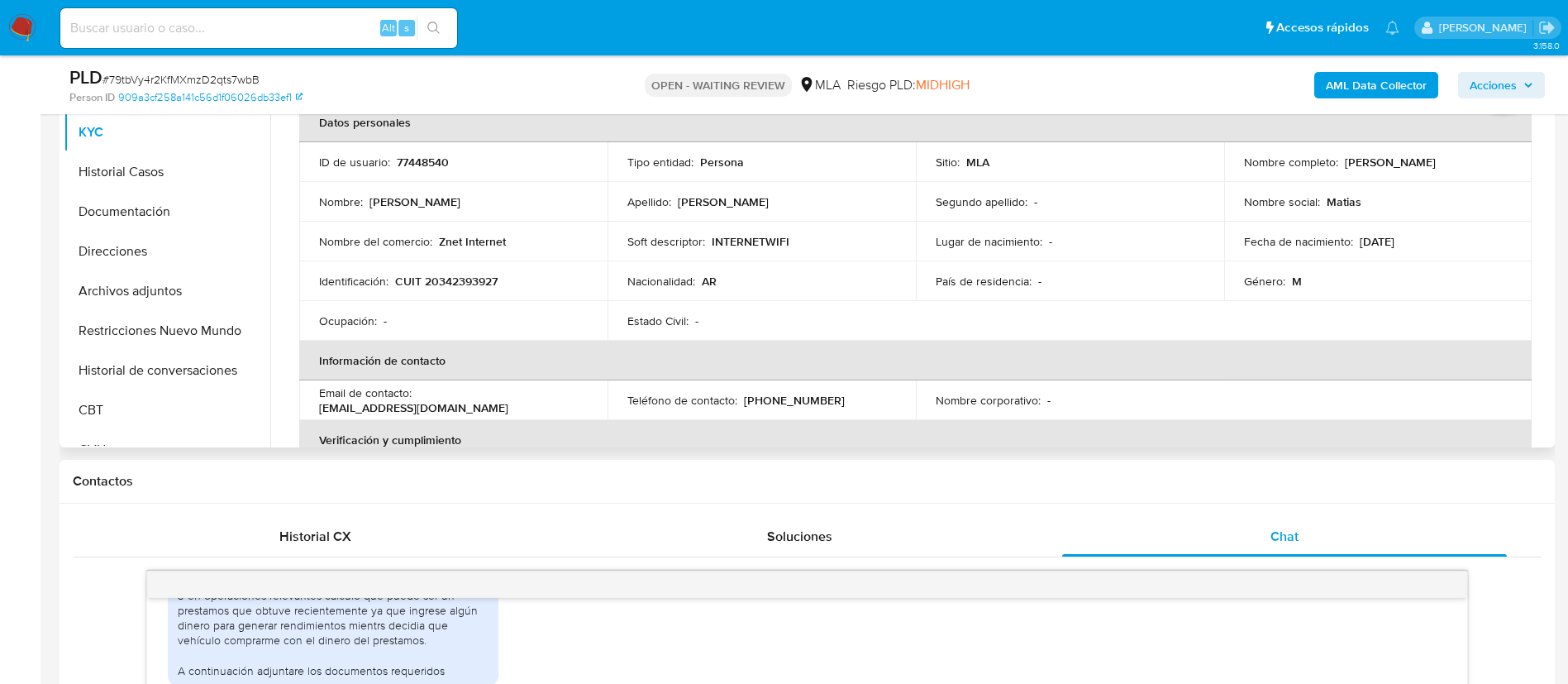
drag, startPoint x: 1339, startPoint y: 164, endPoint x: 1481, endPoint y: 159, distance: 142.1
click at [1481, 159] on div "Nombre completo : Matias Leandro Aguirre" at bounding box center [1378, 162] width 268 height 15
copy p "Matias Leandro Aguirre"
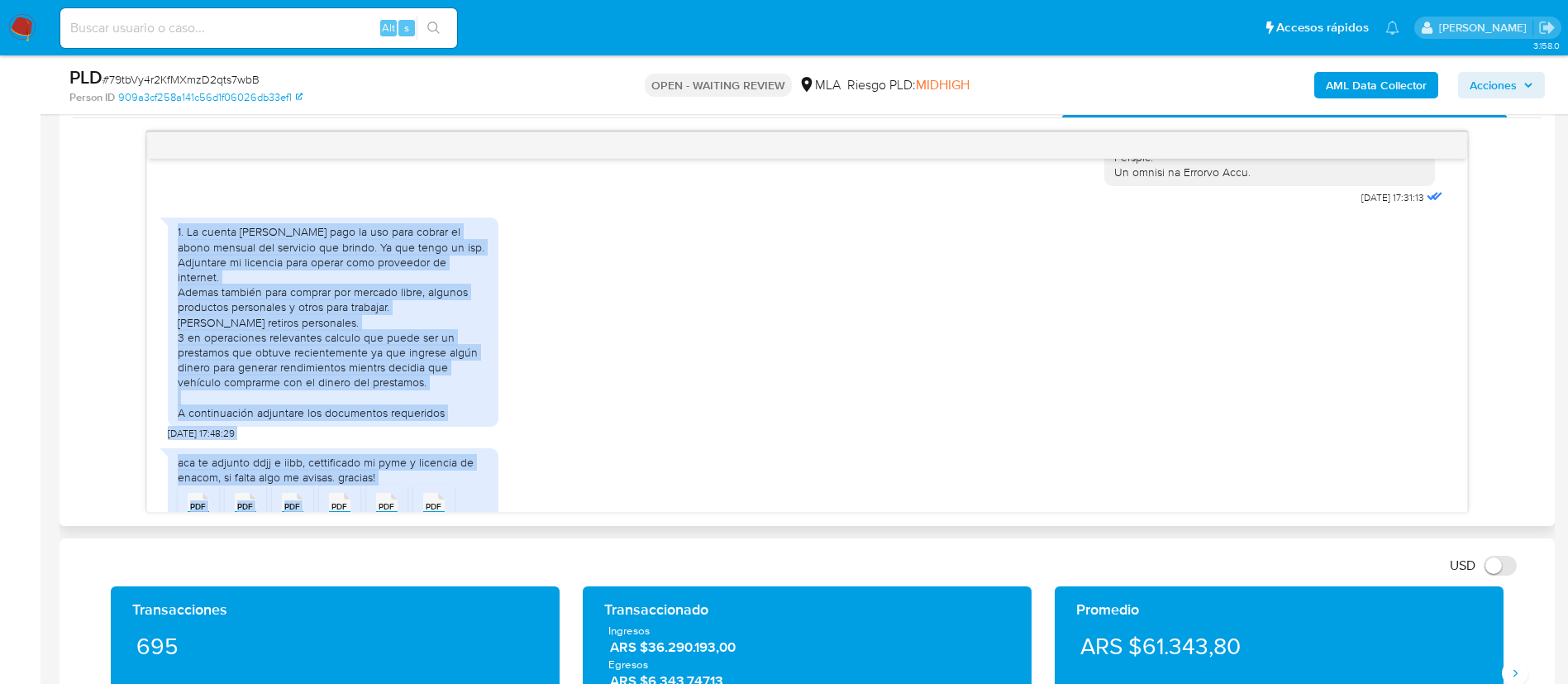
scroll to position [1073, 0]
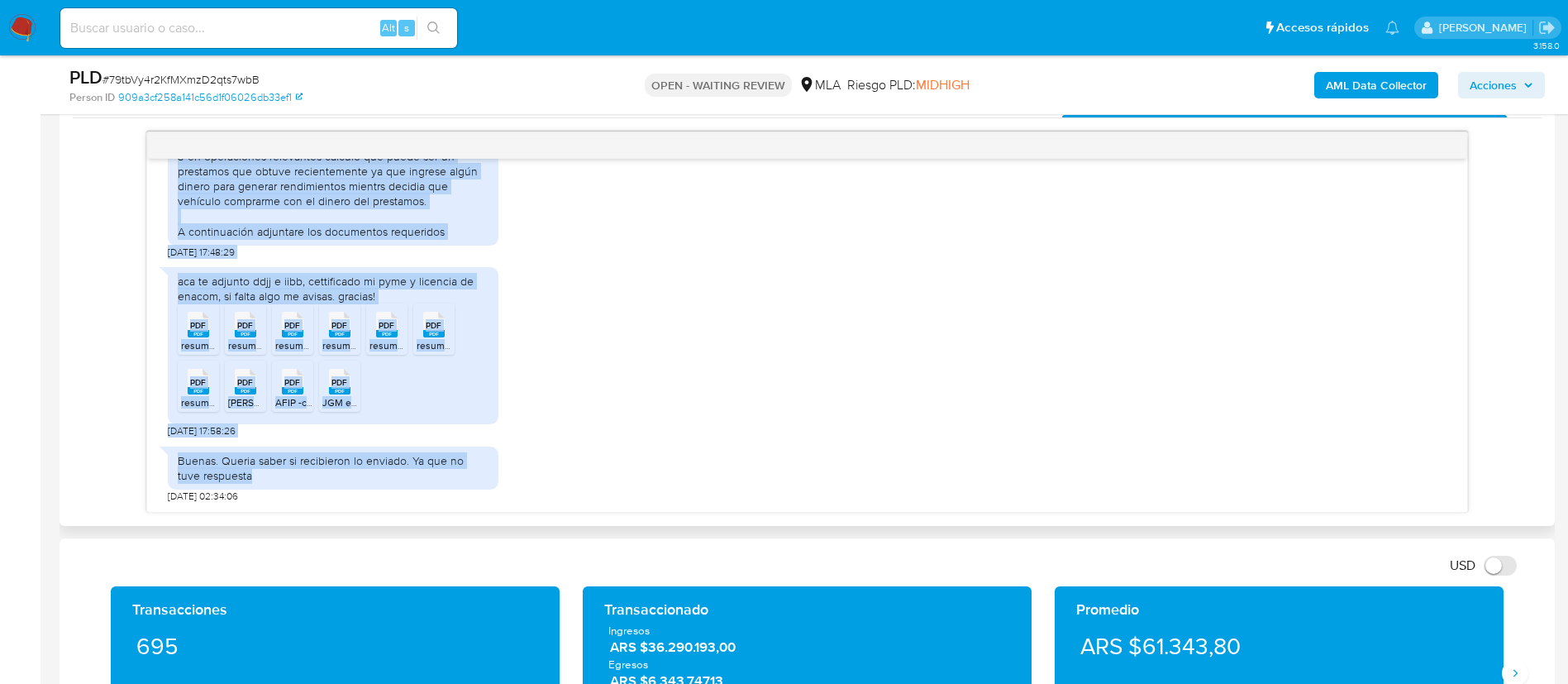
drag, startPoint x: 179, startPoint y: 261, endPoint x: 405, endPoint y: 482, distance: 316.1
click at [405, 482] on div "18/08/2025 17:31:13 1. La cuenta de mercado pago la uso para cobrar el abono me…" at bounding box center [807, 334] width 1320 height 353
copy div "1. La cuenta de mercado pago la uso para cobrar el abono mensual del servicio q…"
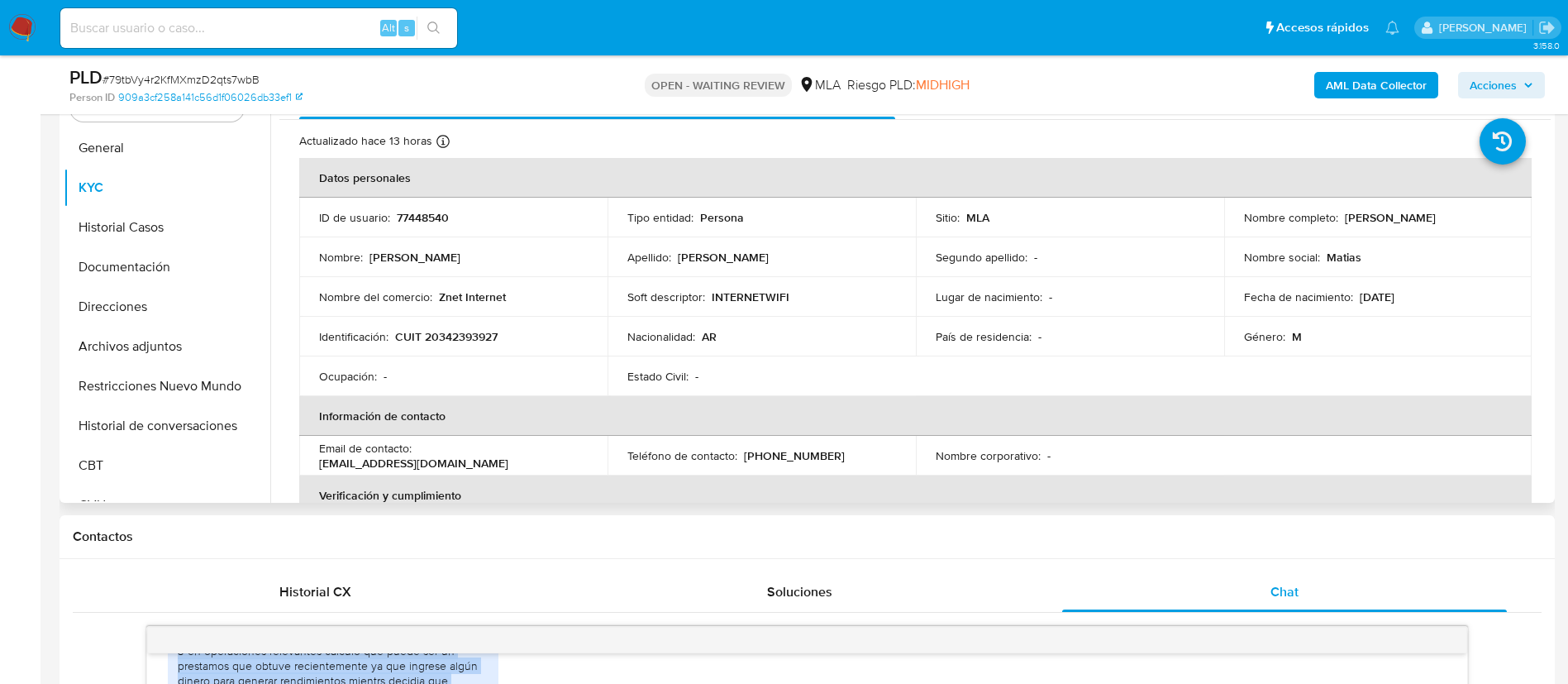
scroll to position [348, 0]
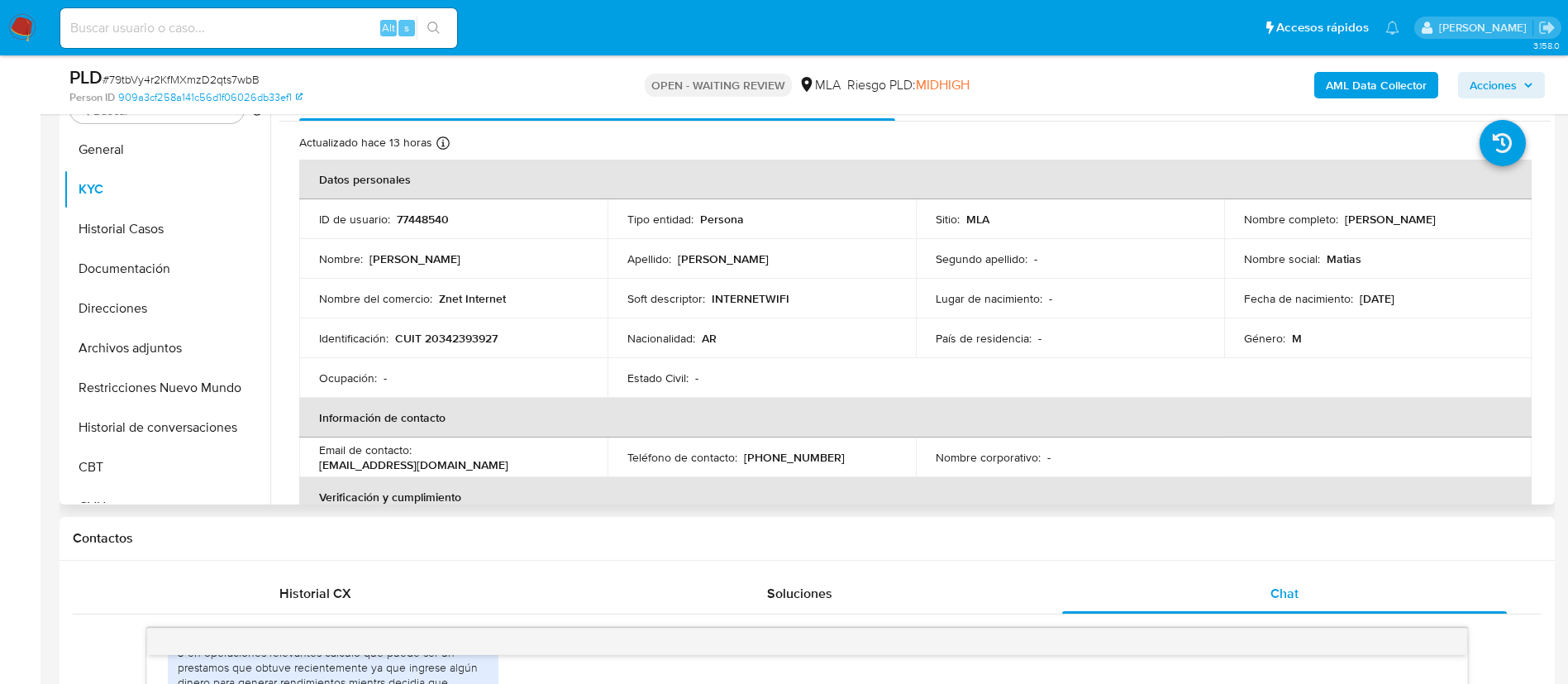
click at [464, 334] on p "CUIT 20342393927" at bounding box center [446, 338] width 103 height 15
copy p "20342393927"
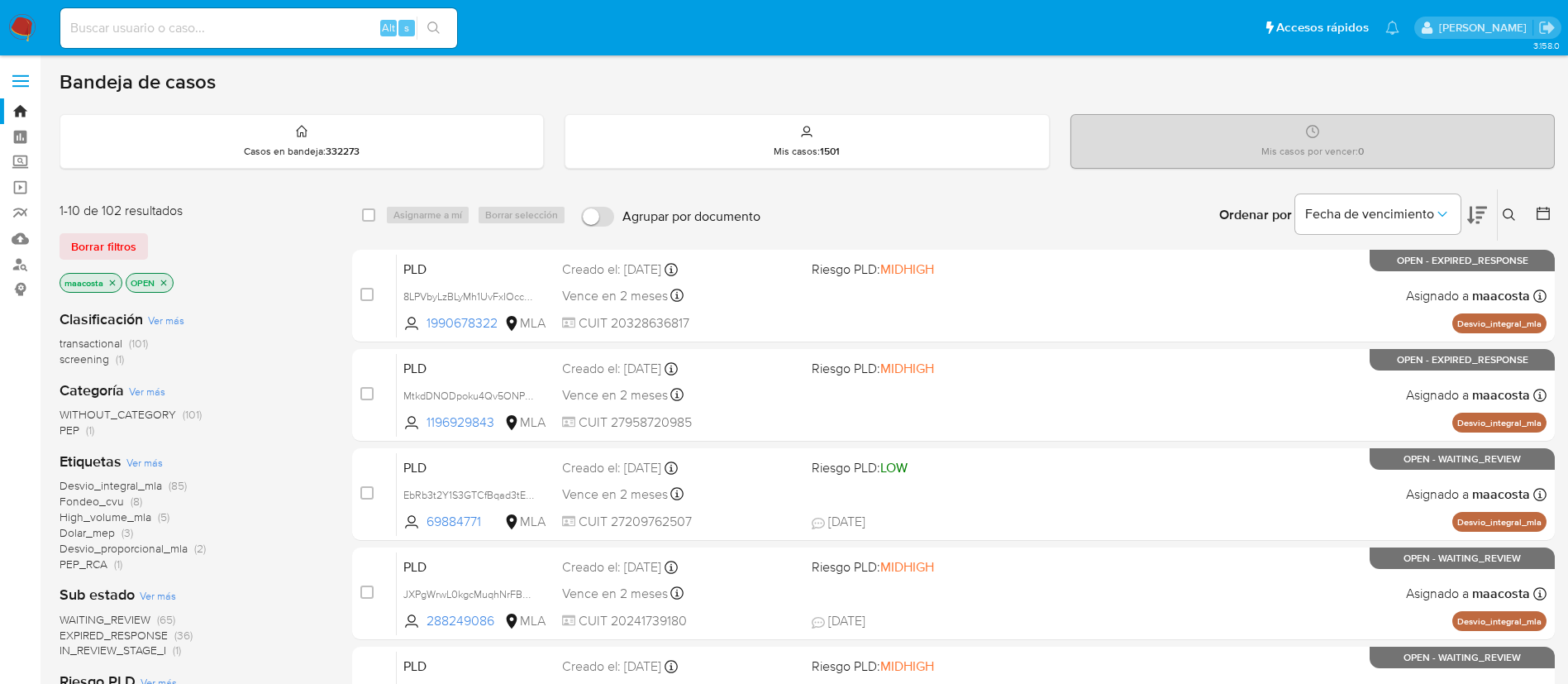
click at [336, 32] on input at bounding box center [258, 28] width 397 height 21
paste input "Gj1argfauCCk5CmrcCpYs2bR"
type input "Gj1argfauCCk5CmrcCpYs2bR"
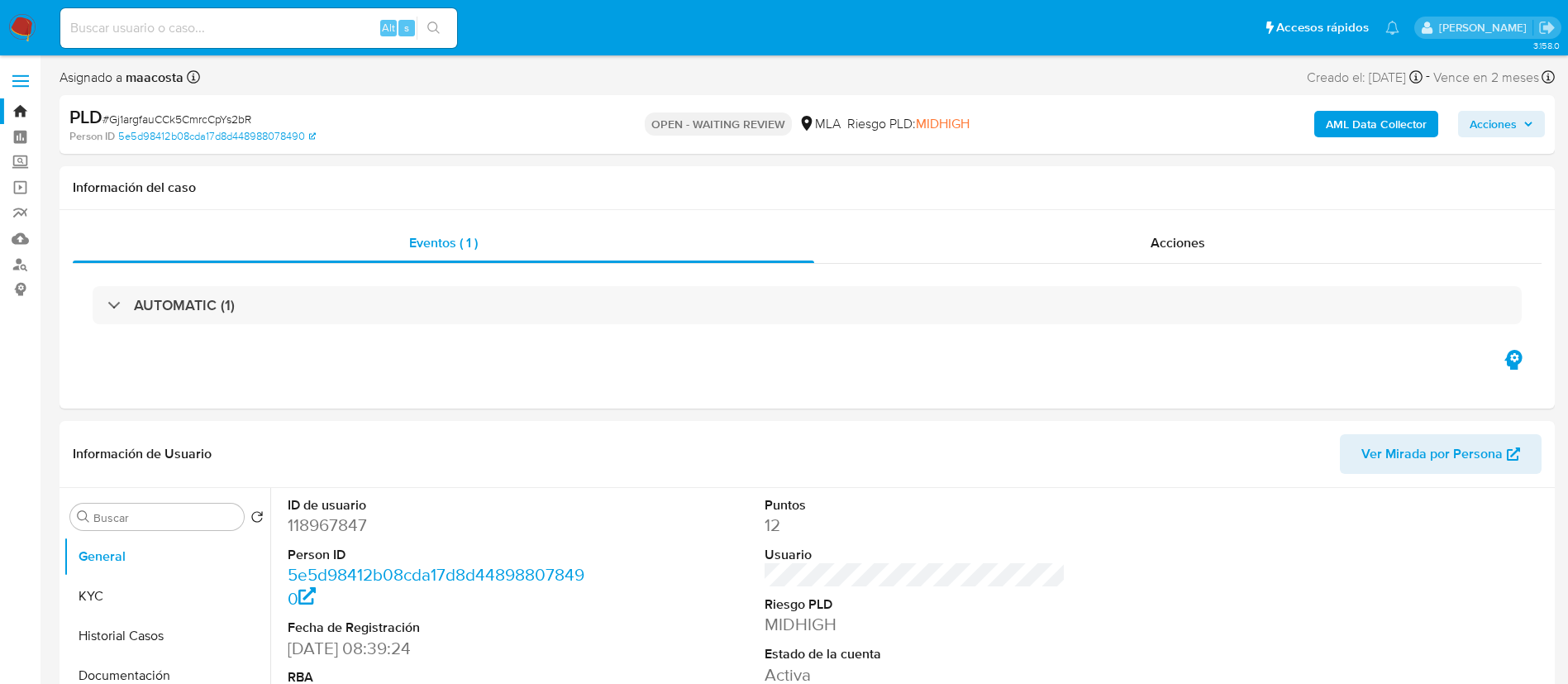
select select "10"
click at [118, 586] on button "KYC" at bounding box center [160, 595] width 193 height 40
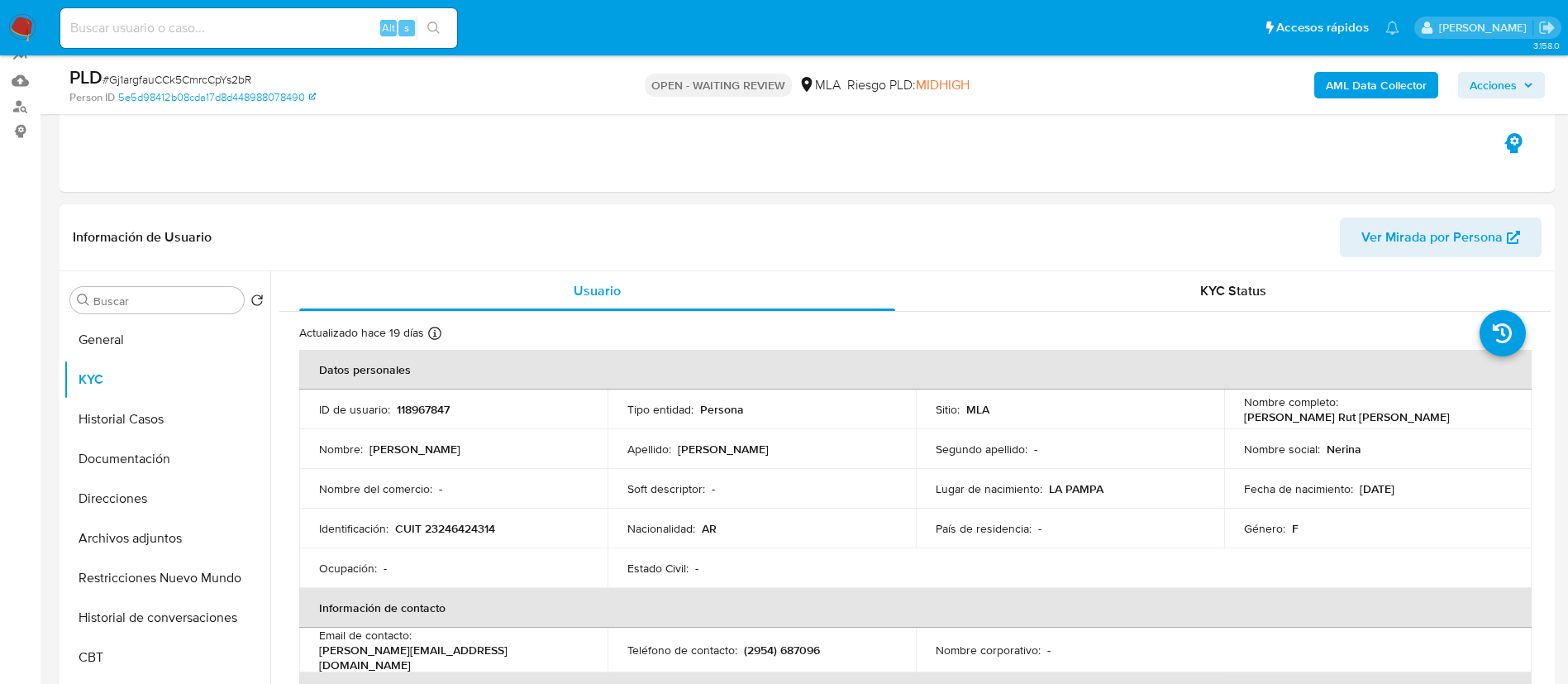
scroll to position [158, 0]
drag, startPoint x: 1335, startPoint y: 412, endPoint x: 1437, endPoint y: 416, distance: 102.1
click at [1437, 416] on td "Nombre completo : [PERSON_NAME] Rut [PERSON_NAME]" at bounding box center [1378, 408] width 308 height 40
copy div "[PERSON_NAME] Rut [PERSON_NAME]"
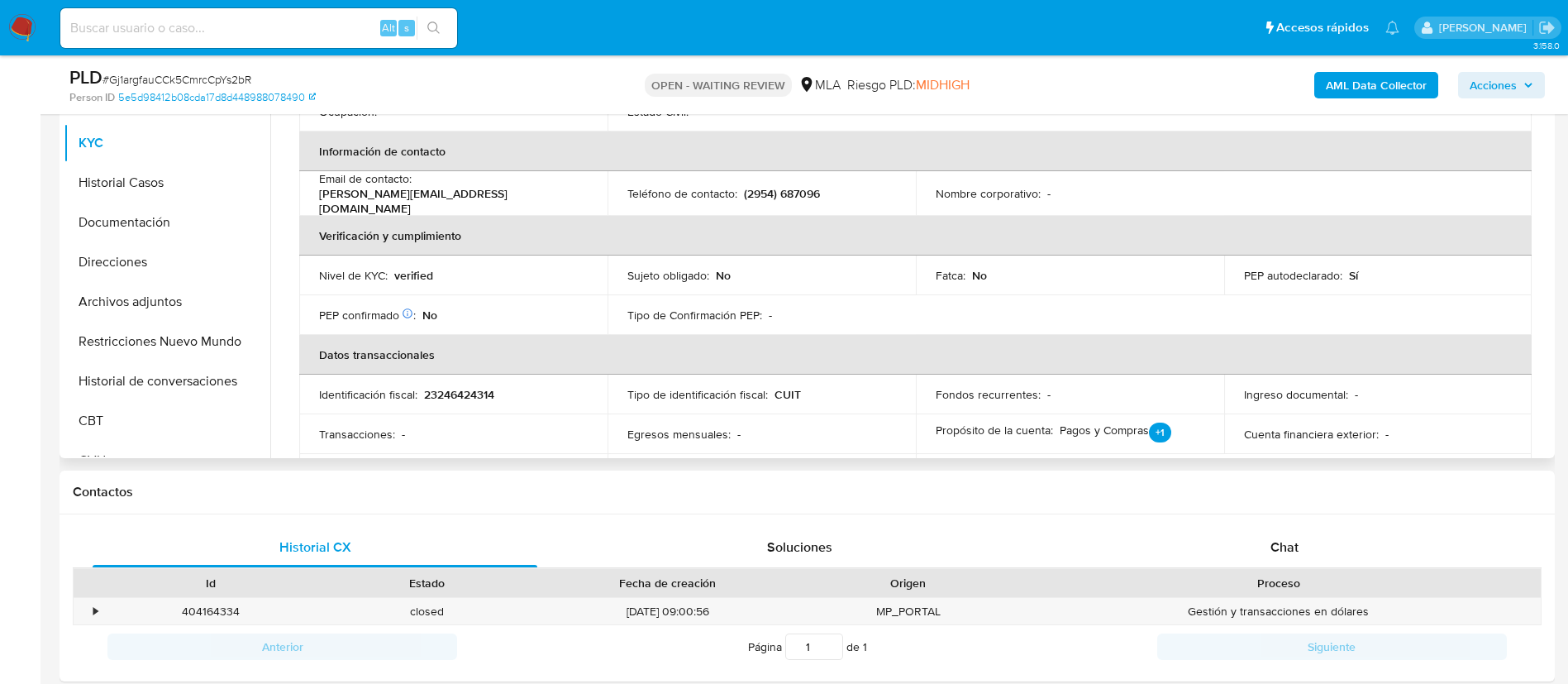
scroll to position [220, 0]
click at [1284, 554] on span "Chat" at bounding box center [1285, 547] width 28 height 19
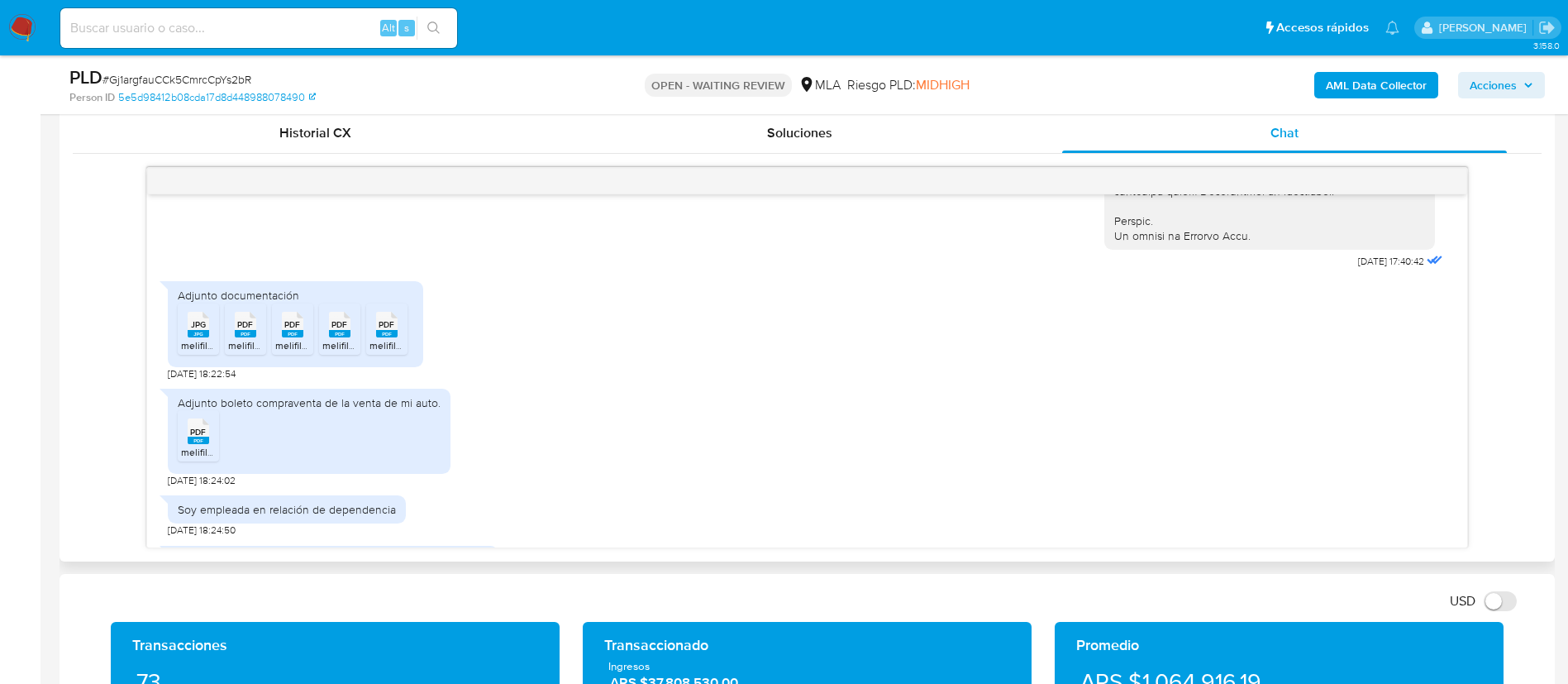
scroll to position [835, 0]
click at [205, 338] on icon "JPG" at bounding box center [198, 323] width 21 height 29
click at [241, 338] on icon "PDF" at bounding box center [245, 323] width 21 height 29
click at [287, 352] on span "melifile8186078347565757522.pdf" at bounding box center [351, 343] width 153 height 14
click at [336, 336] on rect at bounding box center [339, 332] width 21 height 7
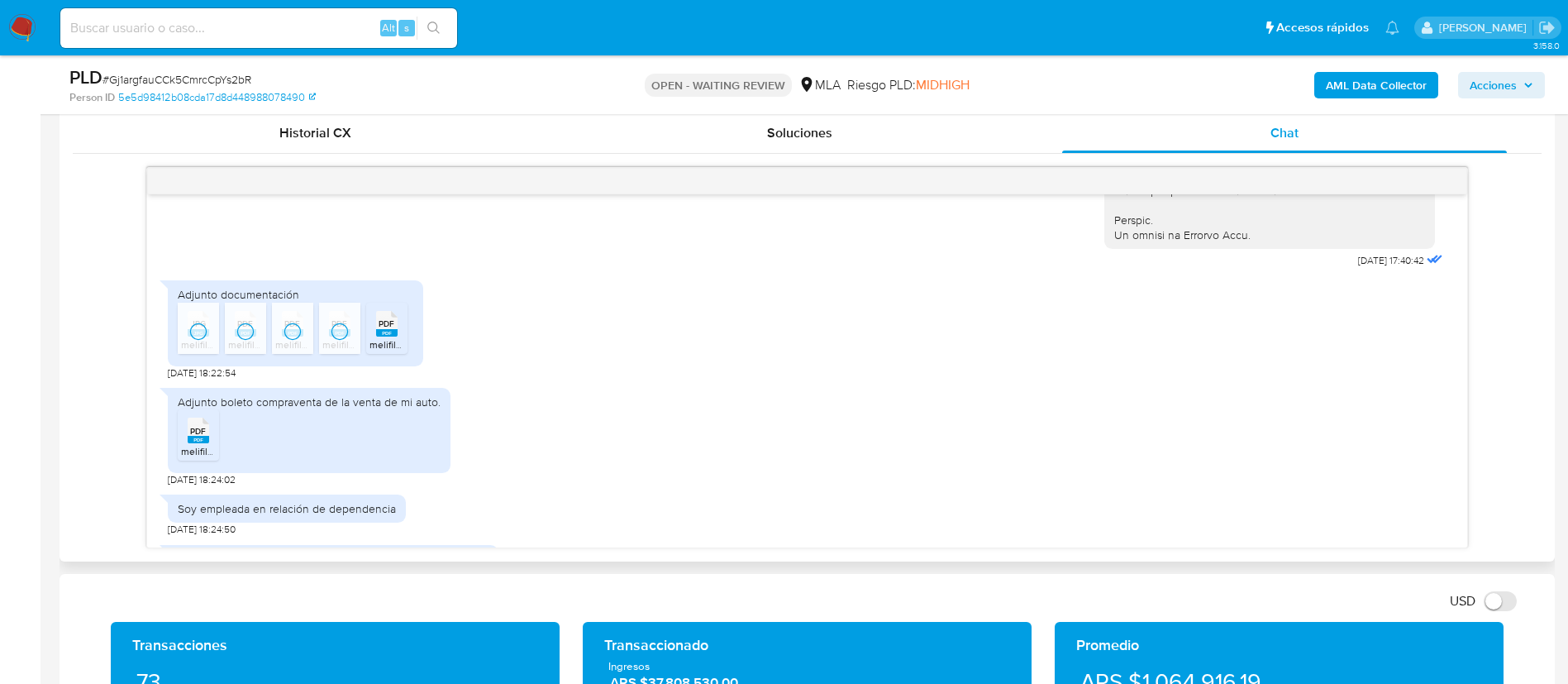
click at [382, 336] on rect at bounding box center [386, 332] width 21 height 7
click at [203, 443] on rect at bounding box center [198, 440] width 21 height 7
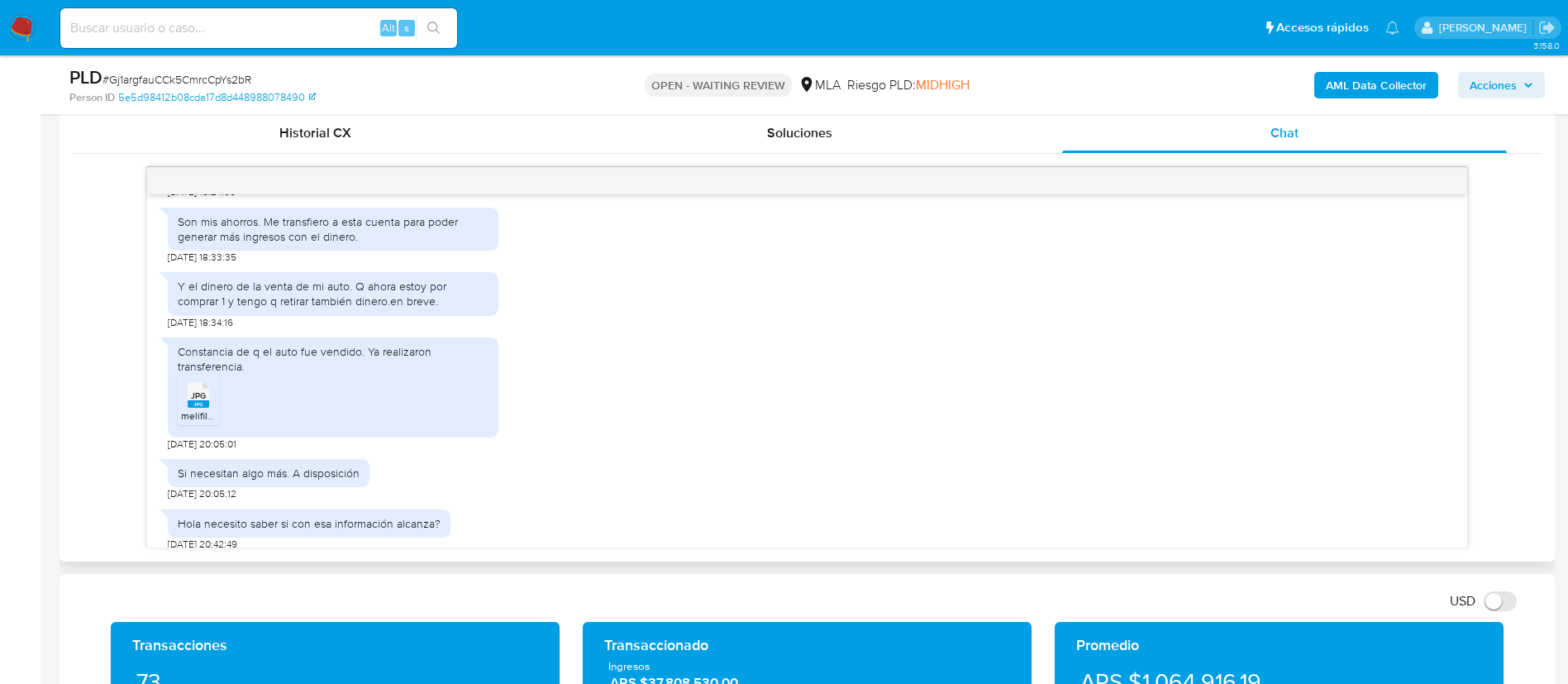
scroll to position [1213, 0]
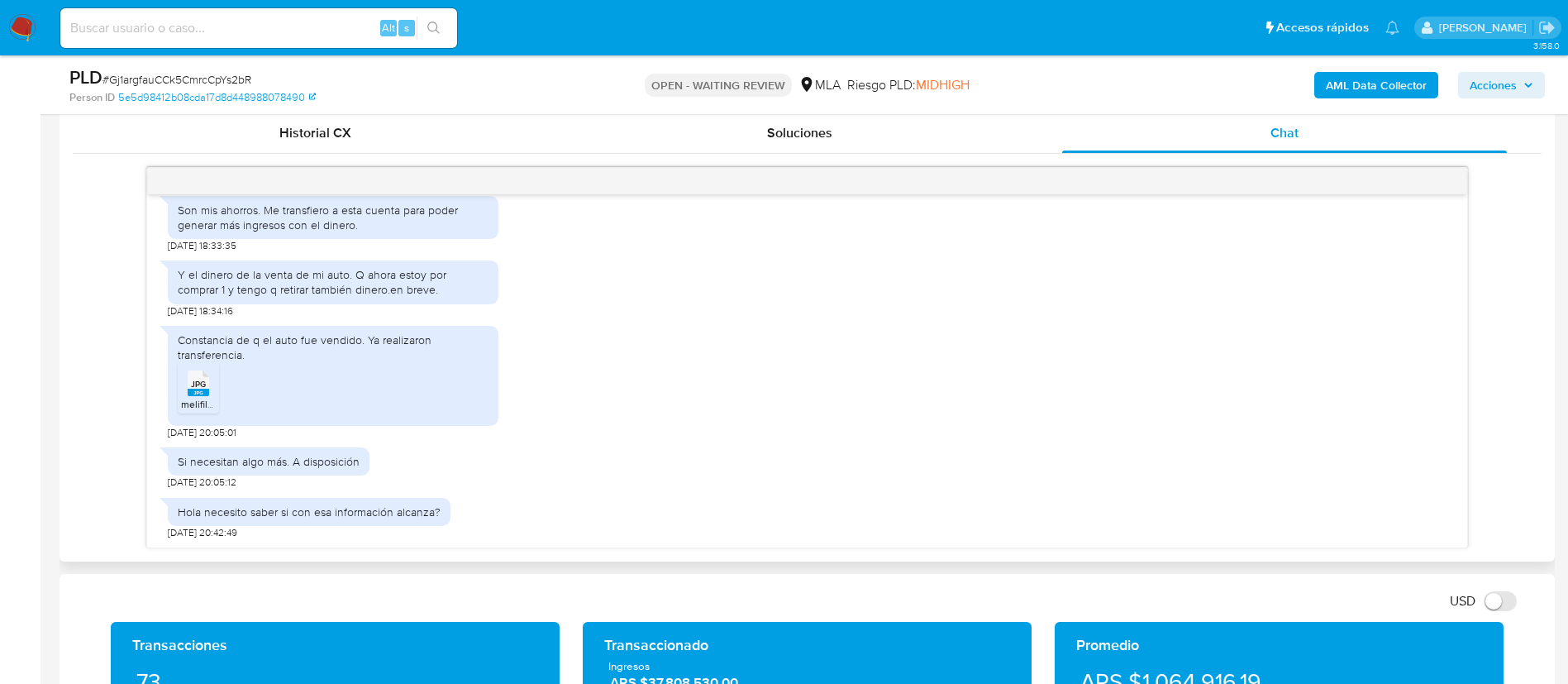
click at [193, 398] on span "melifile848662743346519568.jpg" at bounding box center [256, 404] width 150 height 14
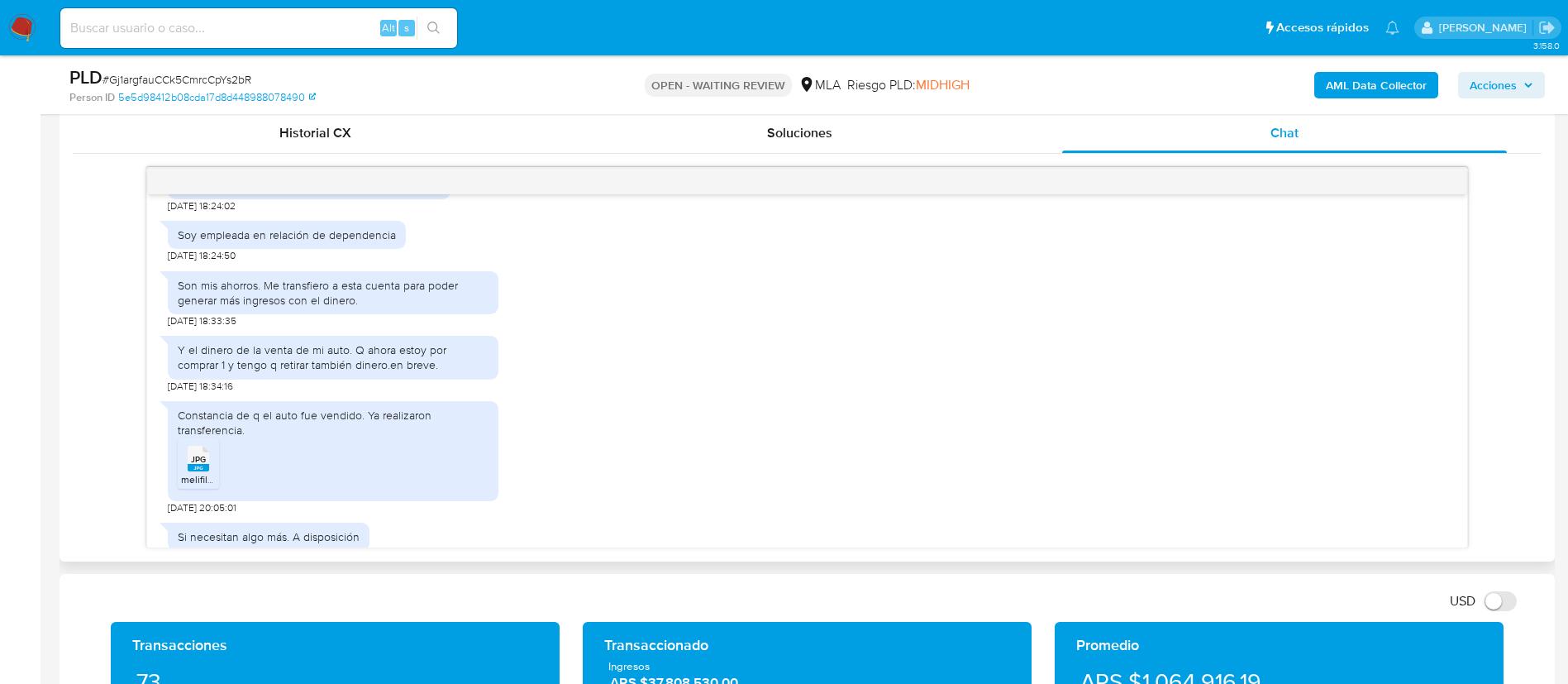
scroll to position [1214, 0]
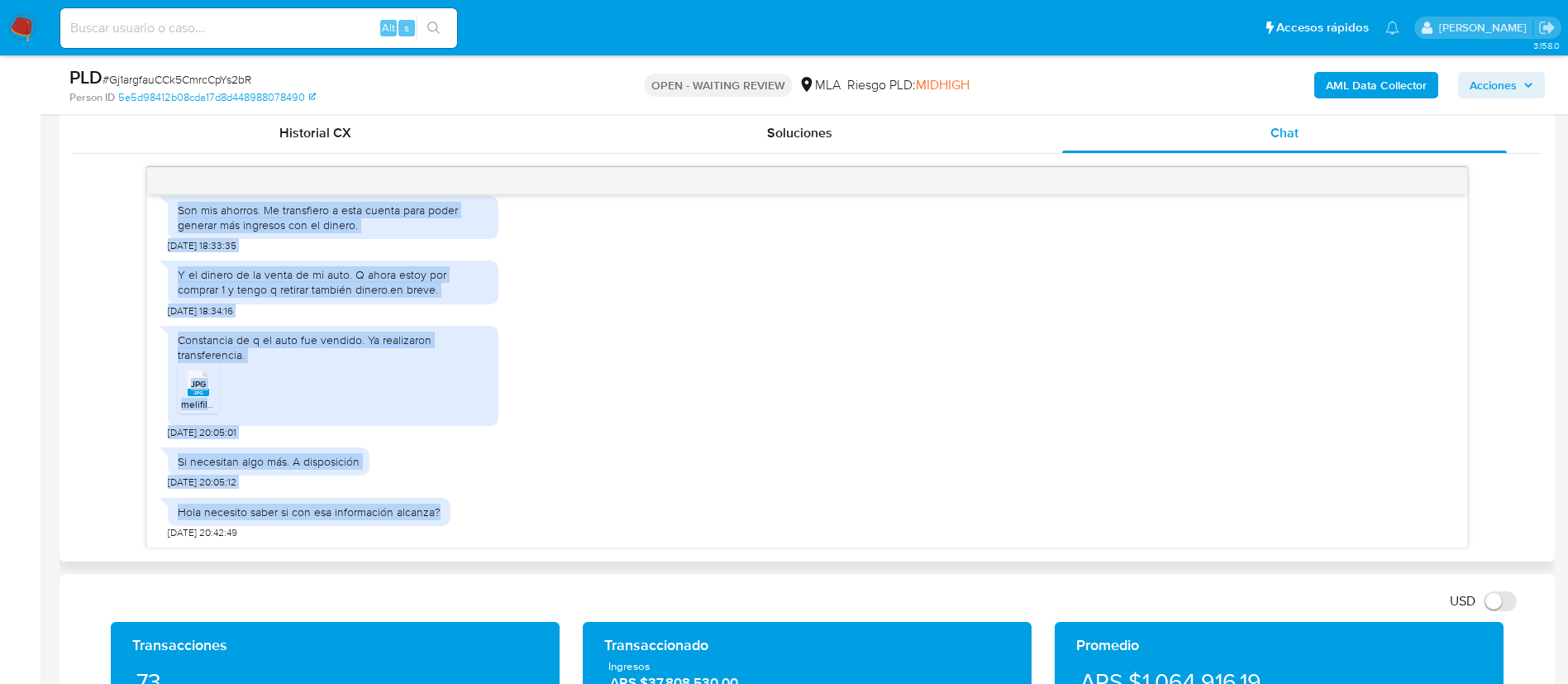
drag, startPoint x: 177, startPoint y: 275, endPoint x: 437, endPoint y: 542, distance: 372.7
click at [437, 542] on div "18/08/2025 17:40:42 Adjunto documentación JPG JPG melifile8050241891842058241.j…" at bounding box center [807, 370] width 1320 height 353
copy div "Adjunto documentación JPG JPG melifile8050241891842058241.jpg PDF PDF melifile1…"
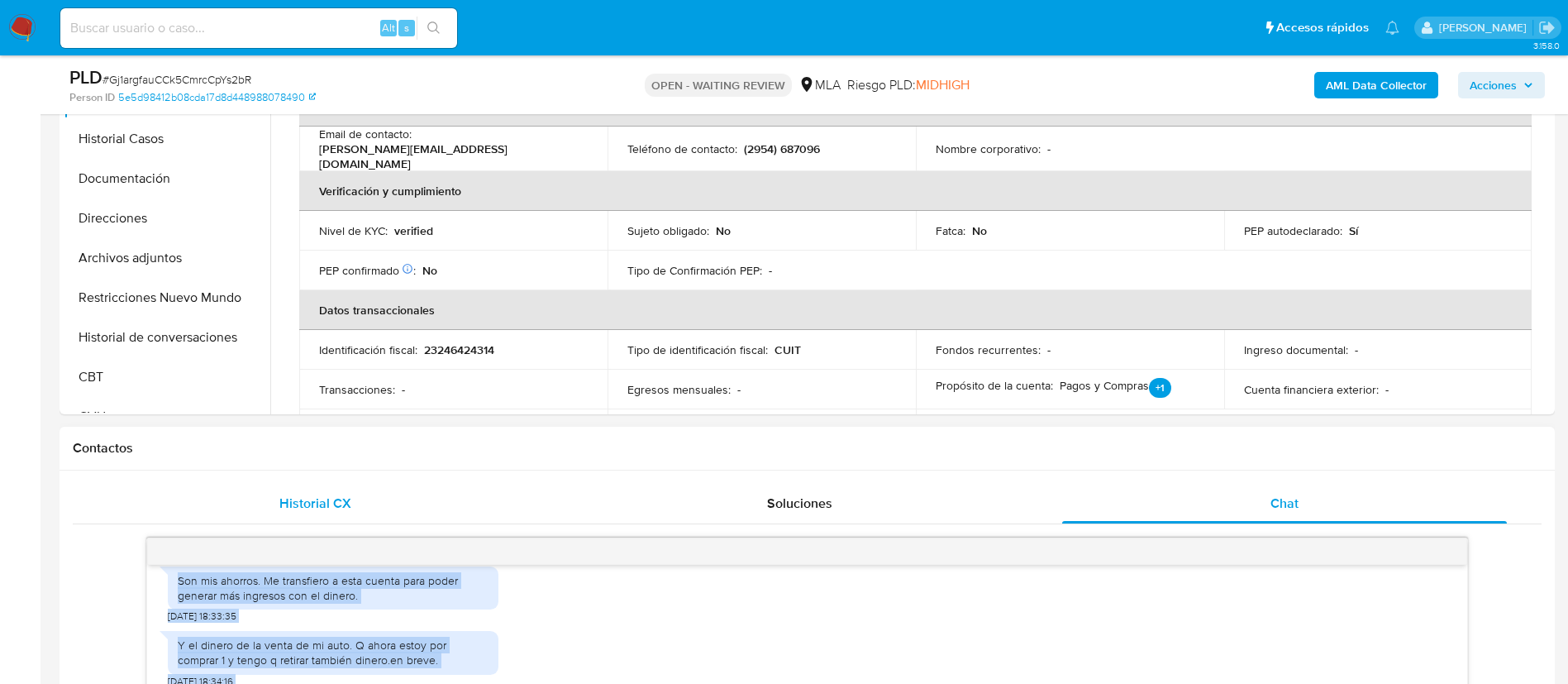
scroll to position [416, 0]
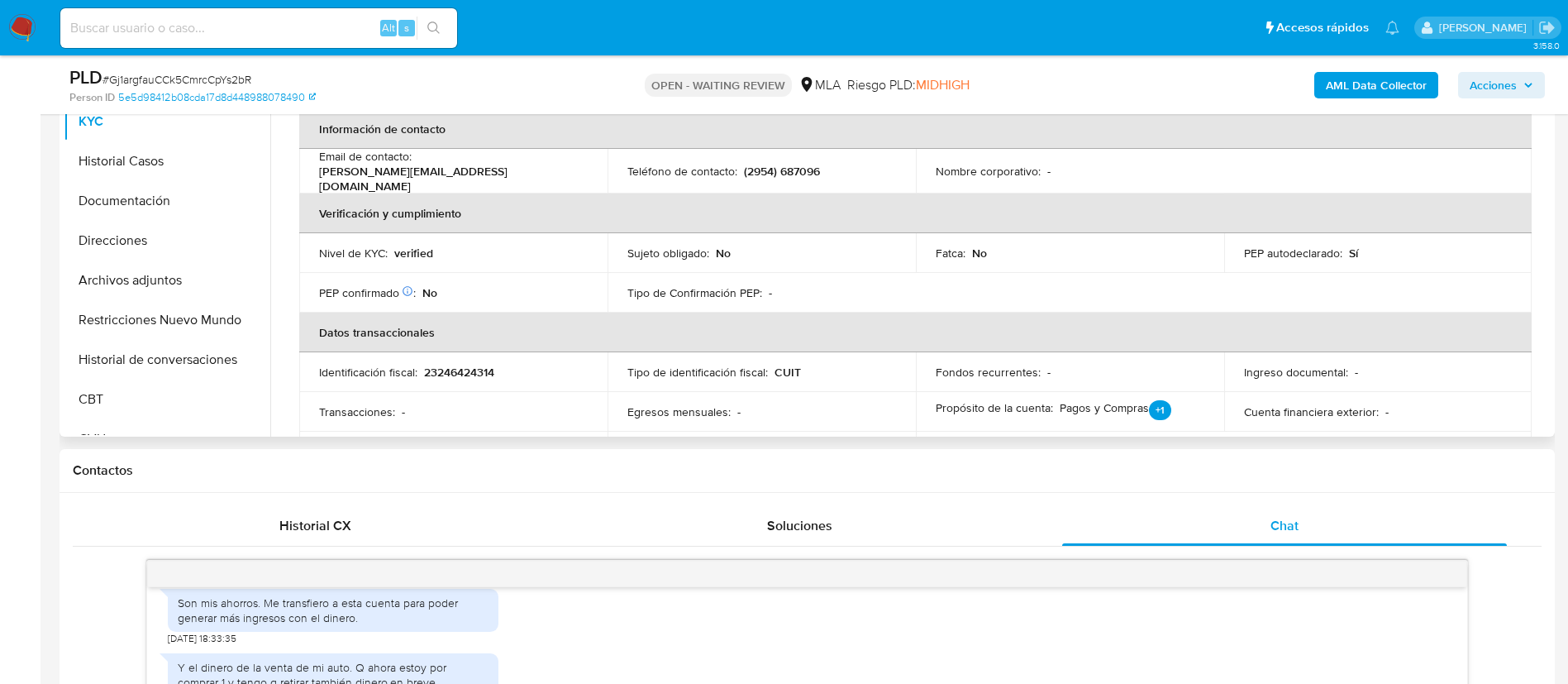
click at [459, 365] on p "23246424314" at bounding box center [459, 372] width 70 height 15
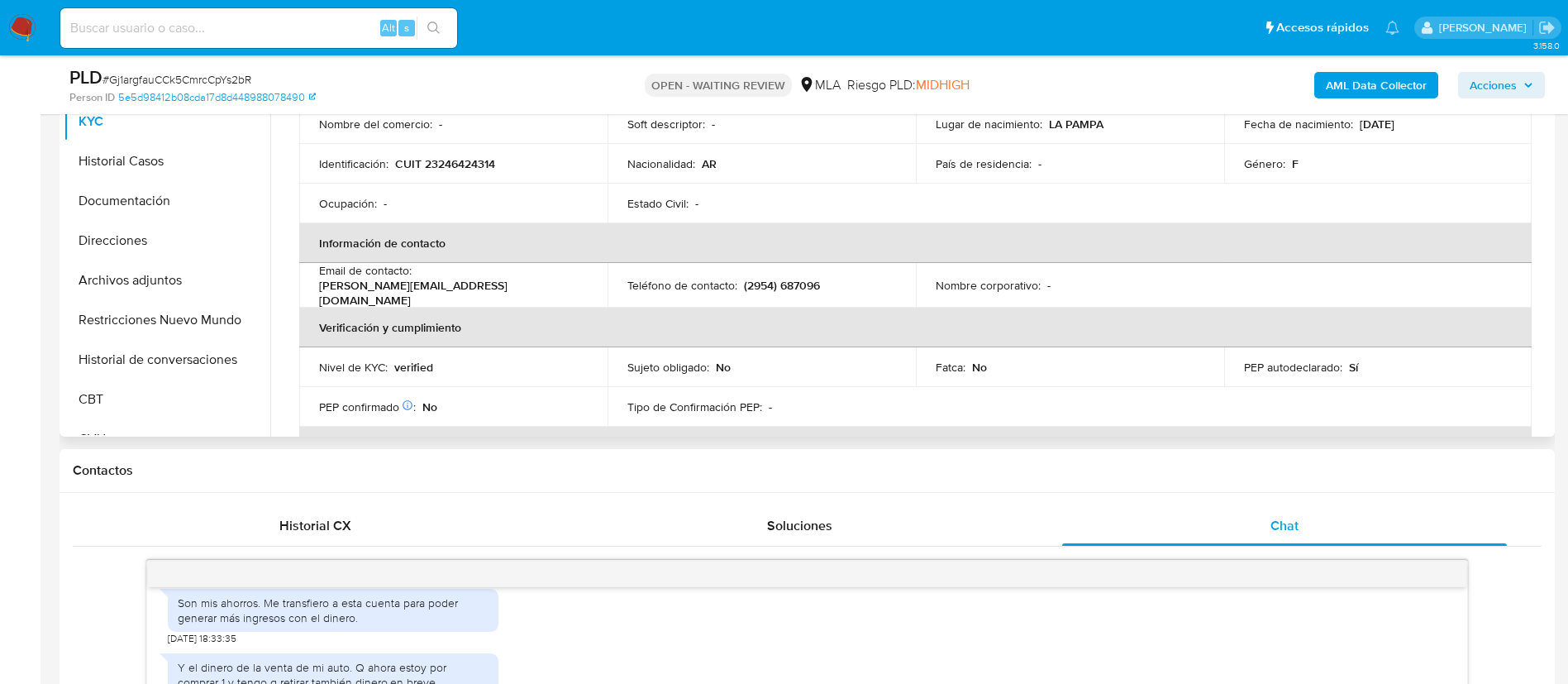
scroll to position [89, 0]
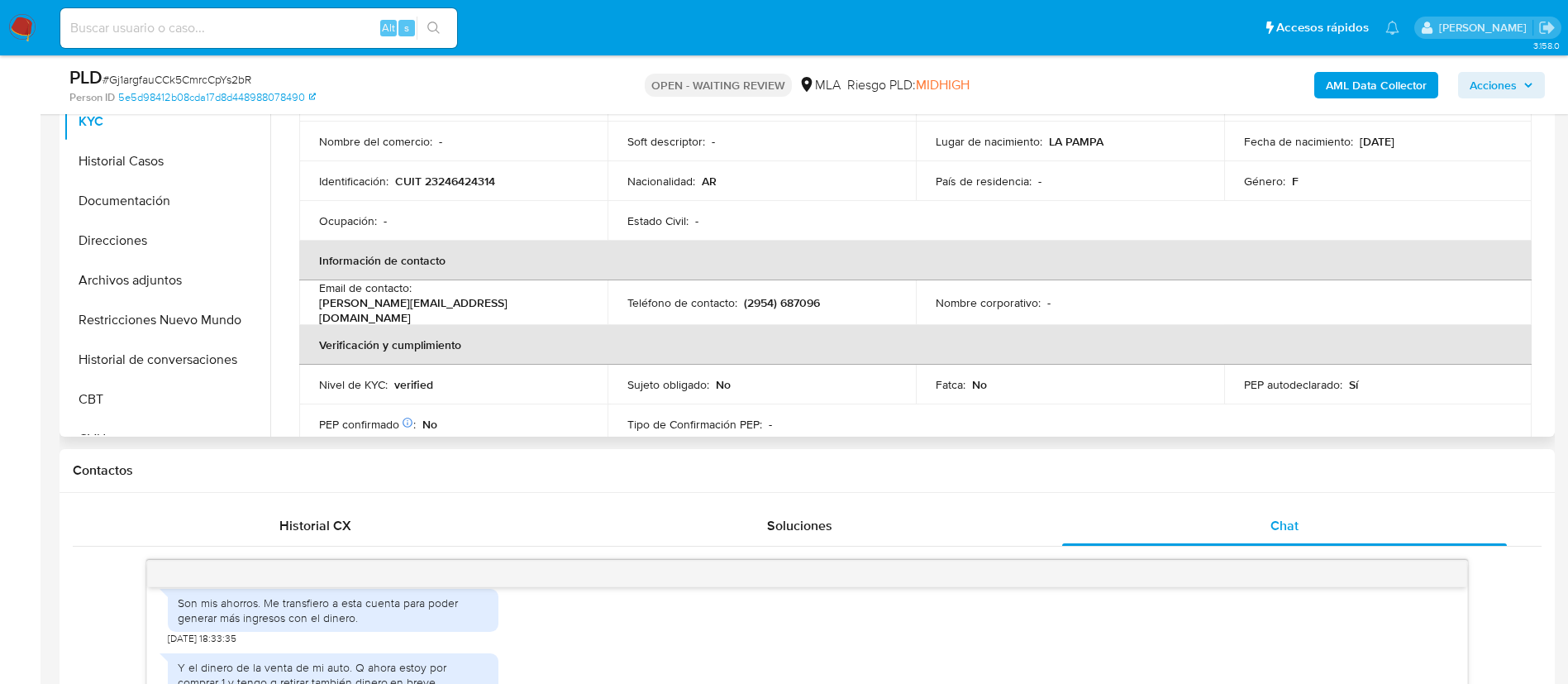
copy p "23246424314"
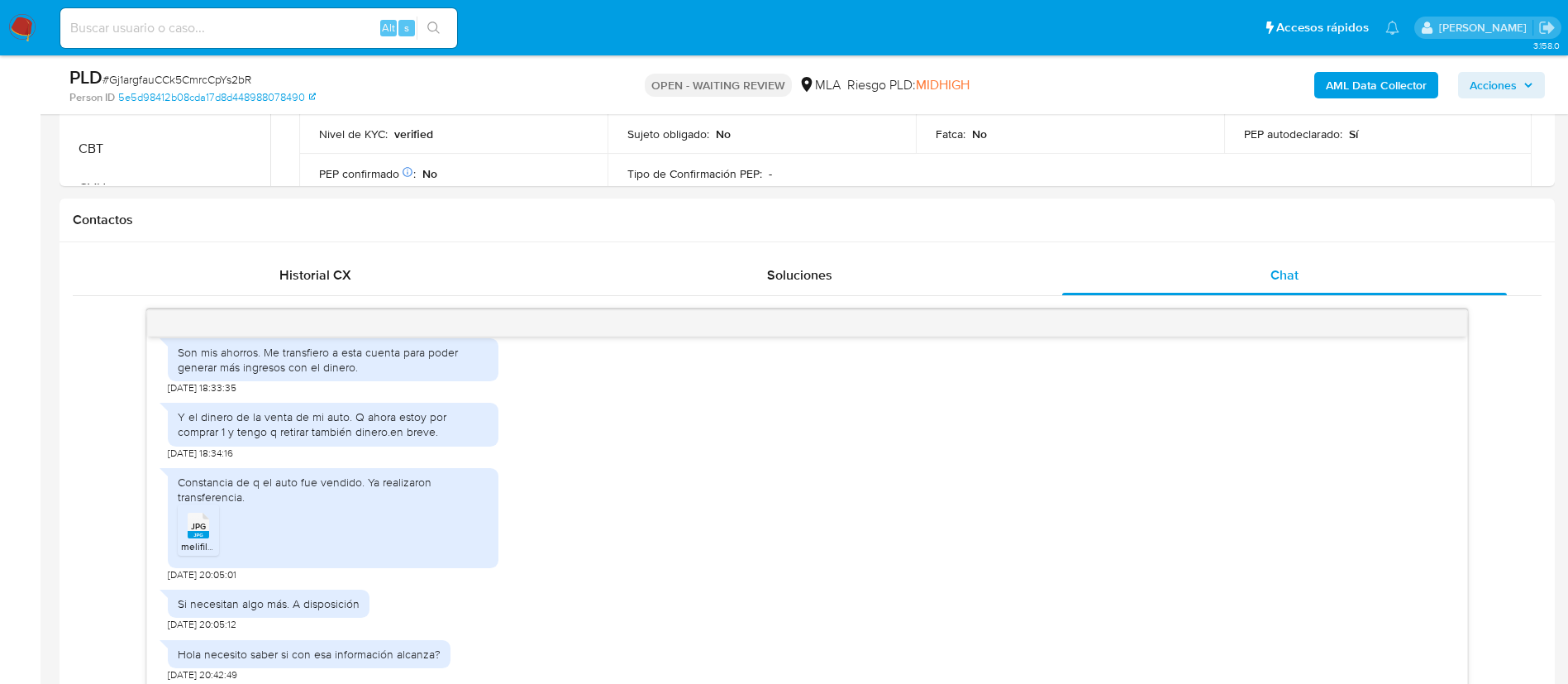
scroll to position [368, 0]
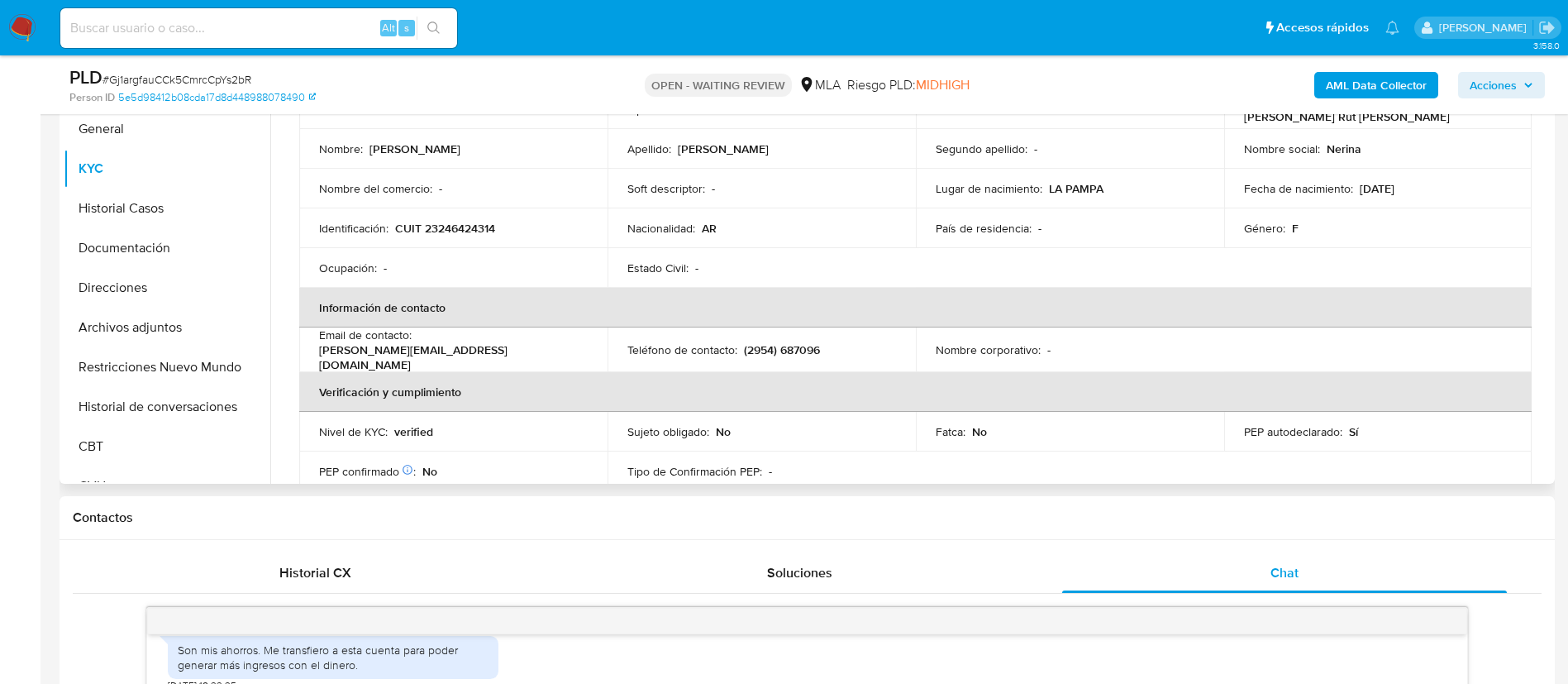
click at [468, 222] on p "CUIT 23246424314" at bounding box center [445, 228] width 100 height 15
copy p "23246424314"
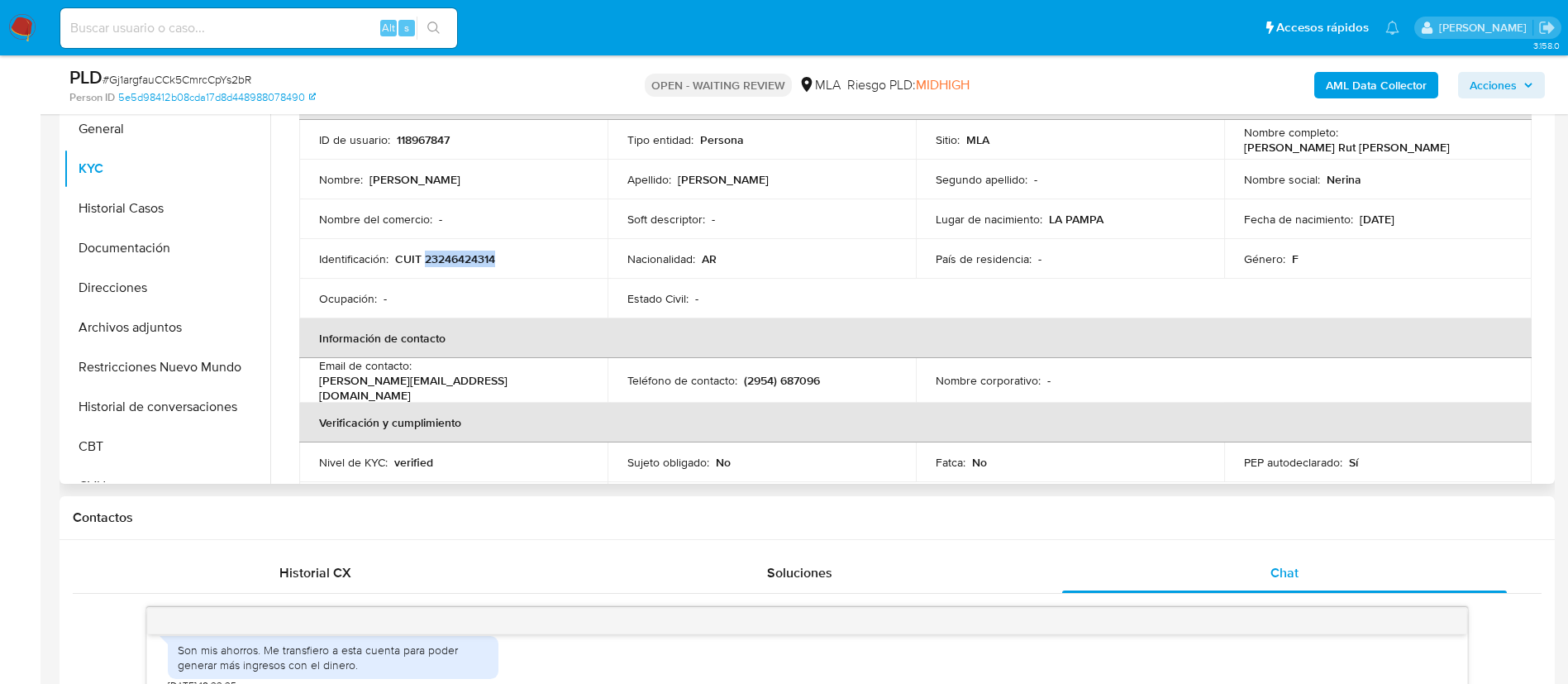
scroll to position [0, 0]
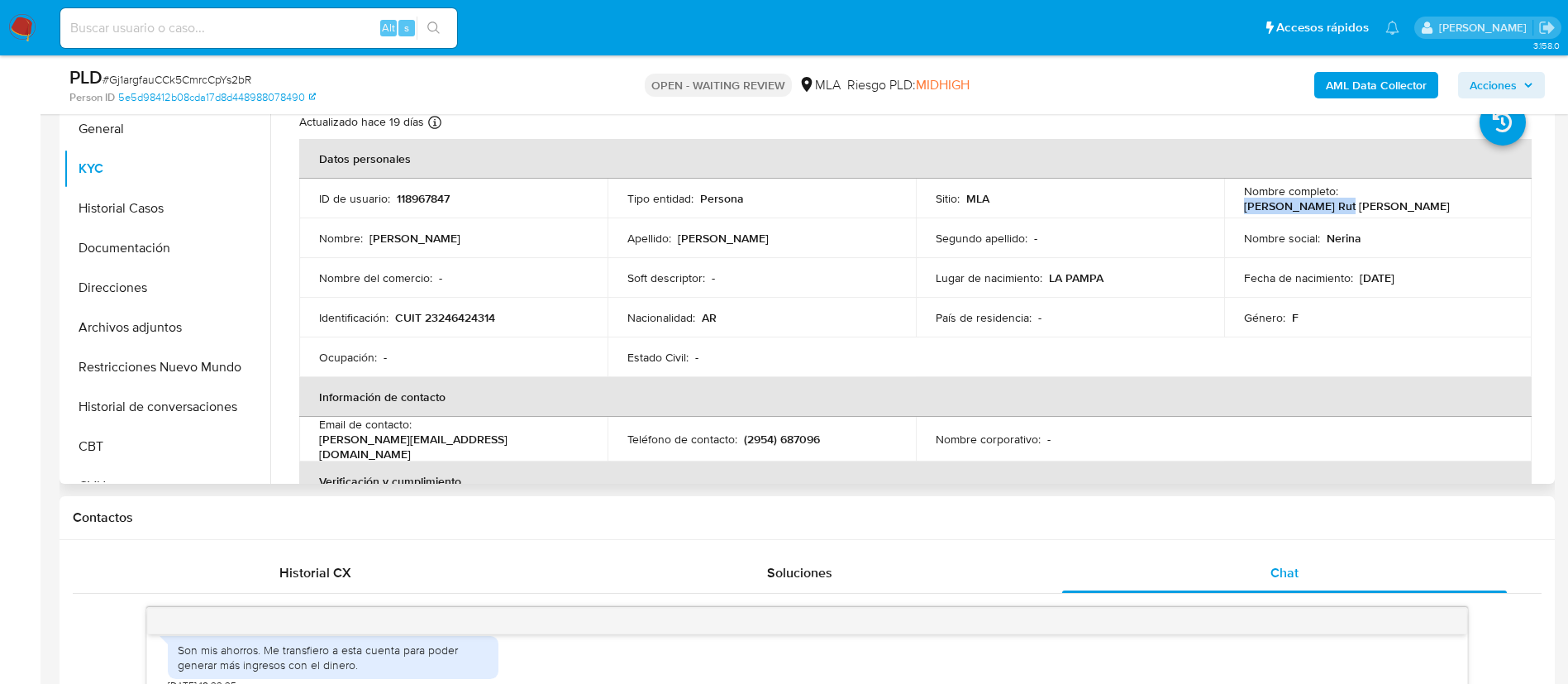
drag, startPoint x: 1339, startPoint y: 197, endPoint x: 1441, endPoint y: 196, distance: 102.0
click at [1441, 196] on div "Nombre completo : Nerina Rut Hecker" at bounding box center [1378, 198] width 268 height 30
copy p "Nerina Rut Hecker"
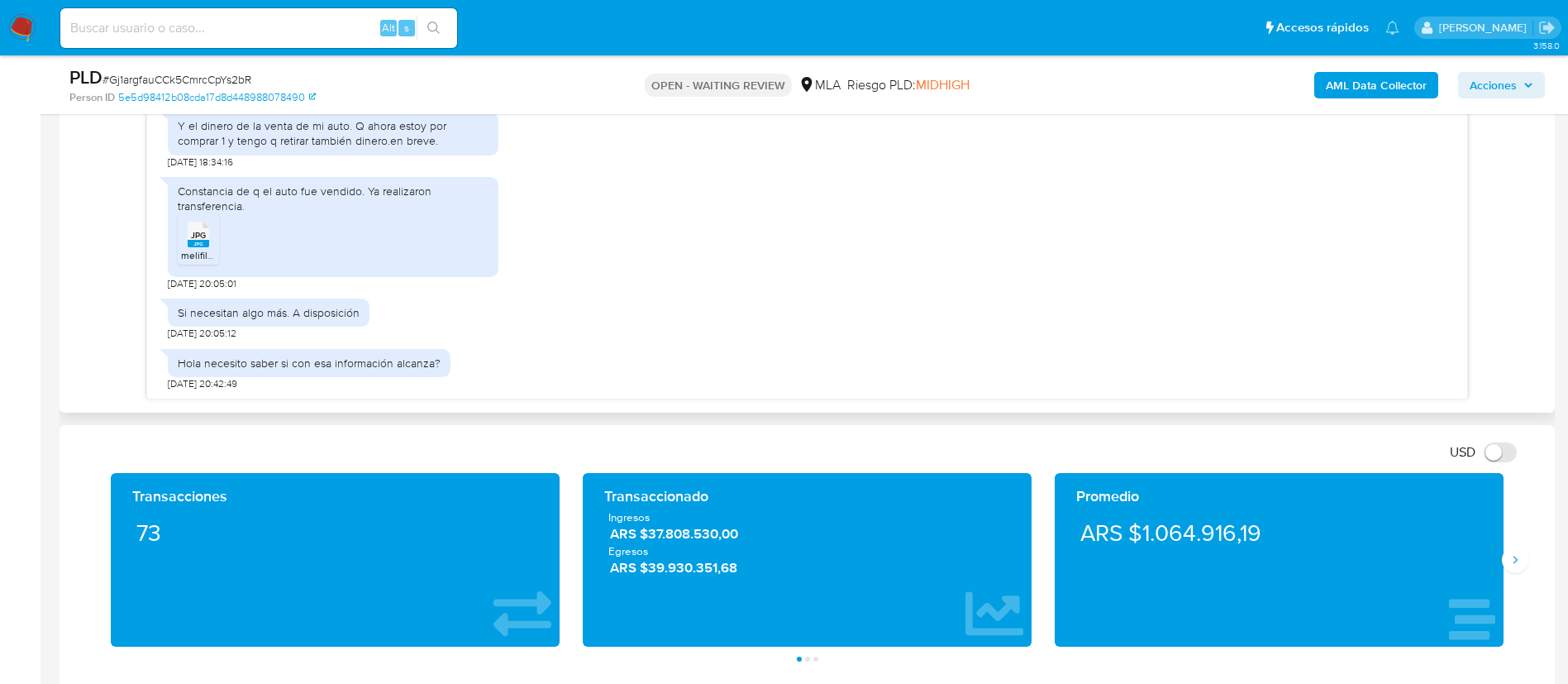
scroll to position [883, 0]
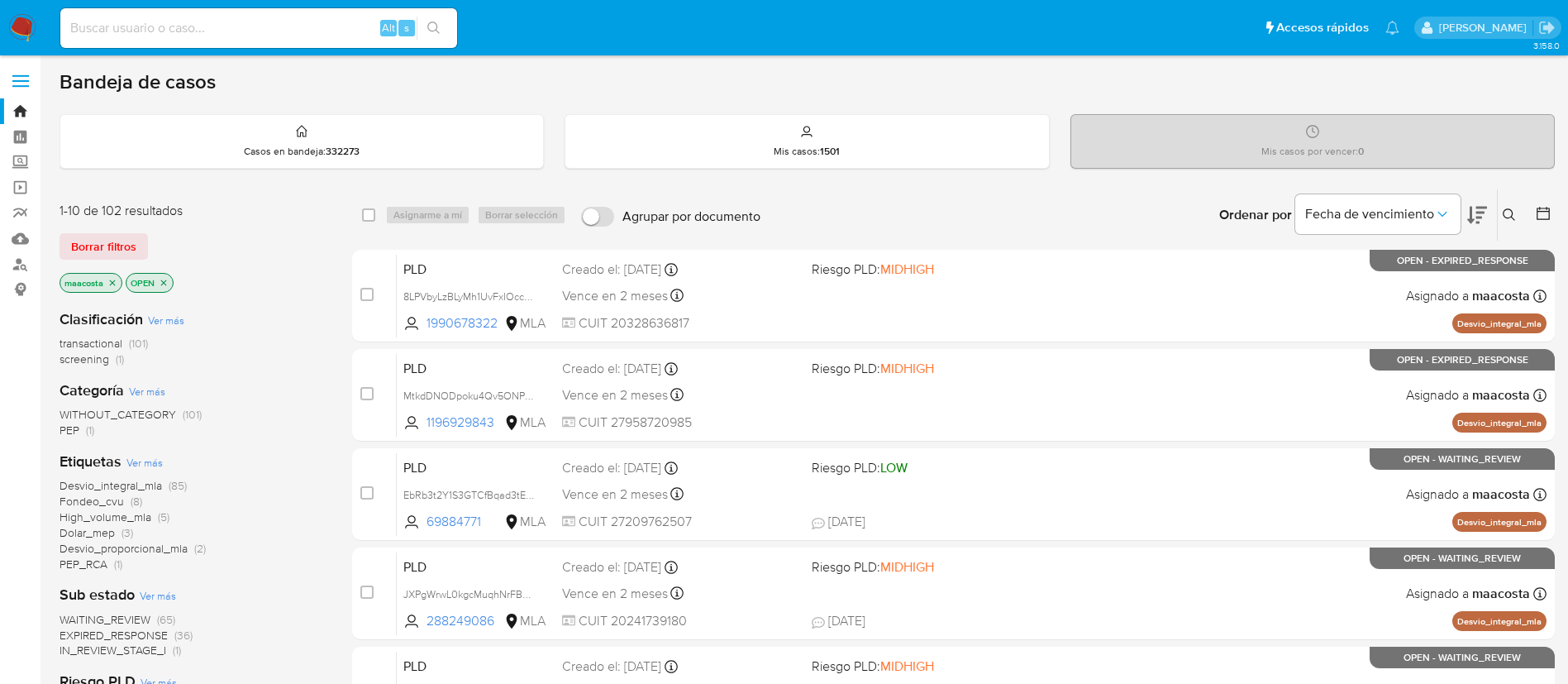
click at [342, 18] on input at bounding box center [258, 28] width 397 height 21
paste input "4uHrFL3t0YlvQkocWGskhlzo"
type input "4uHrFL3t0YlvQkocWGskhlzo"
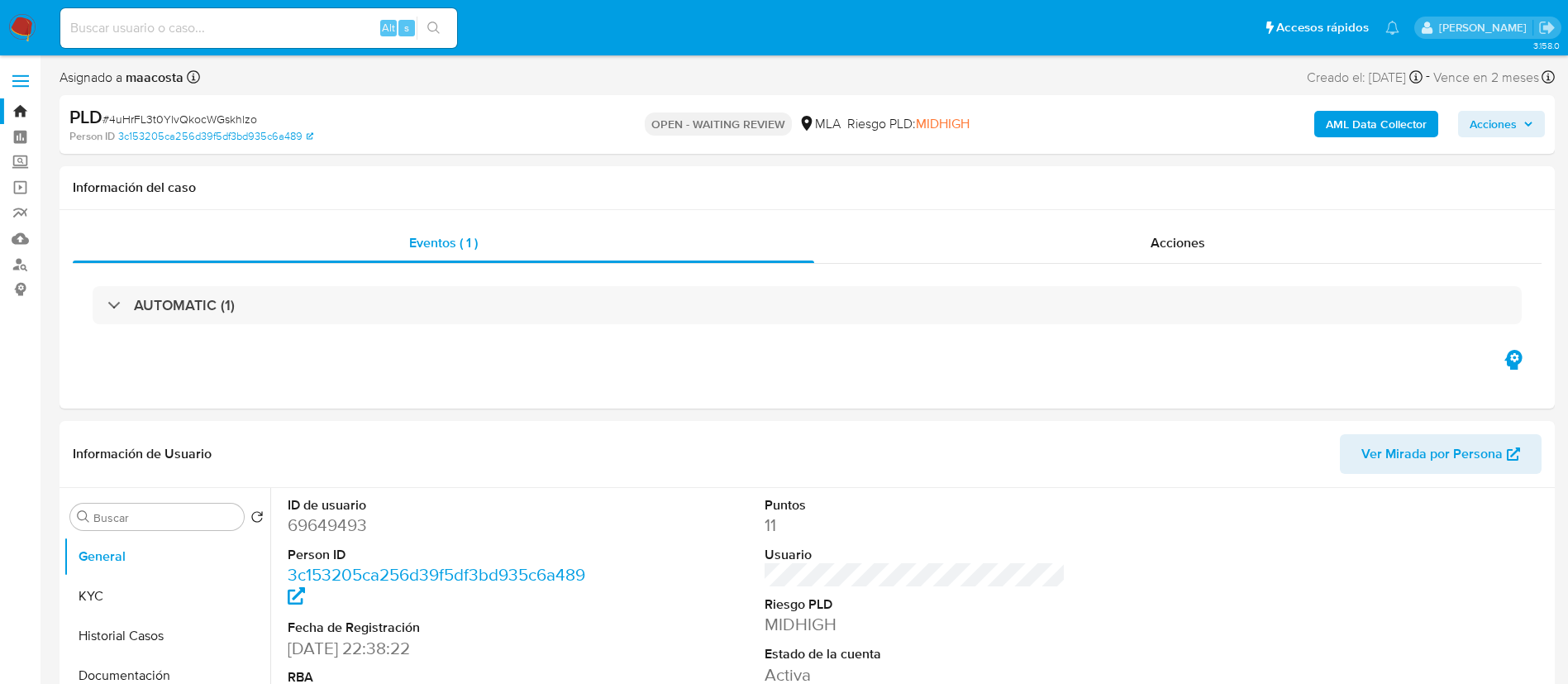
select select "10"
click at [296, 363] on div "Eventos ( 1 ) Acciones AUTOMATIC (1)" at bounding box center [807, 309] width 1496 height 198
select select "10"
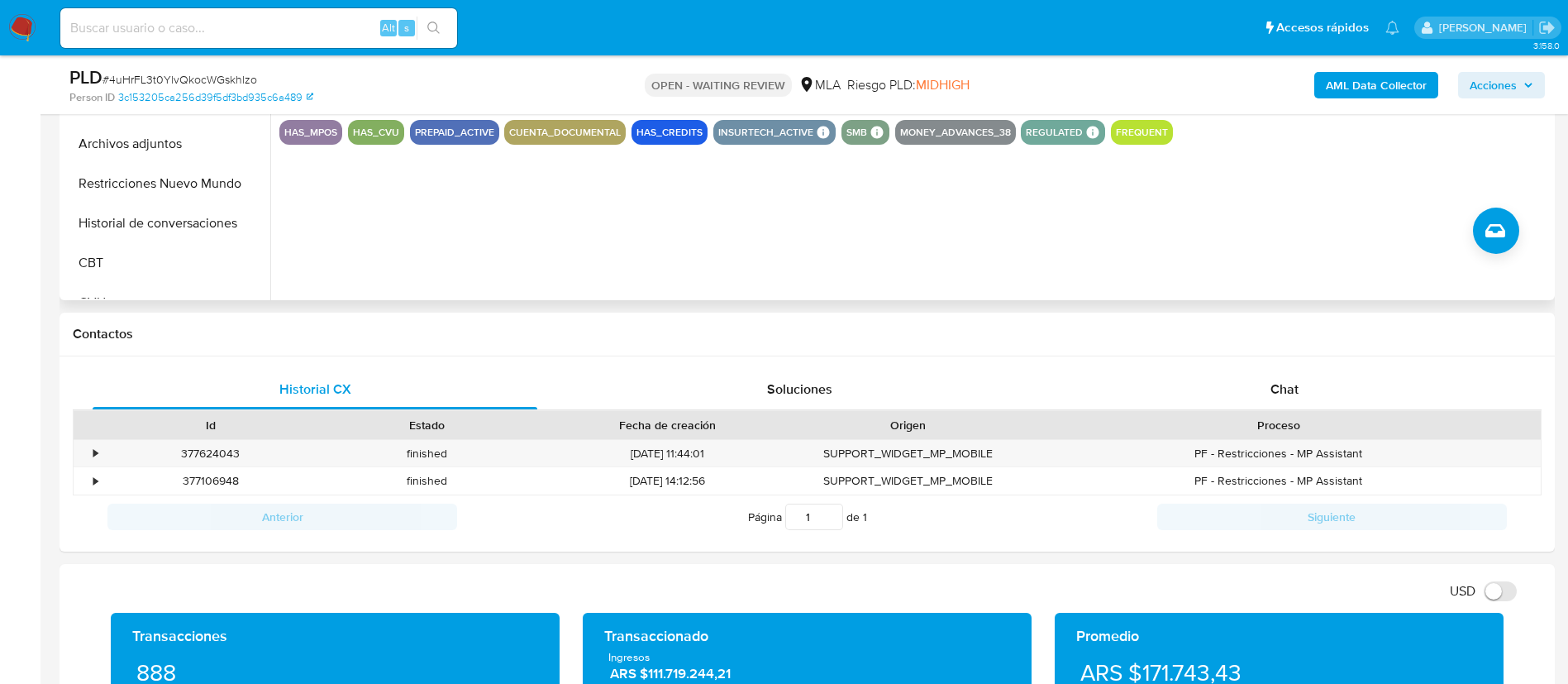
scroll to position [644, 0]
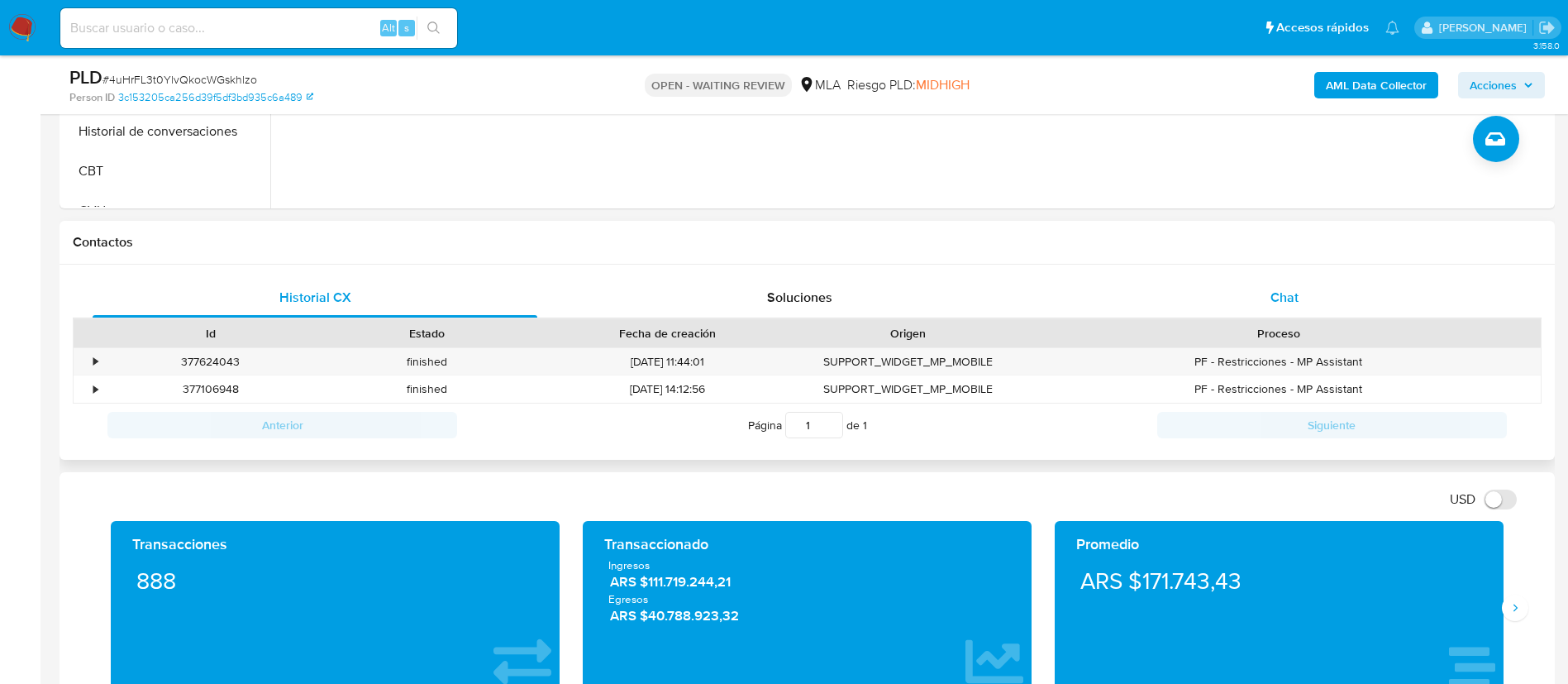
click at [1274, 303] on span "Chat" at bounding box center [1285, 297] width 28 height 19
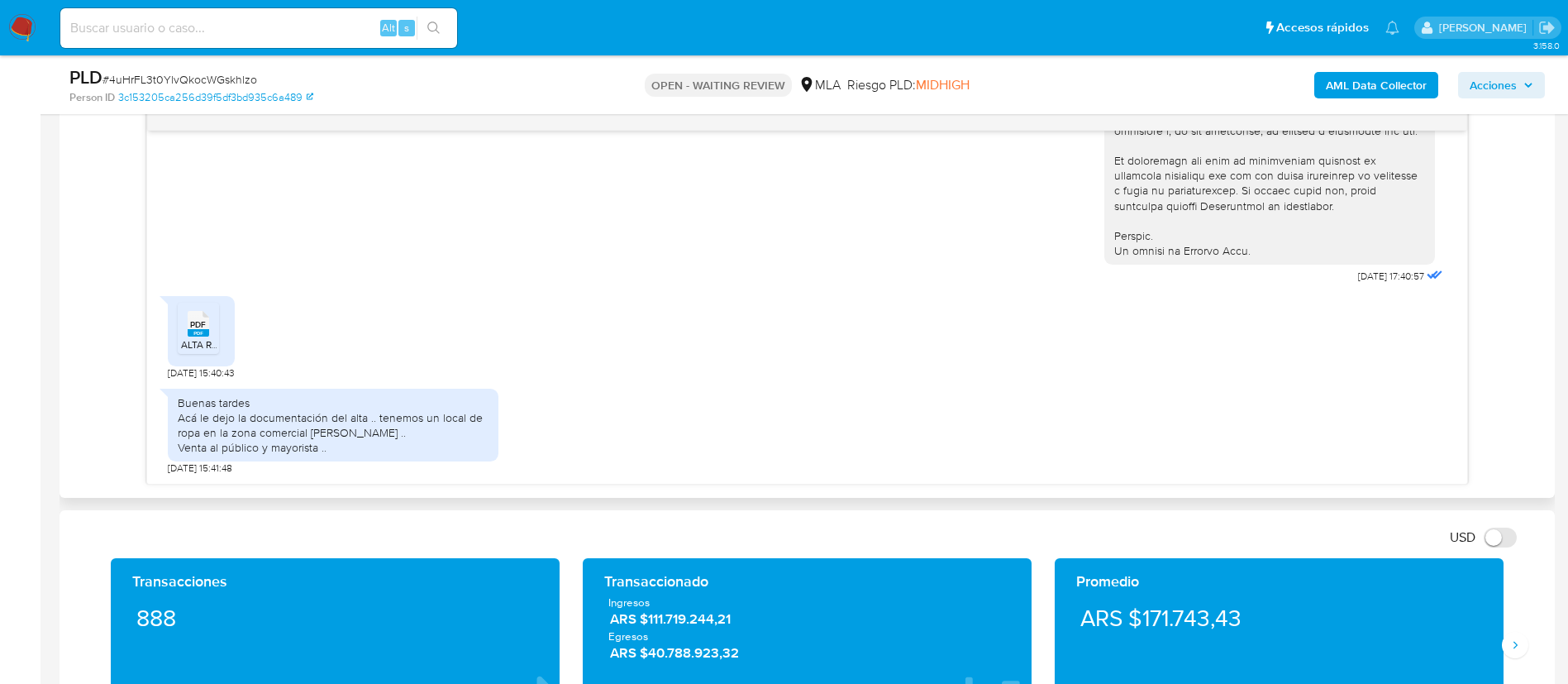
scroll to position [875, 0]
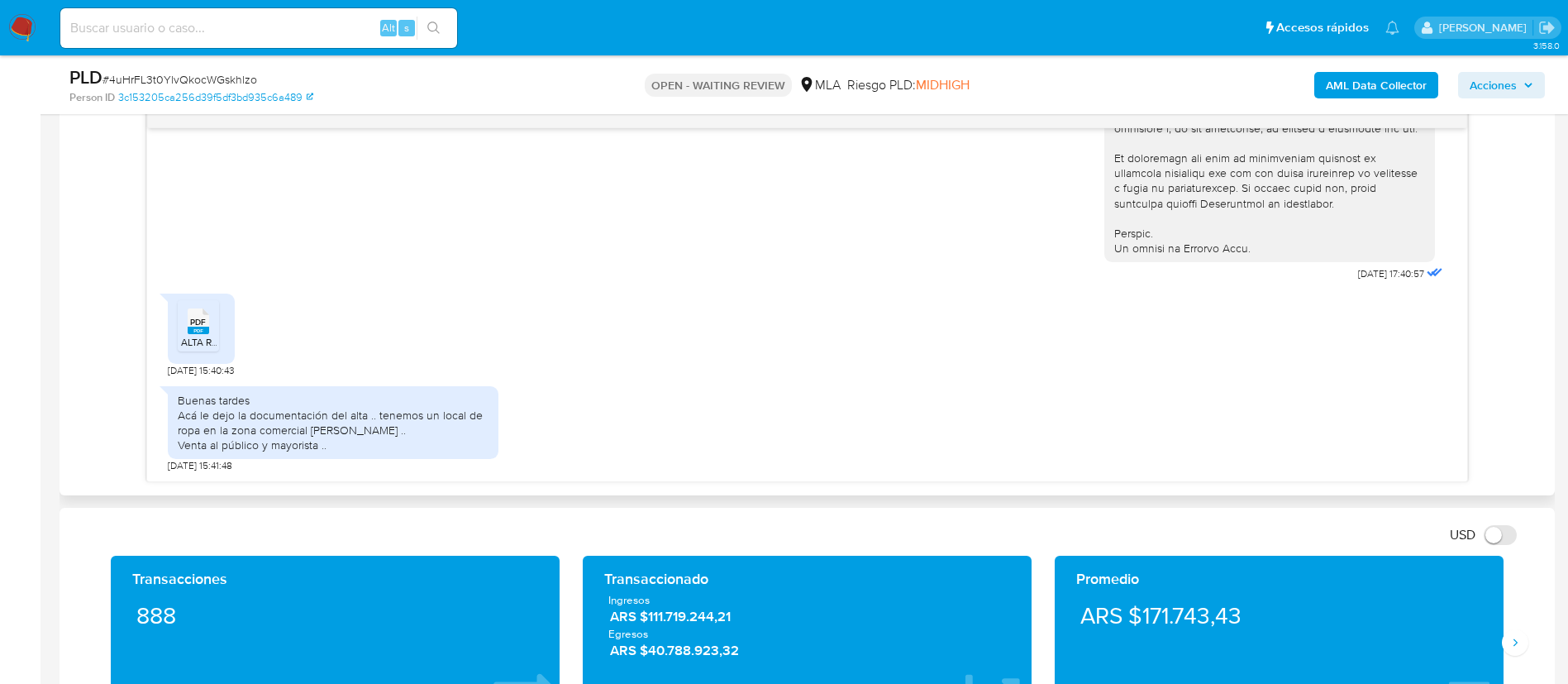
click at [191, 321] on span "PDF" at bounding box center [197, 322] width 16 height 11
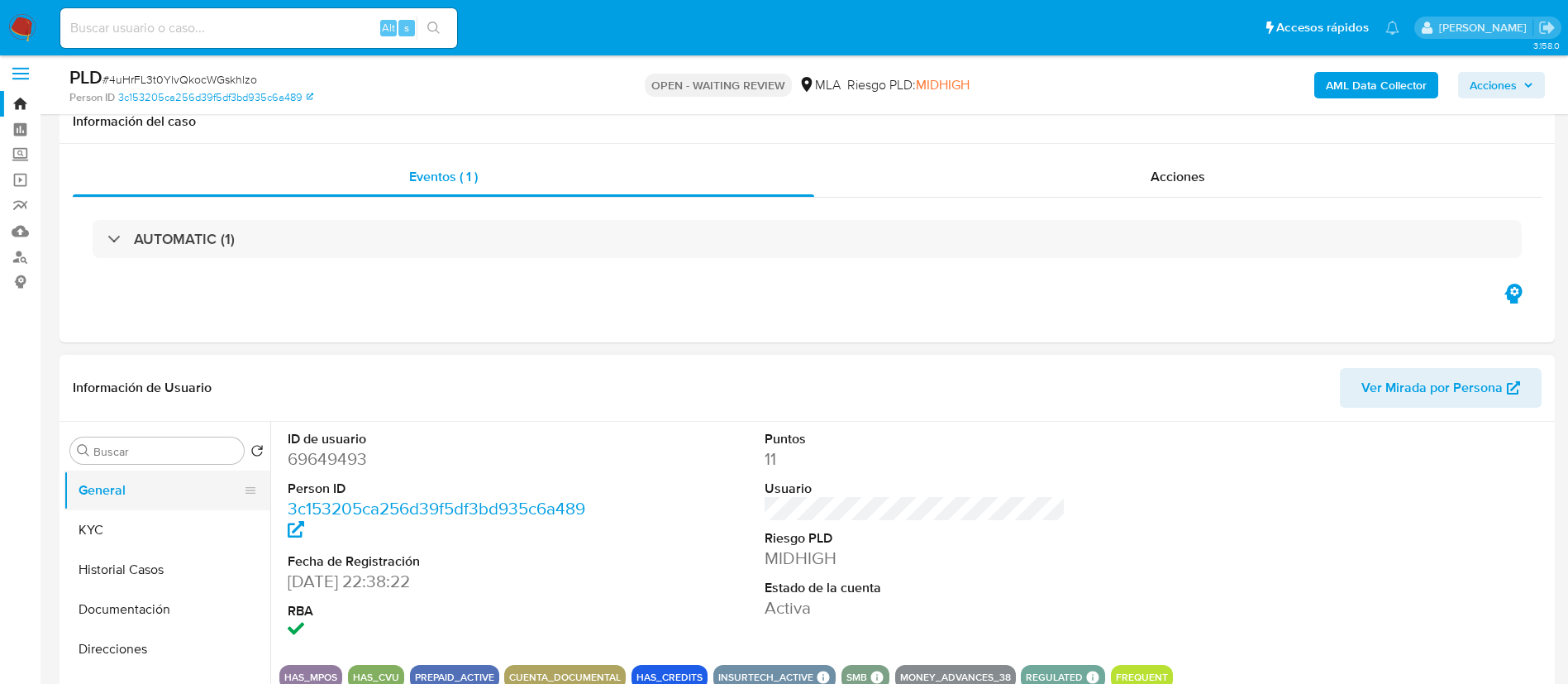
scroll to position [0, 0]
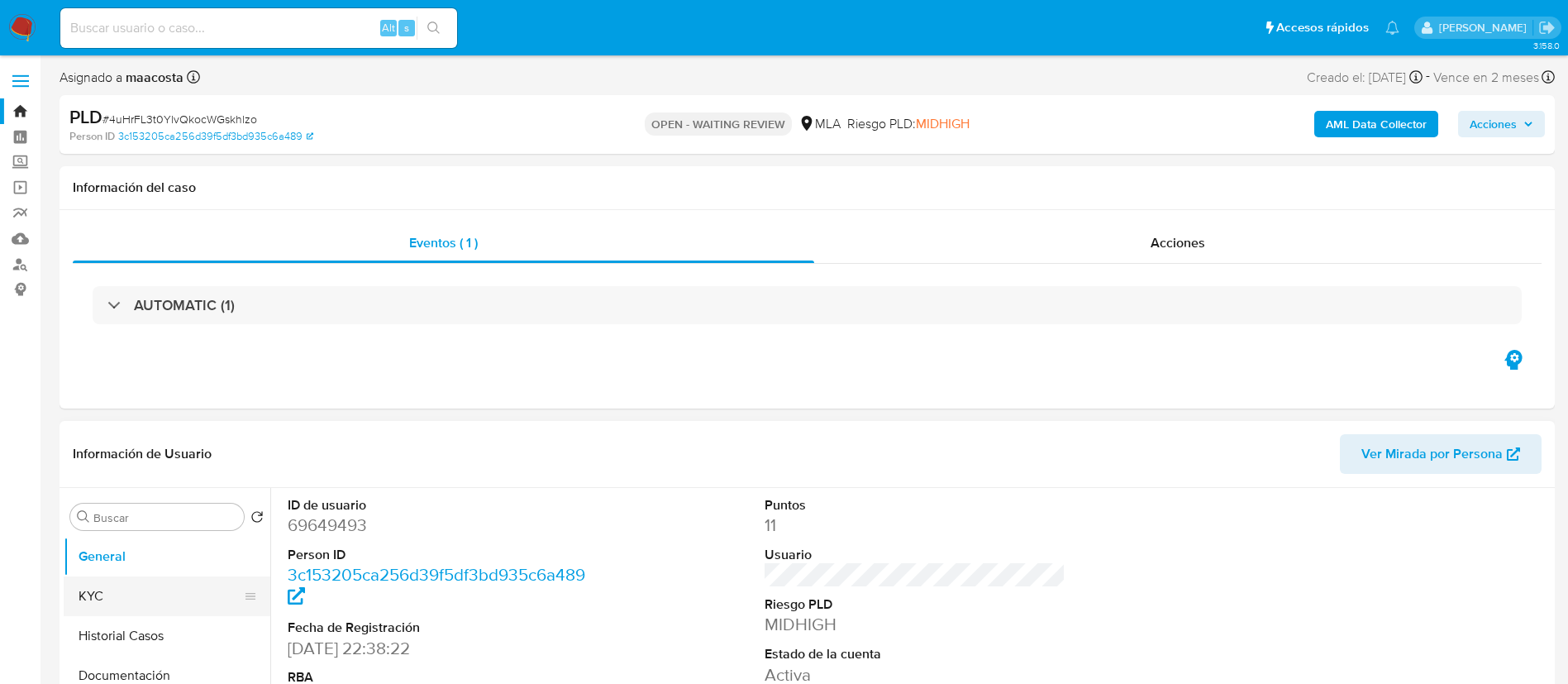
click at [137, 595] on button "KYC" at bounding box center [160, 595] width 193 height 40
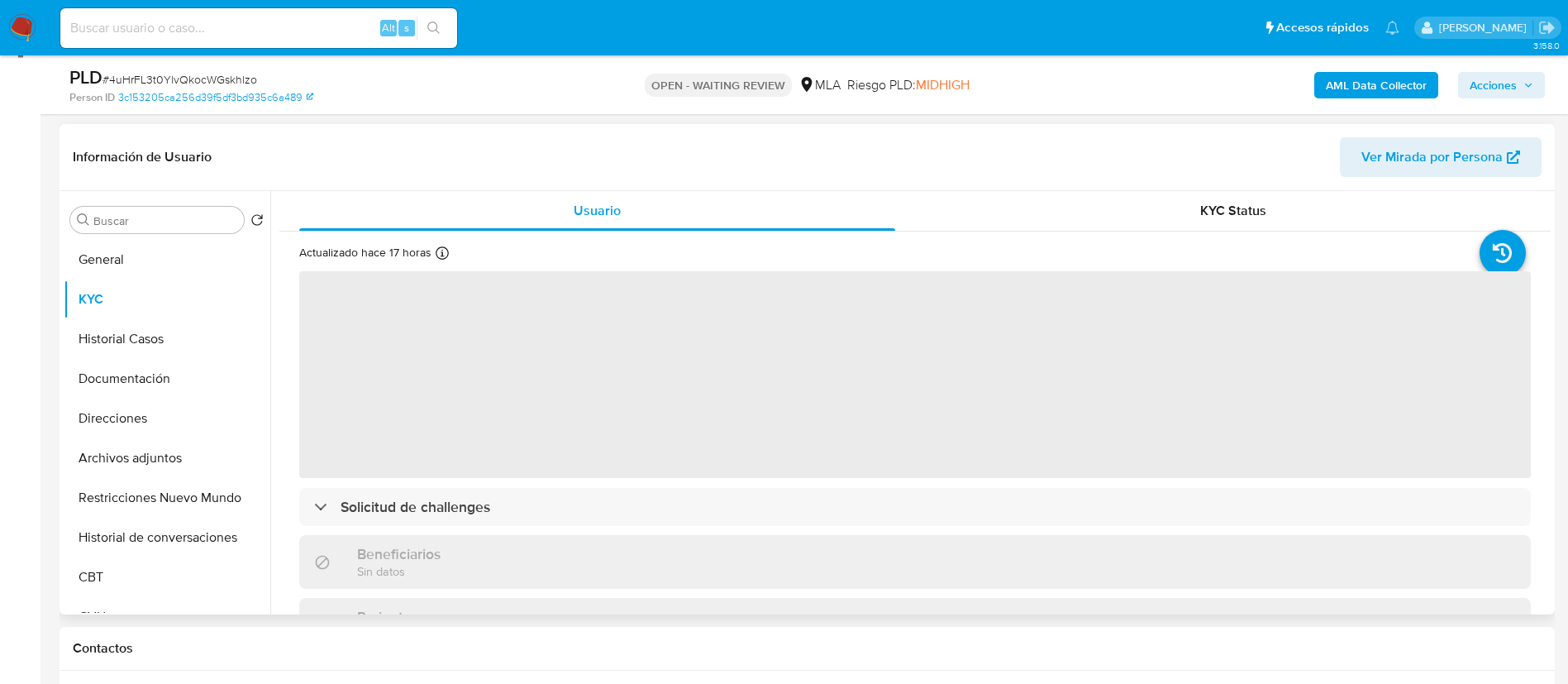
scroll to position [241, 0]
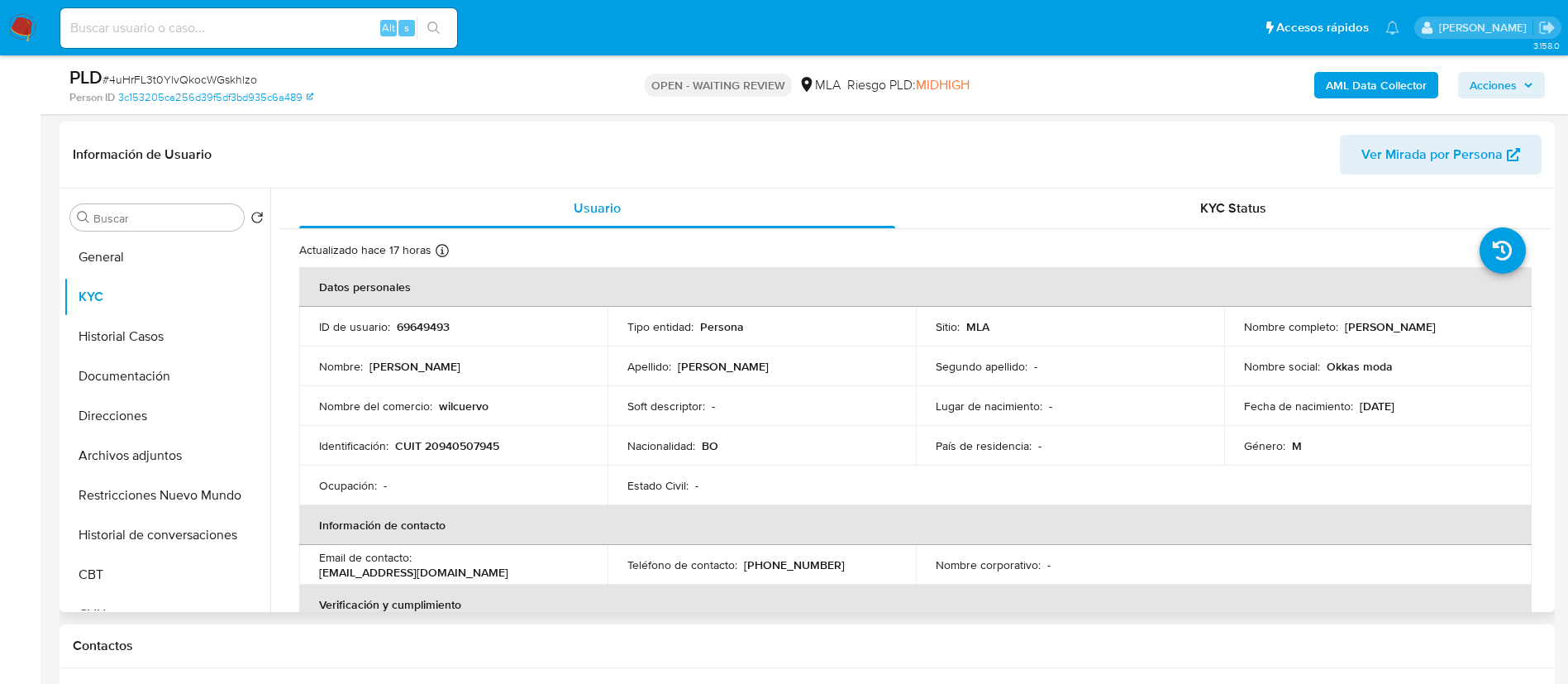
drag, startPoint x: 1337, startPoint y: 329, endPoint x: 1468, endPoint y: 323, distance: 131.1
click at [1468, 323] on div "Nombre completo : [PERSON_NAME]" at bounding box center [1378, 327] width 268 height 15
copy div "[PERSON_NAME]"
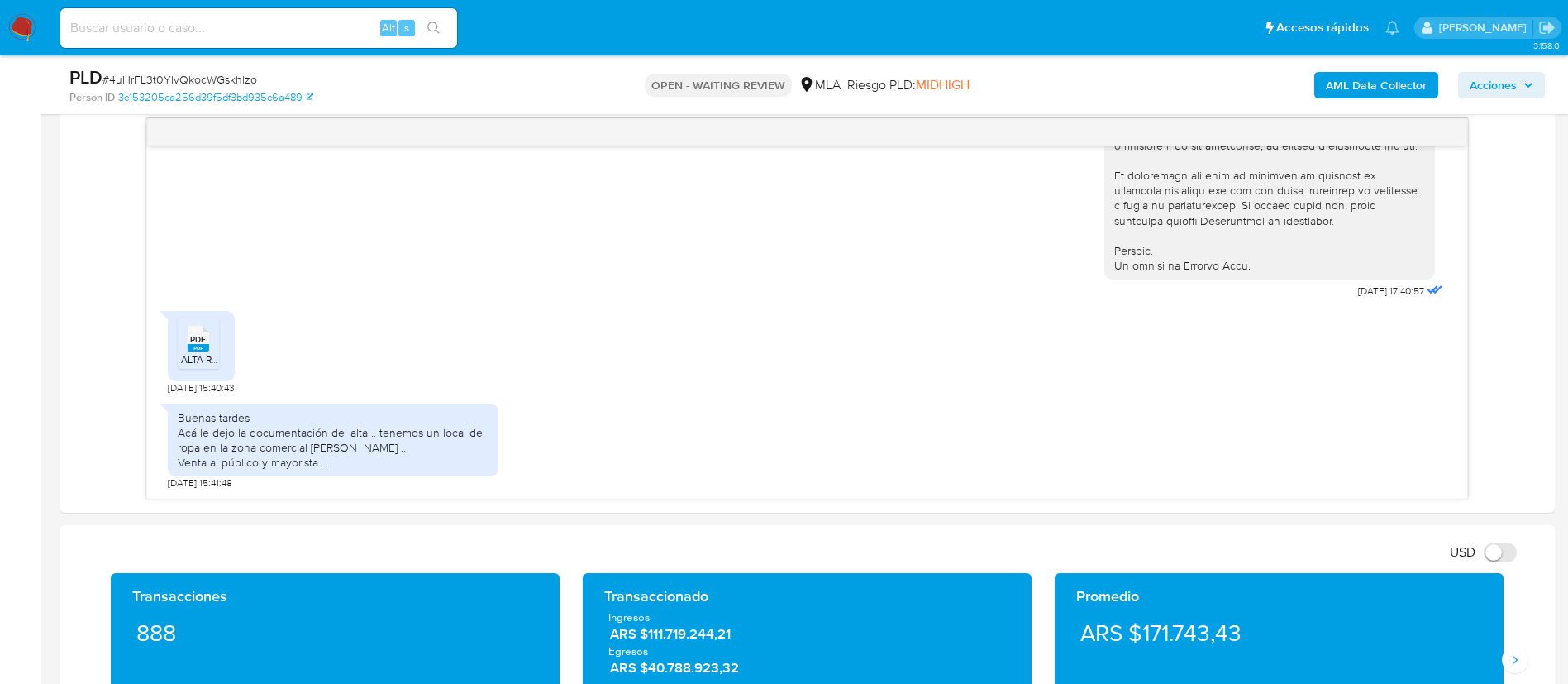
scroll to position [861, 0]
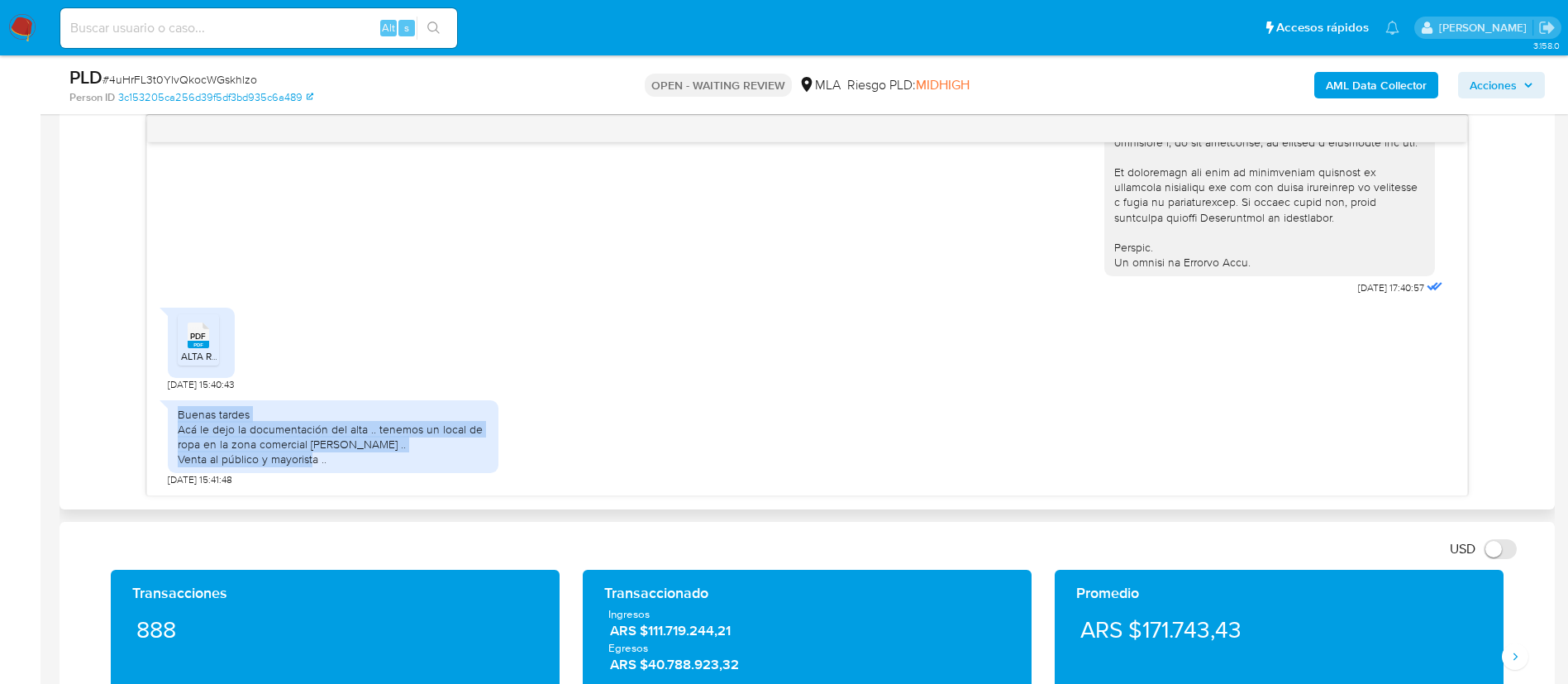
drag, startPoint x: 176, startPoint y: 418, endPoint x: 331, endPoint y: 466, distance: 162.3
click at [331, 466] on div "Buenas tardes Acá le dejo la documentación del alta .. tenemos un local de ropa…" at bounding box center [332, 436] width 330 height 73
copy div "Buenas tardes Acá le dejo la documentación del alta .. tenemos un local de ropa…"
click at [691, 586] on div "Transaccionado" at bounding box center [807, 592] width 406 height 19
